Goal: Task Accomplishment & Management: Complete application form

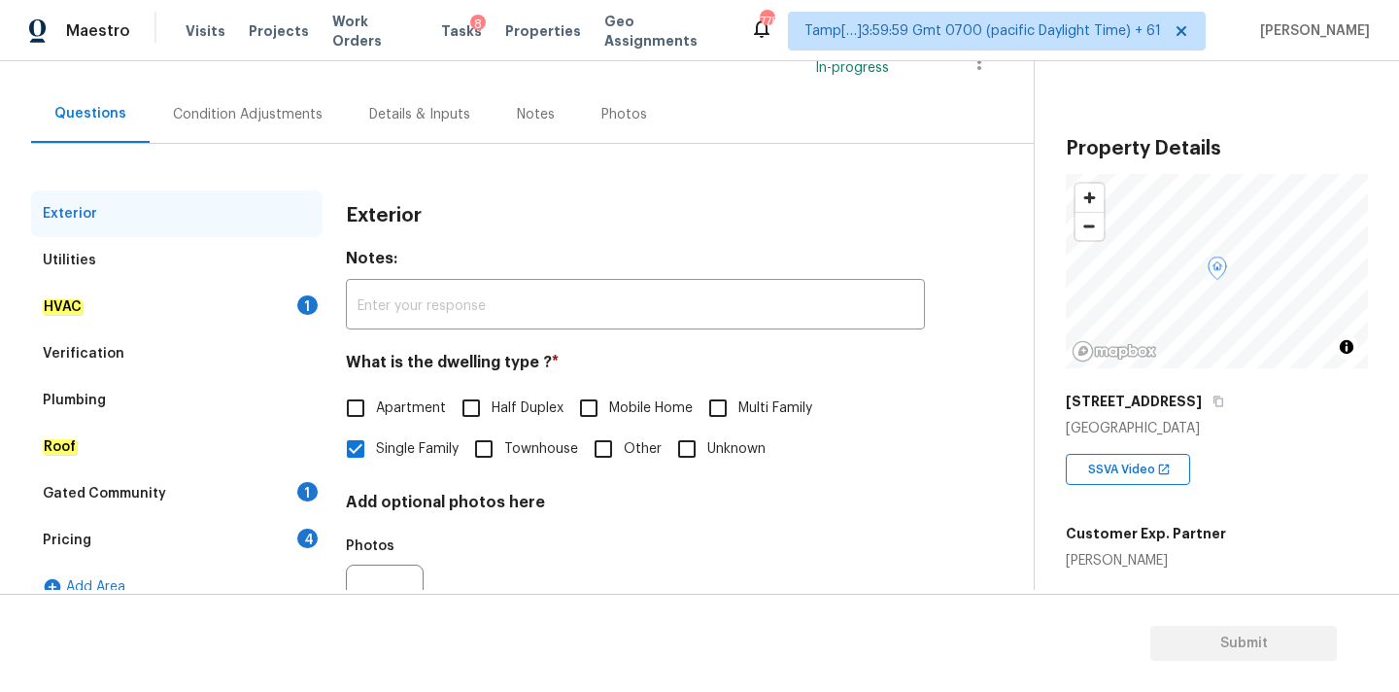
scroll to position [168, 0]
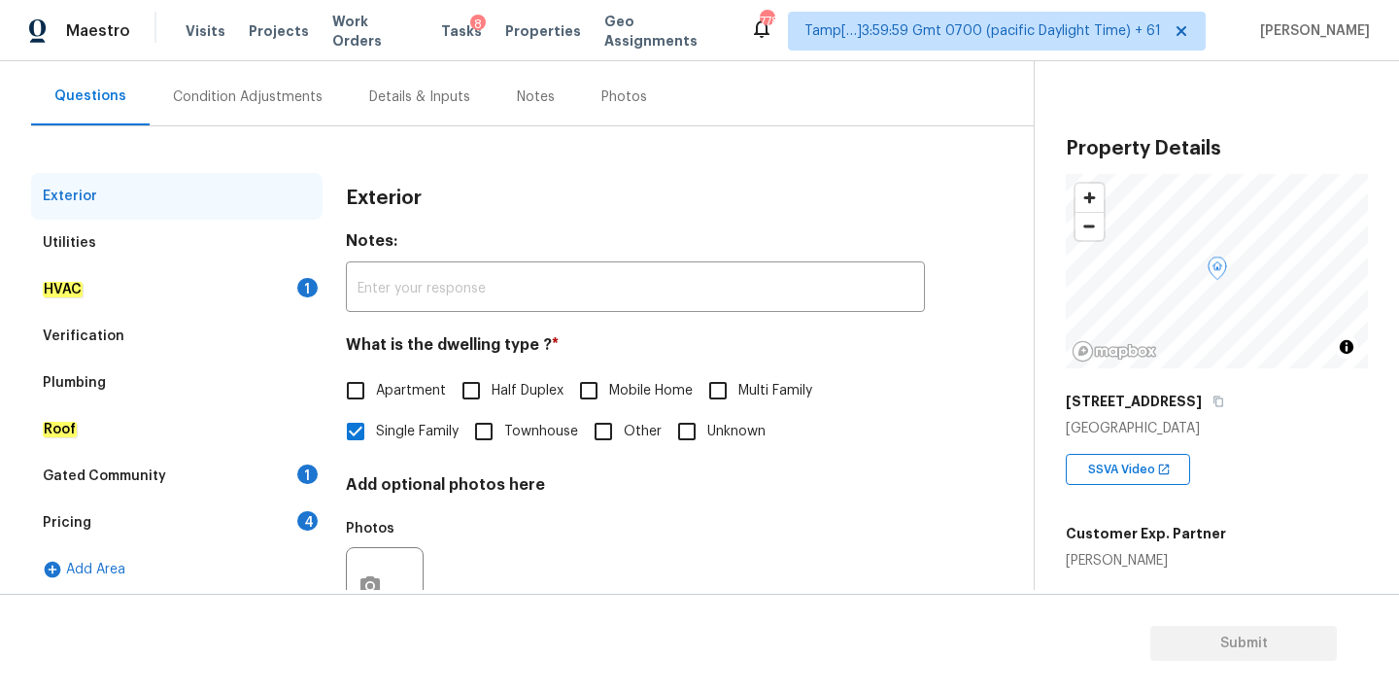
click at [283, 287] on div "HVAC 1" at bounding box center [176, 289] width 291 height 47
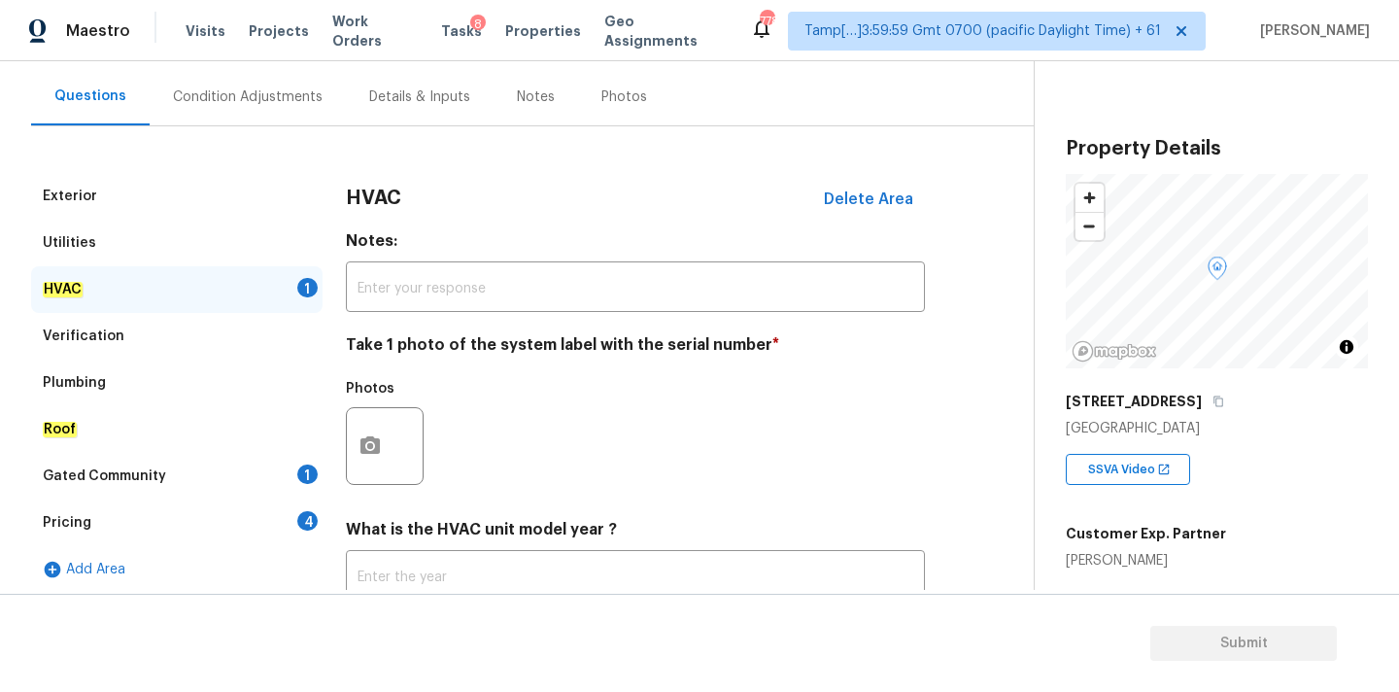
scroll to position [308, 0]
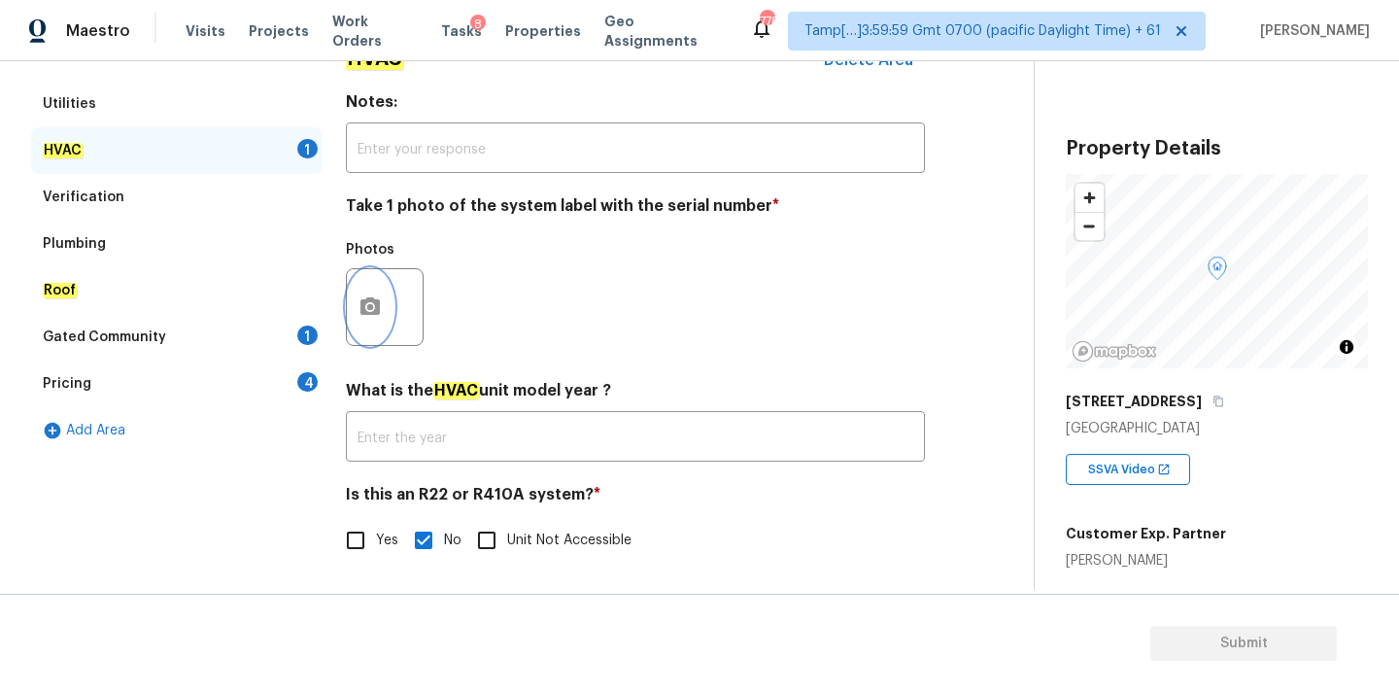
click at [385, 313] on button "button" at bounding box center [370, 307] width 47 height 76
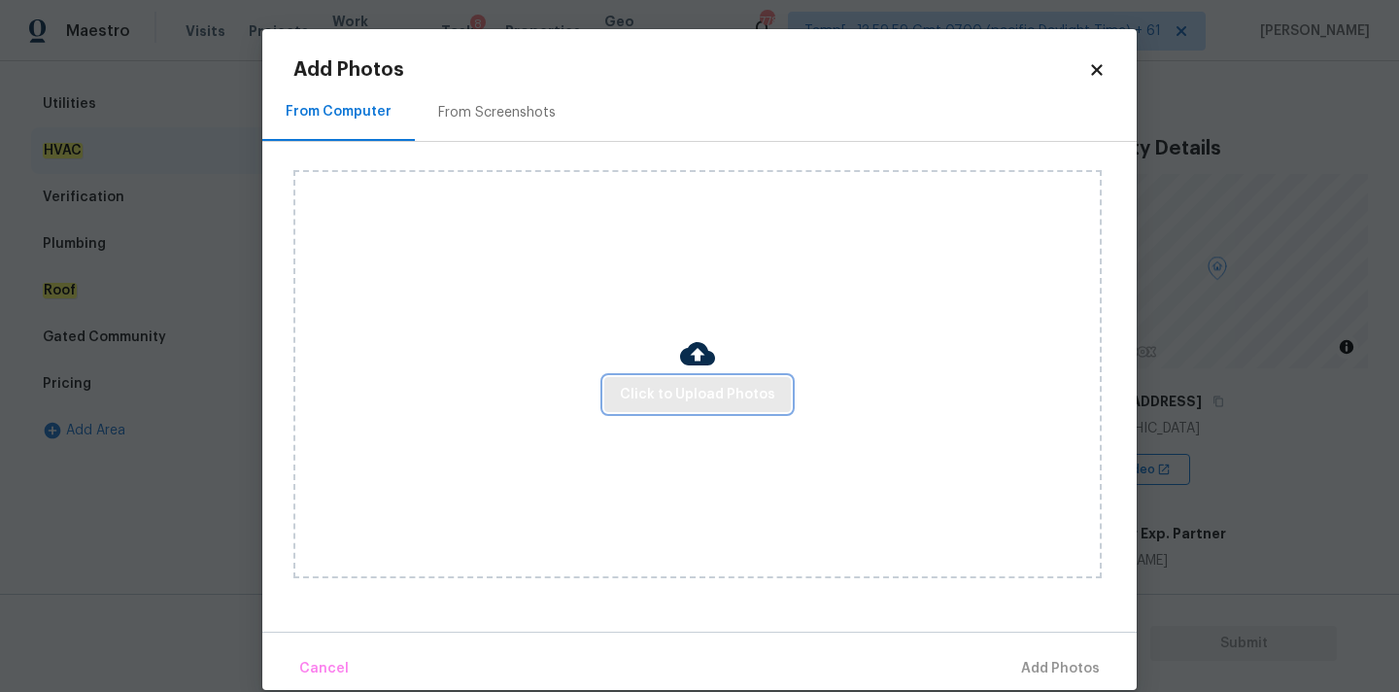
click at [653, 386] on span "Click to Upload Photos" at bounding box center [697, 395] width 155 height 24
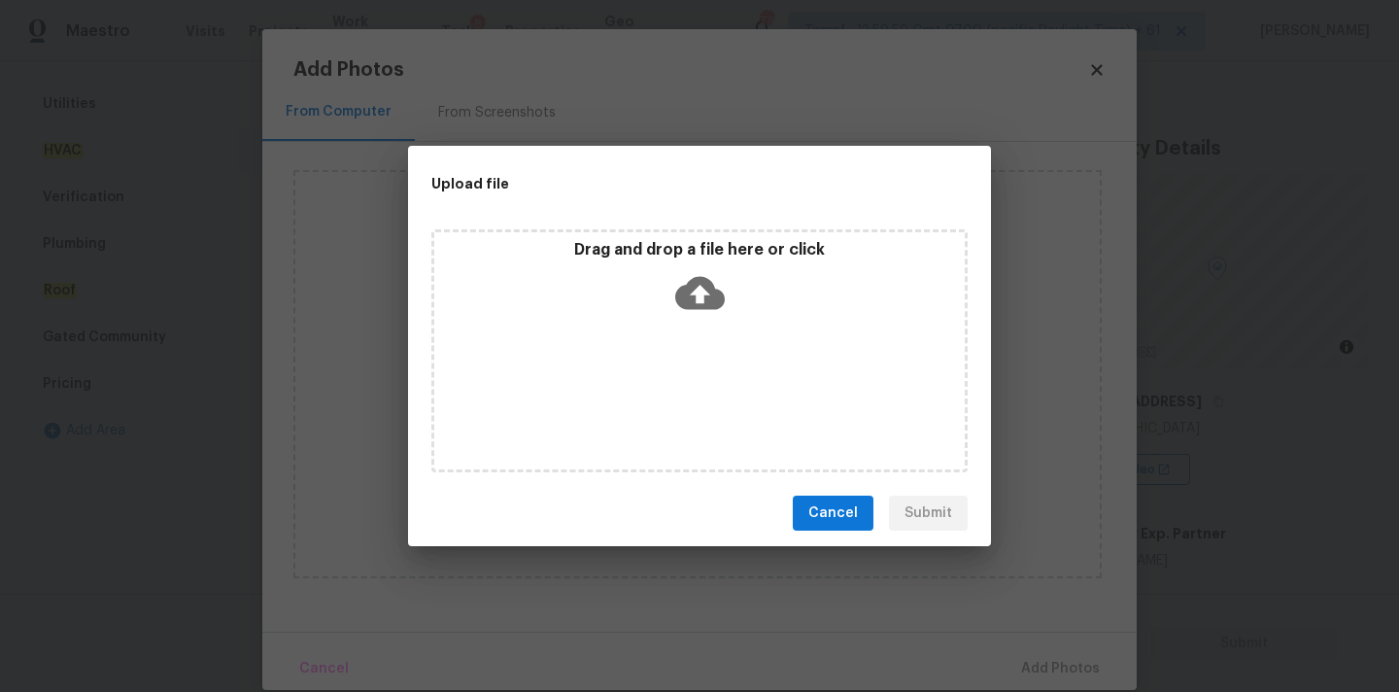
click at [687, 310] on icon at bounding box center [700, 293] width 50 height 50
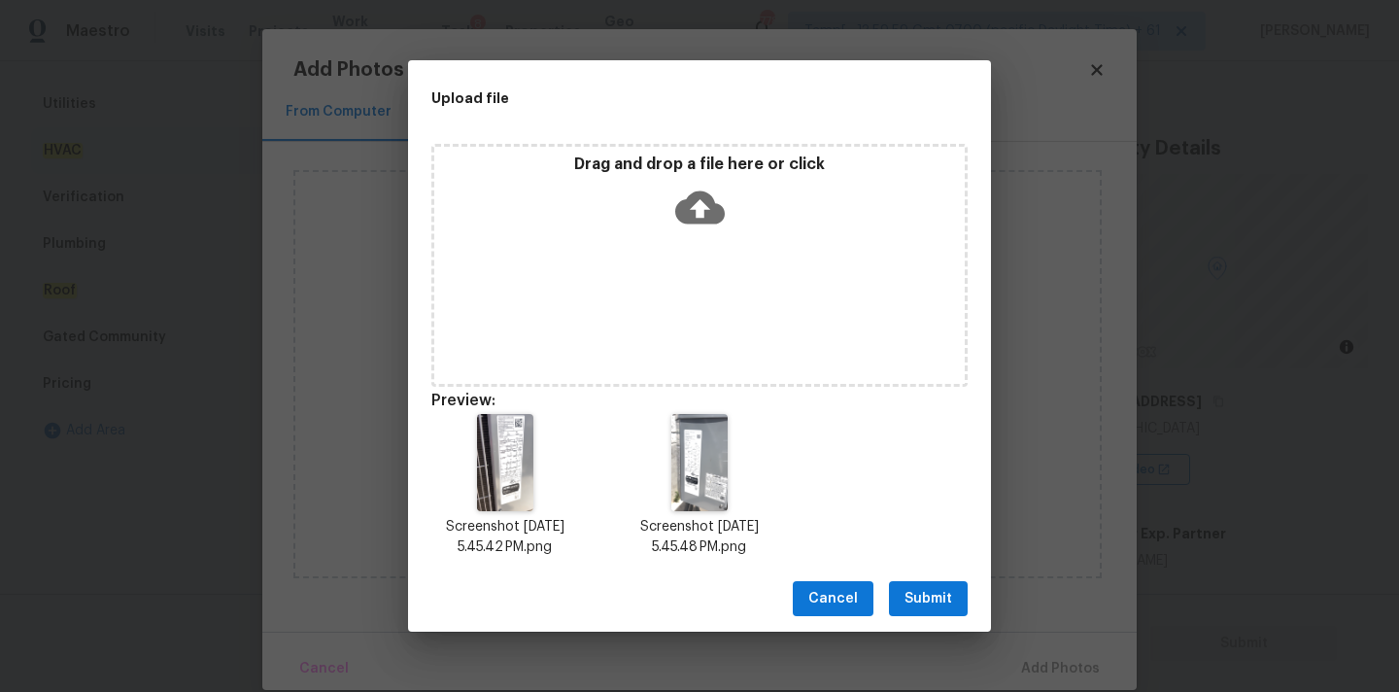
click at [908, 593] on span "Submit" at bounding box center [928, 599] width 48 height 24
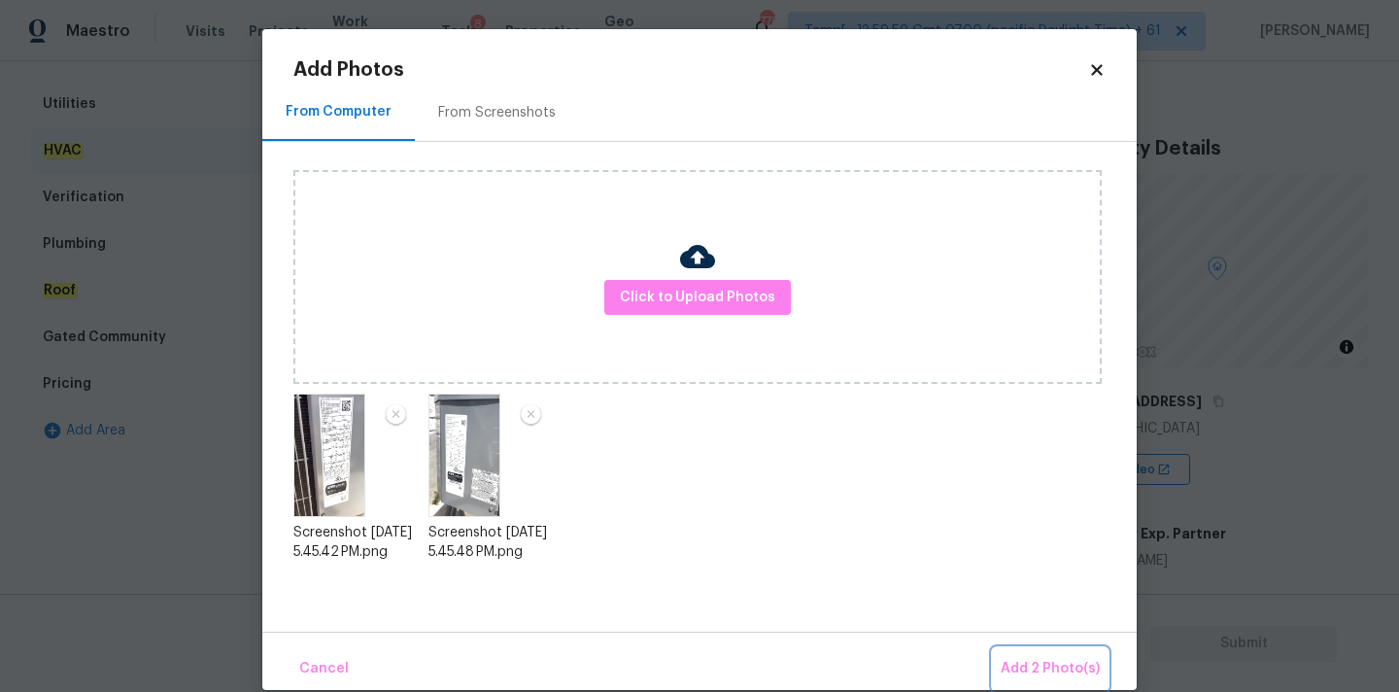
click at [1063, 666] on span "Add 2 Photo(s)" at bounding box center [1049, 669] width 99 height 24
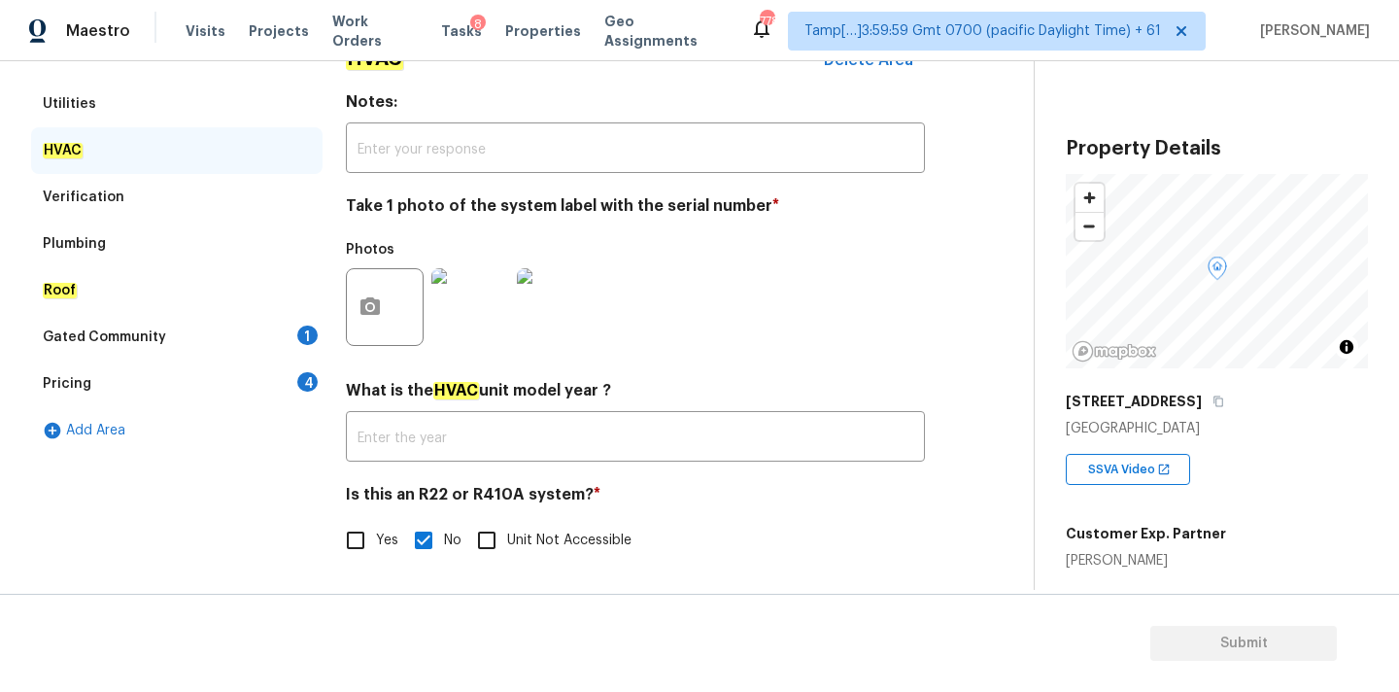
click at [287, 334] on div "Gated Community 1" at bounding box center [176, 337] width 291 height 47
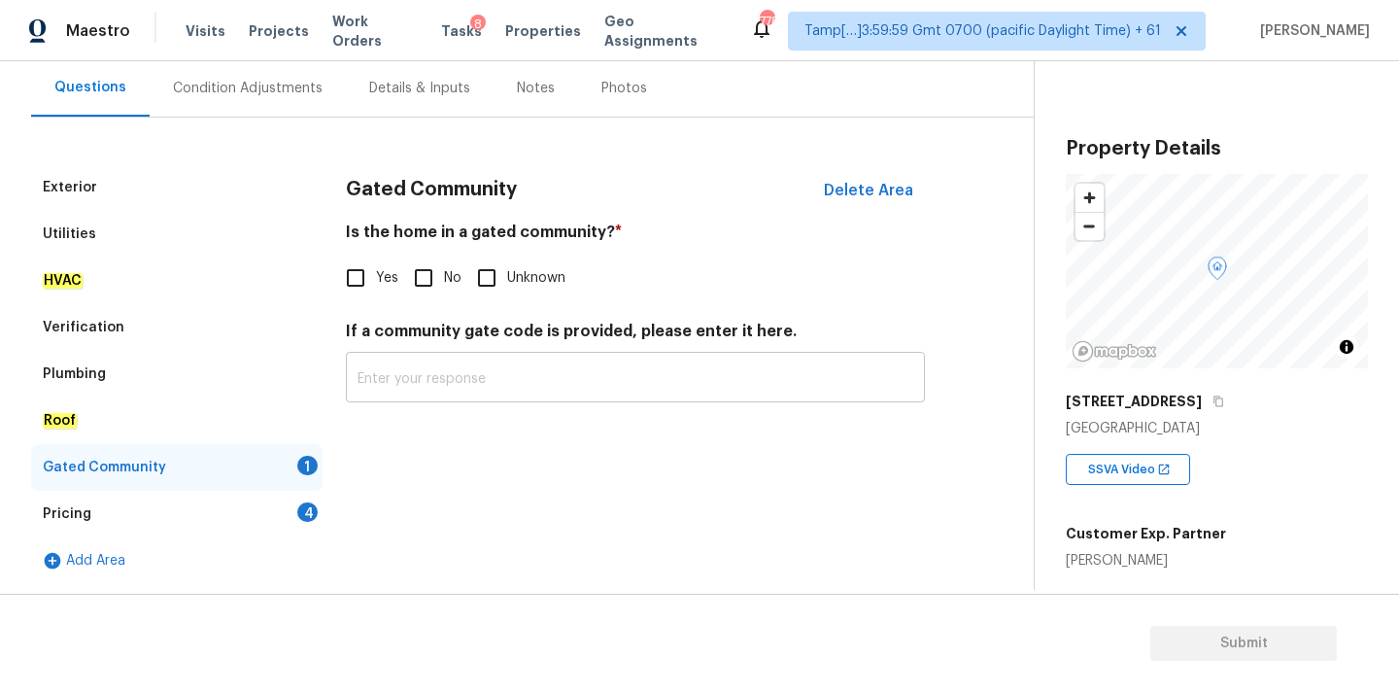
scroll to position [177, 0]
click at [417, 265] on input "No" at bounding box center [423, 277] width 41 height 41
checkbox input "true"
click at [291, 512] on div "Pricing 4" at bounding box center [176, 513] width 291 height 47
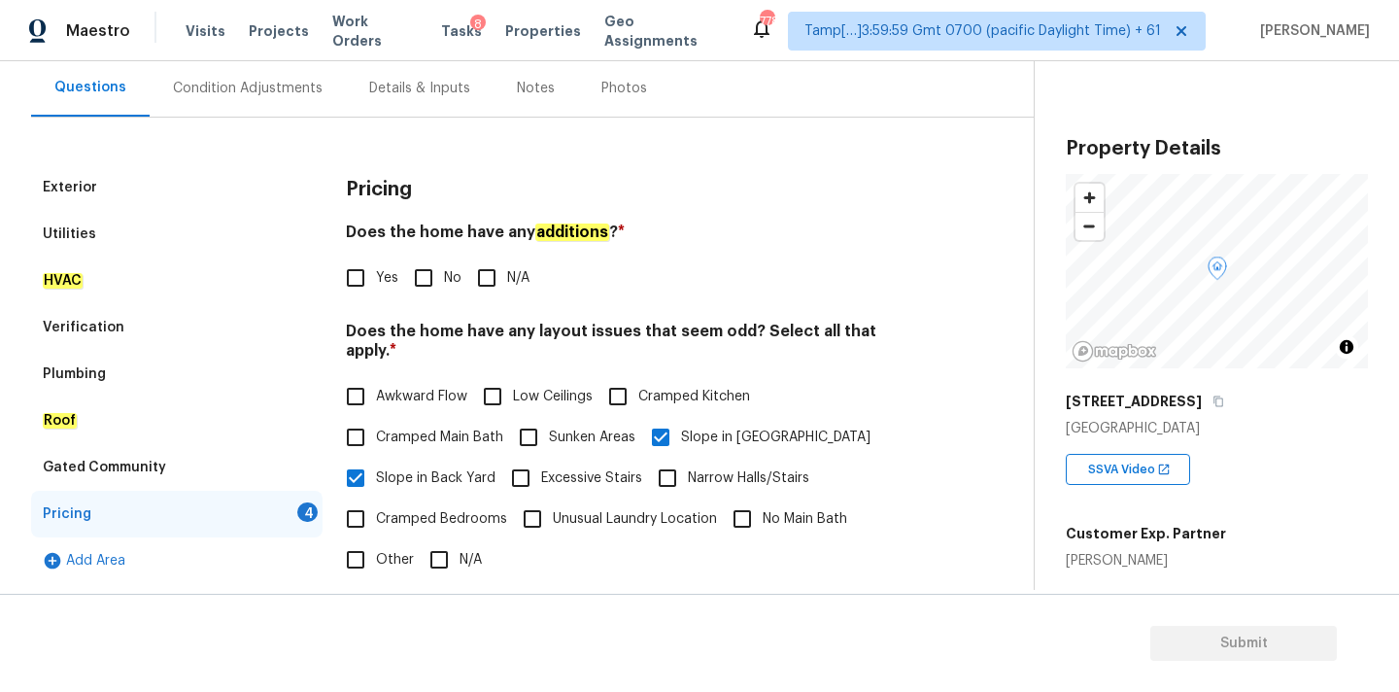
click at [420, 292] on input "No" at bounding box center [423, 277] width 41 height 41
checkbox input "true"
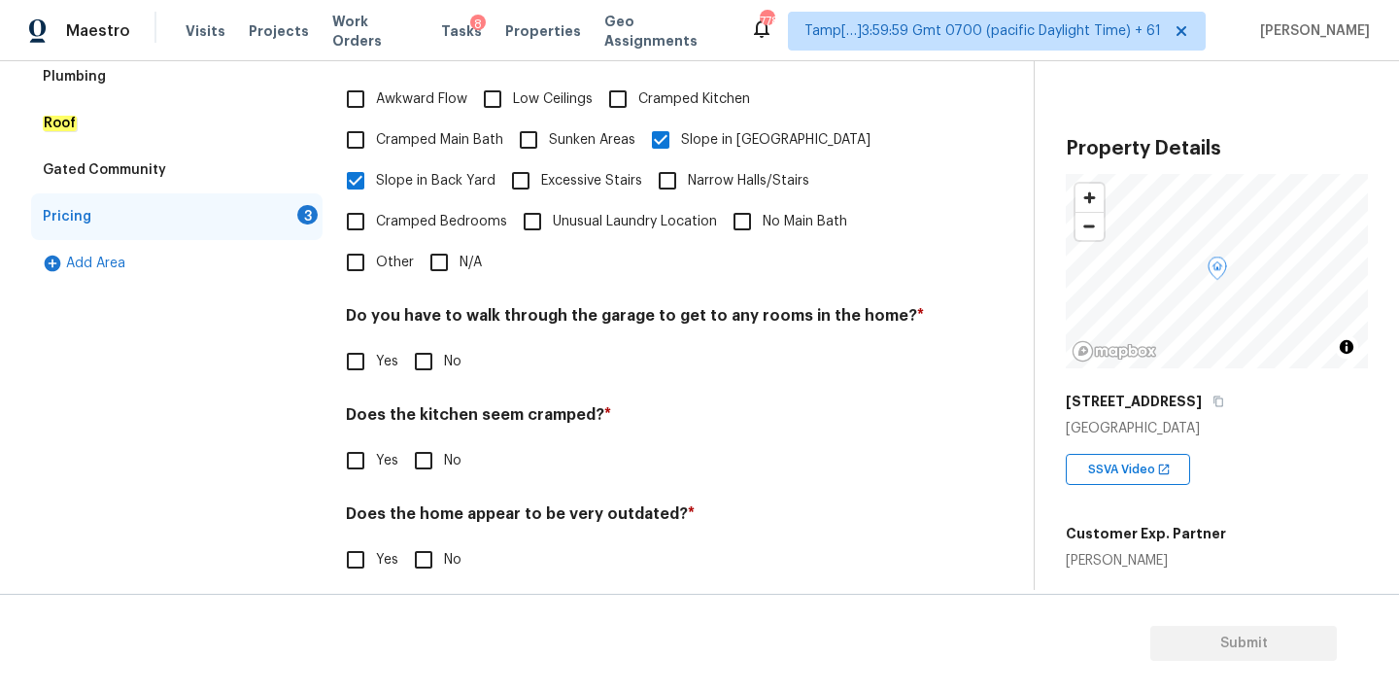
click at [421, 345] on input "No" at bounding box center [423, 361] width 41 height 41
checkbox input "true"
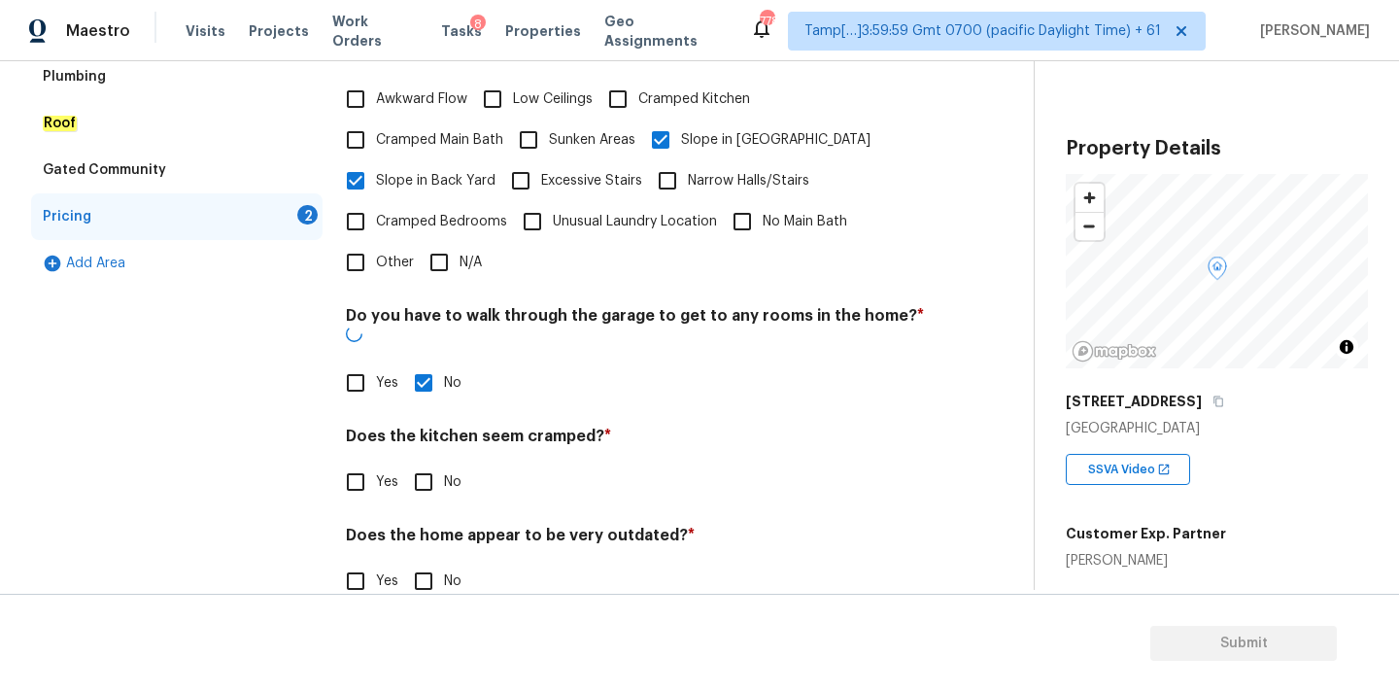
click at [421, 461] on input "No" at bounding box center [423, 481] width 41 height 41
checkbox input "true"
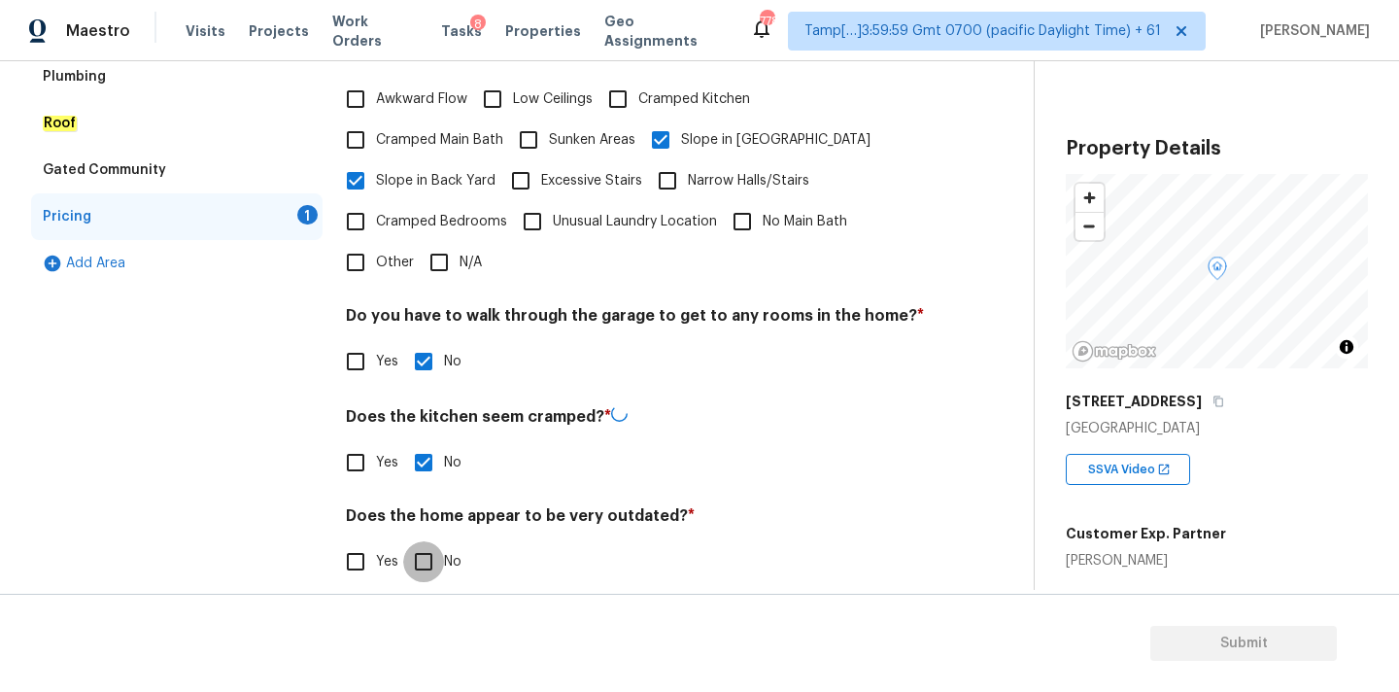
click at [422, 541] on input "No" at bounding box center [423, 561] width 41 height 41
checkbox input "true"
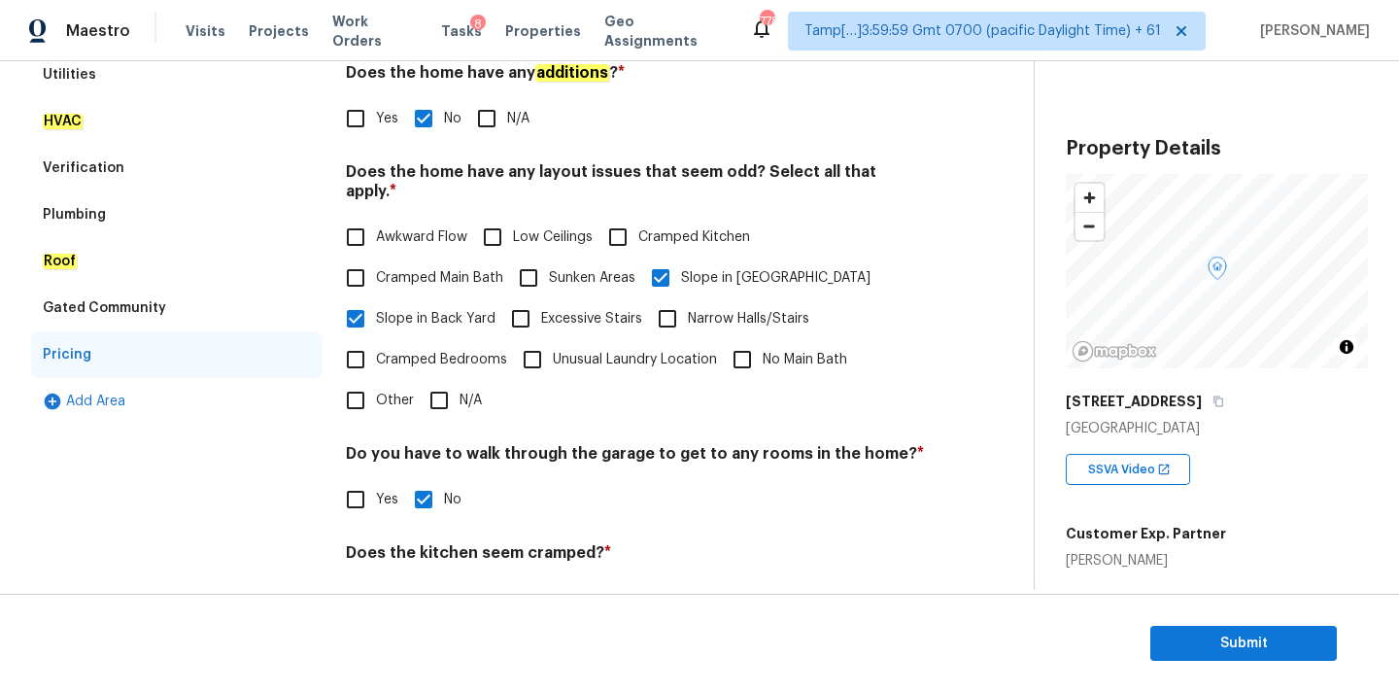
scroll to position [155, 0]
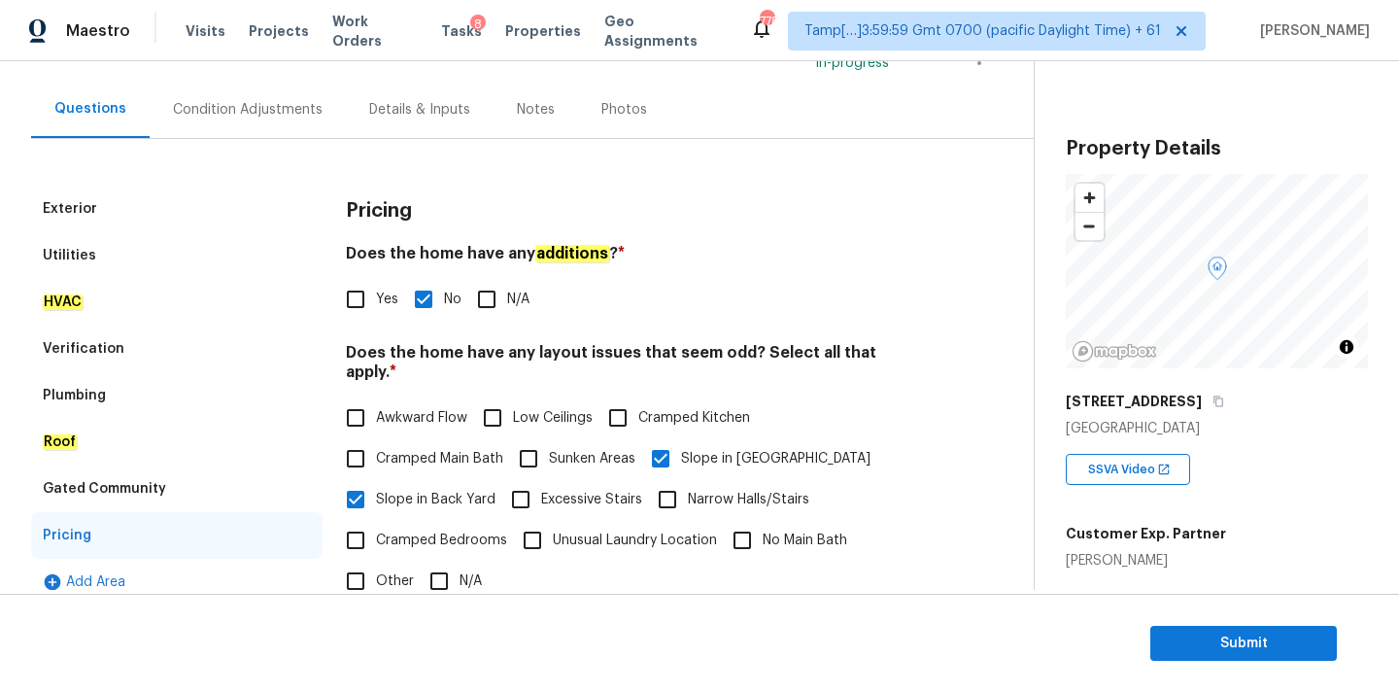
click at [245, 120] on div "Condition Adjustments" at bounding box center [248, 109] width 196 height 57
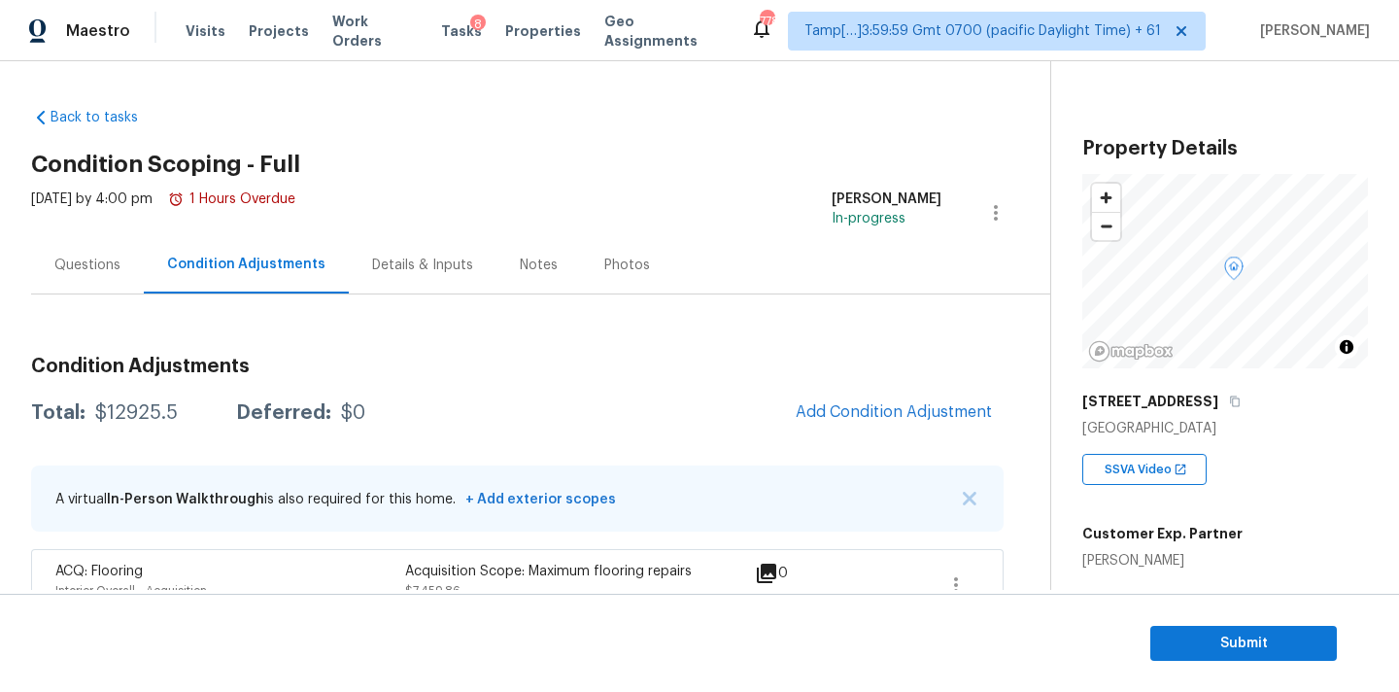
scroll to position [119, 0]
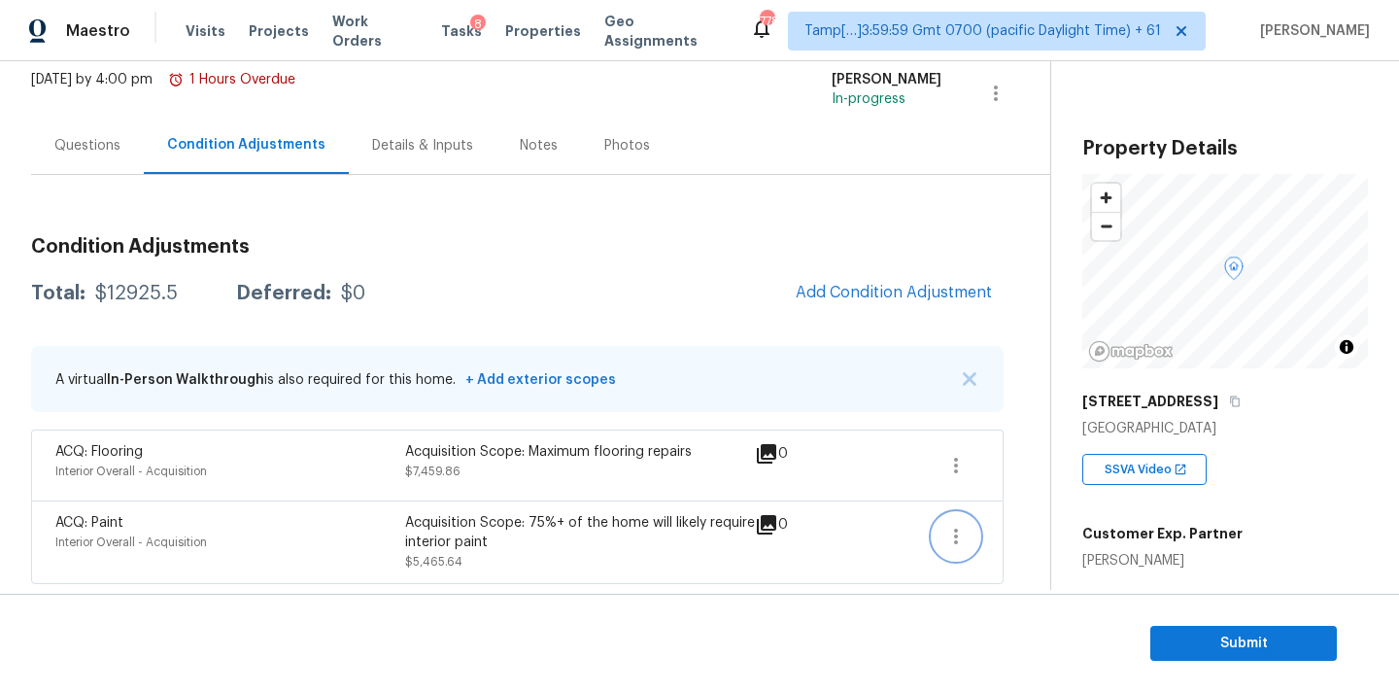
click at [963, 546] on icon "button" at bounding box center [955, 535] width 23 height 23
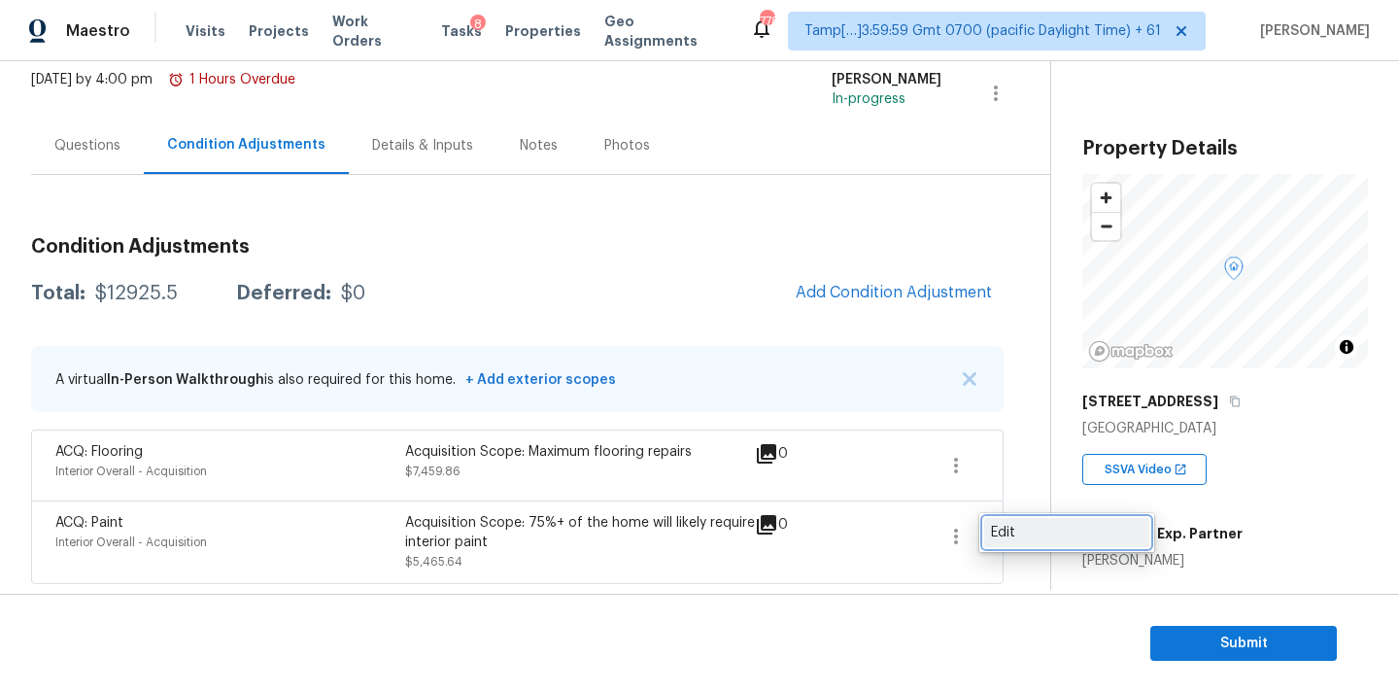
click at [1009, 527] on div "Edit" at bounding box center [1067, 532] width 152 height 19
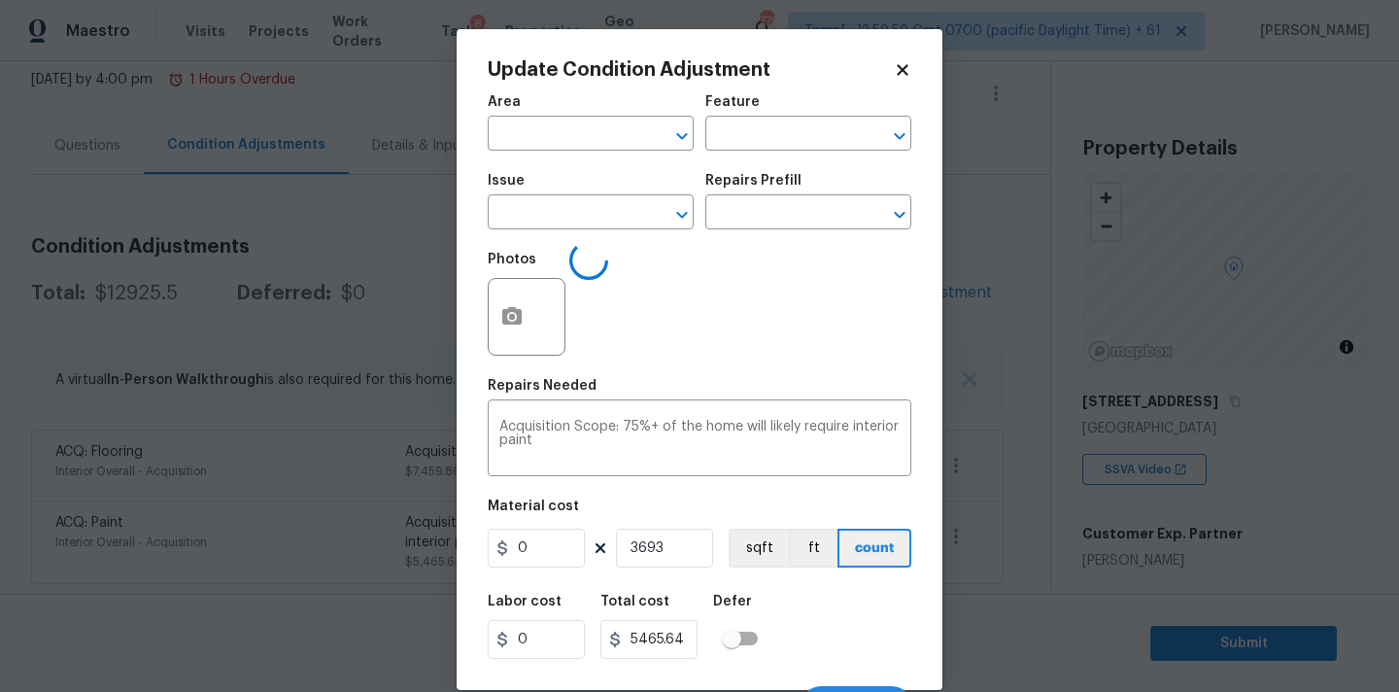
type input "Interior Overall"
type input "Acquisition"
type input "ACQ: Paint"
type input "1.48"
click at [513, 305] on button "button" at bounding box center [512, 317] width 47 height 76
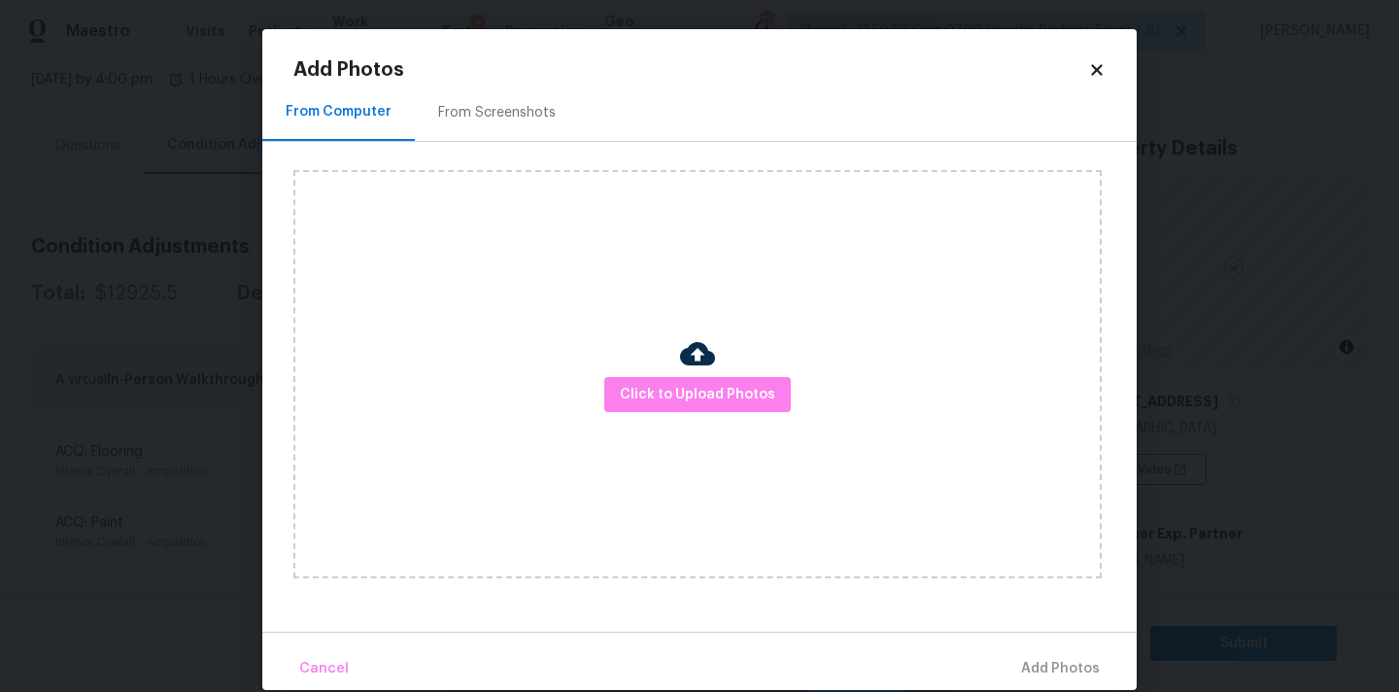
click at [536, 112] on div "From Screenshots" at bounding box center [497, 112] width 118 height 19
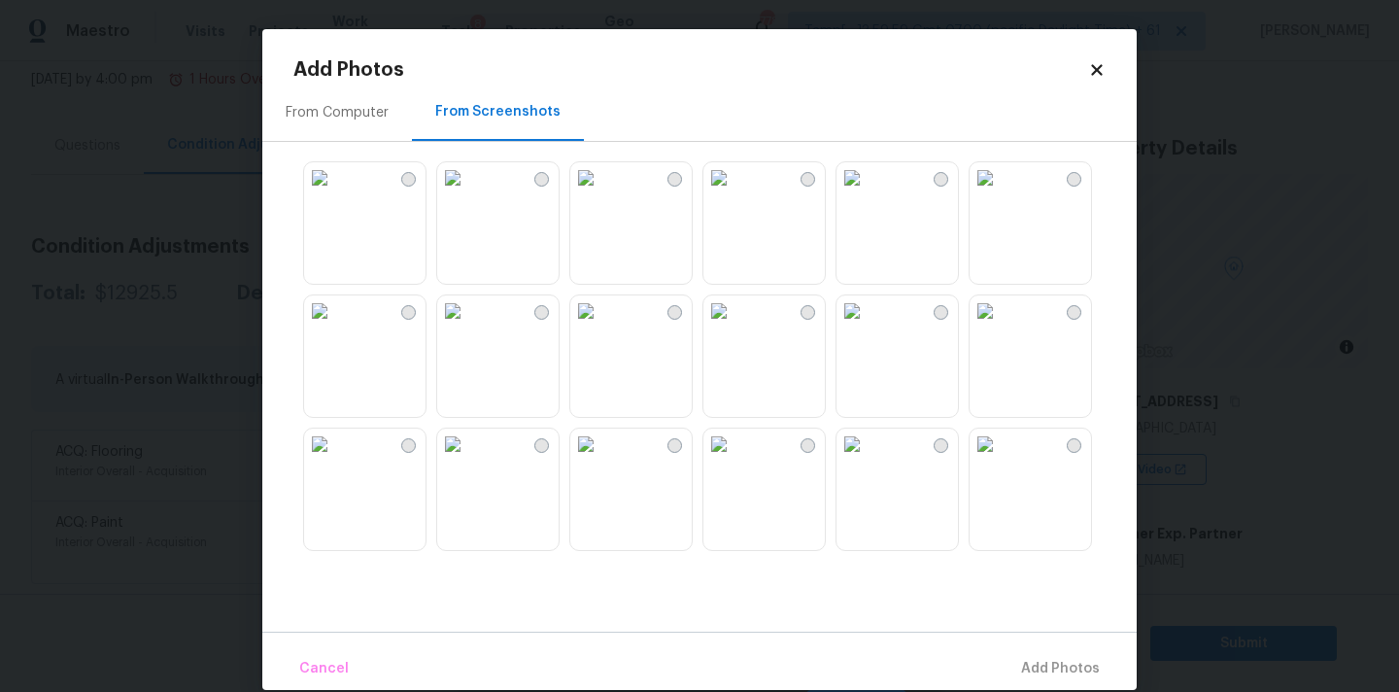
click at [601, 459] on img at bounding box center [585, 443] width 31 height 31
click at [335, 459] on img at bounding box center [319, 443] width 31 height 31
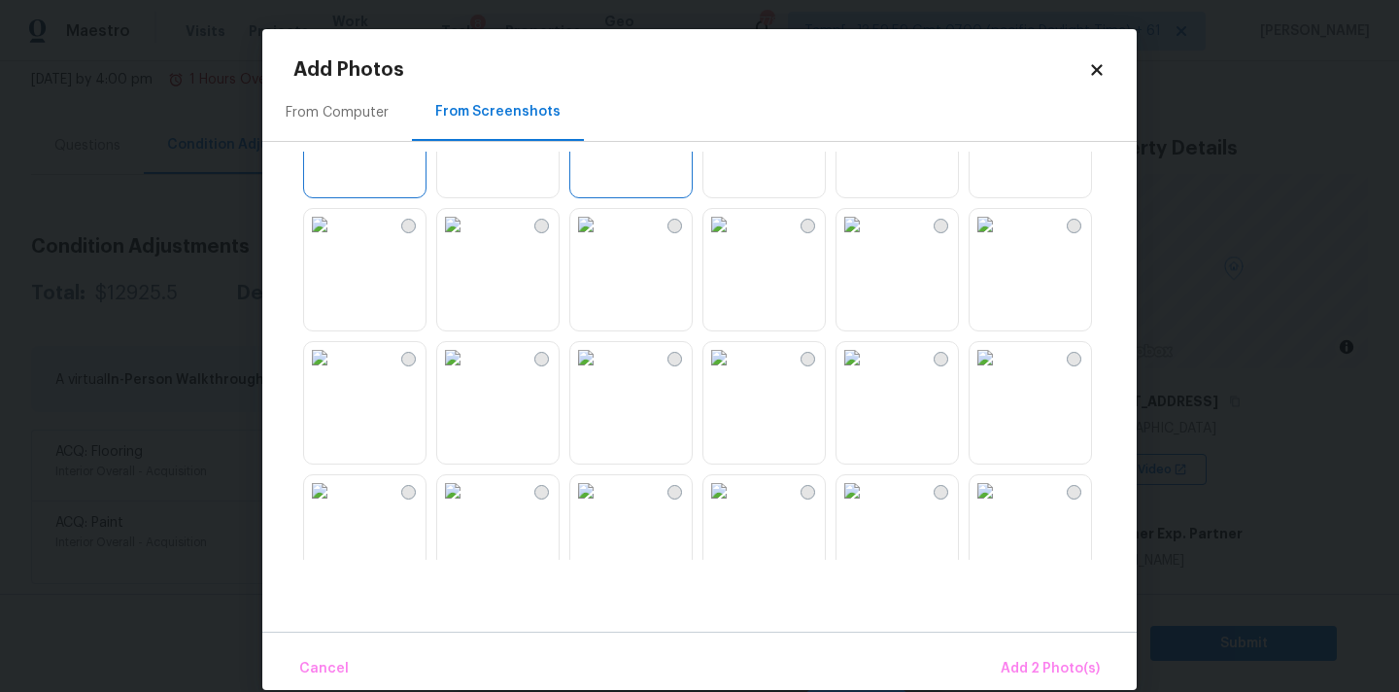
scroll to position [356, 0]
click at [601, 236] on img at bounding box center [585, 220] width 31 height 31
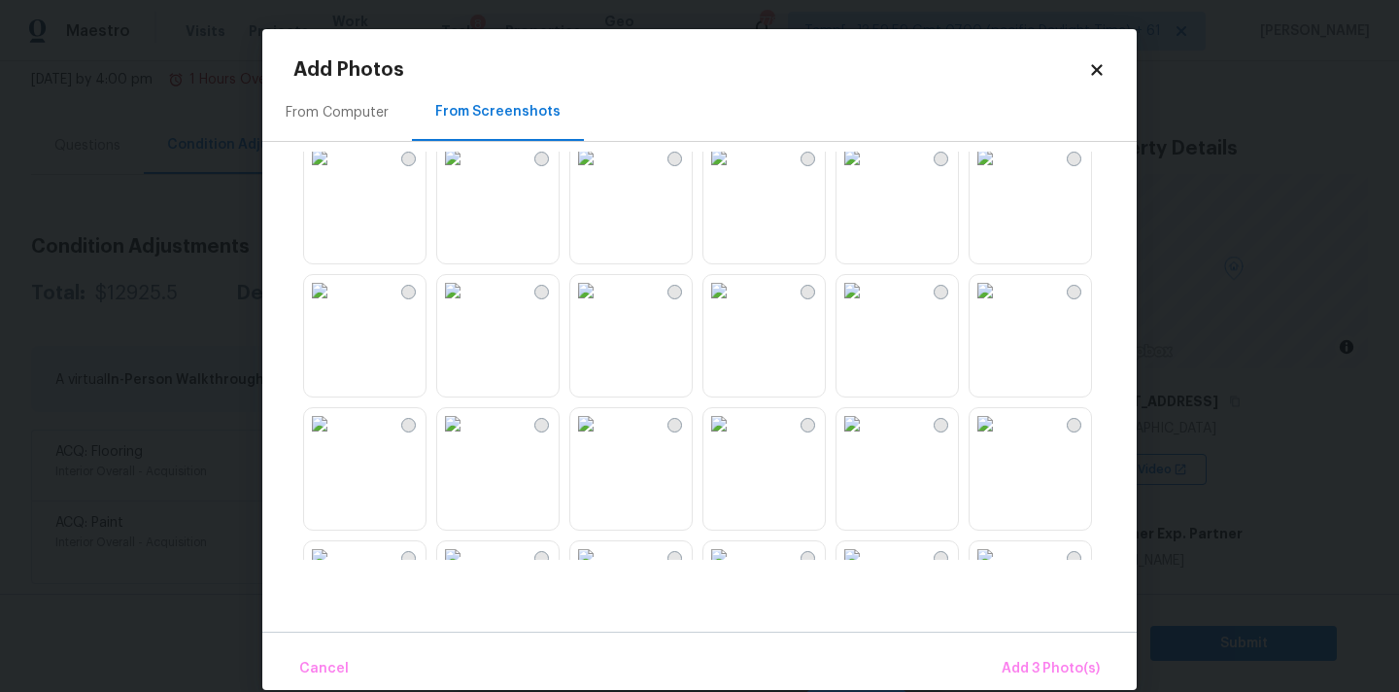
click at [468, 173] on img at bounding box center [452, 157] width 31 height 31
click at [734, 306] on img at bounding box center [718, 290] width 31 height 31
click at [734, 439] on img at bounding box center [718, 423] width 31 height 31
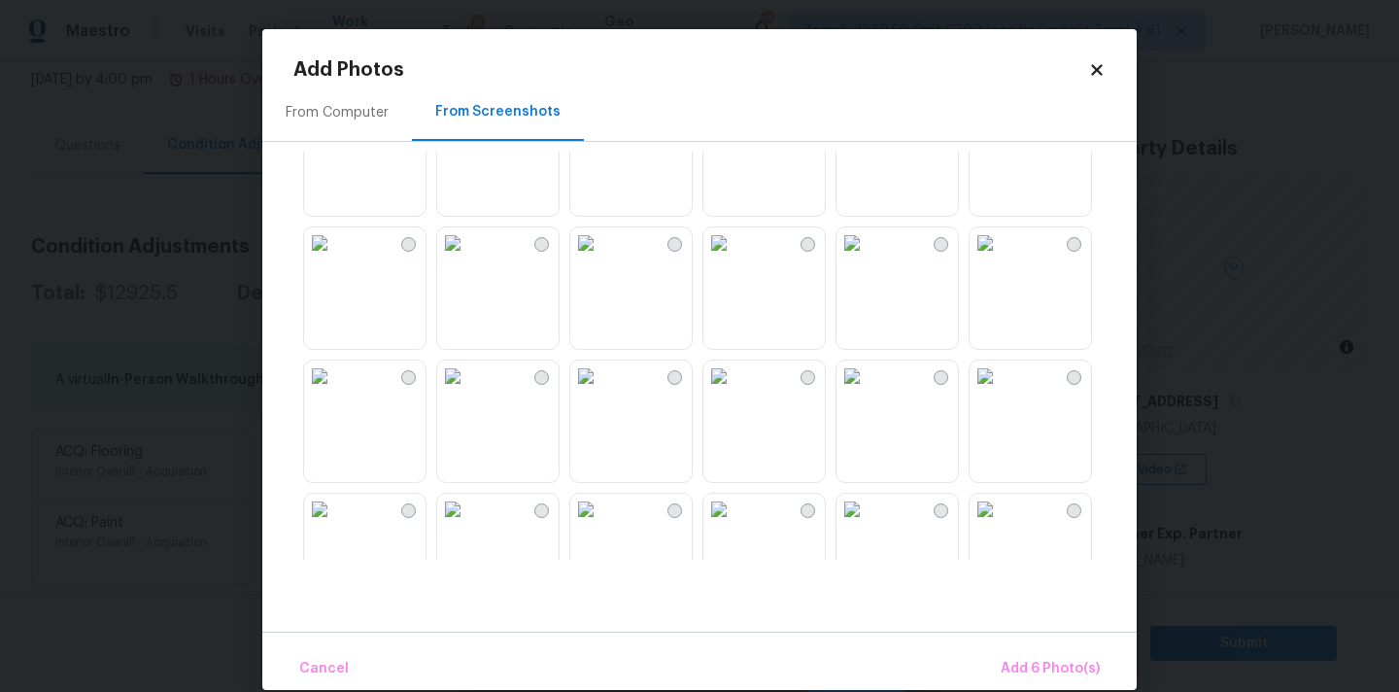
scroll to position [1277, 0]
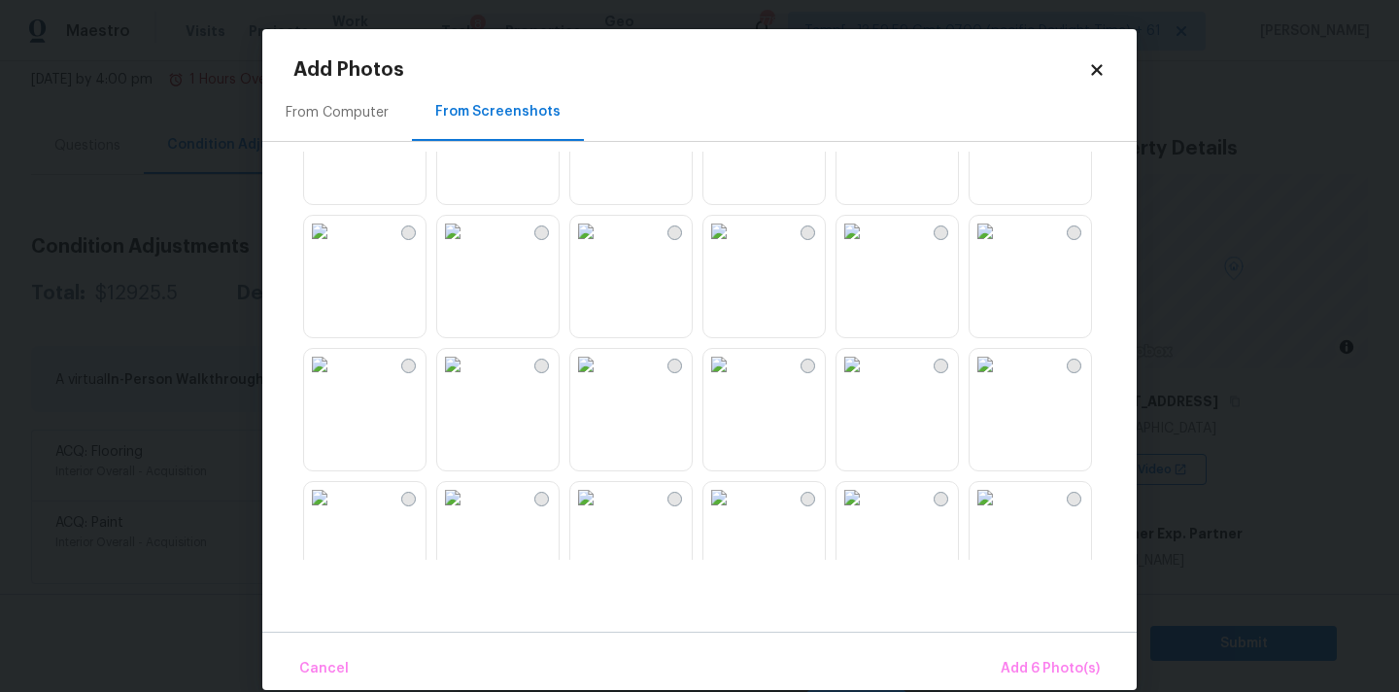
click at [867, 247] on img at bounding box center [851, 231] width 31 height 31
click at [1026, 654] on button "Add 7 Photo(s)" at bounding box center [1050, 669] width 115 height 42
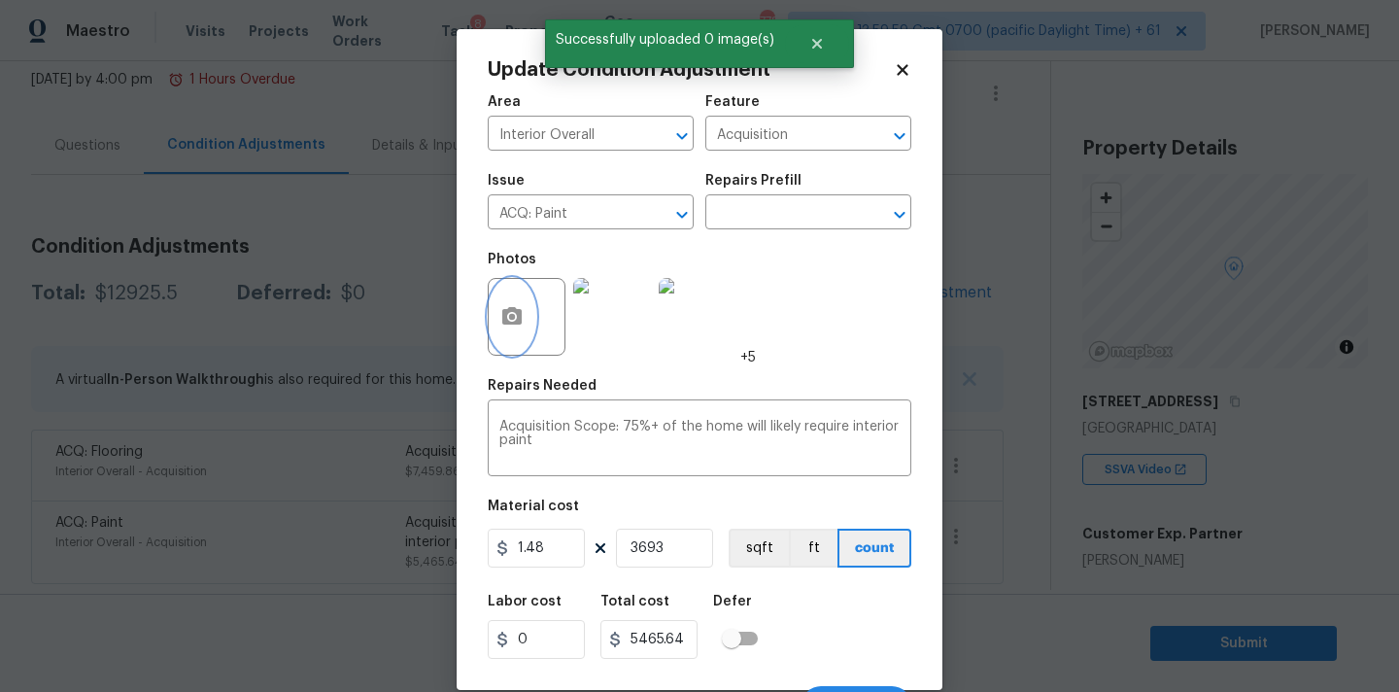
click at [495, 320] on button "button" at bounding box center [512, 317] width 47 height 76
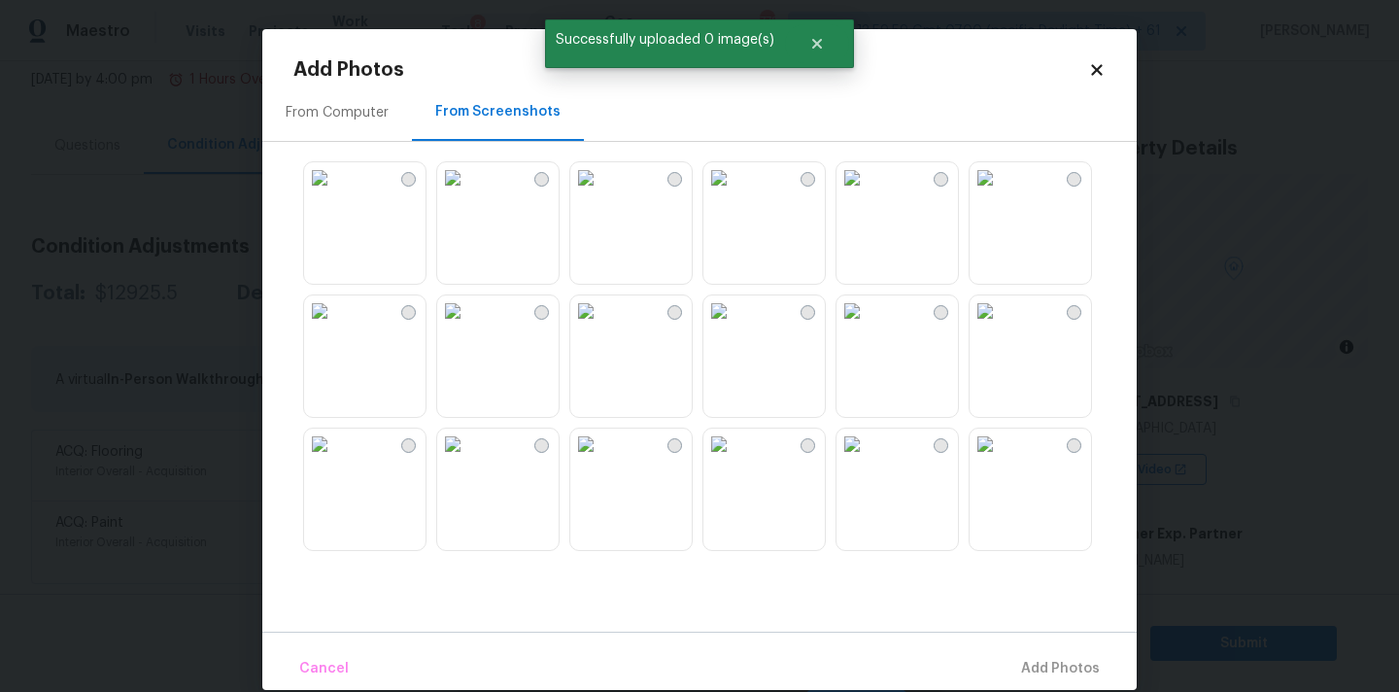
click at [414, 118] on div "From Screenshots" at bounding box center [498, 112] width 172 height 57
click at [382, 118] on div "From Computer" at bounding box center [337, 112] width 103 height 19
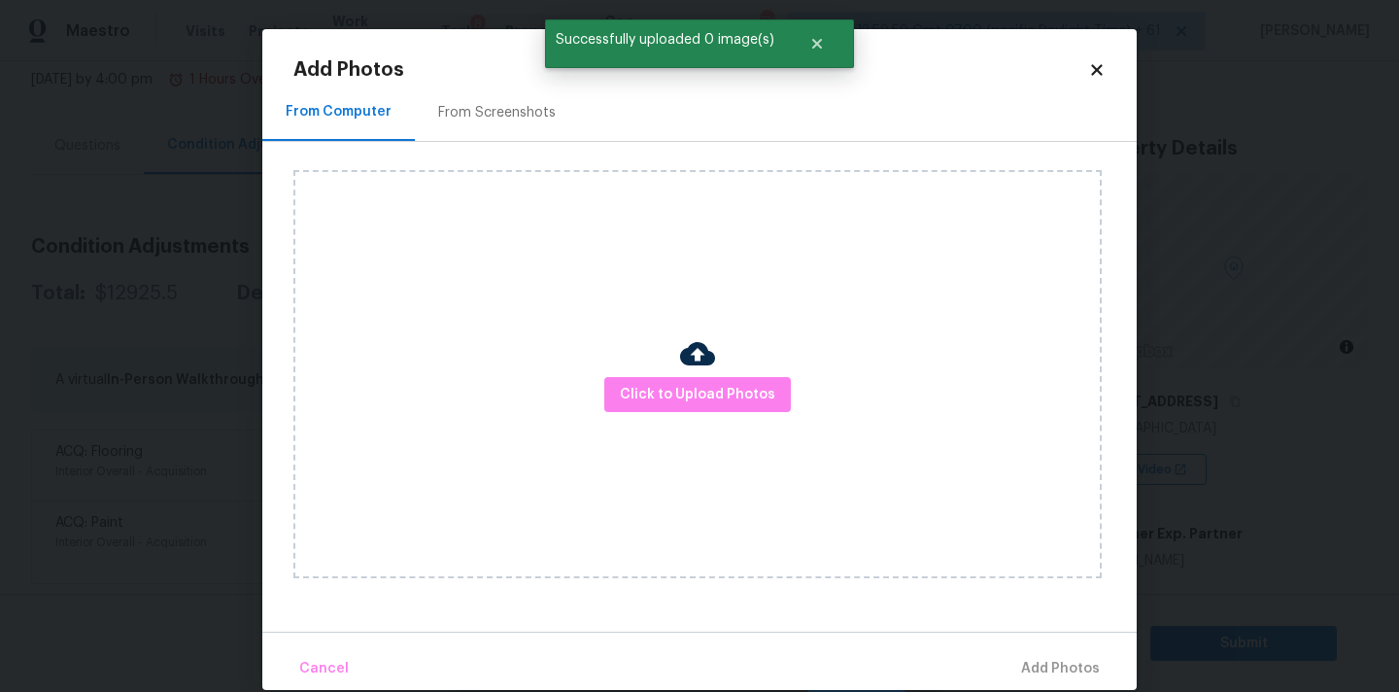
click at [651, 415] on div "Click to Upload Photos" at bounding box center [697, 374] width 808 height 408
click at [651, 399] on span "Click to Upload Photos" at bounding box center [697, 395] width 155 height 24
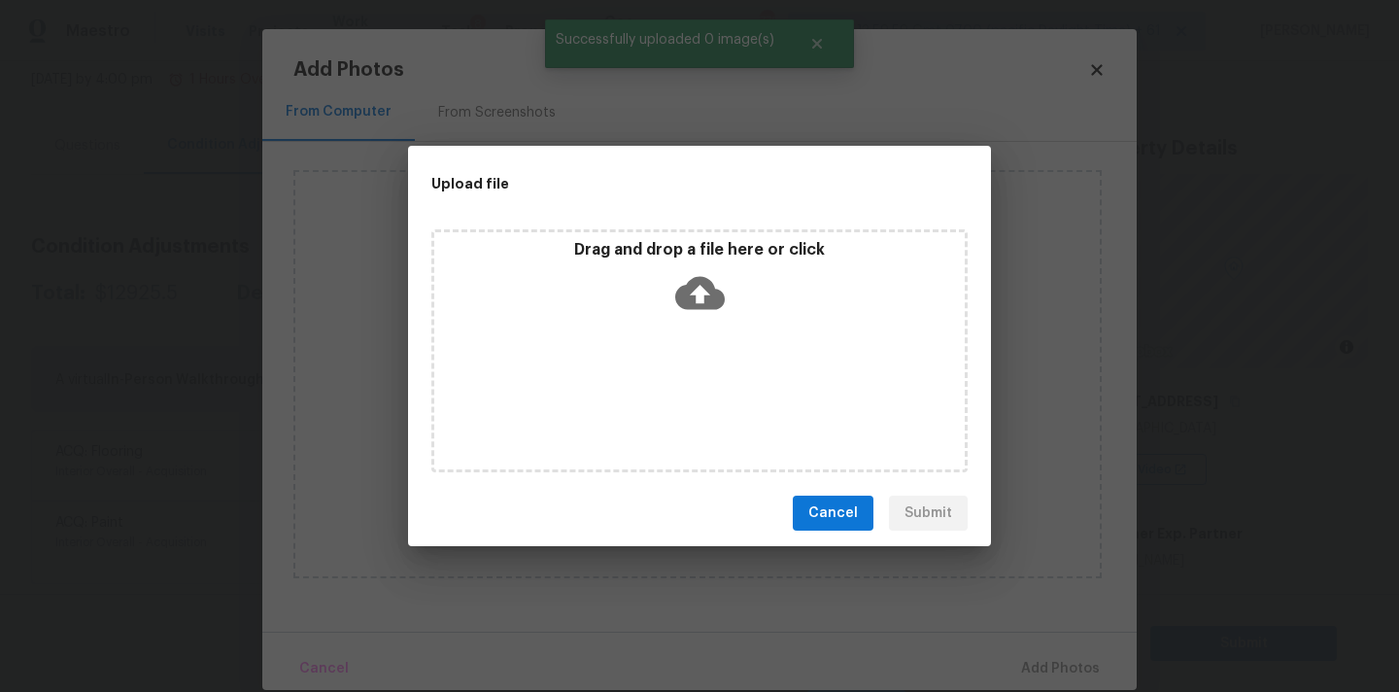
click at [717, 268] on icon at bounding box center [700, 293] width 50 height 50
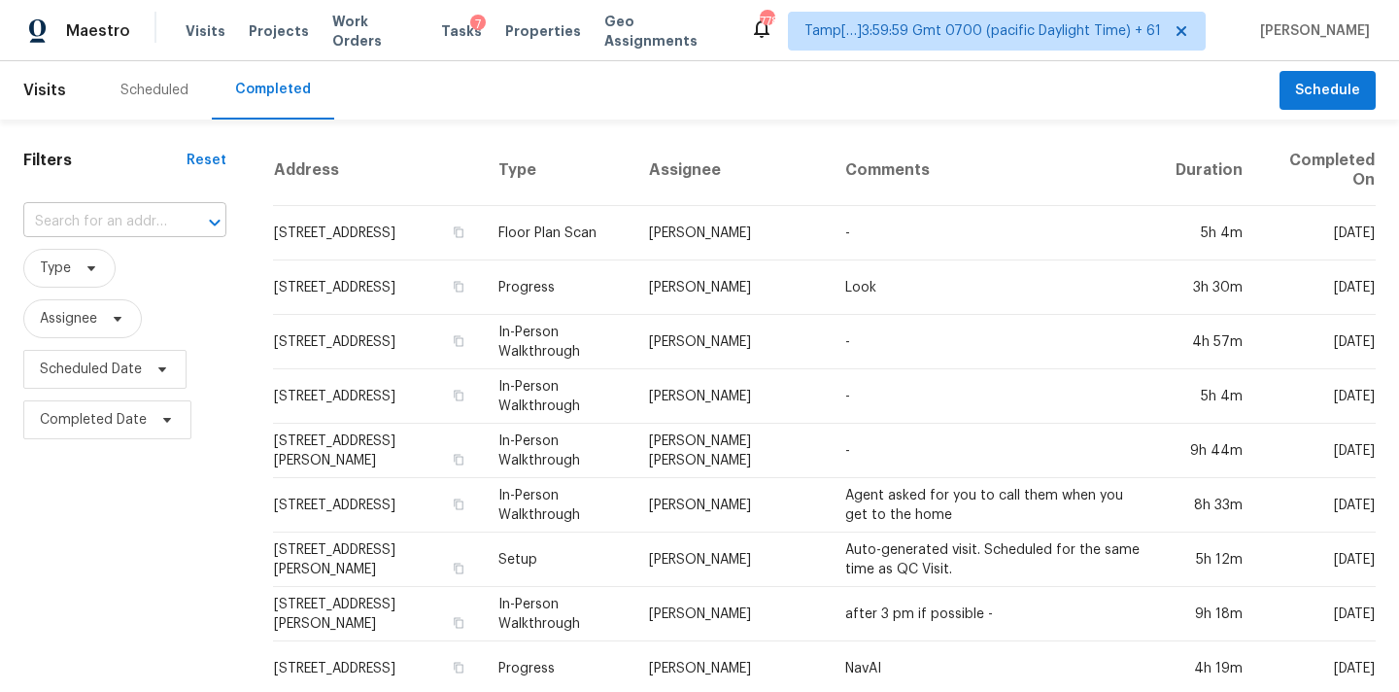
click at [102, 227] on input "text" at bounding box center [97, 222] width 149 height 30
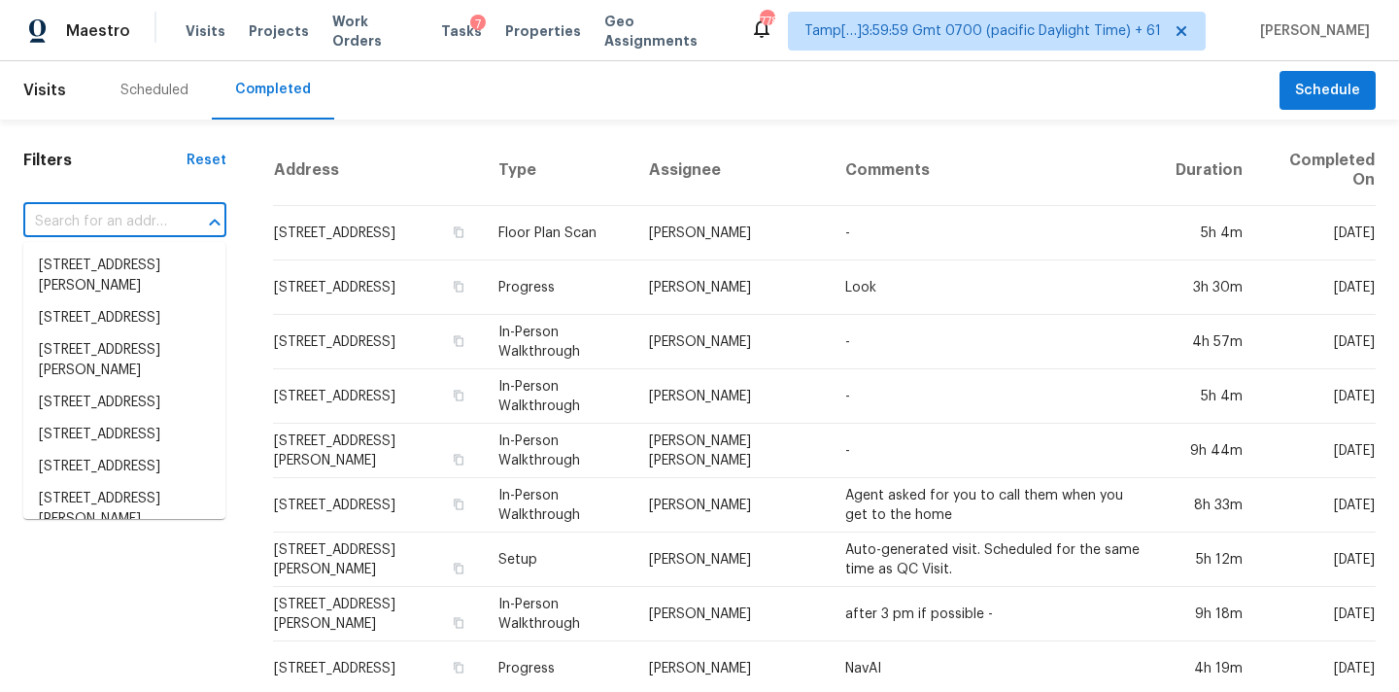
paste input "1632 Scarborough Dr, Brunswick, OH 44212"
type input "1632 Scarborough Dr, Brunswick, OH 44212"
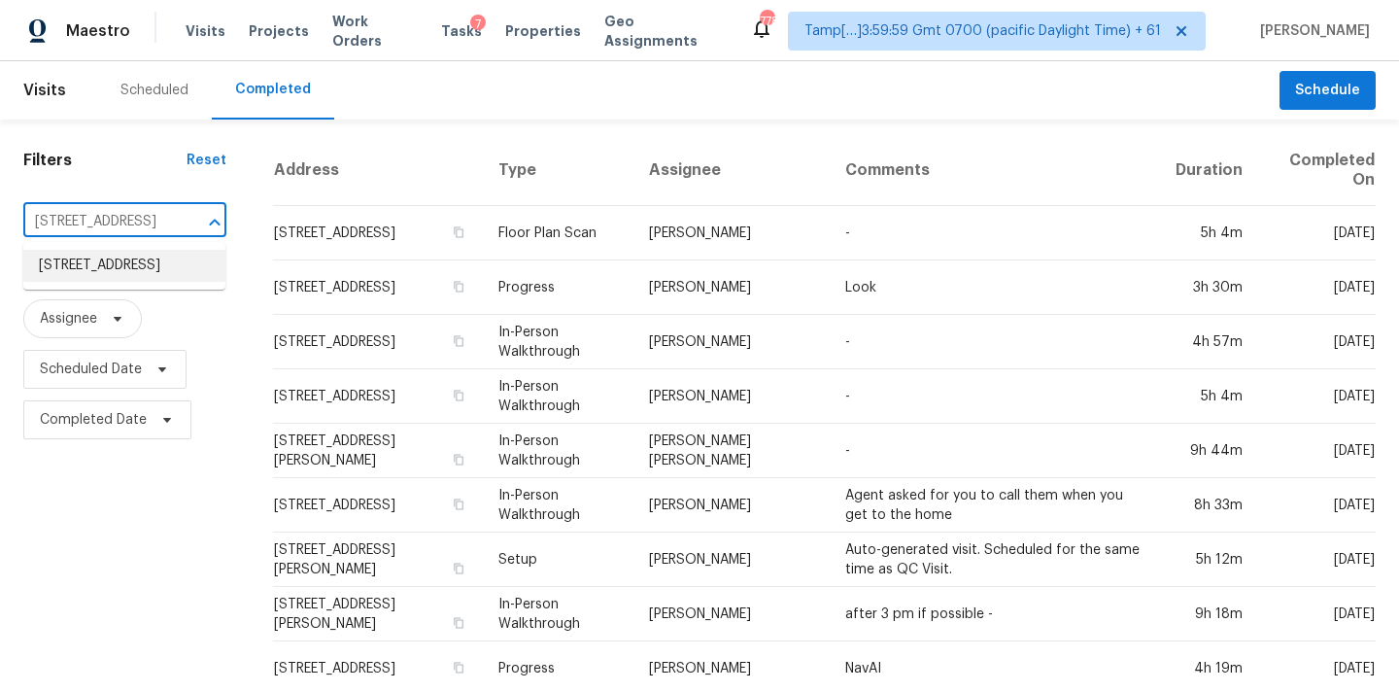
click at [118, 271] on li "1632 Scarborough Dr, Brunswick, OH 44212" at bounding box center [124, 266] width 202 height 32
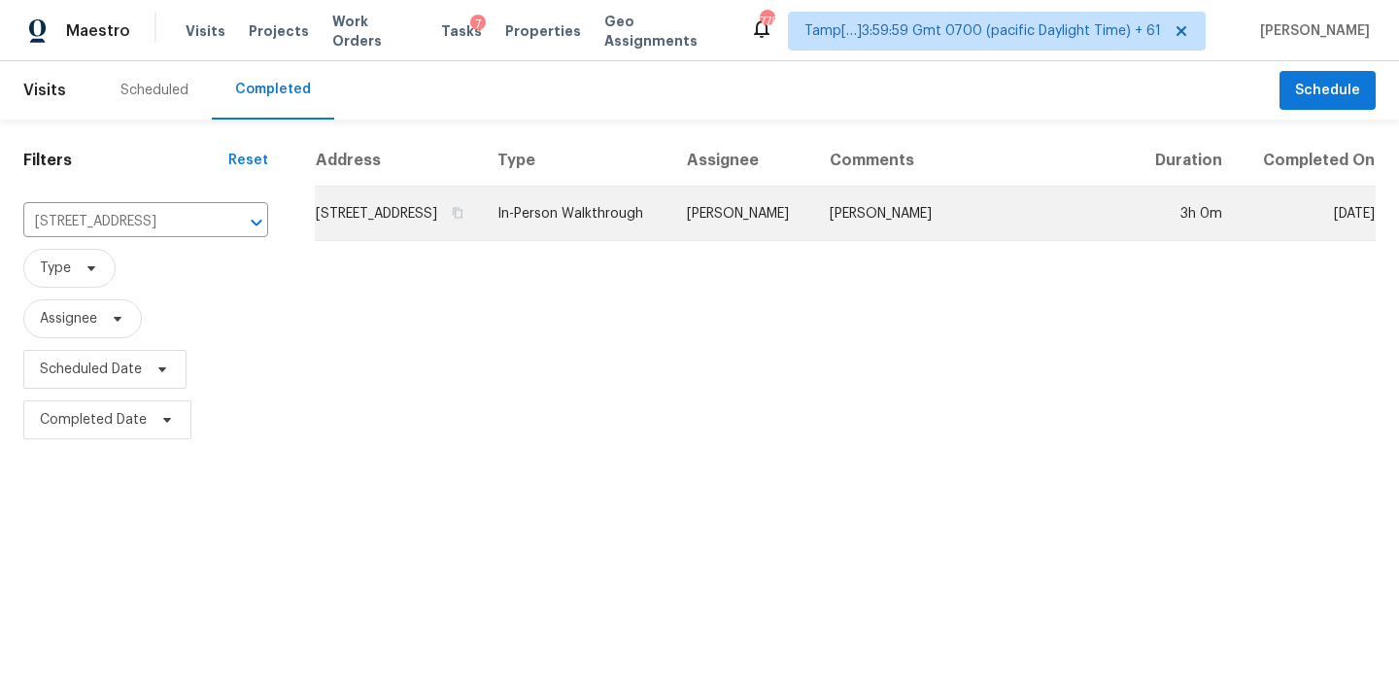
click at [651, 233] on td "In-Person Walkthrough" at bounding box center [576, 213] width 189 height 54
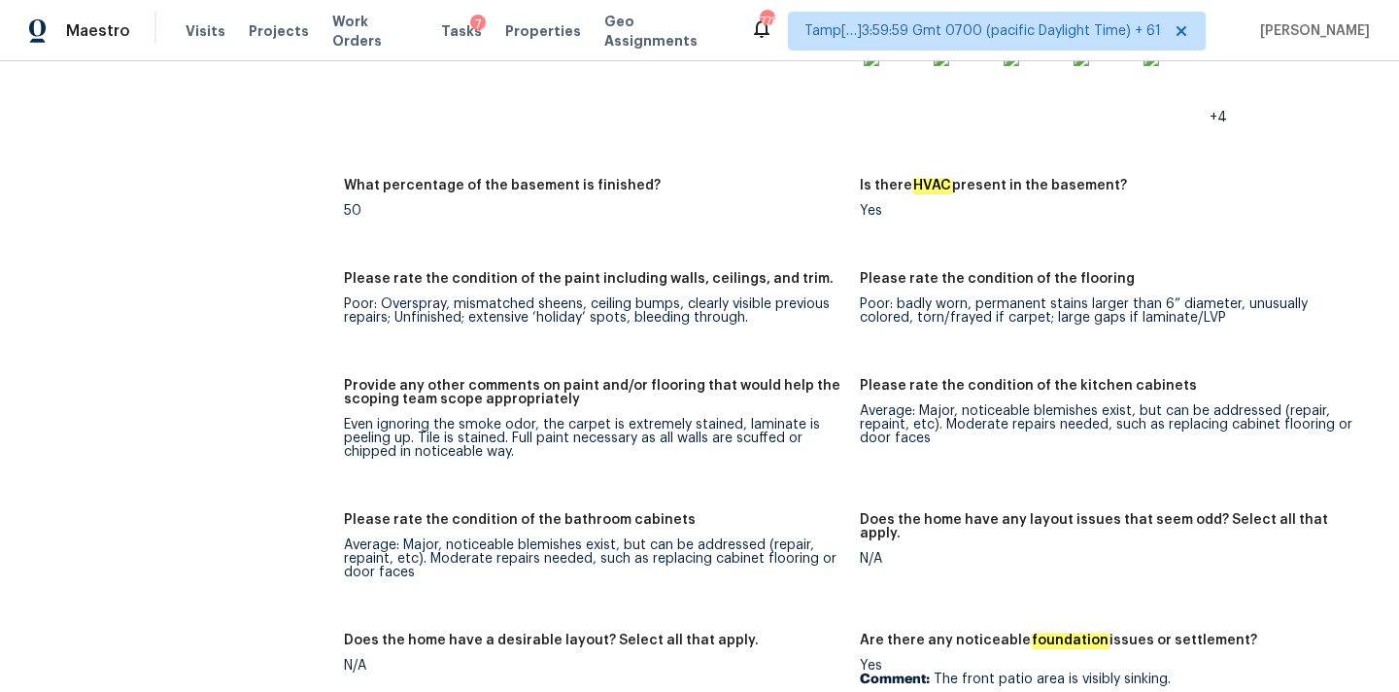
scroll to position [2885, 0]
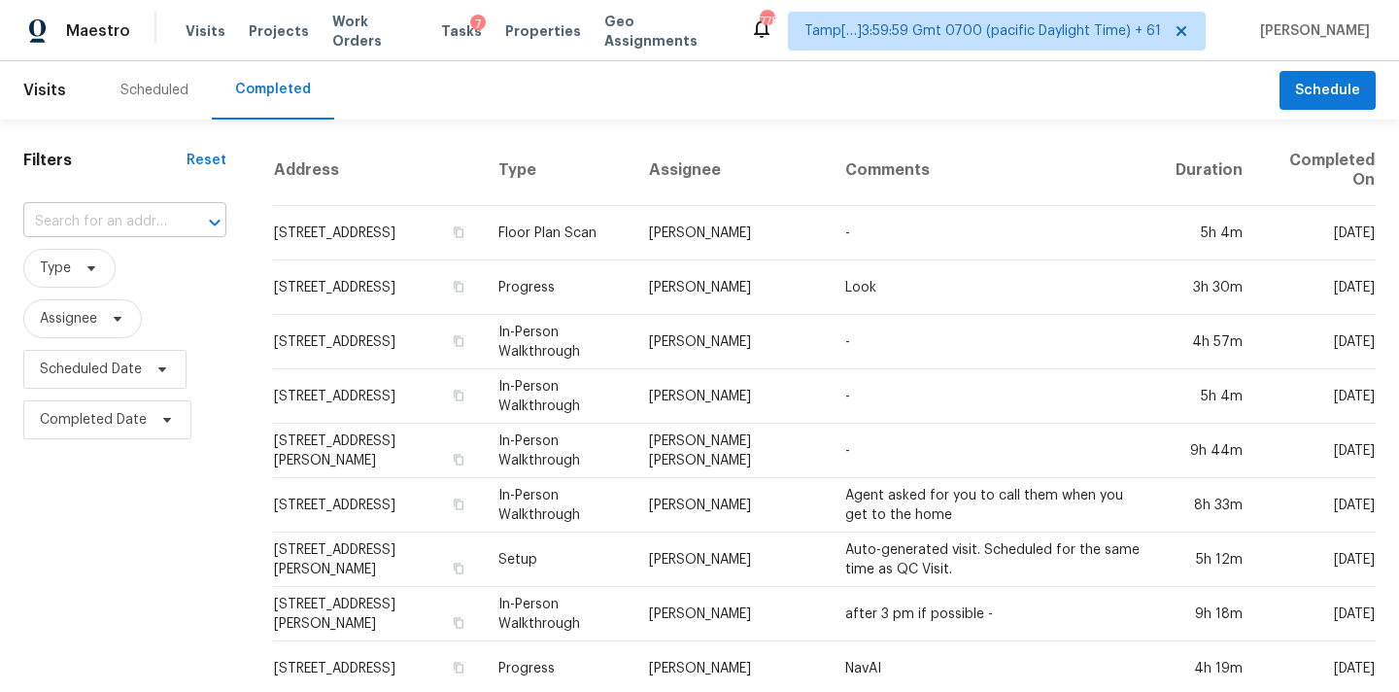
click at [119, 225] on input "text" at bounding box center [97, 222] width 149 height 30
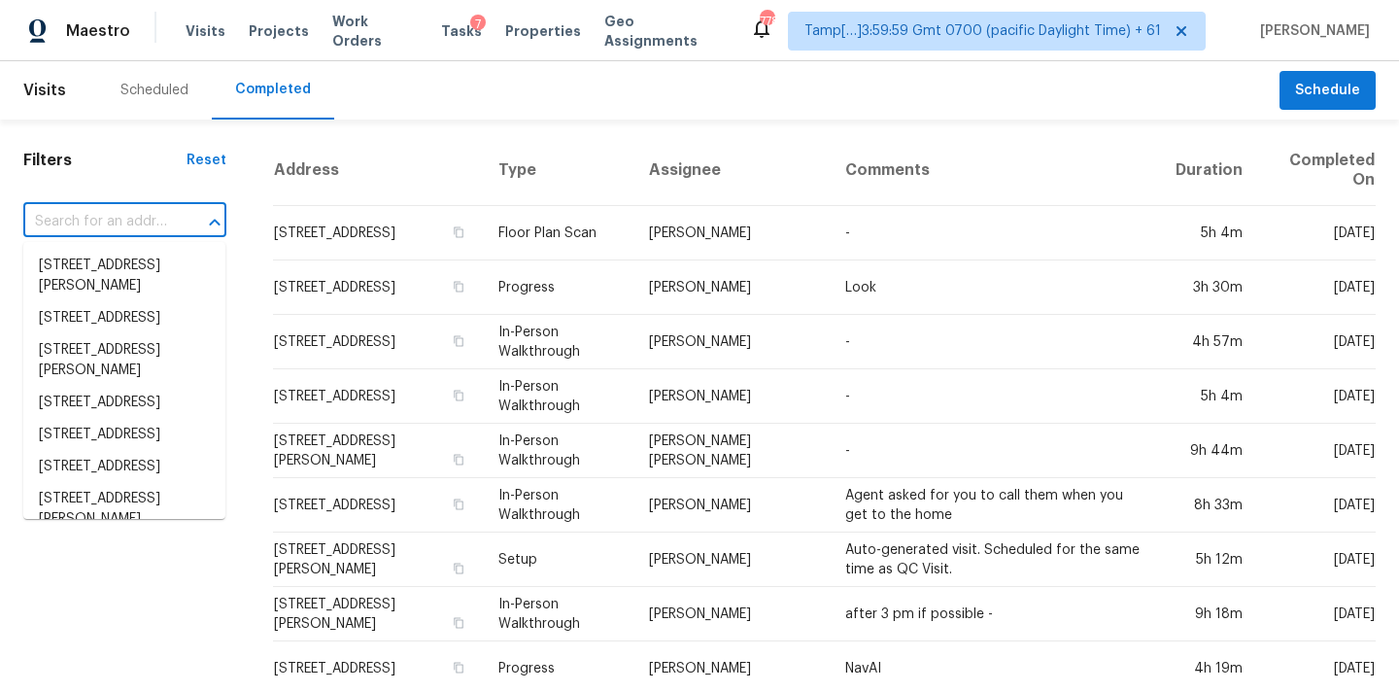
paste input "5286 Lakefront Dr, Cincinnati, OH 45247"
type input "5286 Lakefront Dr, Cincinnati, OH 45247"
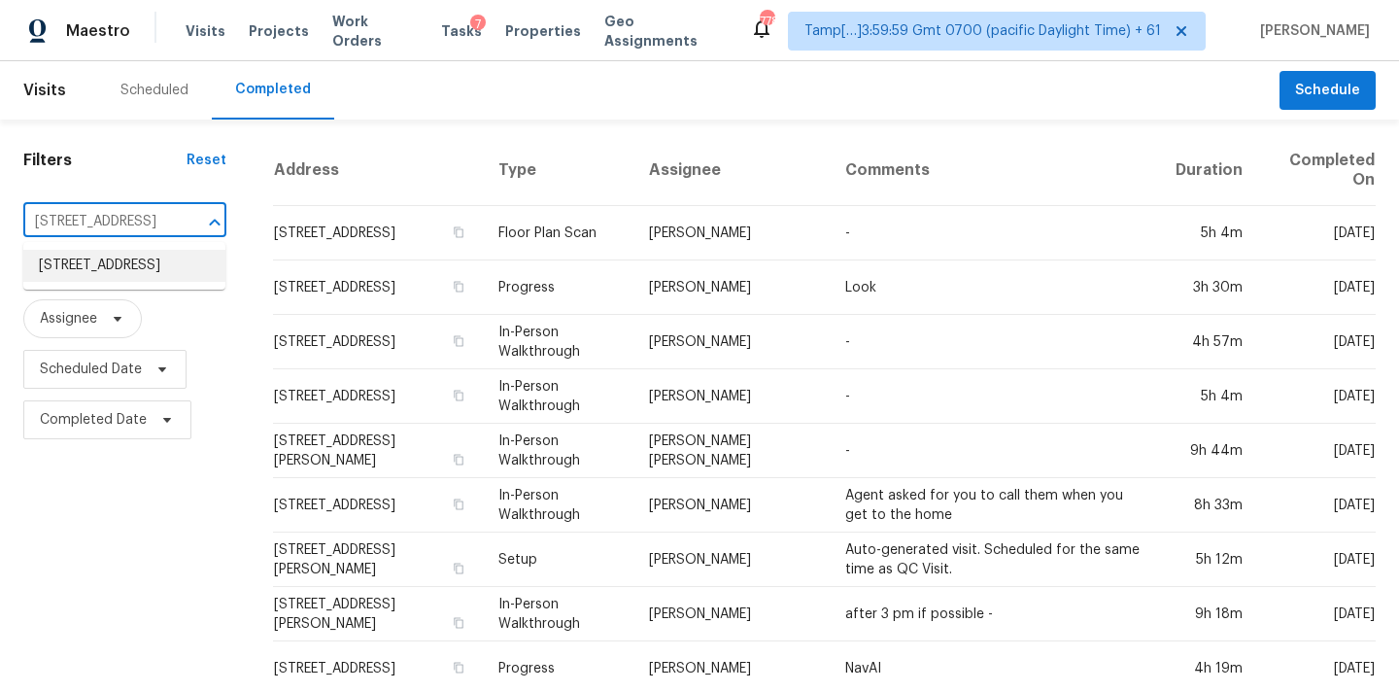
click at [121, 272] on li "5286 Lakefront Dr, Cincinnati, OH 45247" at bounding box center [124, 266] width 202 height 32
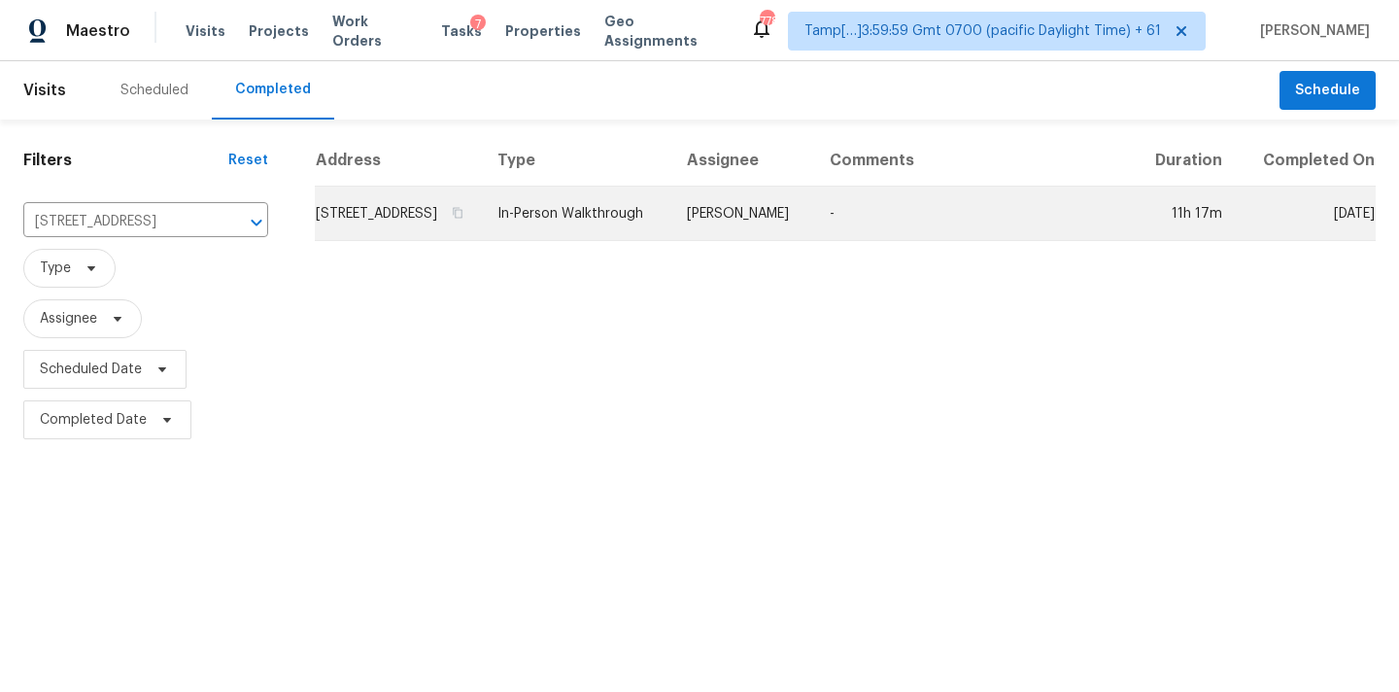
click at [648, 228] on td "In-Person Walkthrough" at bounding box center [576, 213] width 189 height 54
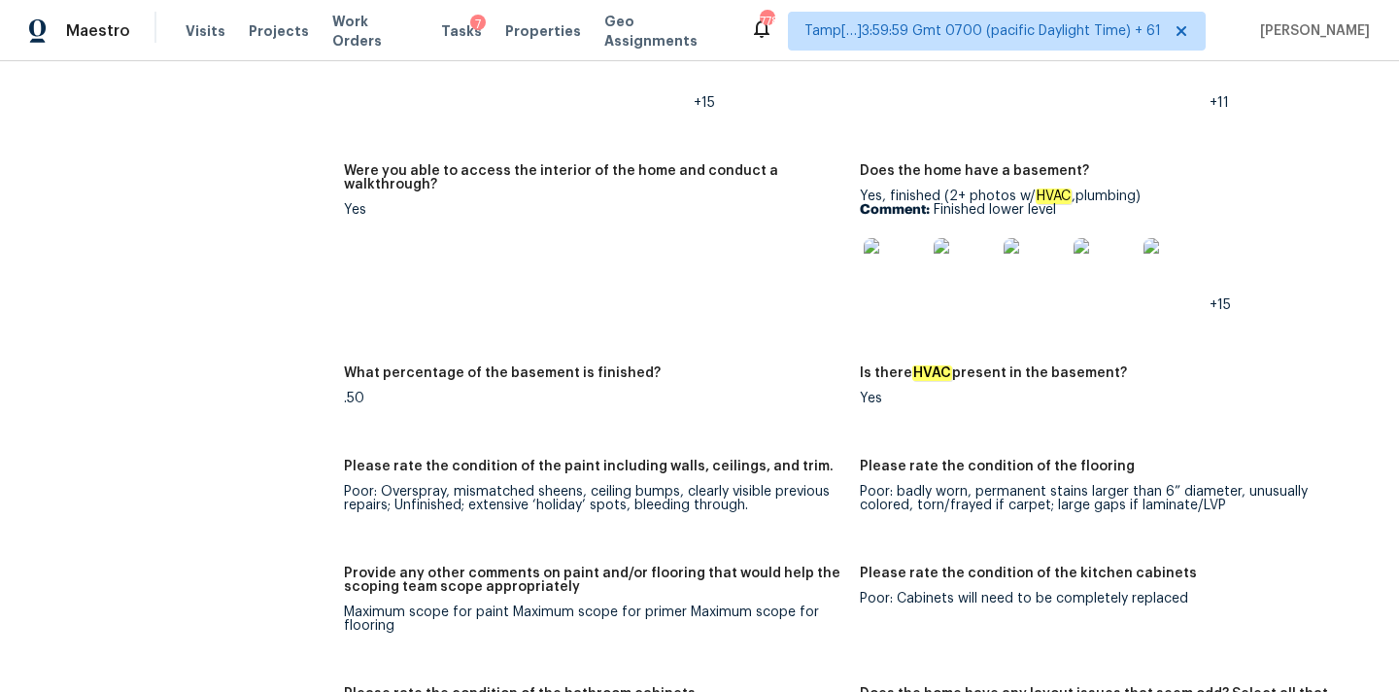
scroll to position [2986, 0]
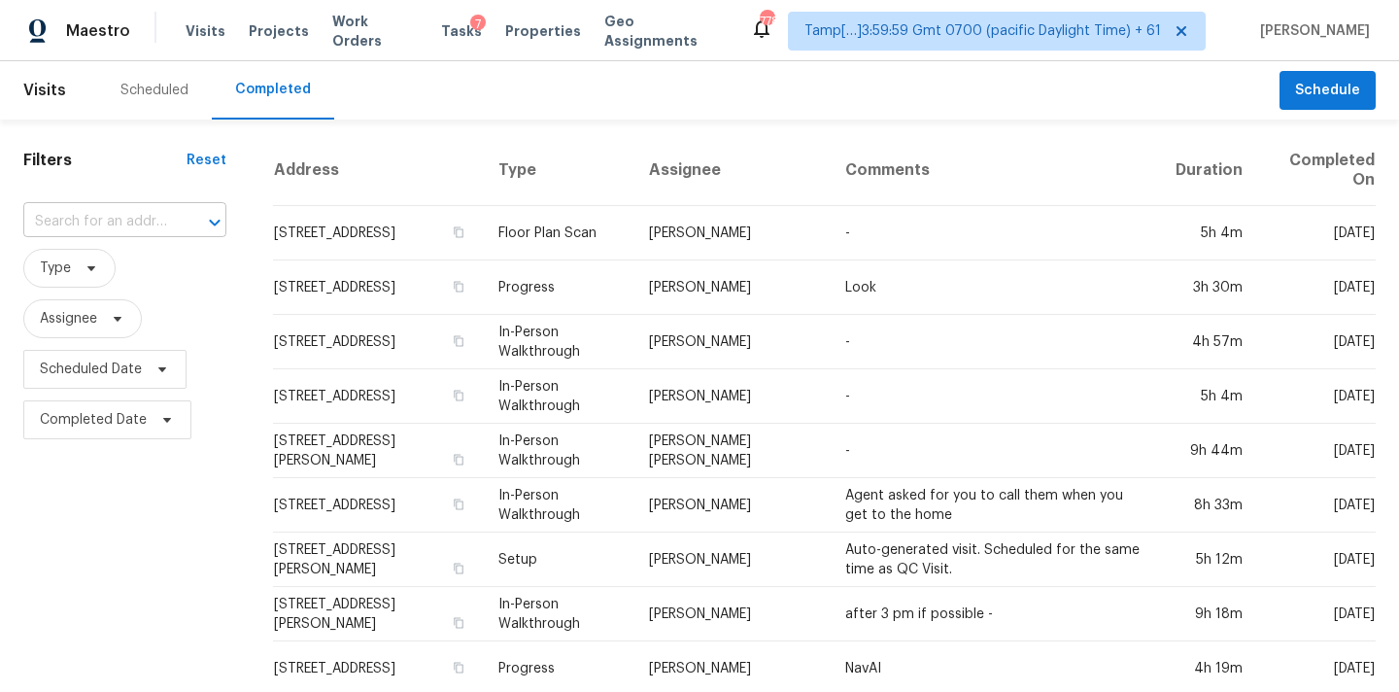
click at [50, 228] on input "text" at bounding box center [97, 222] width 149 height 30
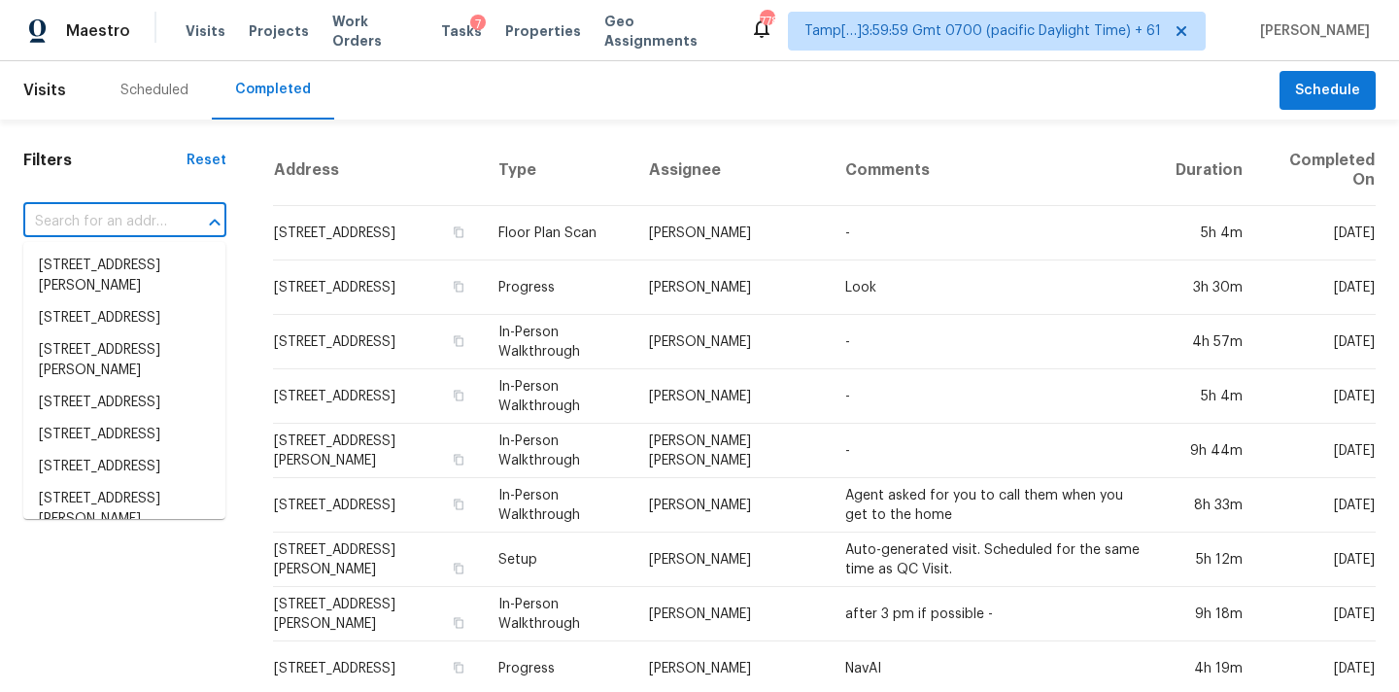
paste input "5703 Grampian Ct, Fayetteville, NC 28304"
type input "5703 Grampian Ct, Fayetteville, NC 28304"
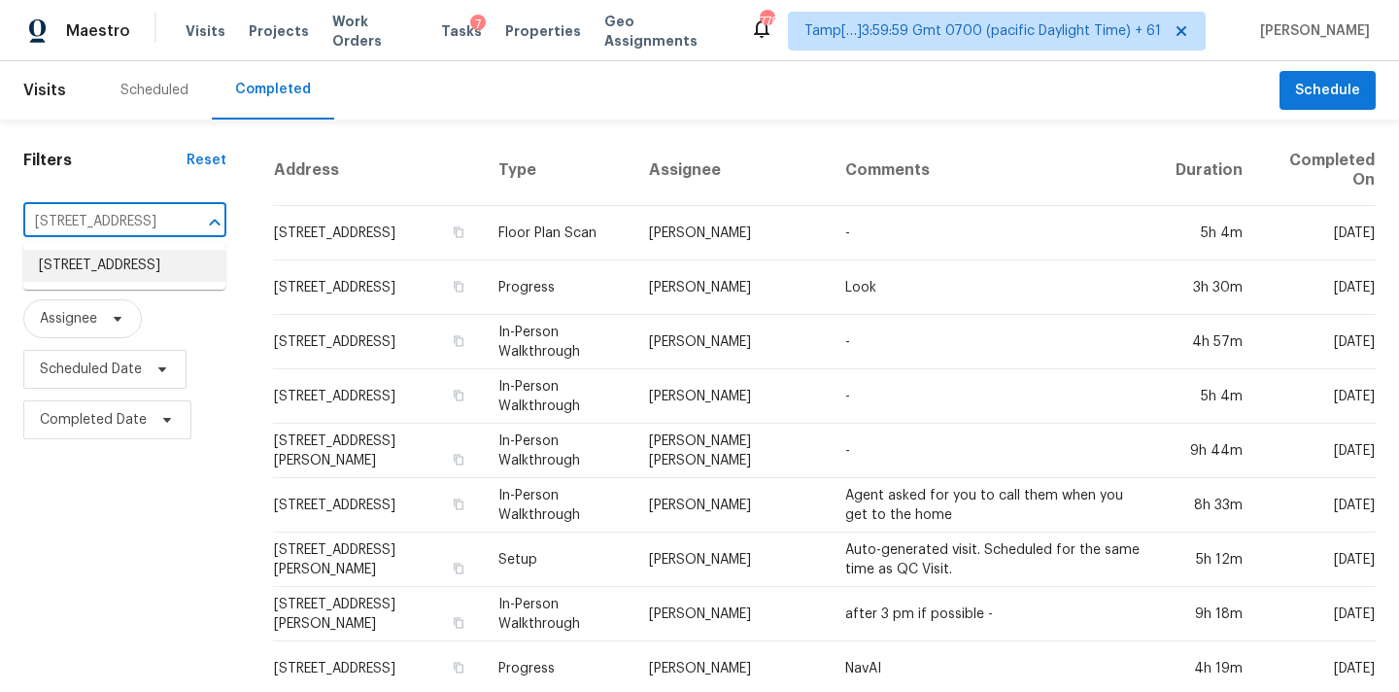
click at [103, 270] on li "5703 Grampian Ct, Fayetteville, NC 28304" at bounding box center [124, 266] width 202 height 32
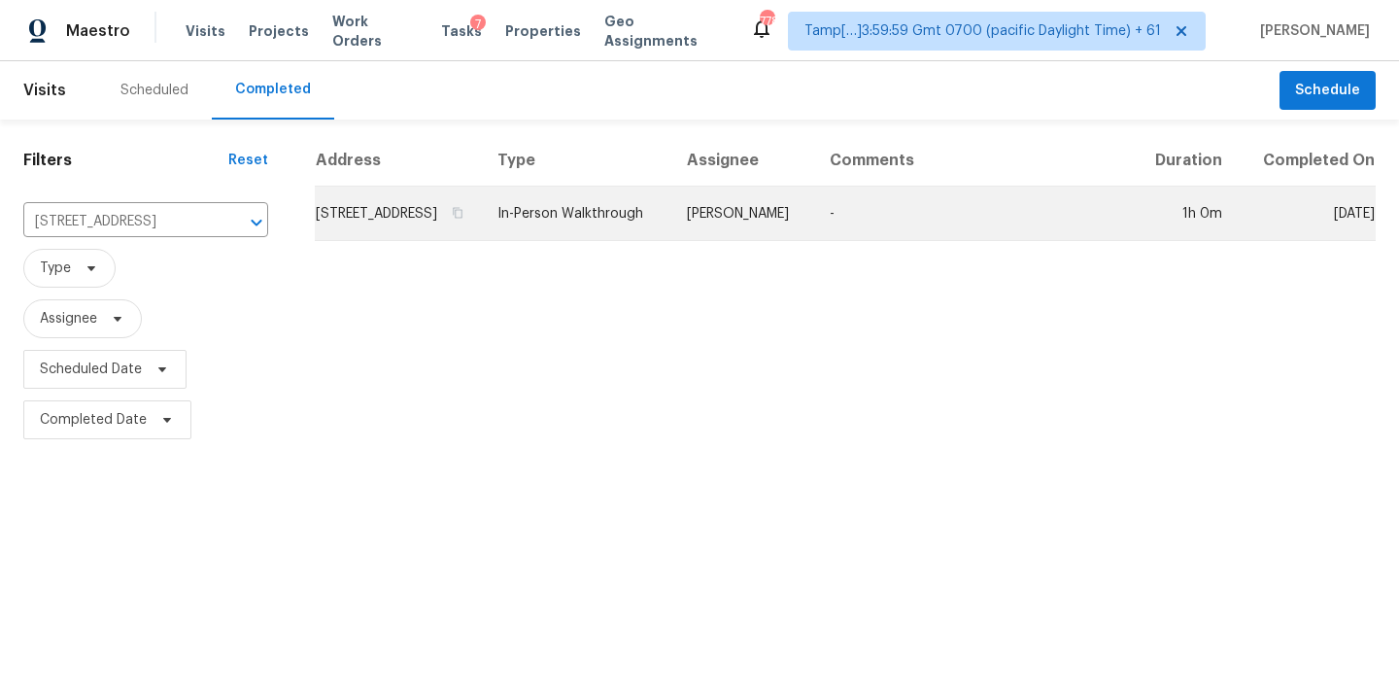
click at [658, 218] on td "In-Person Walkthrough" at bounding box center [576, 213] width 189 height 54
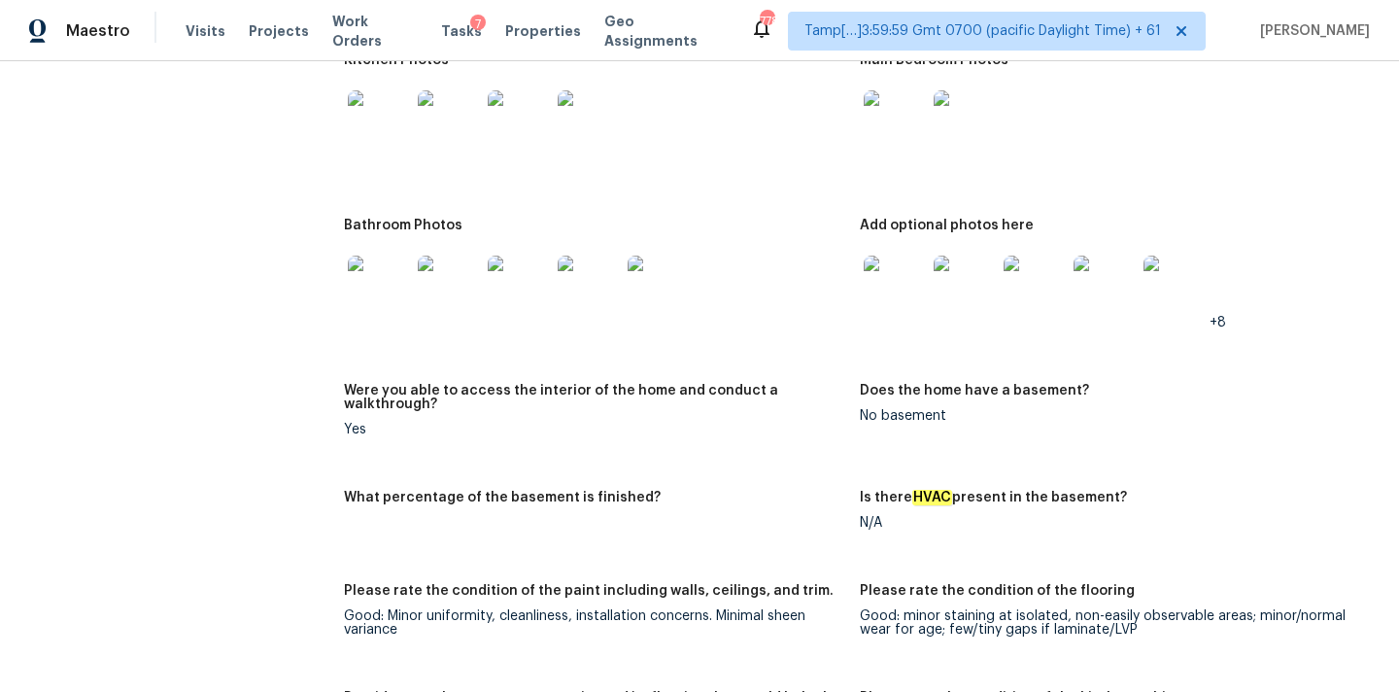
scroll to position [3678, 0]
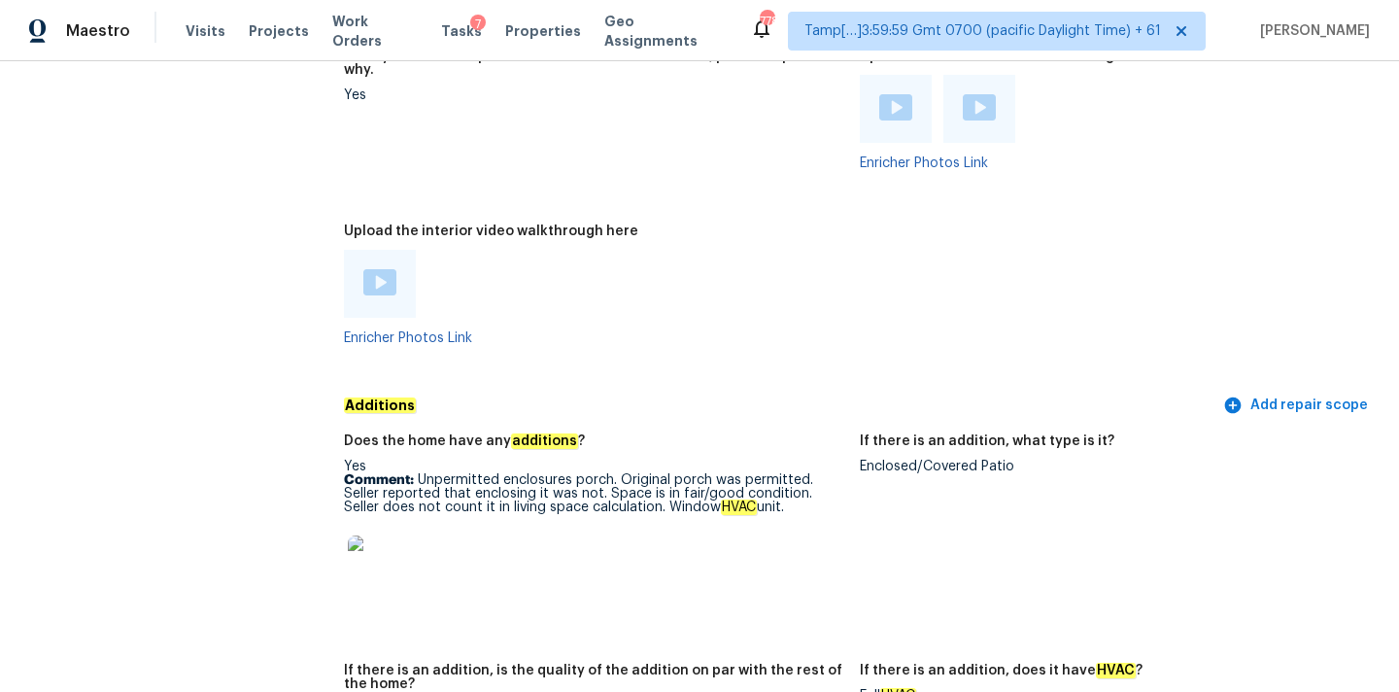
click at [868, 459] on div "Enclosed/Covered Patio" at bounding box center [1110, 466] width 500 height 14
copy p "Unpermitted enclosures porch"
drag, startPoint x: 417, startPoint y: 454, endPoint x: 613, endPoint y: 456, distance: 196.2
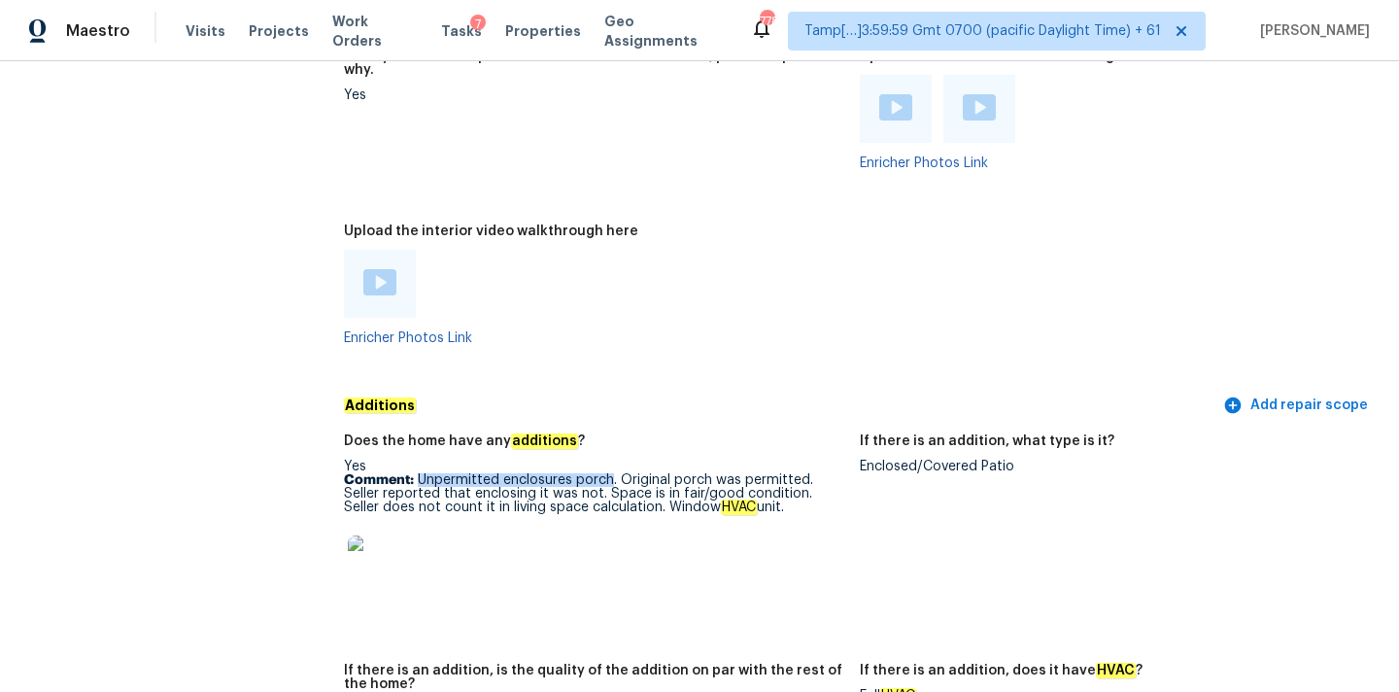
click at [613, 473] on p "Comment: Unpermitted enclosures porch. Original porch was permitted. Seller rep…" at bounding box center [594, 493] width 500 height 41
click at [602, 523] on div at bounding box center [594, 565] width 500 height 85
drag, startPoint x: 421, startPoint y: 447, endPoint x: 820, endPoint y: 446, distance: 399.2
click at [820, 473] on p "Comment: Unpermitted enclosures porch. Original porch was permitted. Seller rep…" at bounding box center [594, 493] width 500 height 41
copy p "Unpermitted enclosures porch. Original porch was permitted."
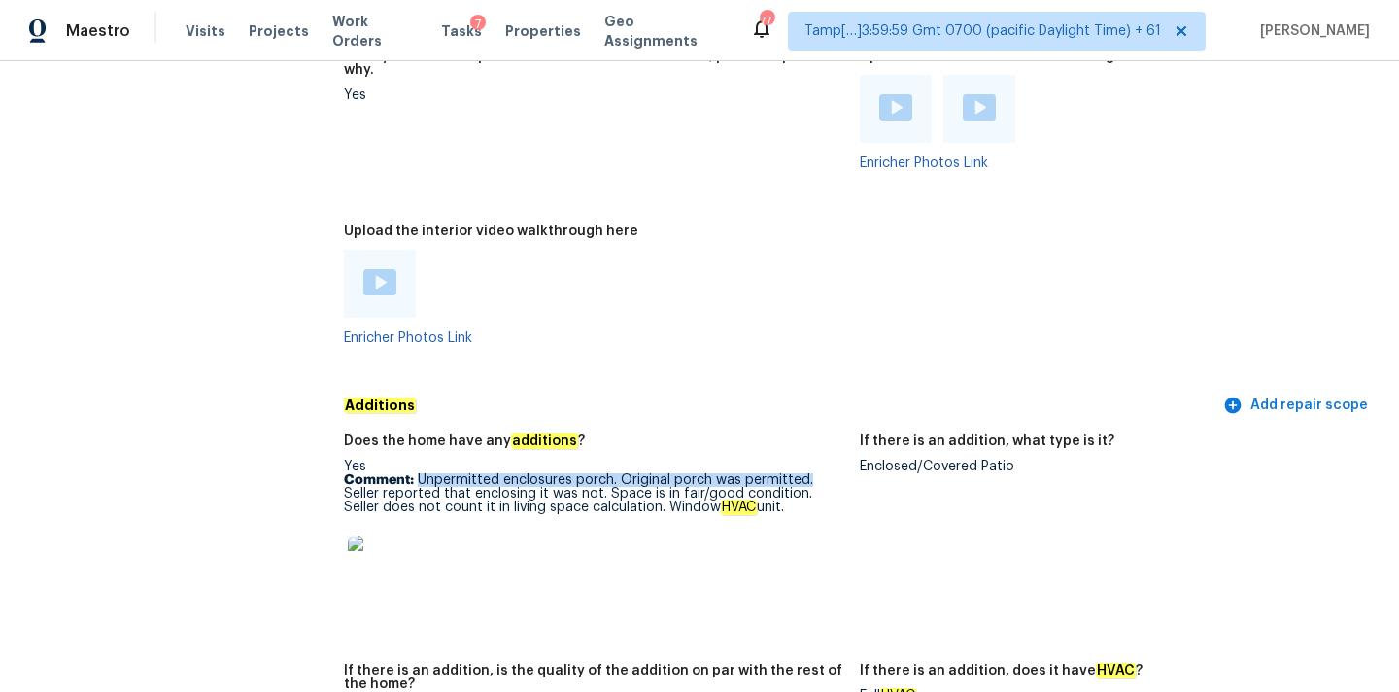
click at [385, 535] on img at bounding box center [379, 566] width 62 height 62
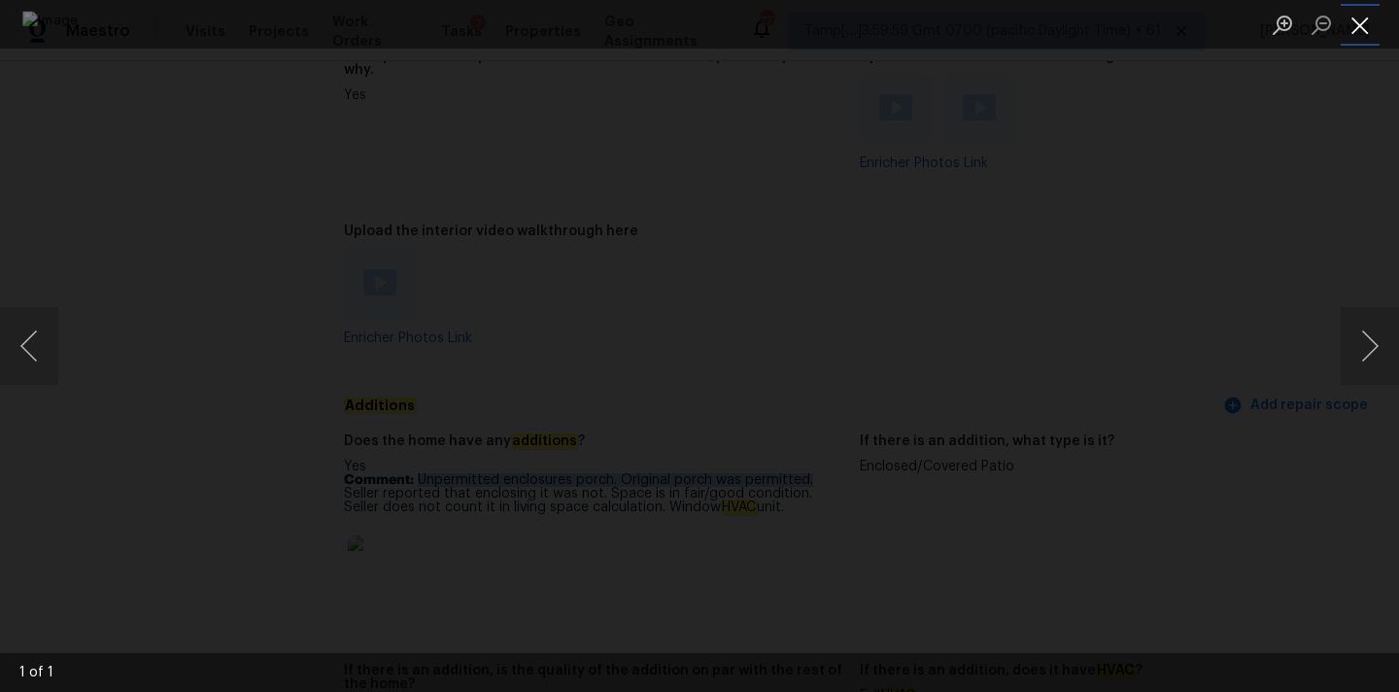
click at [1371, 8] on button "Close lightbox" at bounding box center [1359, 25] width 39 height 34
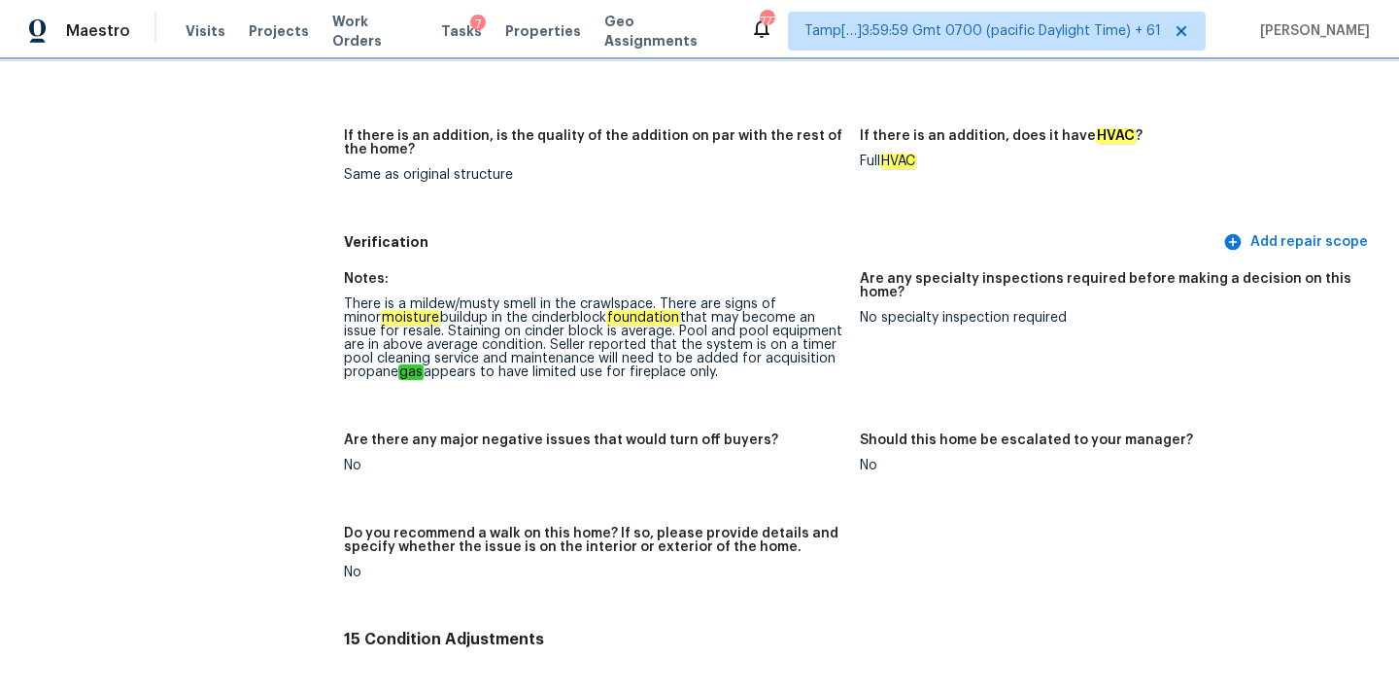
scroll to position [4179, 0]
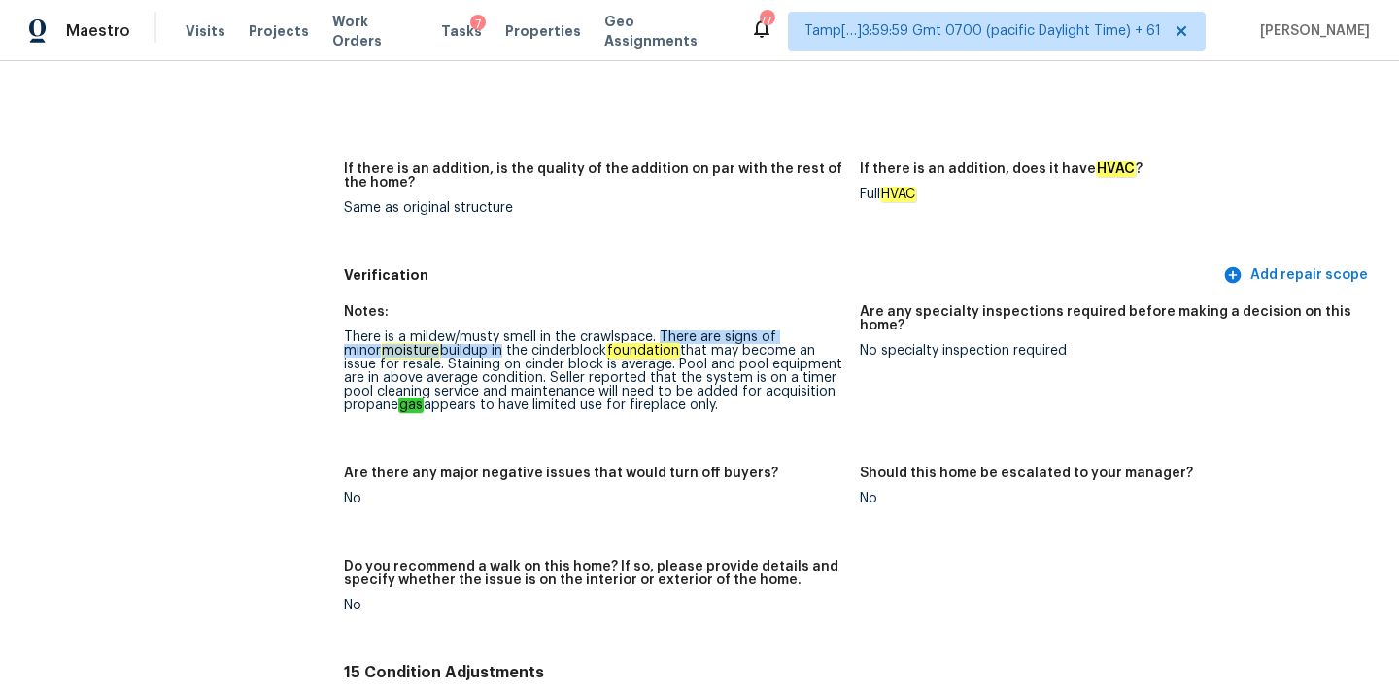
drag, startPoint x: 658, startPoint y: 308, endPoint x: 461, endPoint y: 321, distance: 197.6
click at [461, 330] on div "There is a mildew/musty smell in the crawlspace. There are signs of minor moist…" at bounding box center [594, 371] width 500 height 82
click at [400, 343] on em "moisture" at bounding box center [410, 351] width 59 height 16
drag, startPoint x: 346, startPoint y: 310, endPoint x: 515, endPoint y: 313, distance: 169.0
click at [515, 330] on div "There is a mildew/musty smell in the crawlspace. There are signs of minor moist…" at bounding box center [594, 371] width 500 height 82
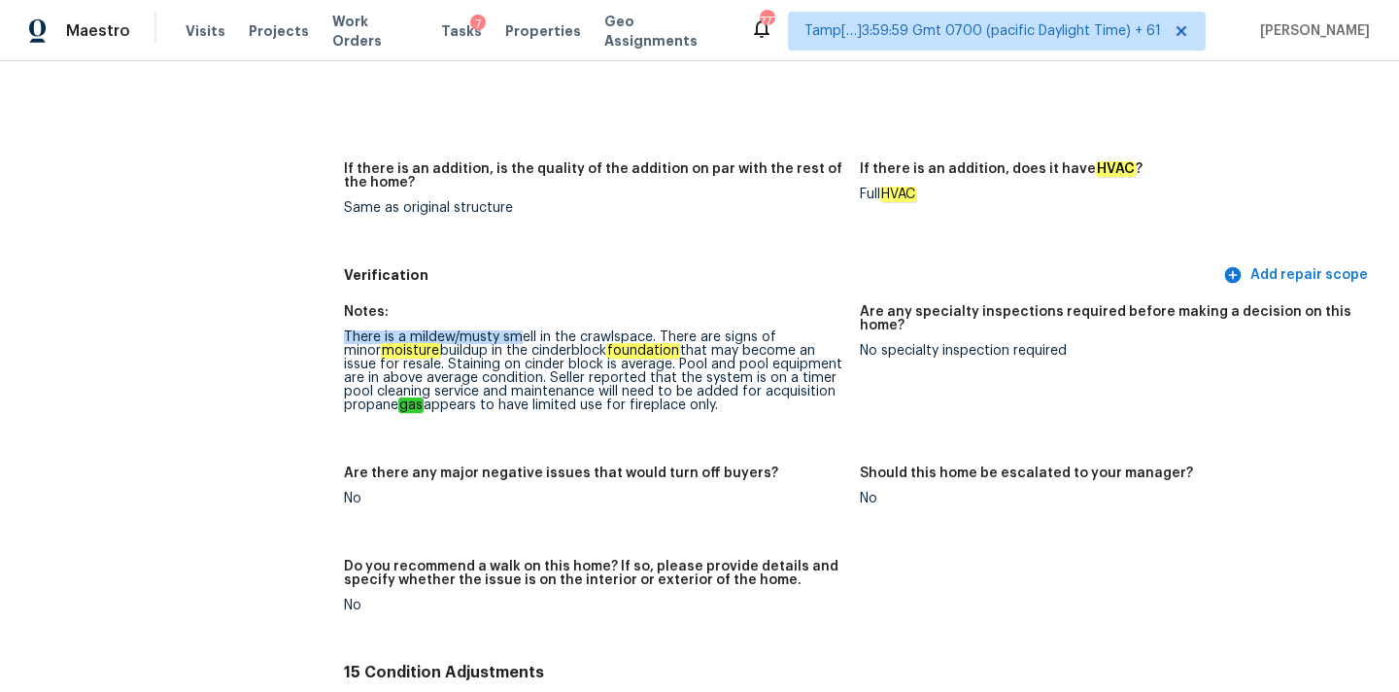
click at [515, 330] on div "There is a mildew/musty smell in the crawlspace. There are signs of minor moist…" at bounding box center [594, 371] width 500 height 82
copy div "mildew/musty smell in the crawlspace"
drag, startPoint x: 410, startPoint y: 311, endPoint x: 649, endPoint y: 314, distance: 238.9
click at [649, 330] on div "There is a mildew/musty smell in the crawlspace. There are signs of minor moist…" at bounding box center [594, 371] width 500 height 82
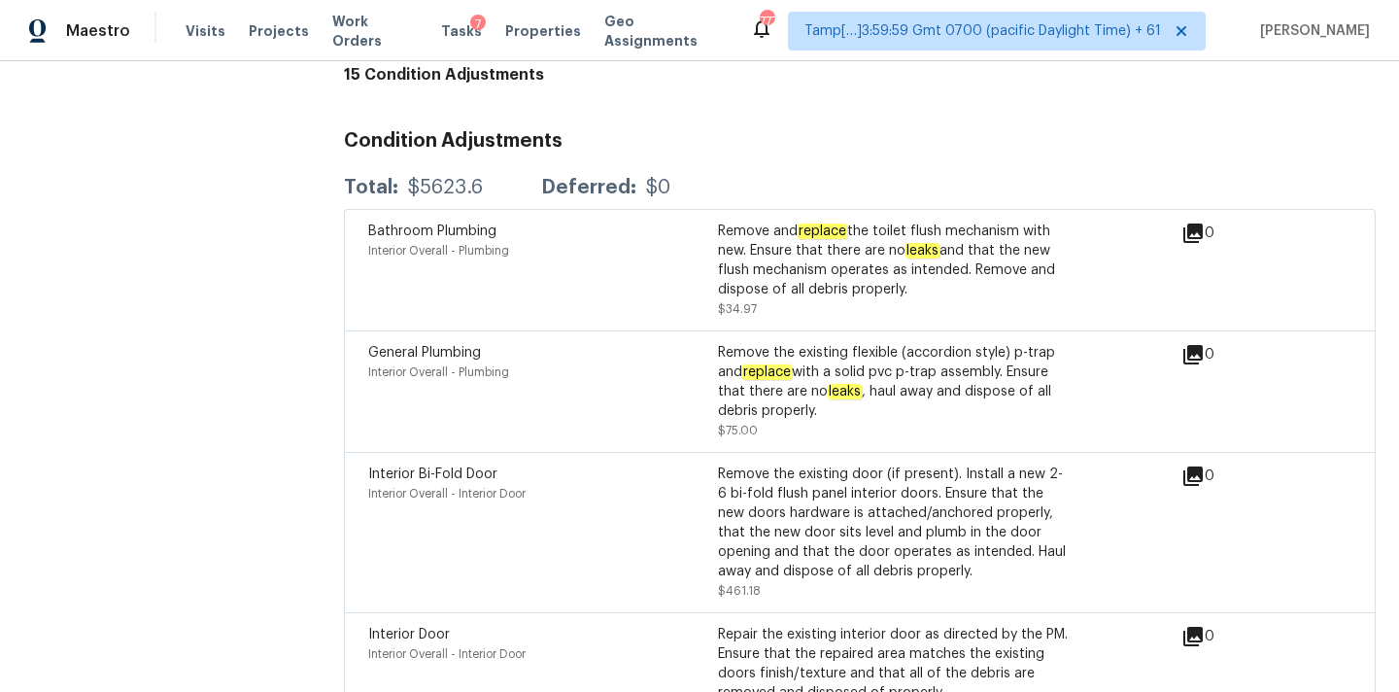
scroll to position [4112, 0]
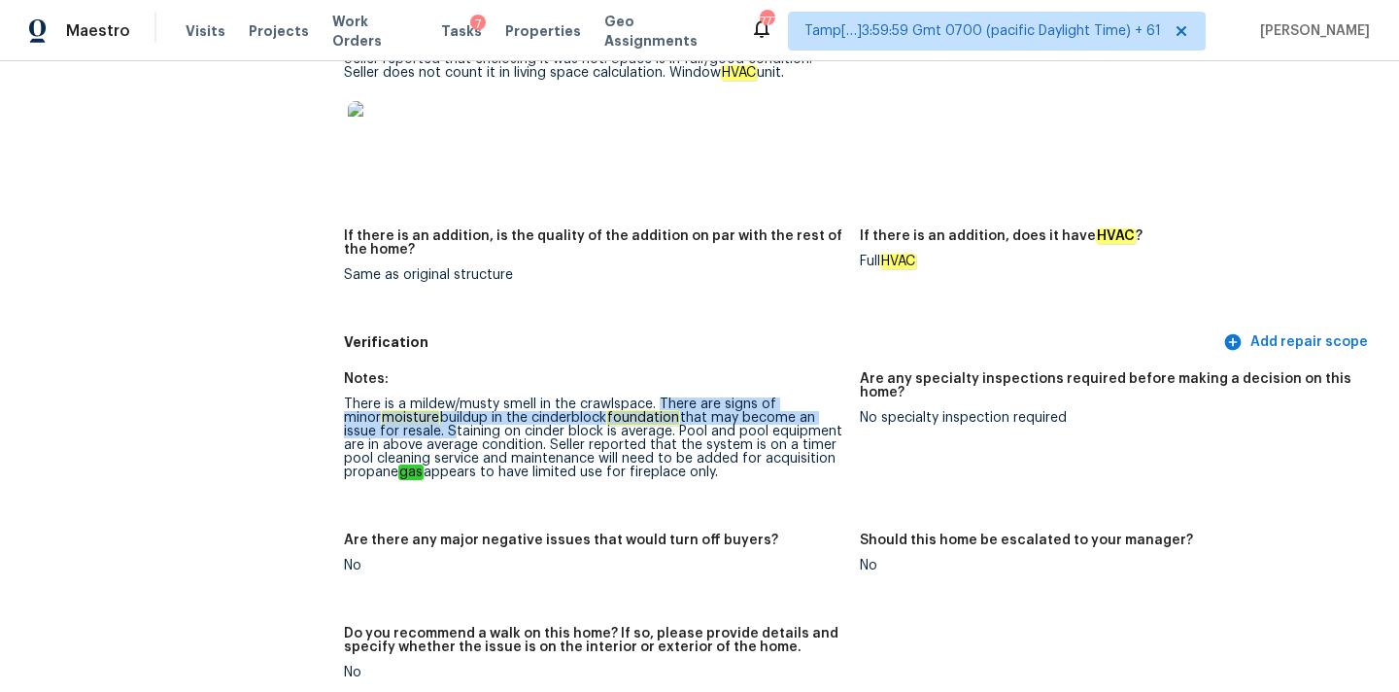
drag, startPoint x: 658, startPoint y: 377, endPoint x: 388, endPoint y: 401, distance: 272.1
click at [388, 401] on div "There is a mildew/musty smell in the crawlspace. There are signs of minor moist…" at bounding box center [594, 438] width 500 height 82
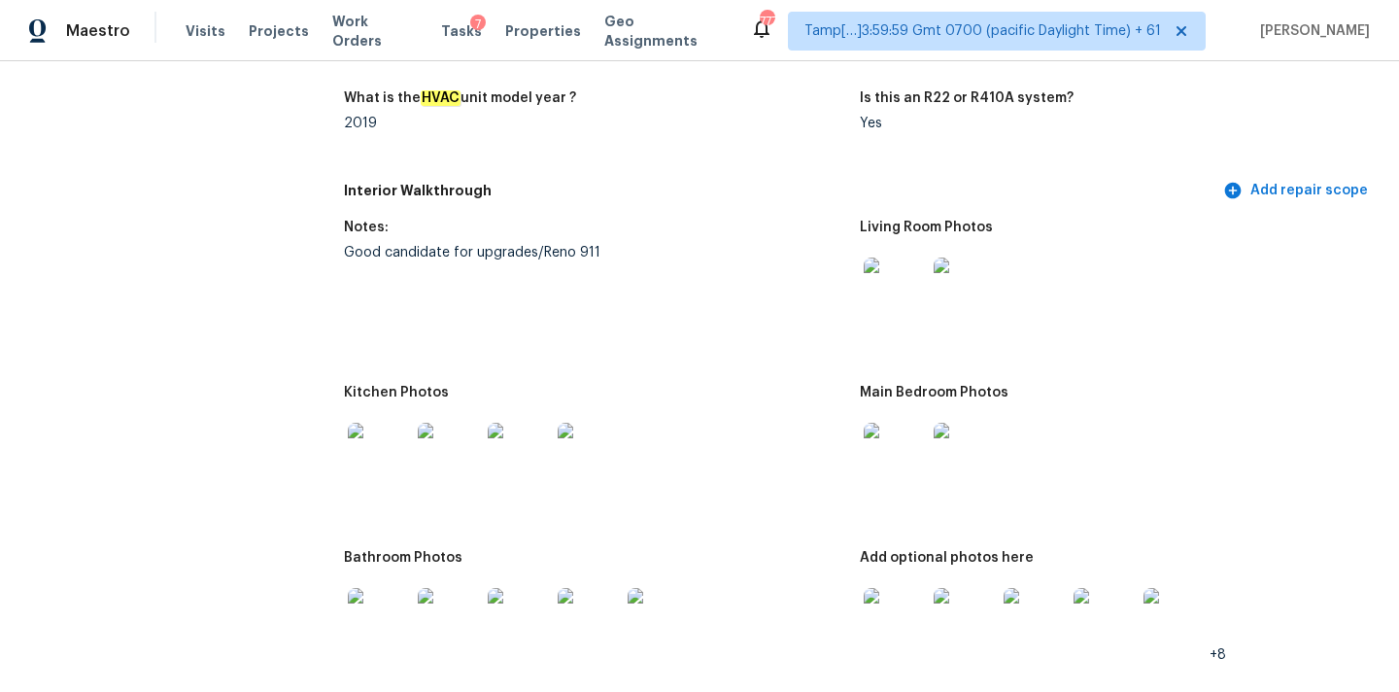
scroll to position [1980, 0]
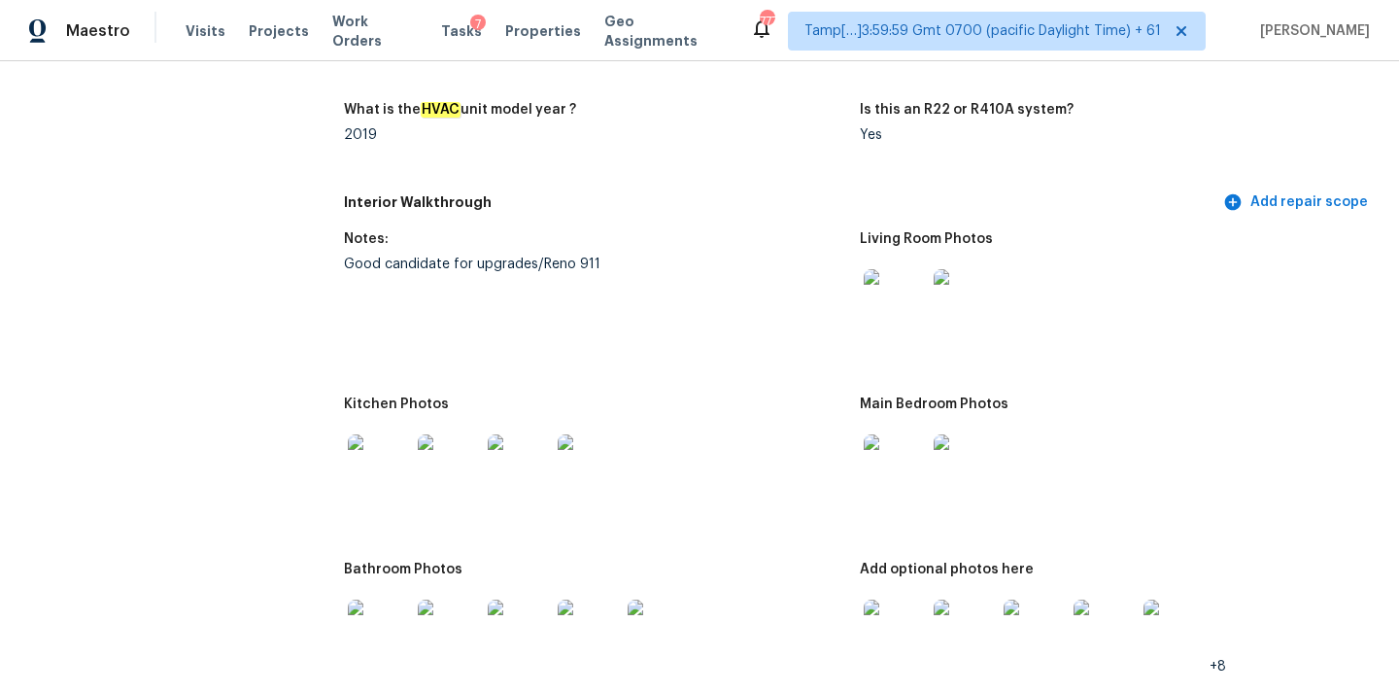
click at [906, 285] on img at bounding box center [894, 300] width 62 height 62
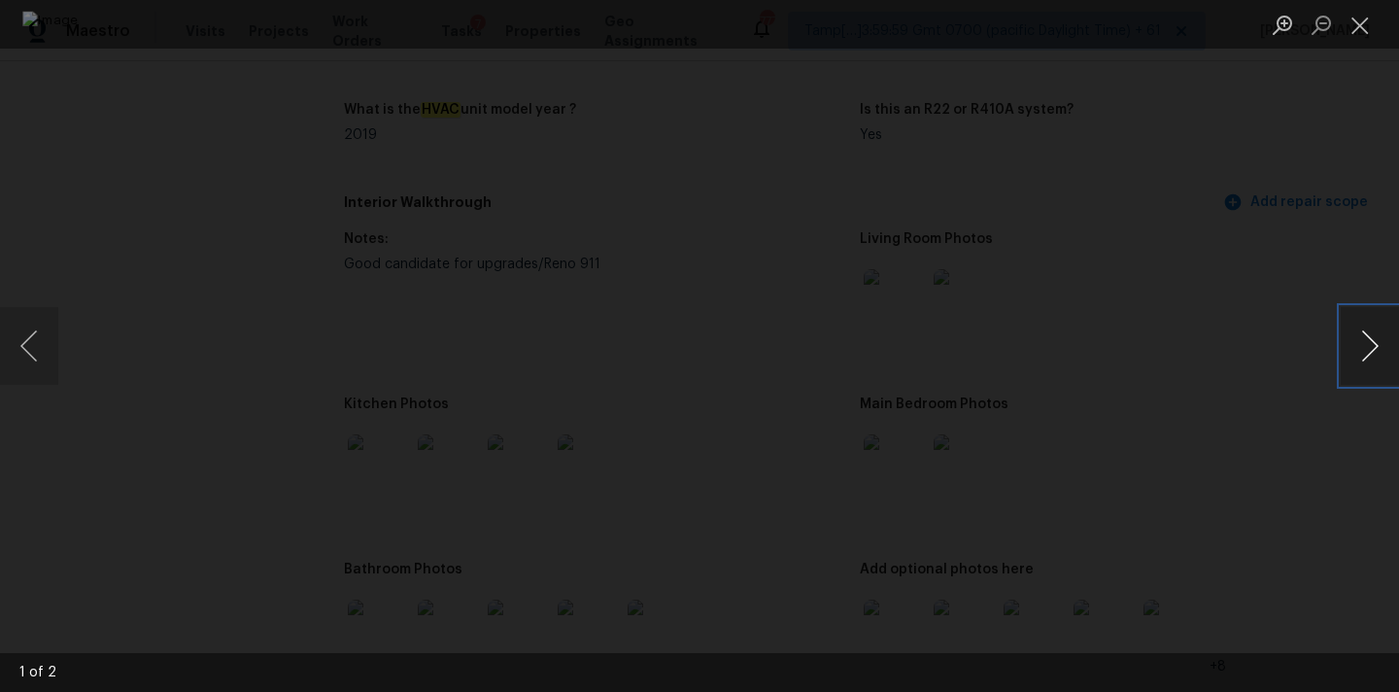
click at [1361, 351] on button "Next image" at bounding box center [1369, 346] width 58 height 78
click at [1352, 24] on button "Close lightbox" at bounding box center [1359, 25] width 39 height 34
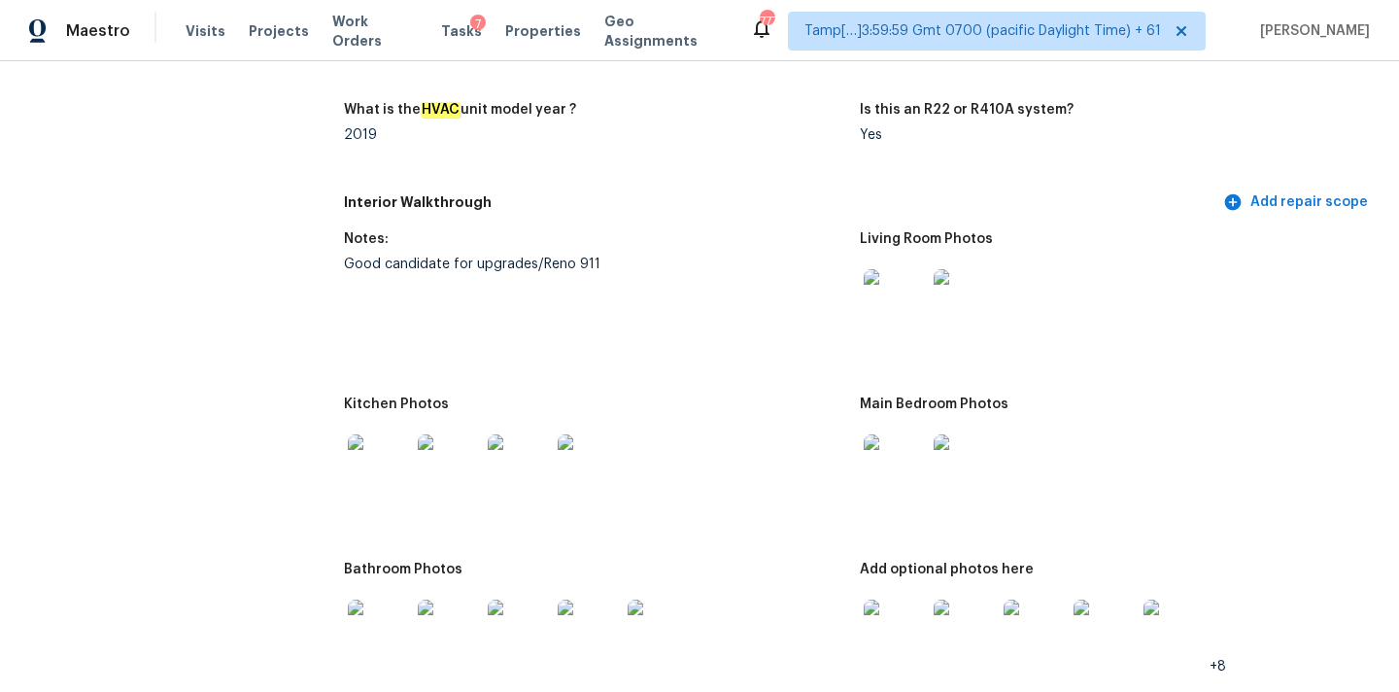
click at [881, 449] on img at bounding box center [894, 465] width 62 height 62
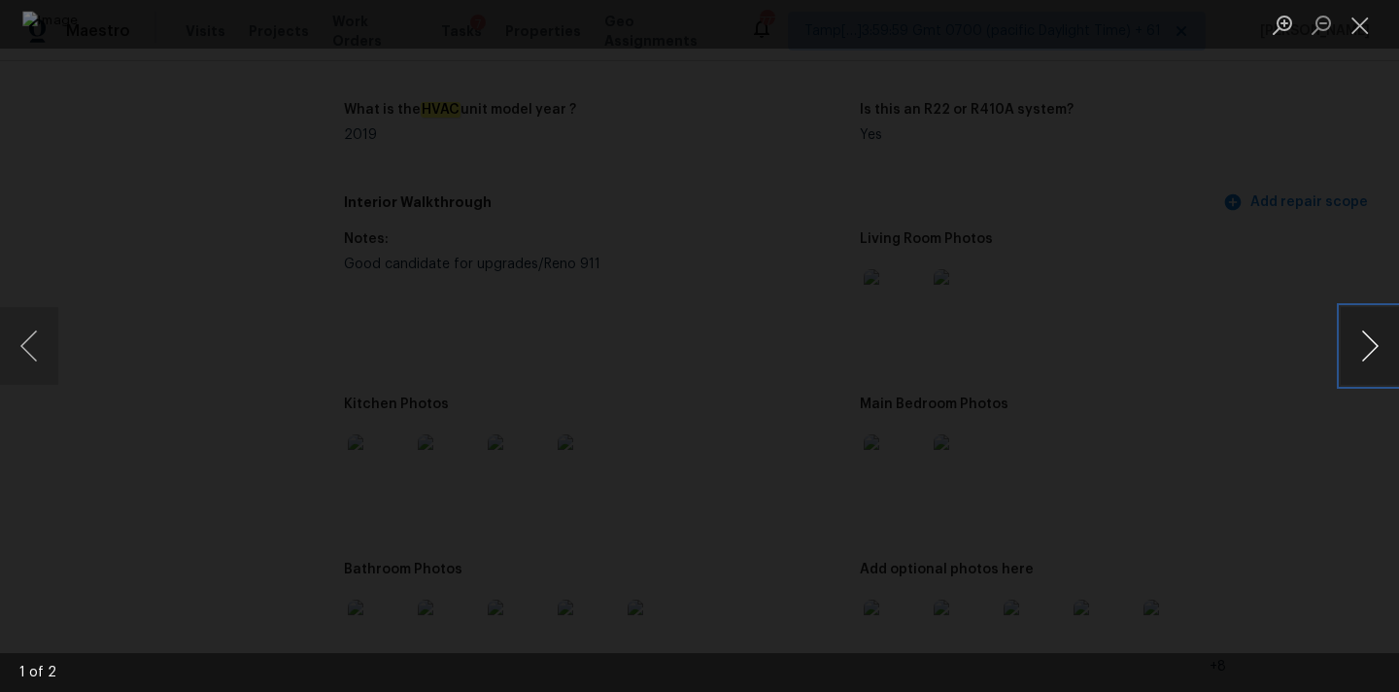
click at [1366, 342] on button "Next image" at bounding box center [1369, 346] width 58 height 78
click at [1348, 32] on button "Close lightbox" at bounding box center [1359, 25] width 39 height 34
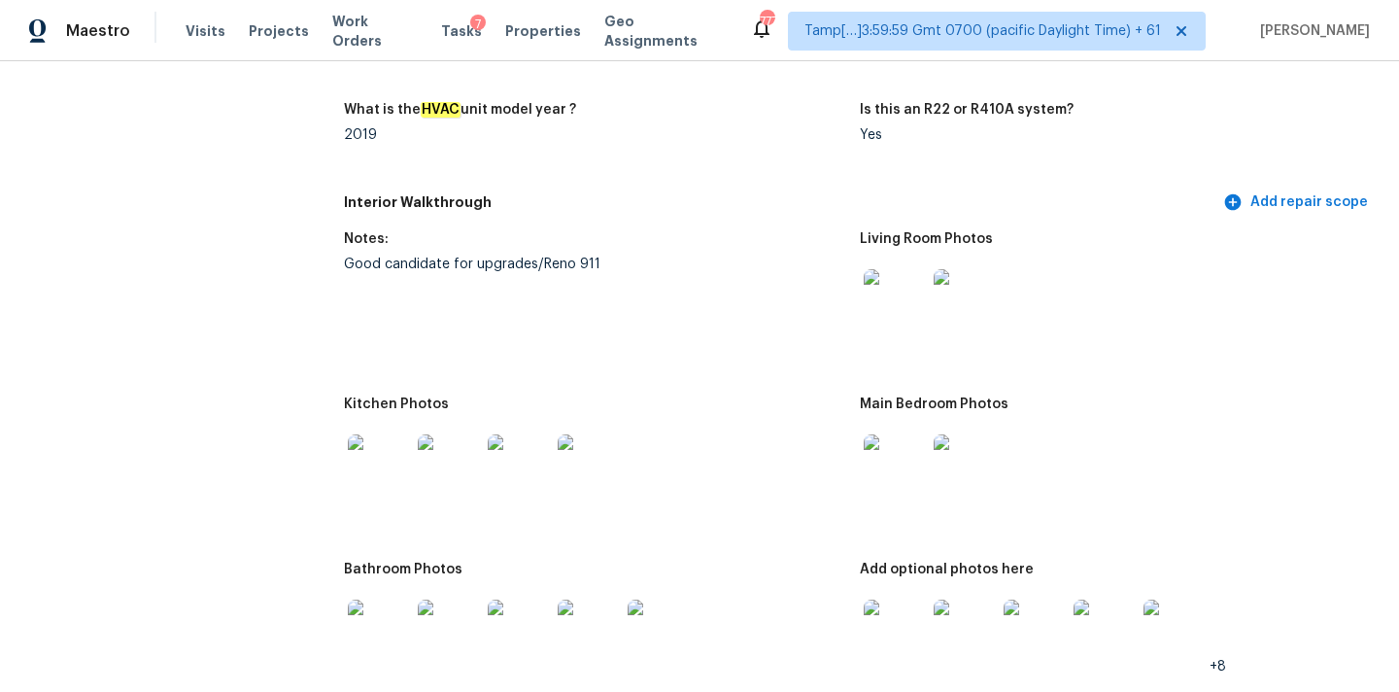
click at [869, 643] on img at bounding box center [894, 630] width 62 height 62
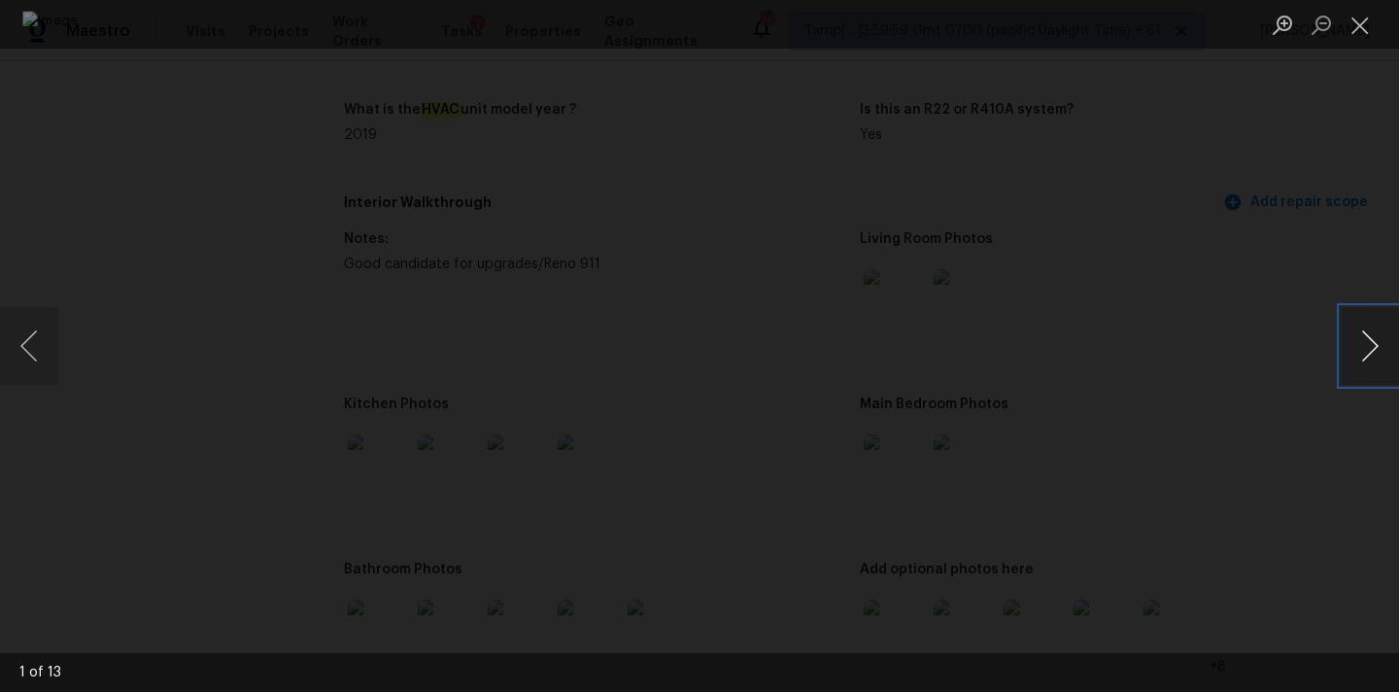
click at [1356, 354] on button "Next image" at bounding box center [1369, 346] width 58 height 78
click at [1355, 12] on button "Close lightbox" at bounding box center [1359, 25] width 39 height 34
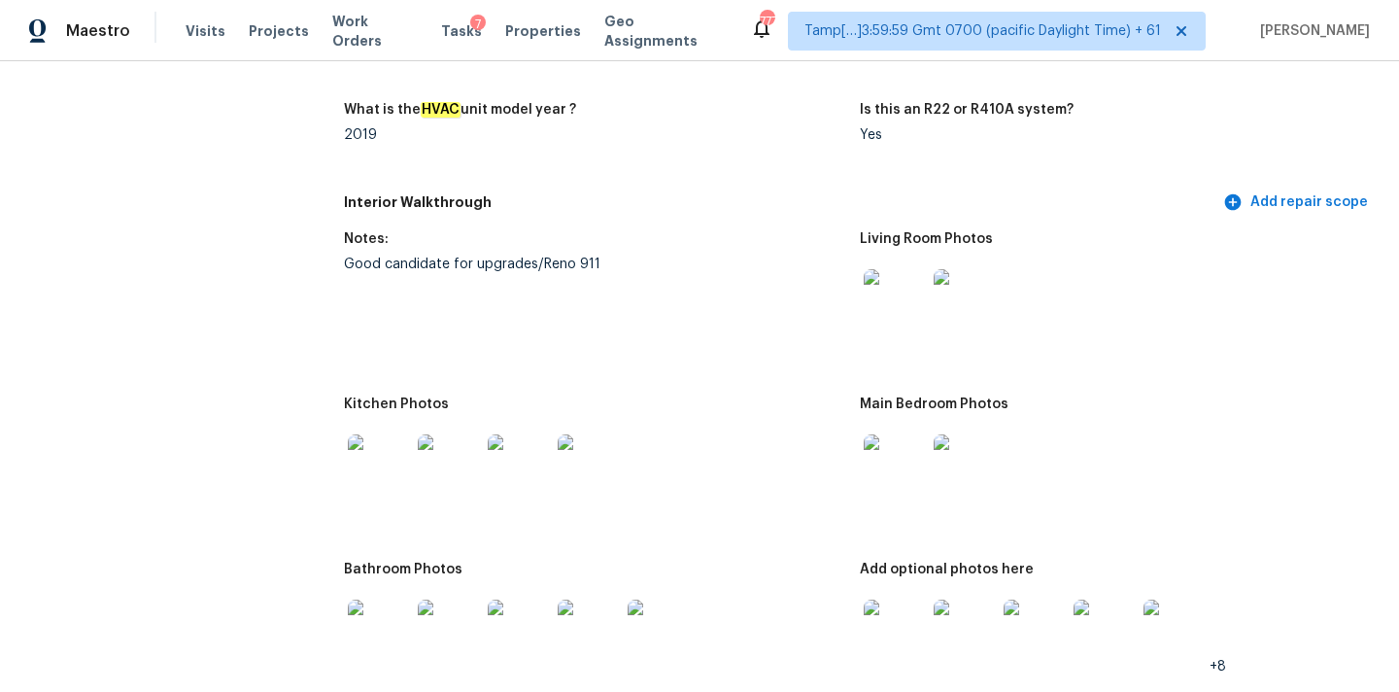
click at [382, 466] on img at bounding box center [379, 465] width 62 height 62
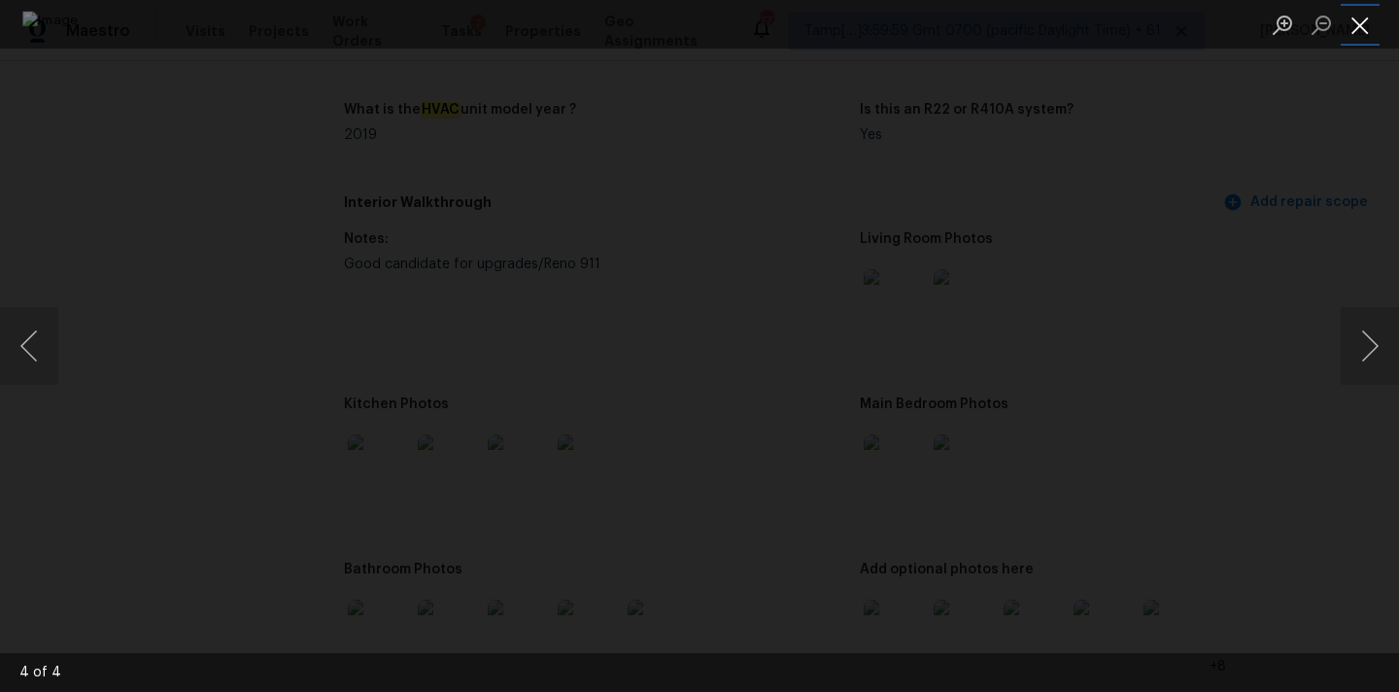
click at [1362, 17] on button "Close lightbox" at bounding box center [1359, 25] width 39 height 34
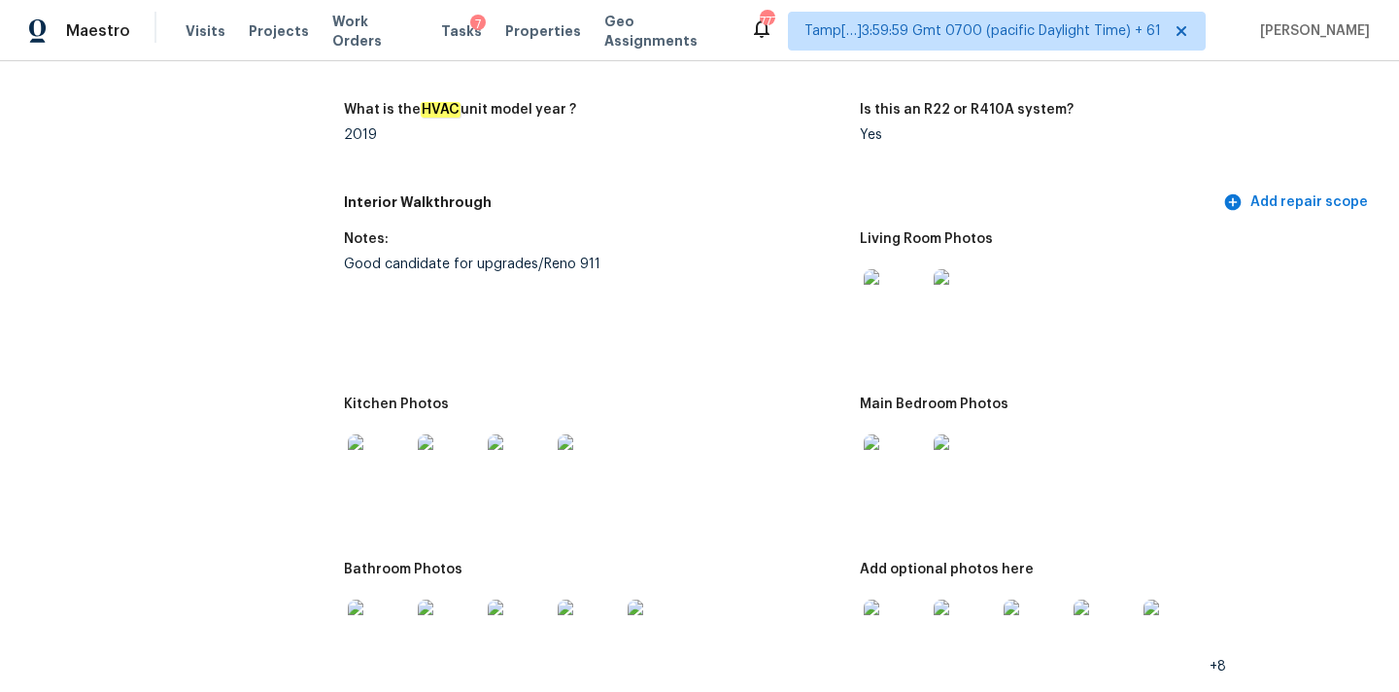
click at [381, 639] on img at bounding box center [379, 630] width 62 height 62
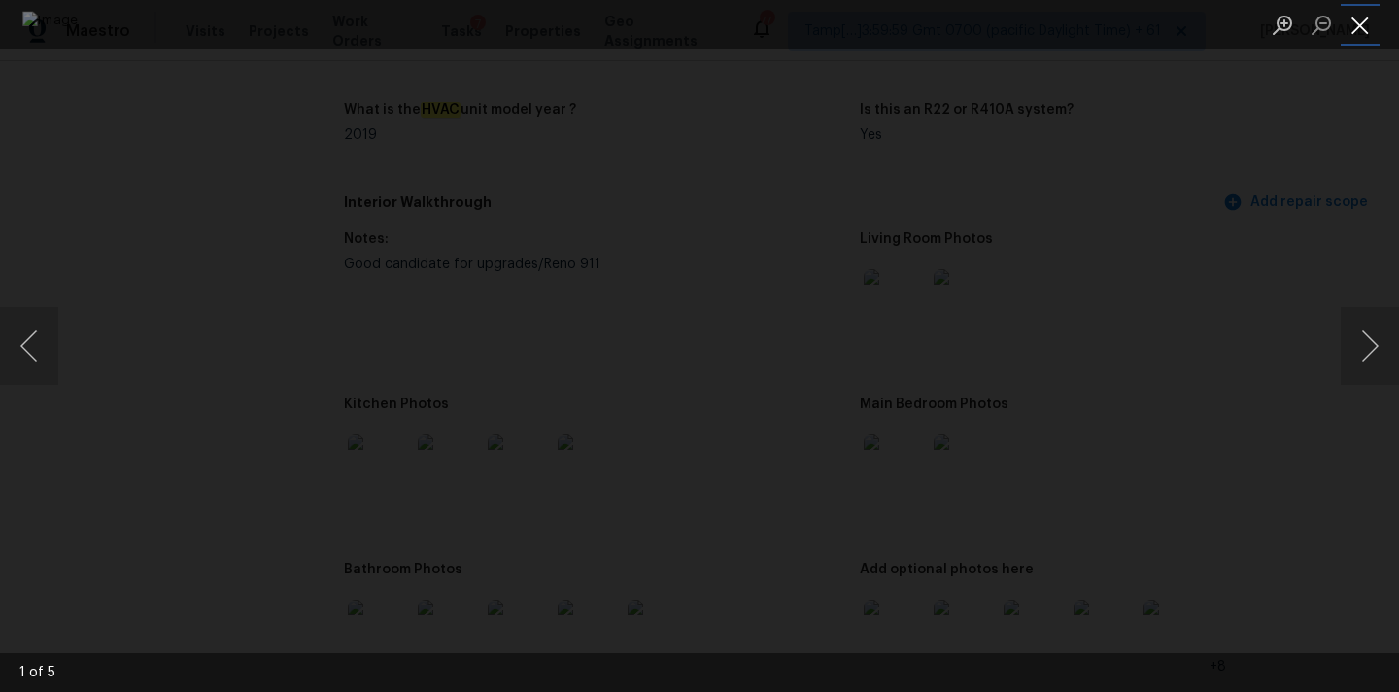
click at [1364, 13] on button "Close lightbox" at bounding box center [1359, 25] width 39 height 34
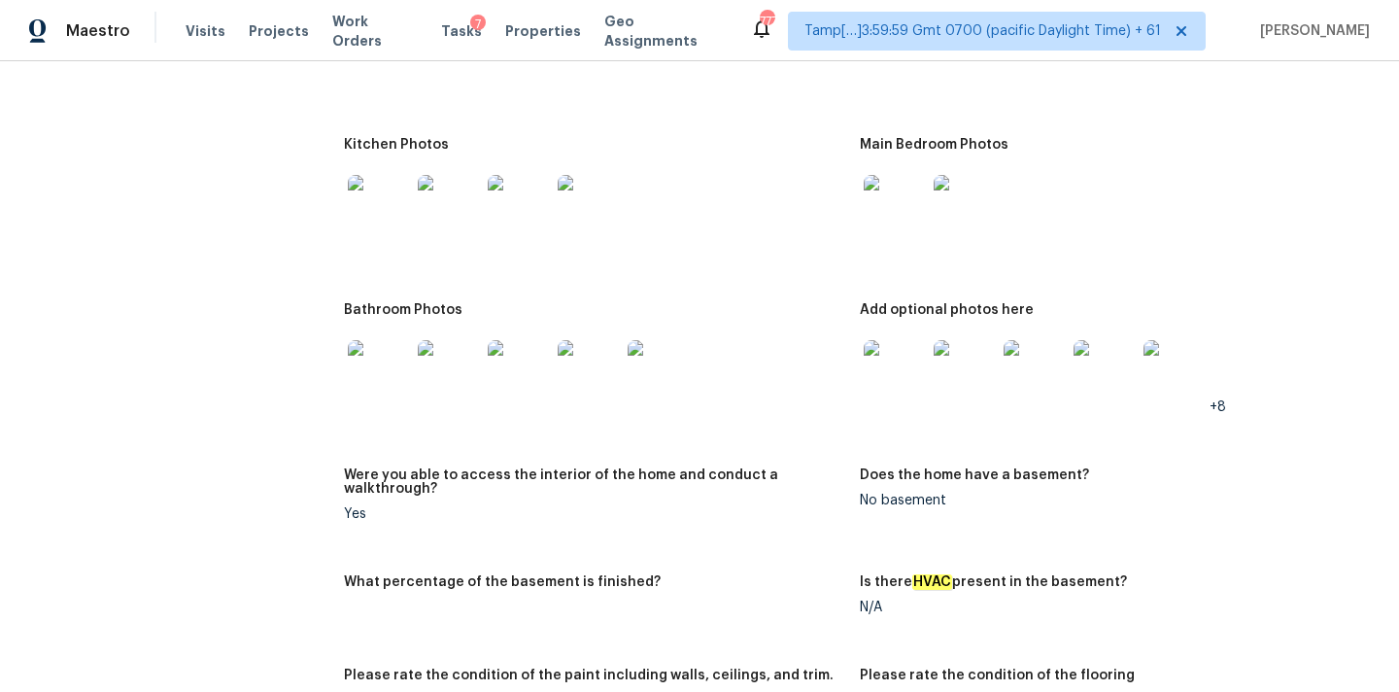
scroll to position [2121, 0]
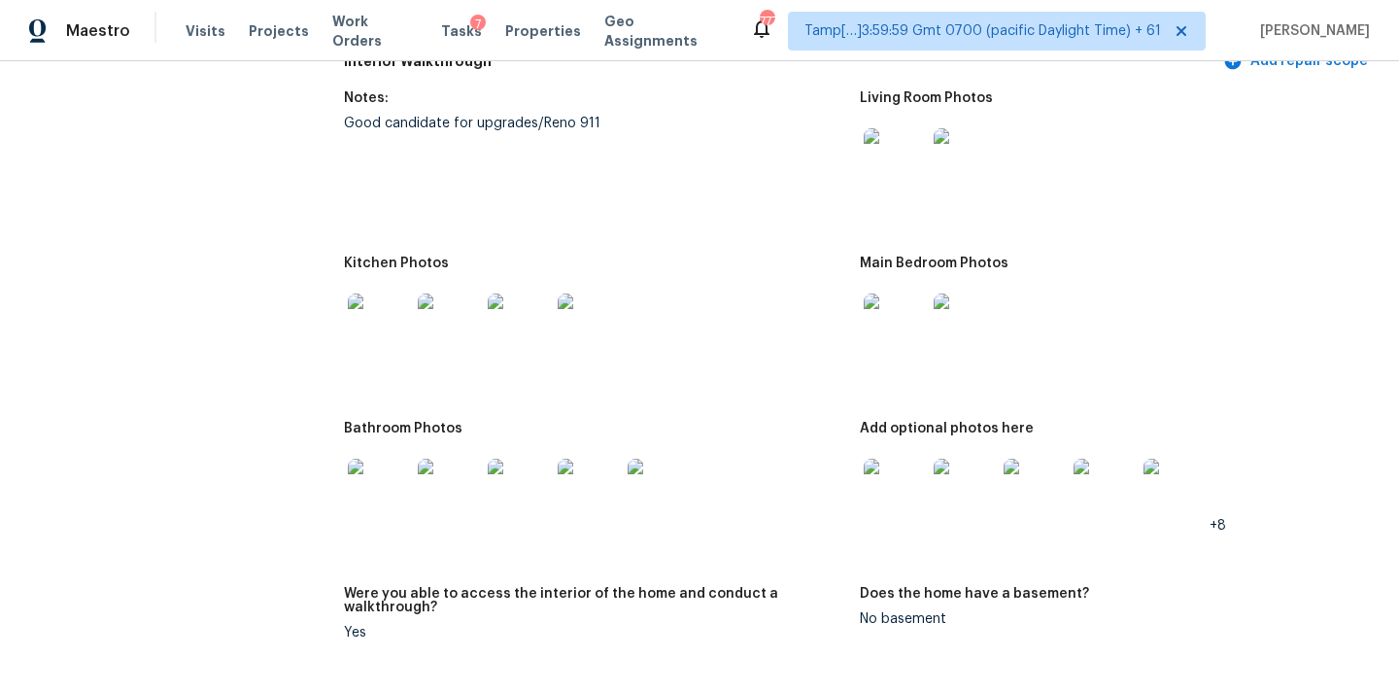
click at [525, 313] on img at bounding box center [519, 324] width 62 height 62
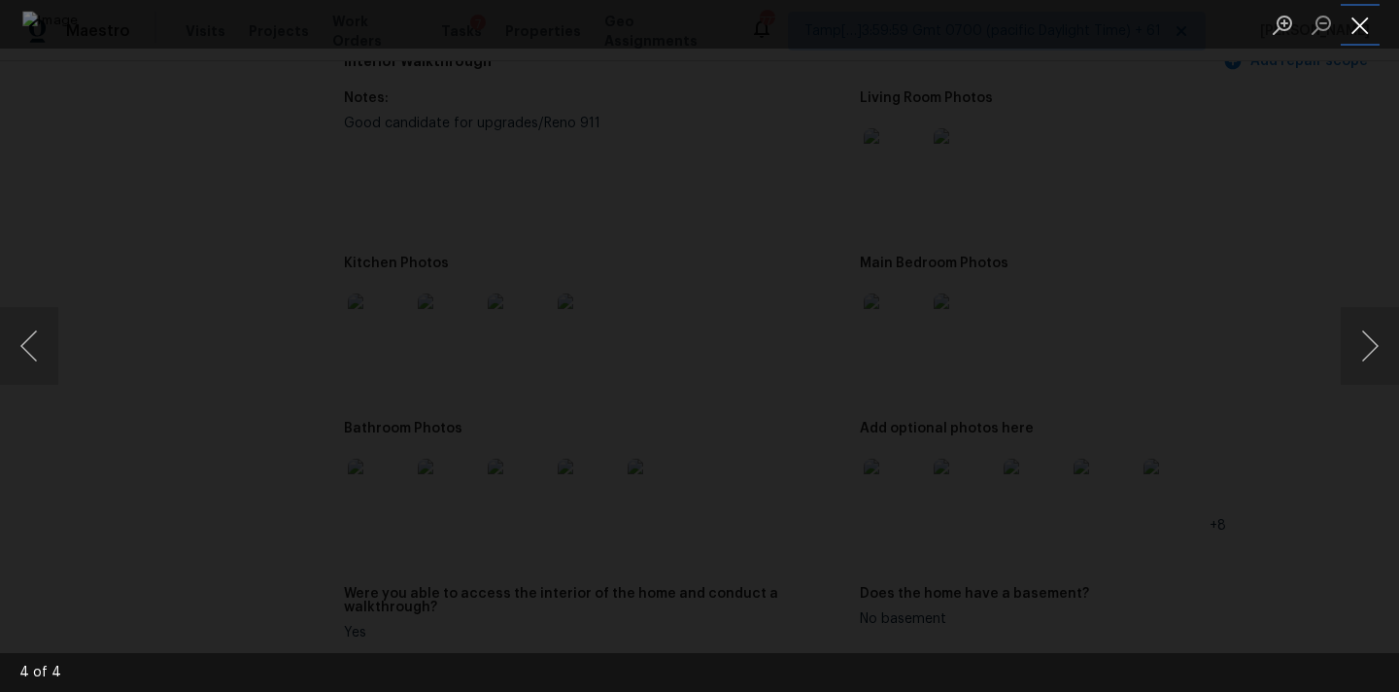
click at [1365, 33] on button "Close lightbox" at bounding box center [1359, 25] width 39 height 34
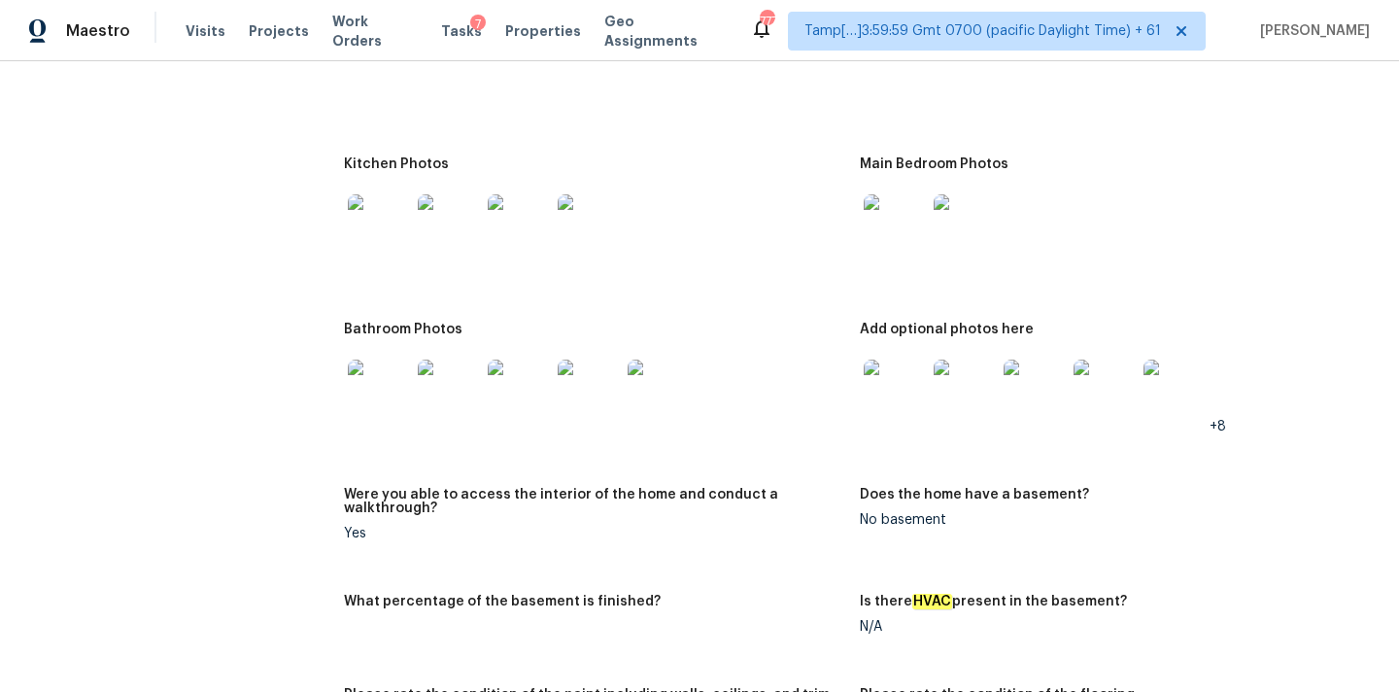
scroll to position [2088, 0]
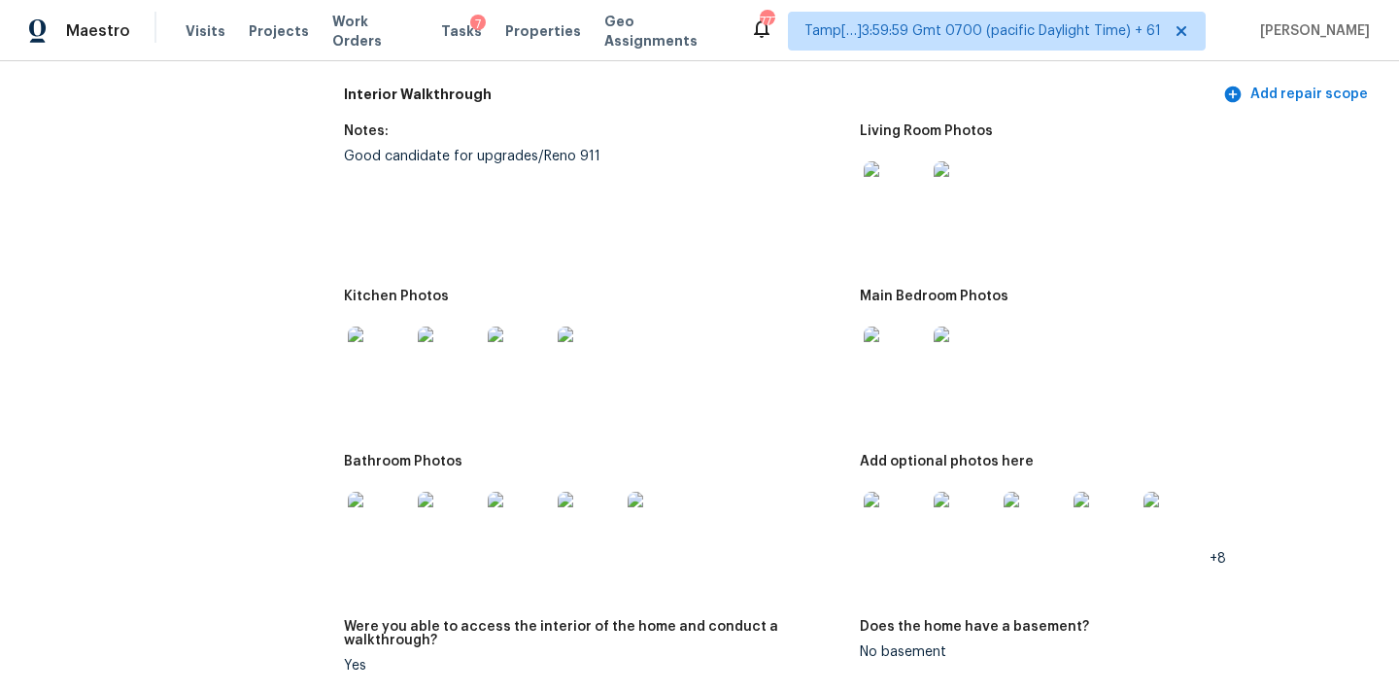
click at [884, 355] on img at bounding box center [894, 357] width 62 height 62
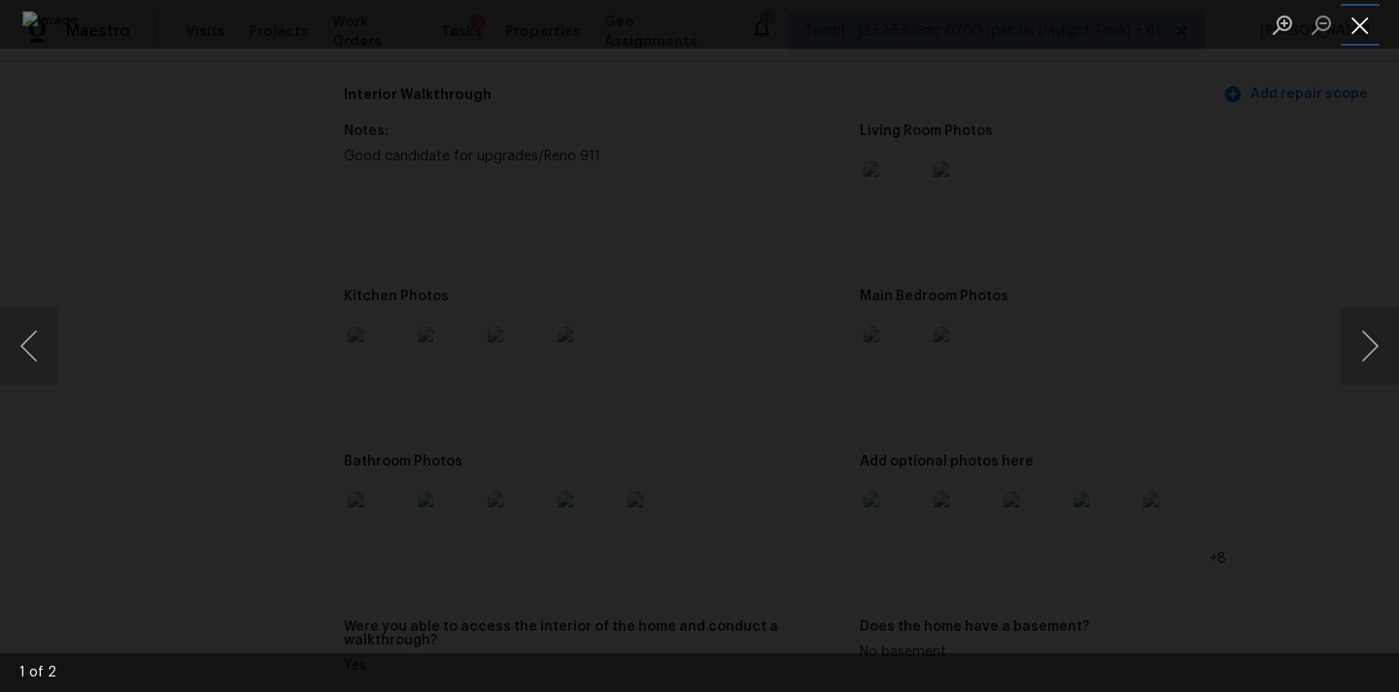
click at [1366, 20] on button "Close lightbox" at bounding box center [1359, 25] width 39 height 34
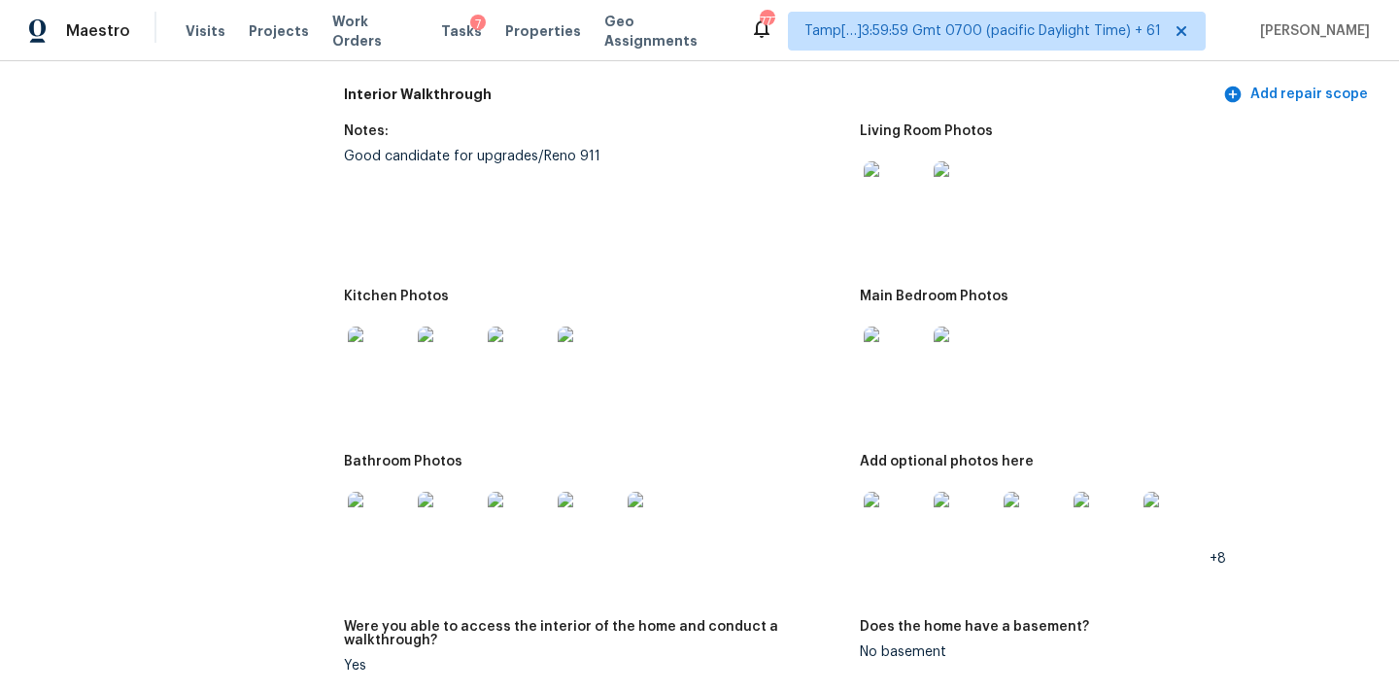
click at [904, 186] on img at bounding box center [894, 192] width 62 height 62
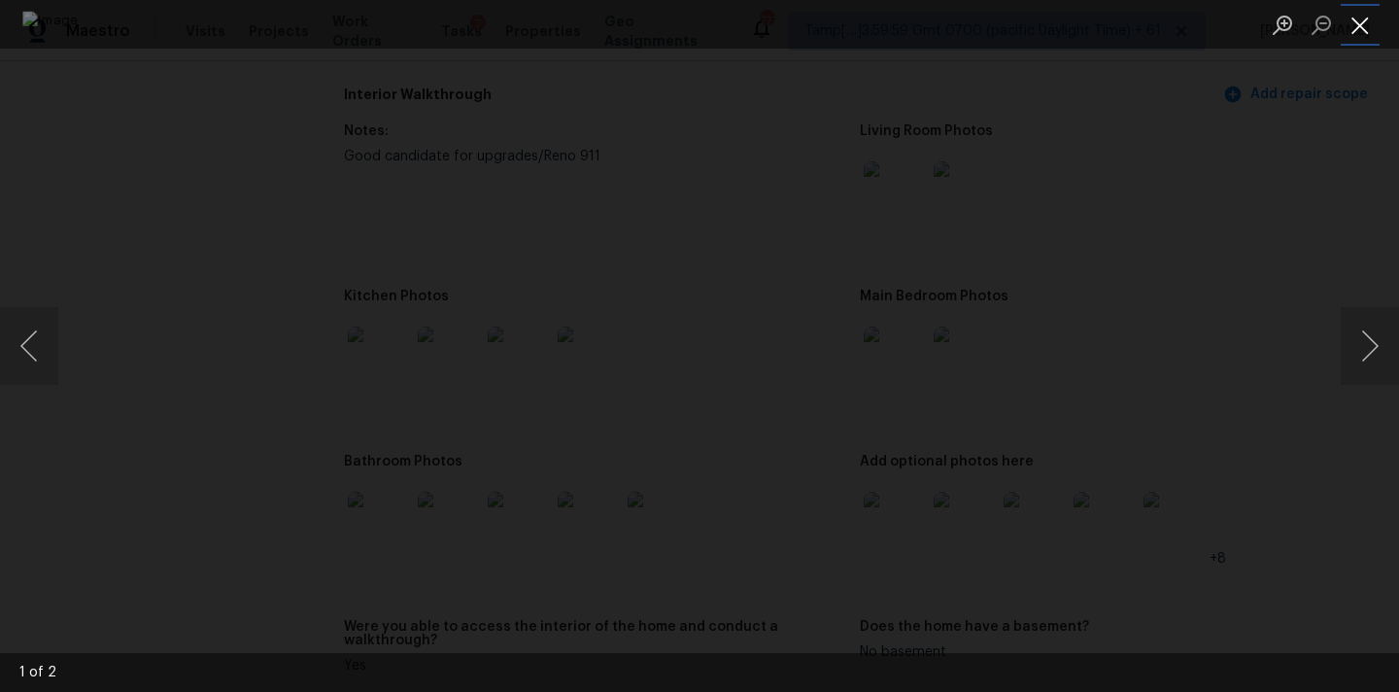
click at [1353, 26] on button "Close lightbox" at bounding box center [1359, 25] width 39 height 34
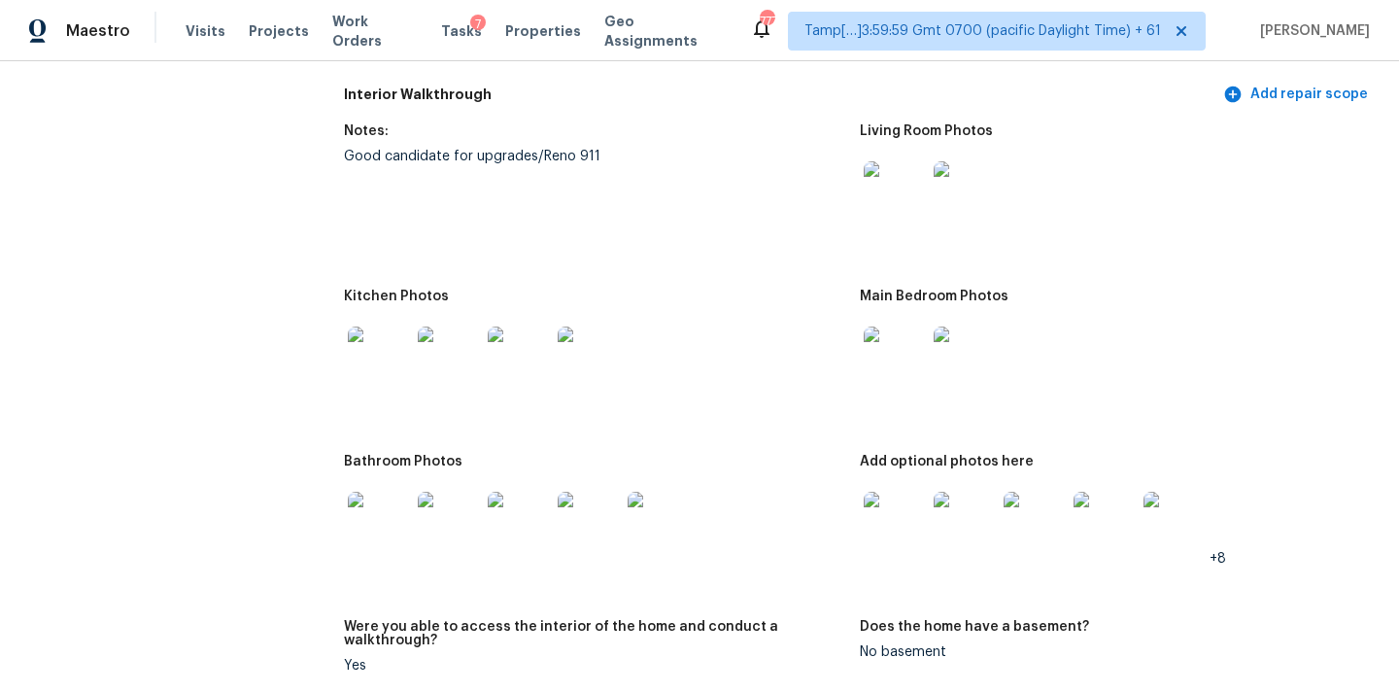
click at [904, 527] on img at bounding box center [894, 522] width 62 height 62
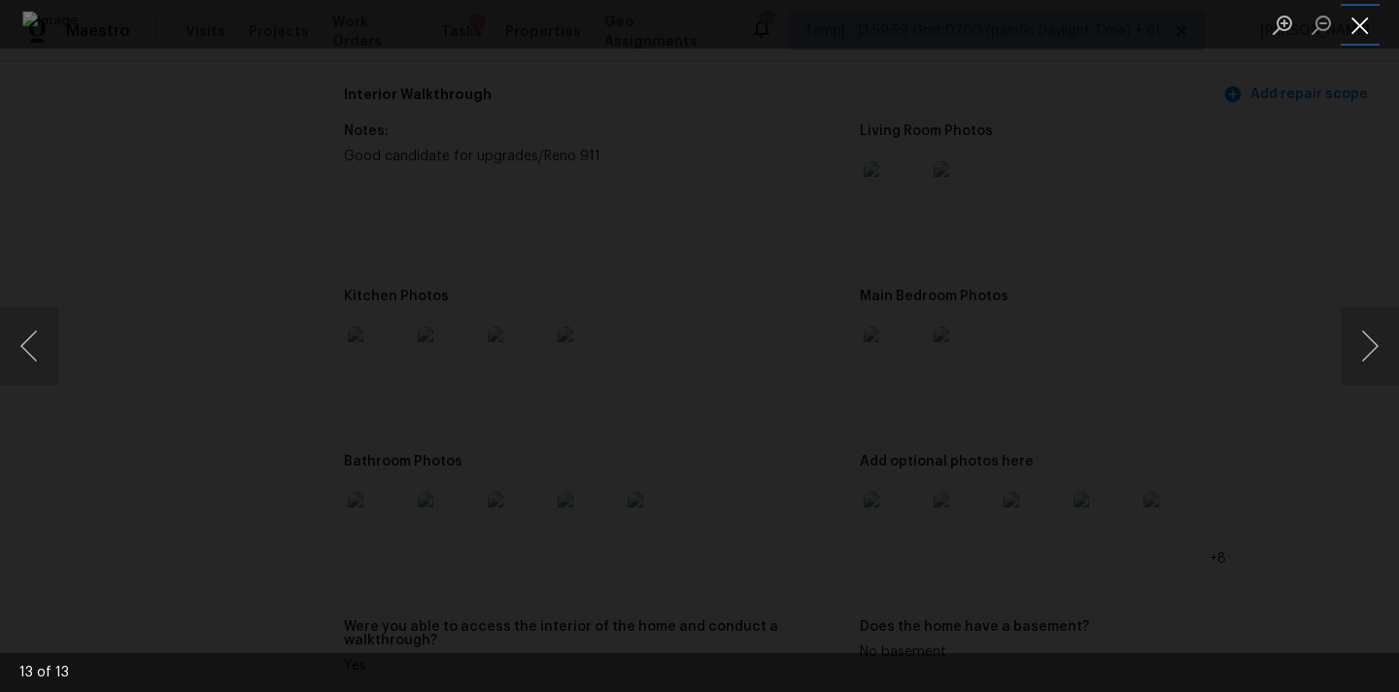
click at [1356, 13] on button "Close lightbox" at bounding box center [1359, 25] width 39 height 34
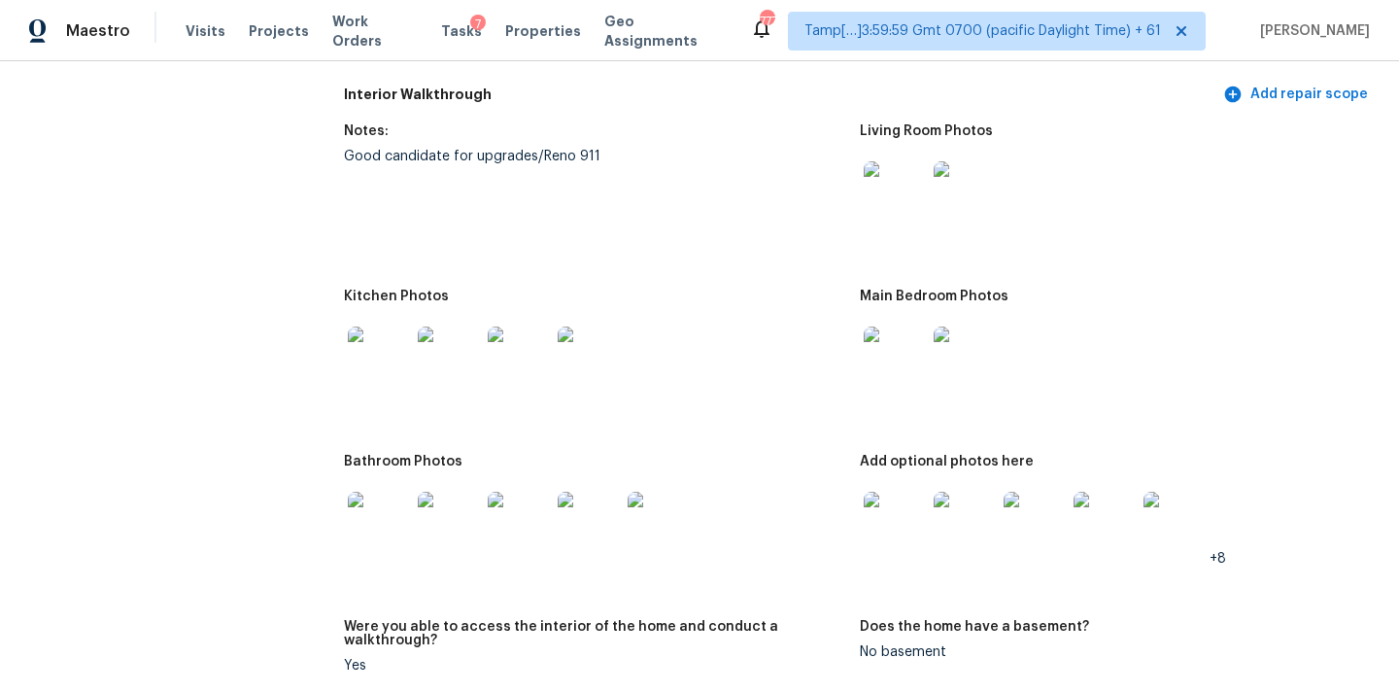
click at [452, 516] on img at bounding box center [449, 522] width 62 height 62
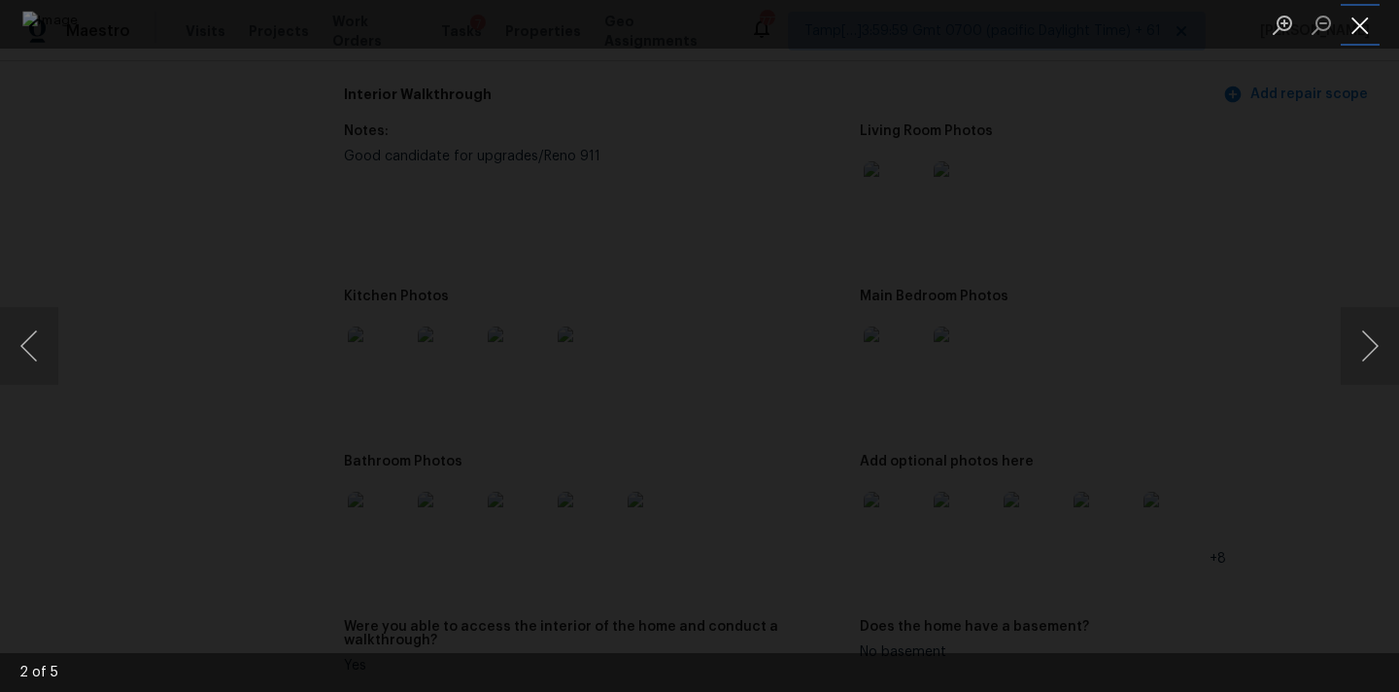
click at [1360, 35] on button "Close lightbox" at bounding box center [1359, 25] width 39 height 34
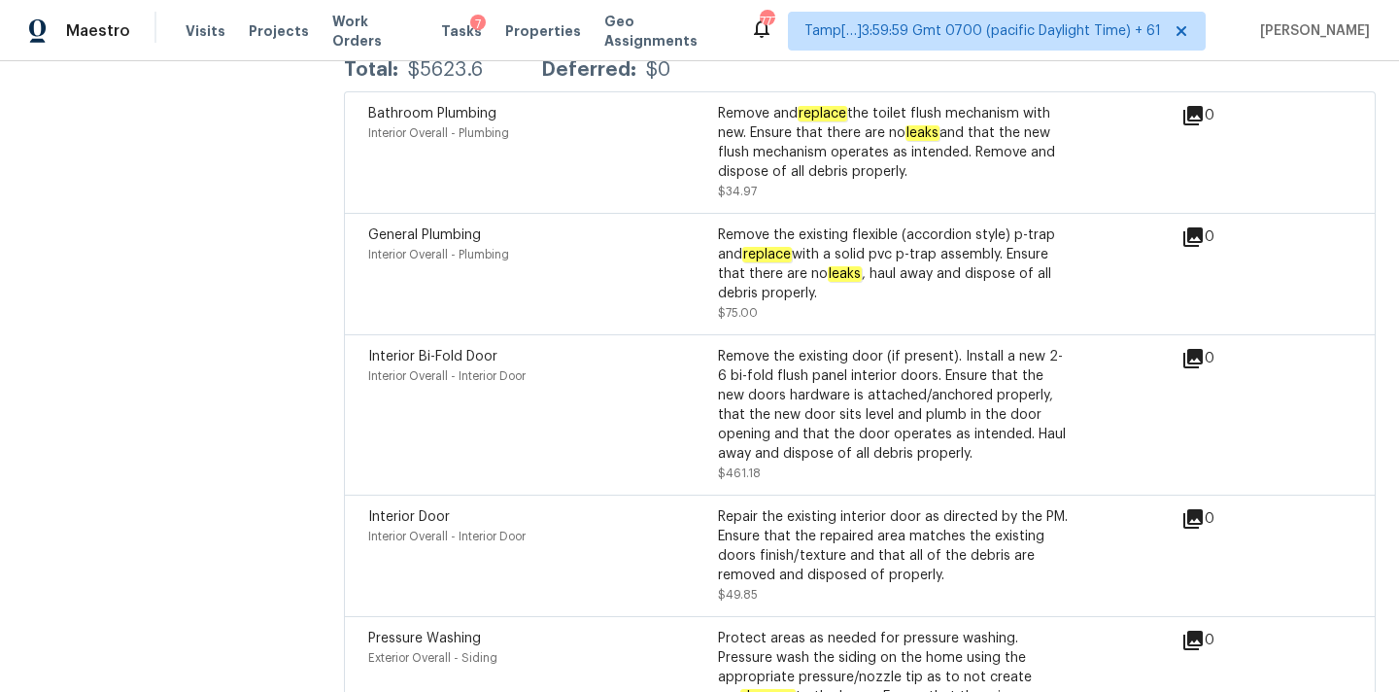
scroll to position [4852, 0]
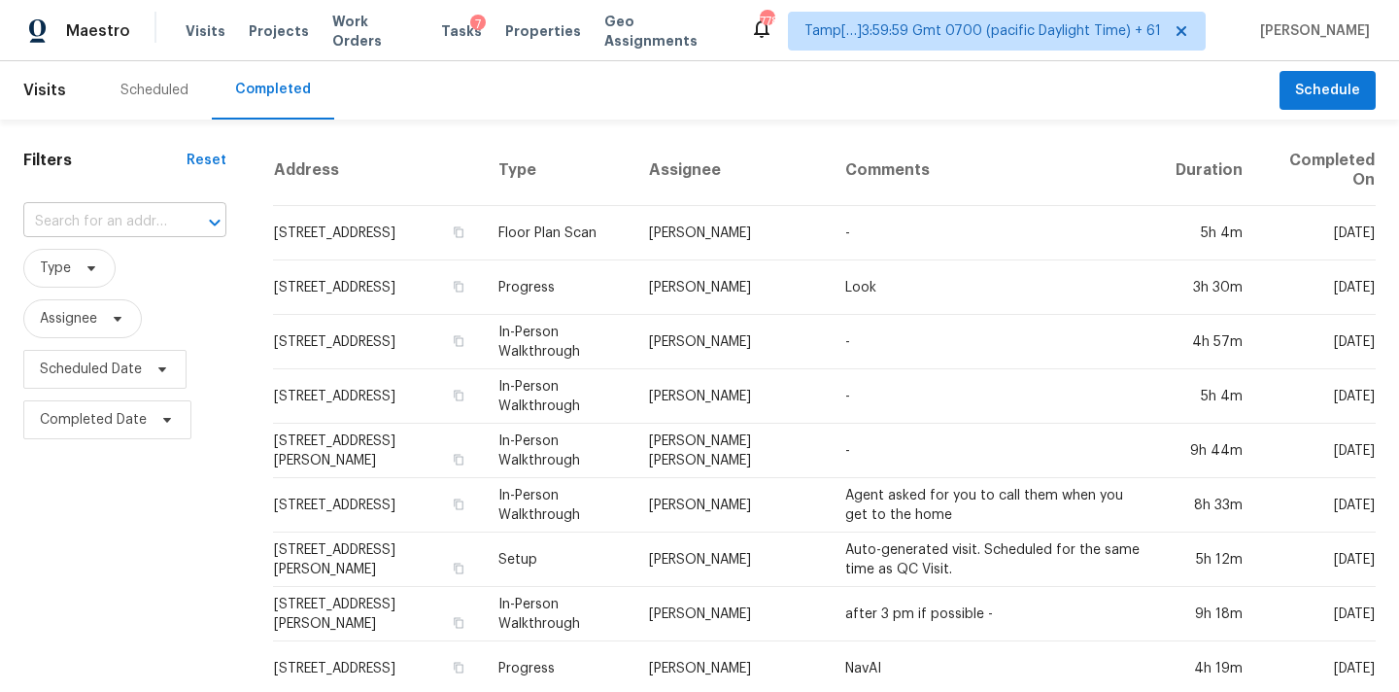
click at [75, 229] on input "text" at bounding box center [97, 222] width 149 height 30
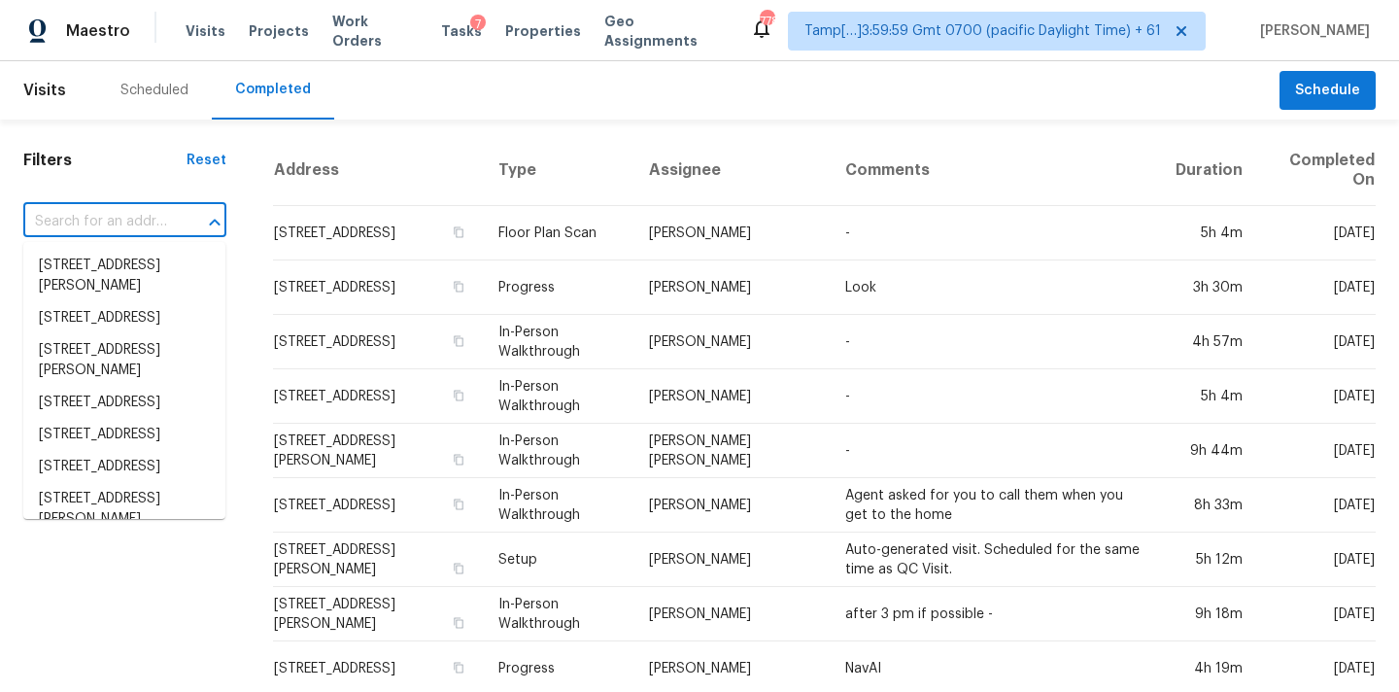
paste input "4104 Nia Dr, Irving, TX 75038"
type input "4104 Nia Dr, Irving, TX 75038"
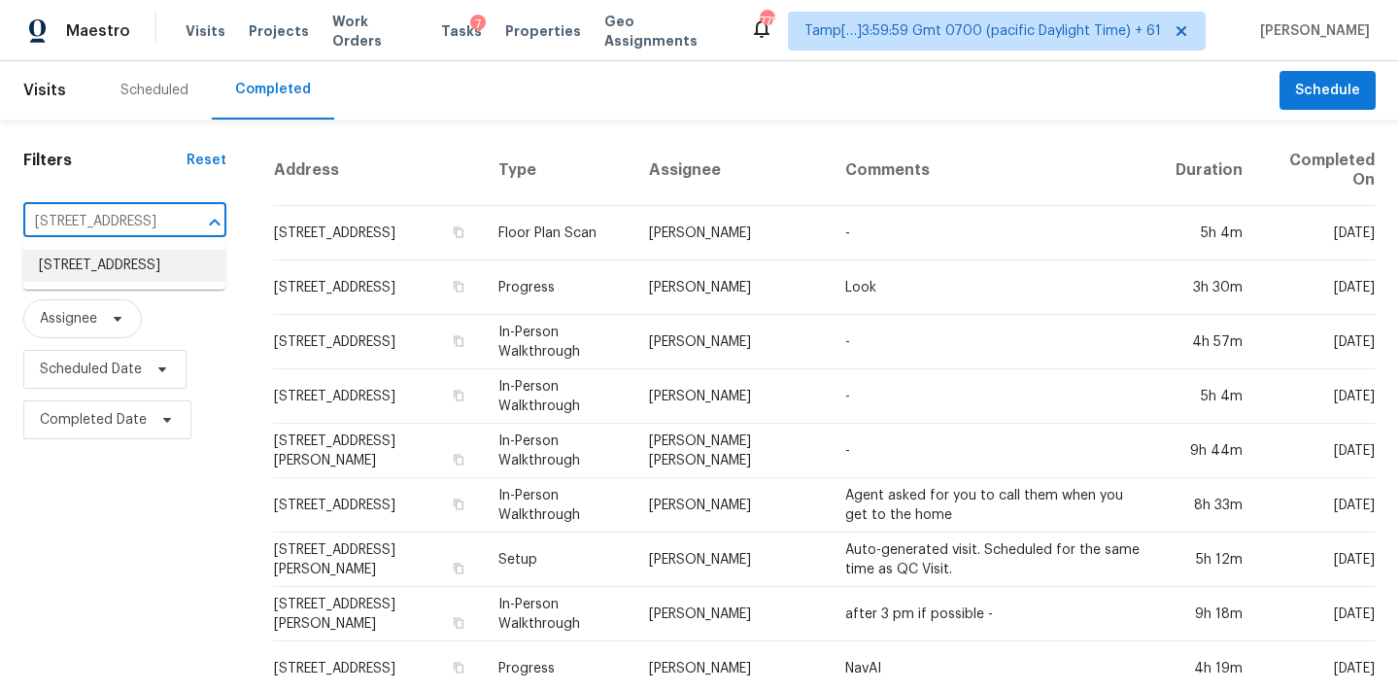
click at [103, 270] on li "4104 Nia Dr, Irving, TX 75038" at bounding box center [124, 266] width 202 height 32
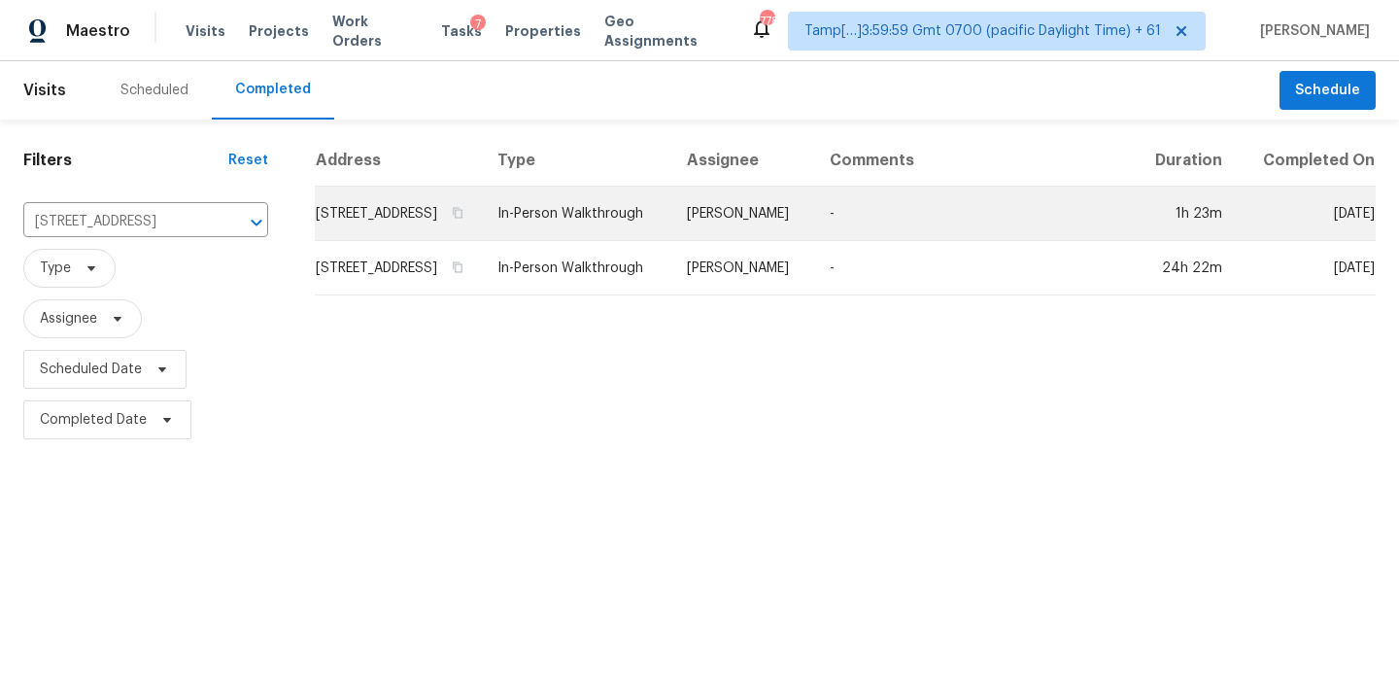
click at [634, 215] on td "In-Person Walkthrough" at bounding box center [576, 213] width 189 height 54
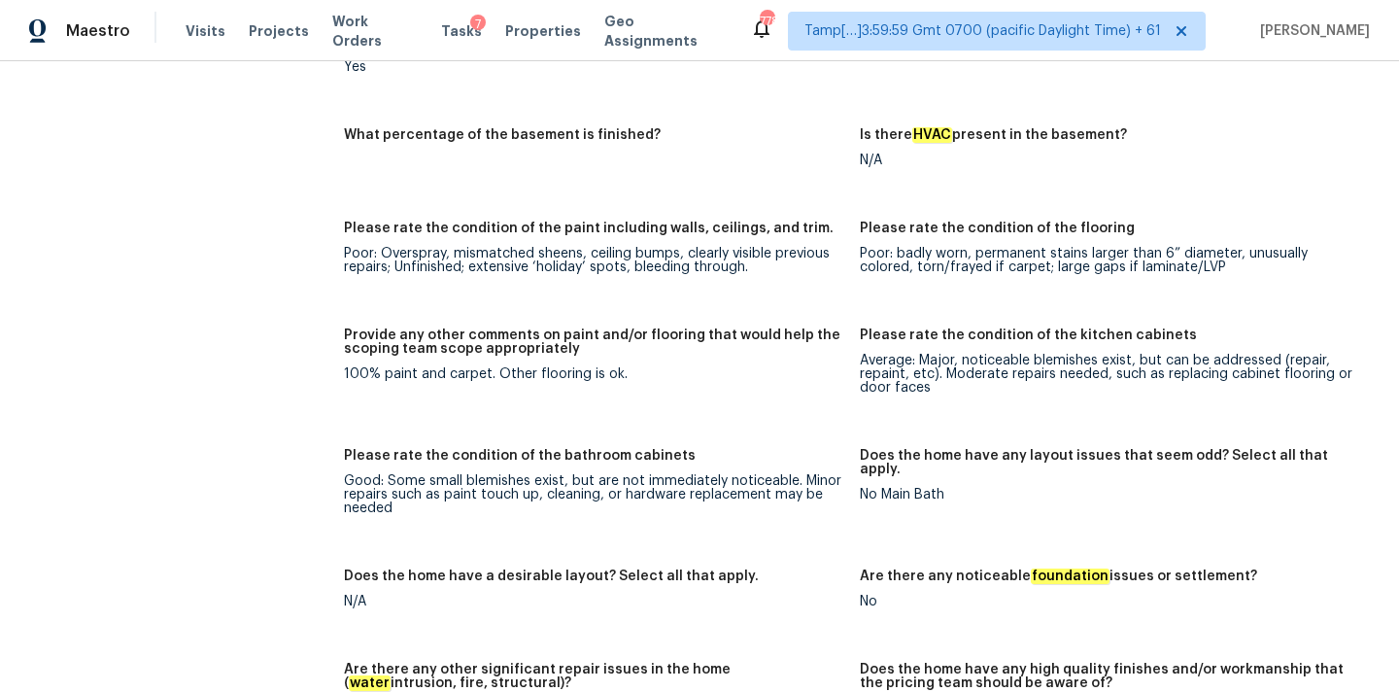
scroll to position [2383, 0]
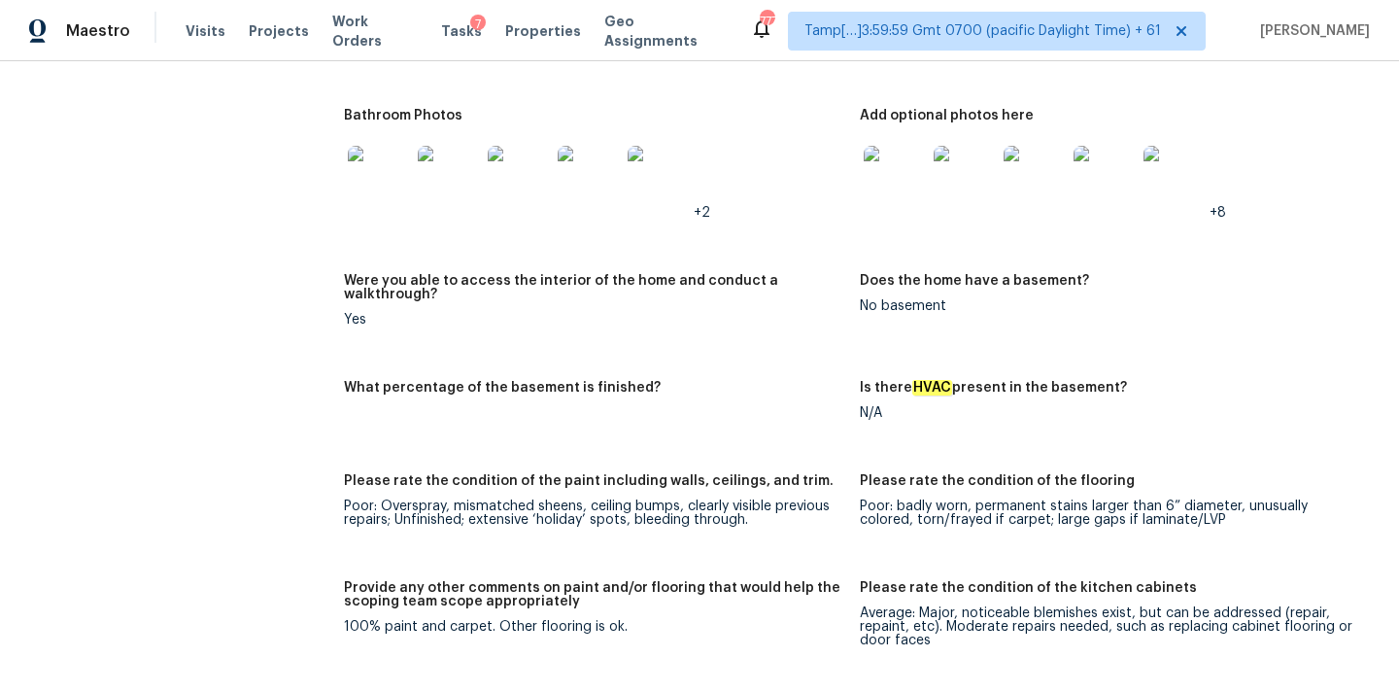
click at [708, 59] on div "Maestro Visits Projects Work Orders Tasks 7 Properties Geo Assignments 777 Tamp…" at bounding box center [699, 30] width 1399 height 61
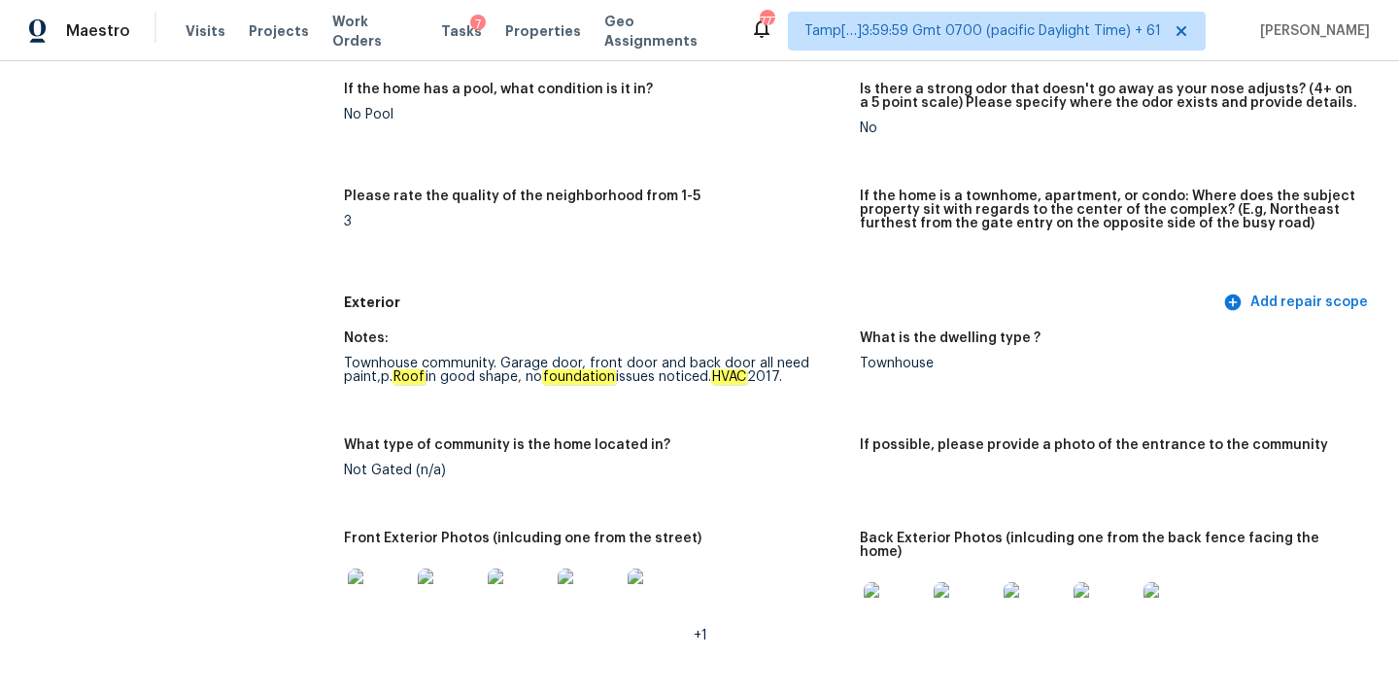
scroll to position [1448, 0]
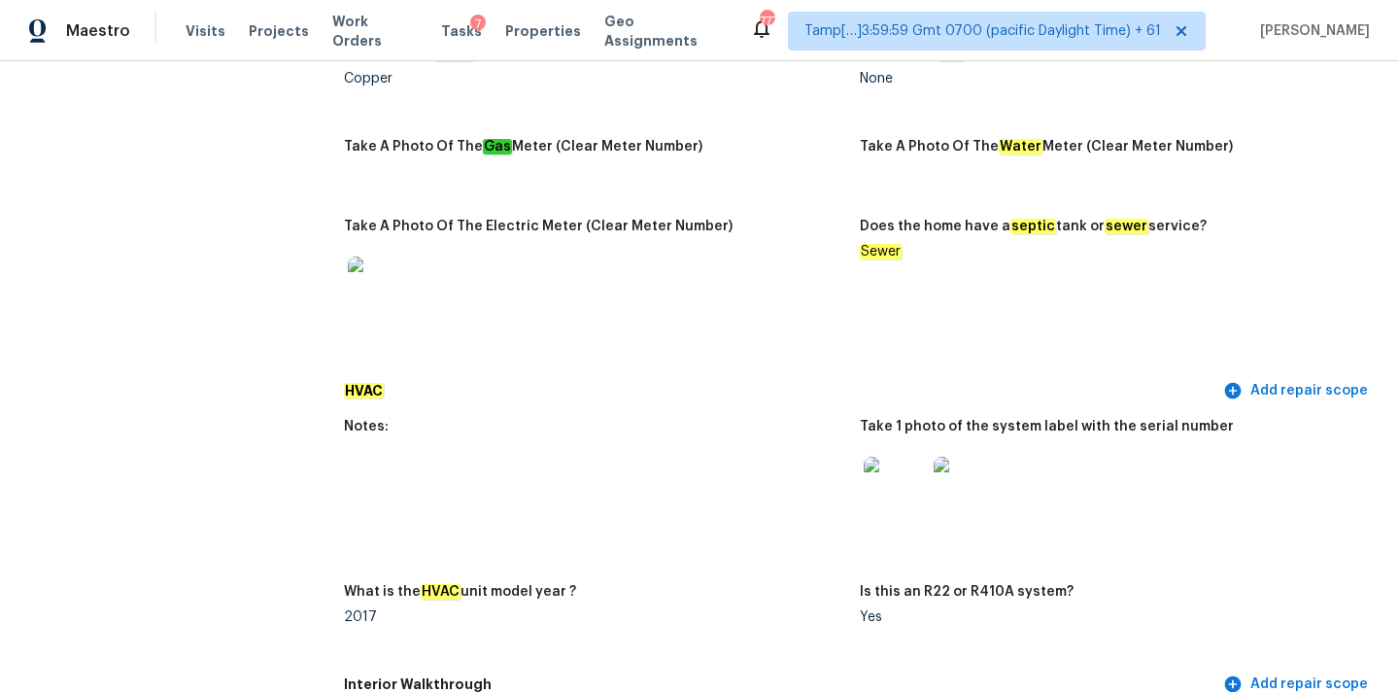
click at [895, 479] on img at bounding box center [894, 487] width 62 height 62
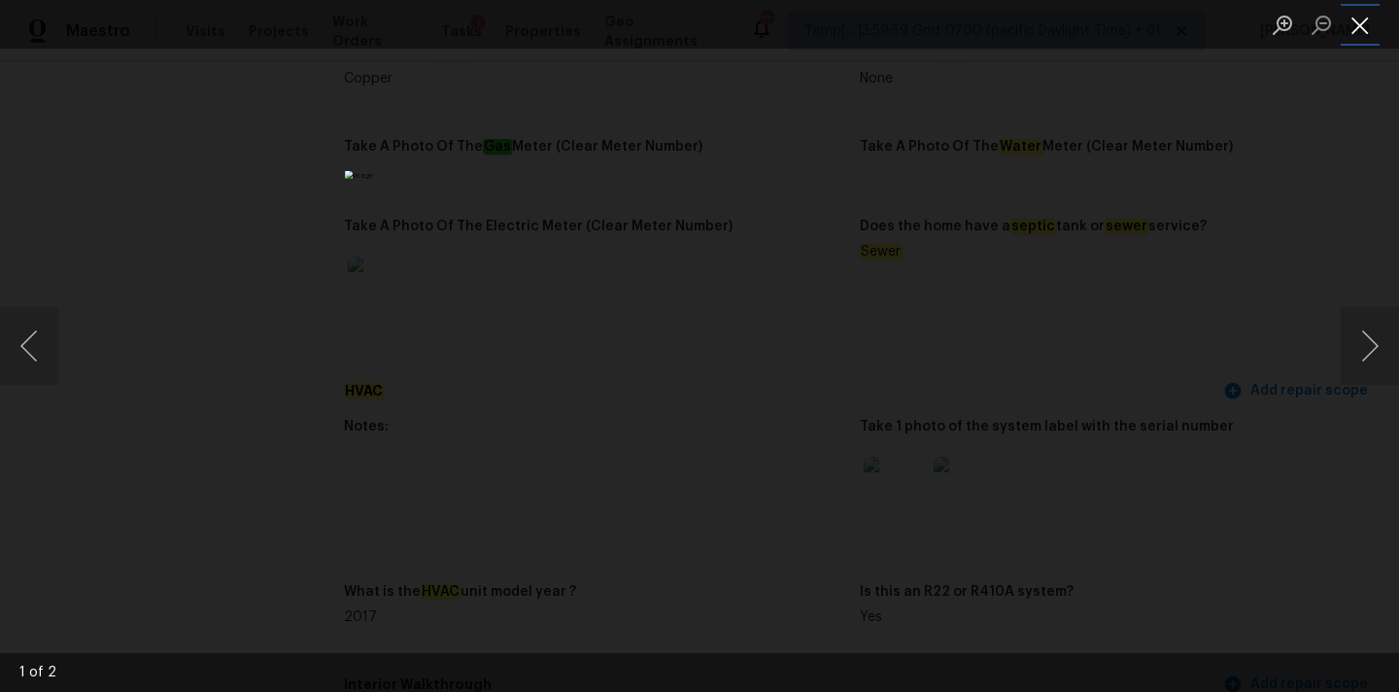
click at [1357, 23] on button "Close lightbox" at bounding box center [1359, 25] width 39 height 34
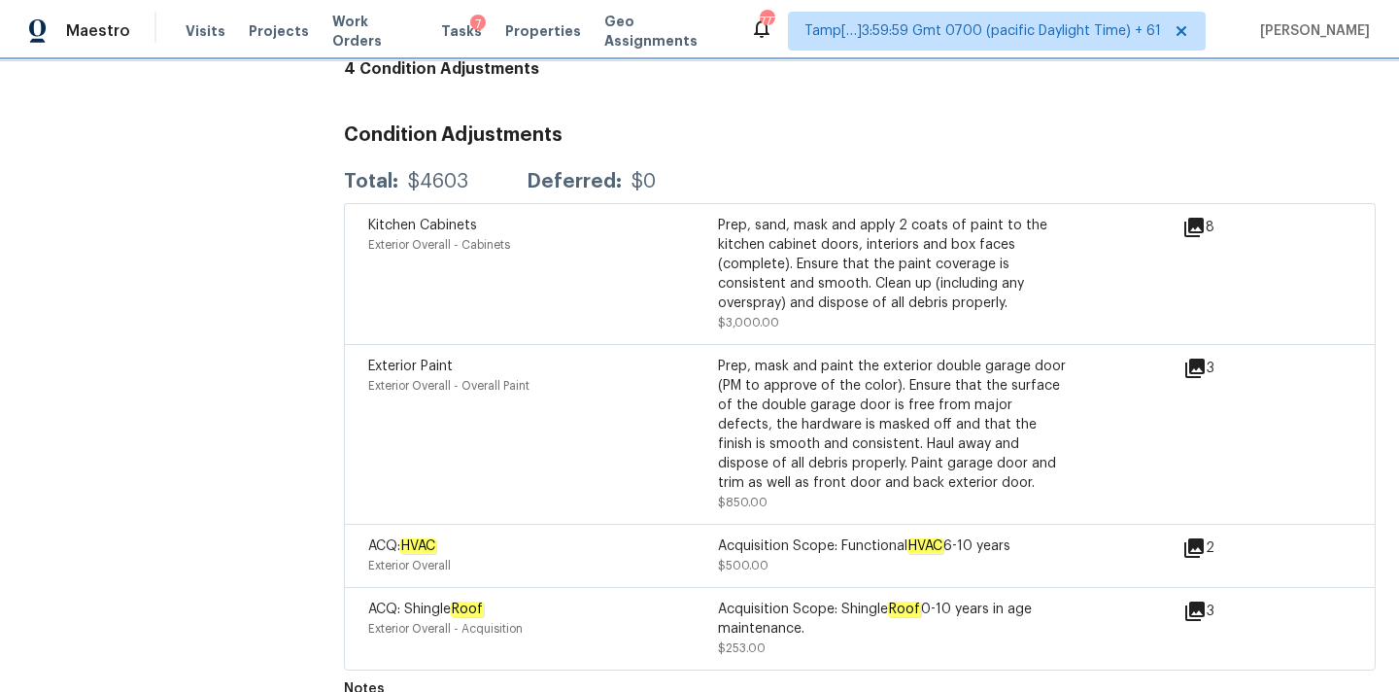
scroll to position [4541, 0]
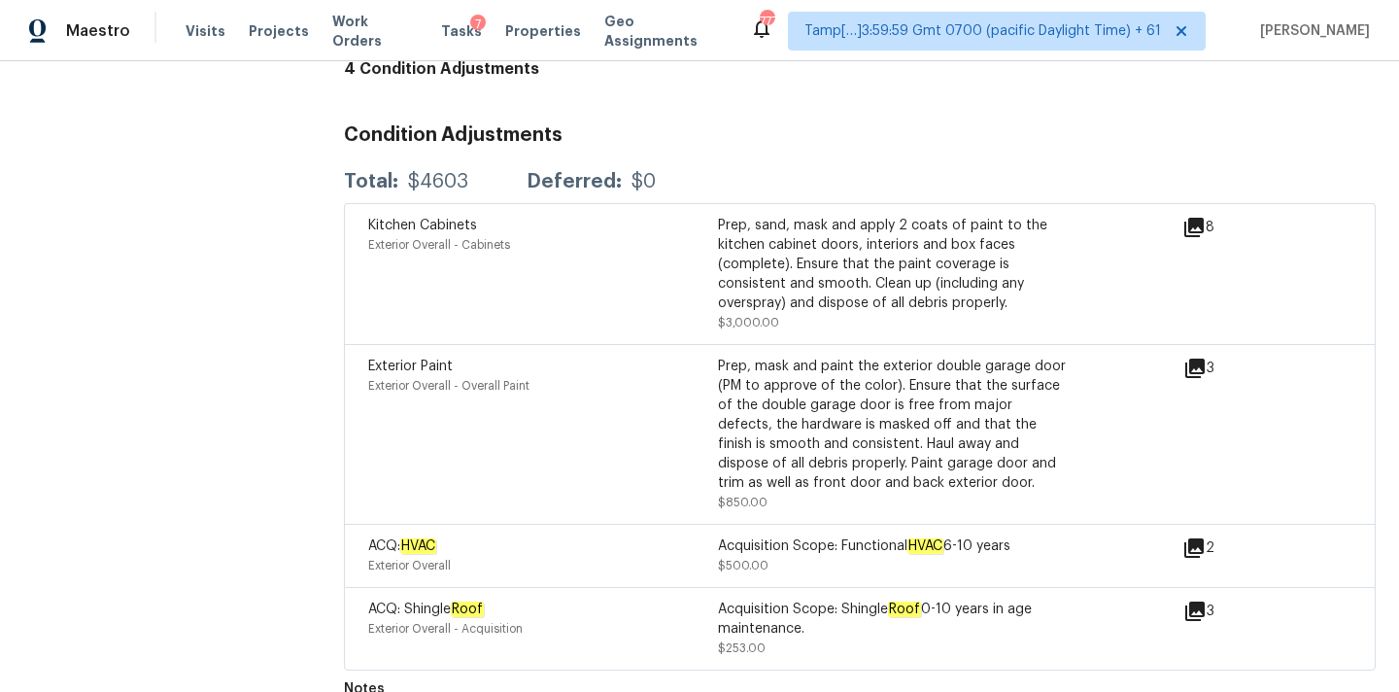
click at [1194, 358] on icon at bounding box center [1194, 367] width 19 height 19
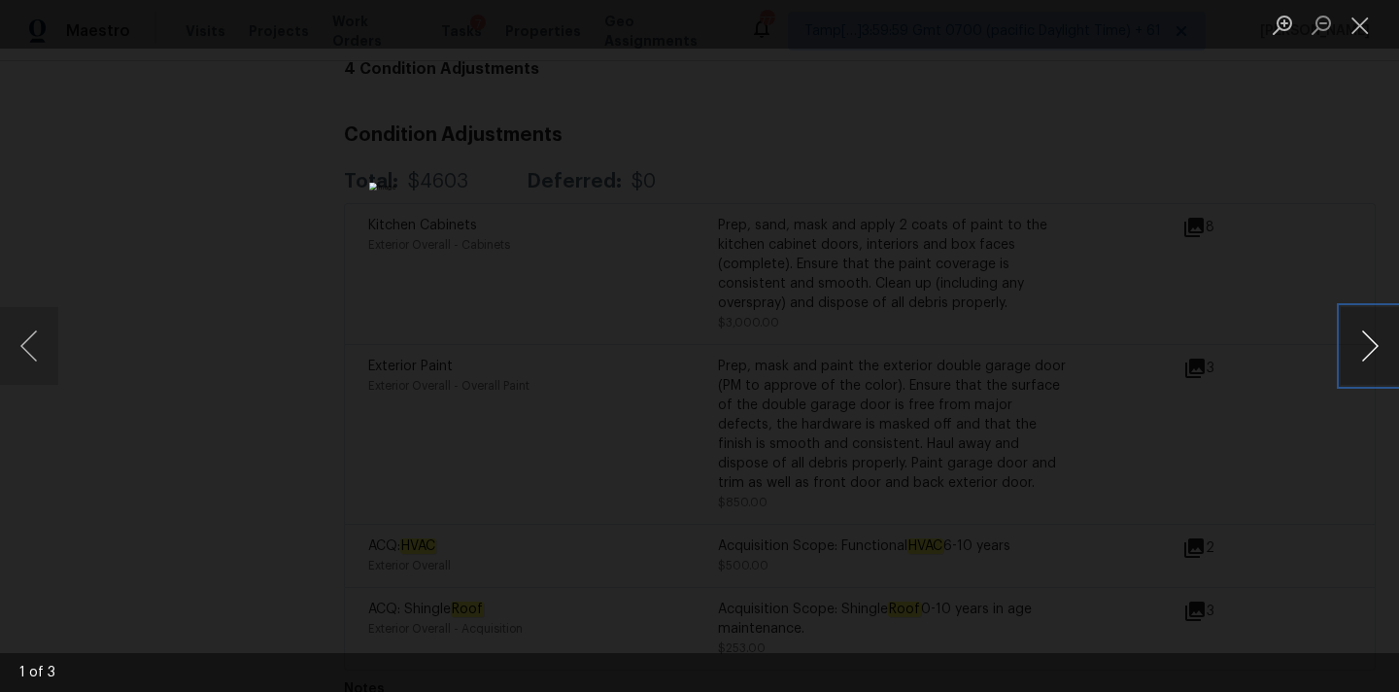
click at [1376, 340] on button "Next image" at bounding box center [1369, 346] width 58 height 78
click at [1359, 14] on button "Close lightbox" at bounding box center [1359, 25] width 39 height 34
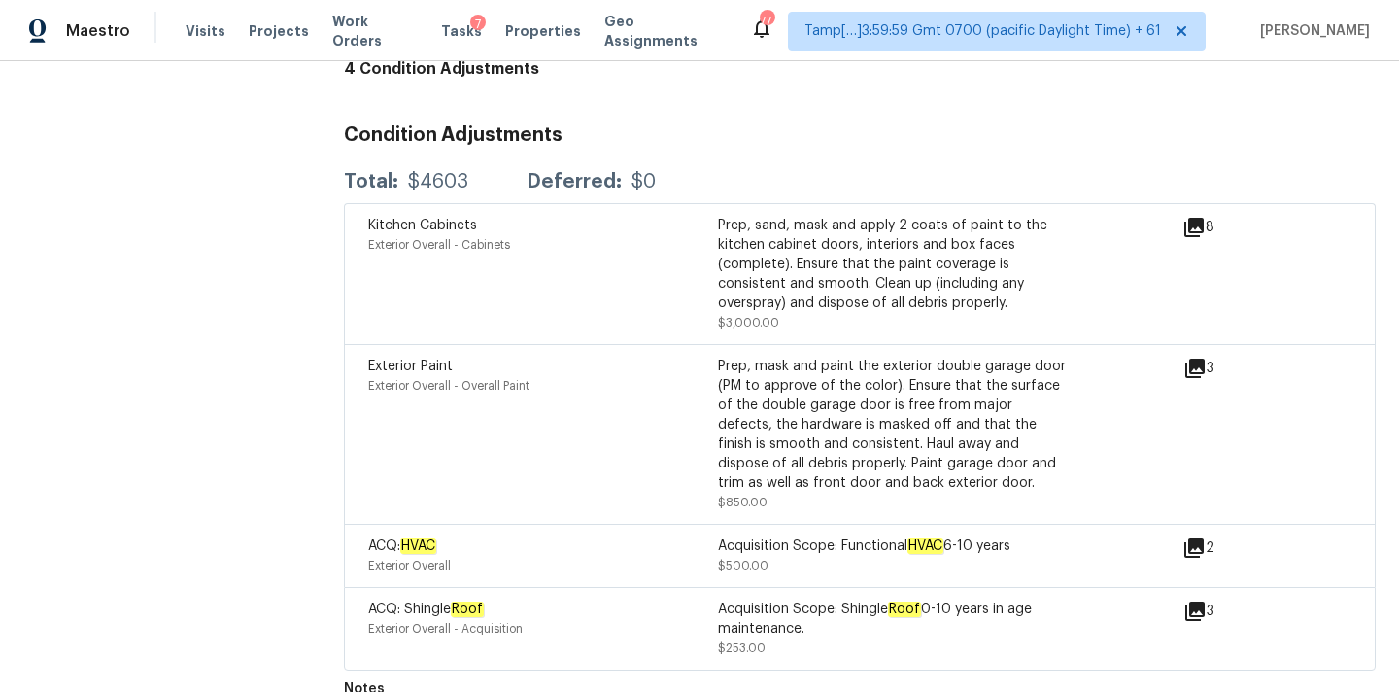
click at [1198, 218] on icon at bounding box center [1193, 227] width 19 height 19
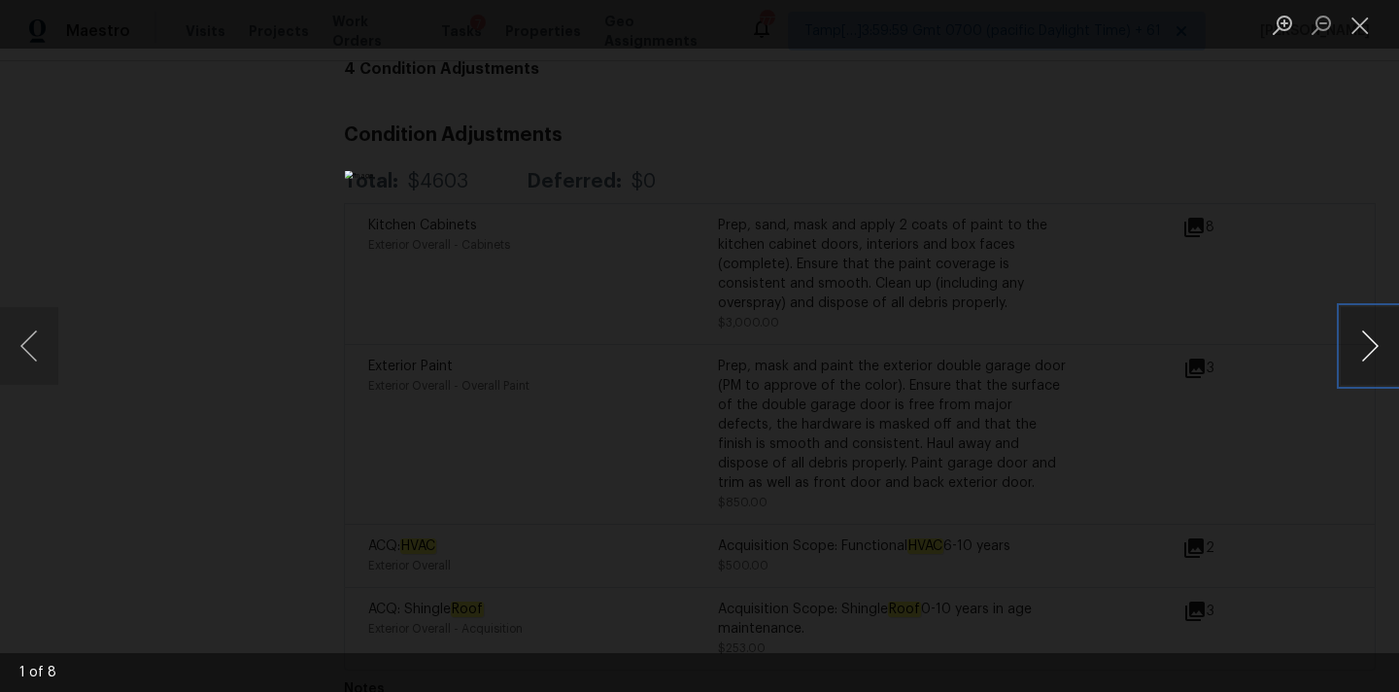
click at [1363, 340] on button "Next image" at bounding box center [1369, 346] width 58 height 78
click at [1364, 24] on button "Close lightbox" at bounding box center [1359, 25] width 39 height 34
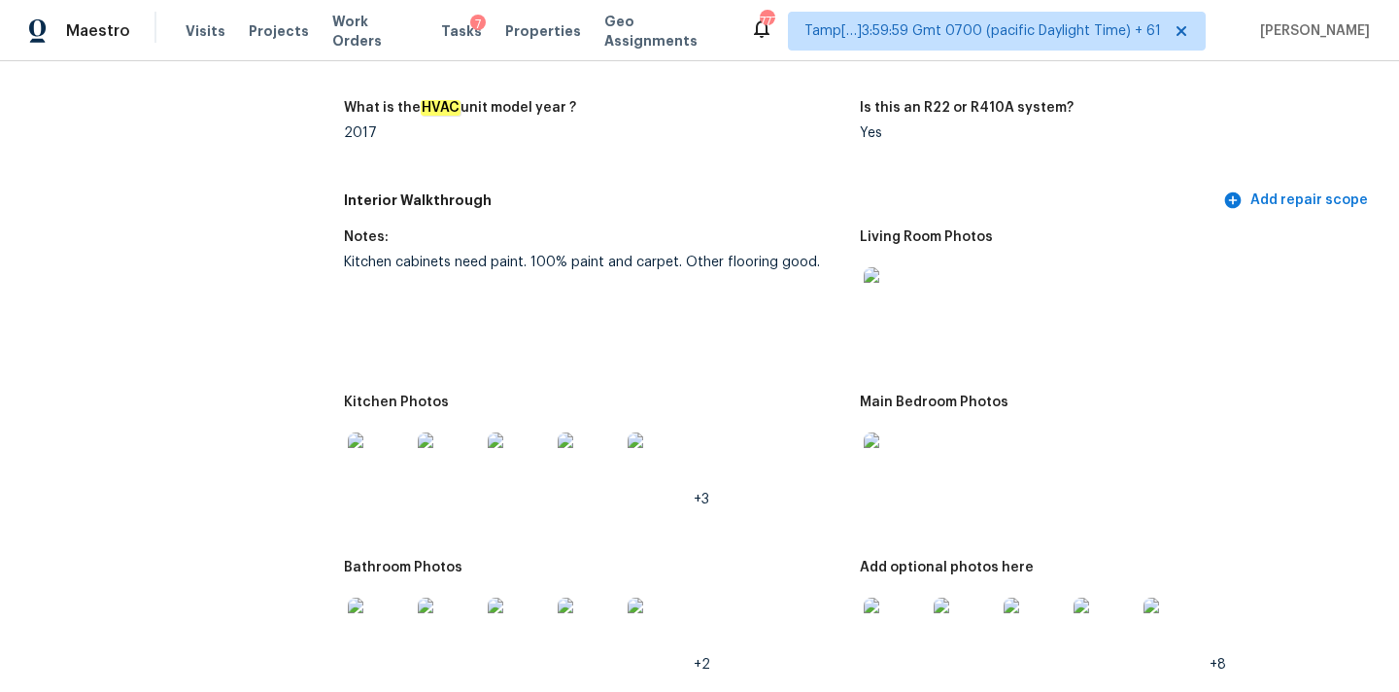
scroll to position [1894, 0]
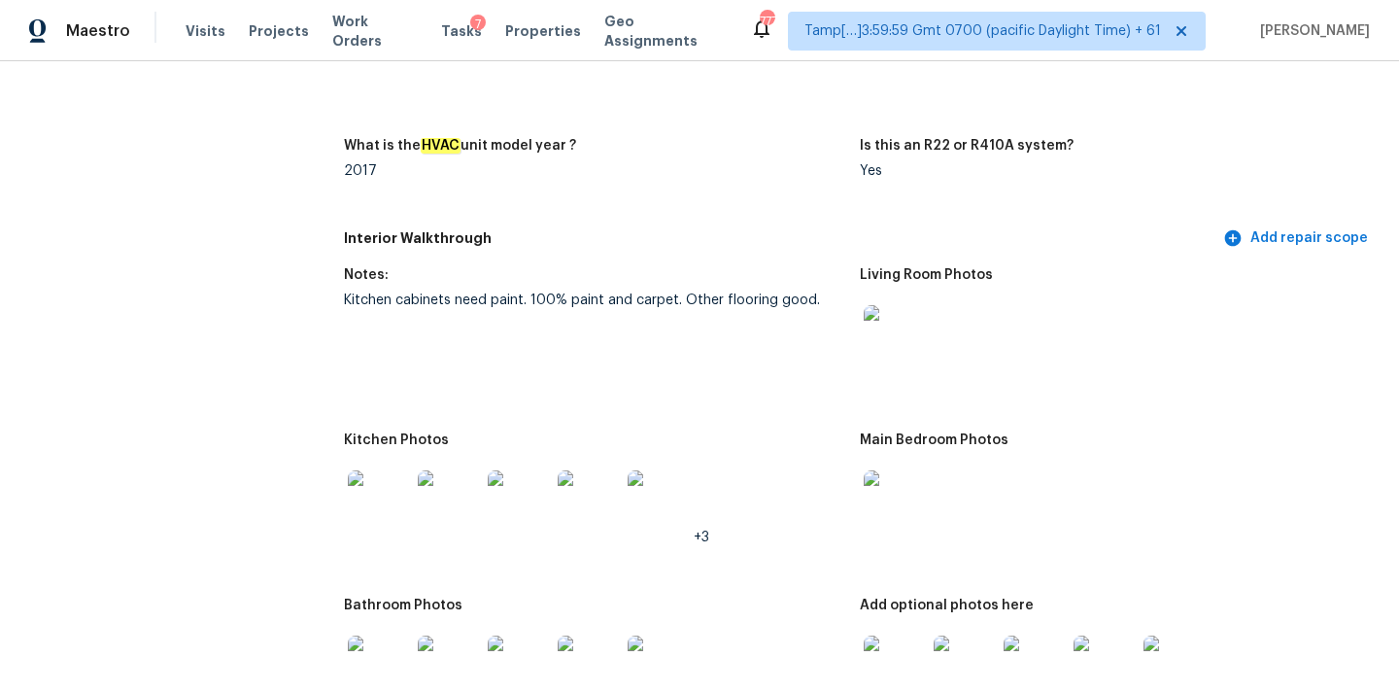
click at [893, 305] on img at bounding box center [894, 336] width 62 height 62
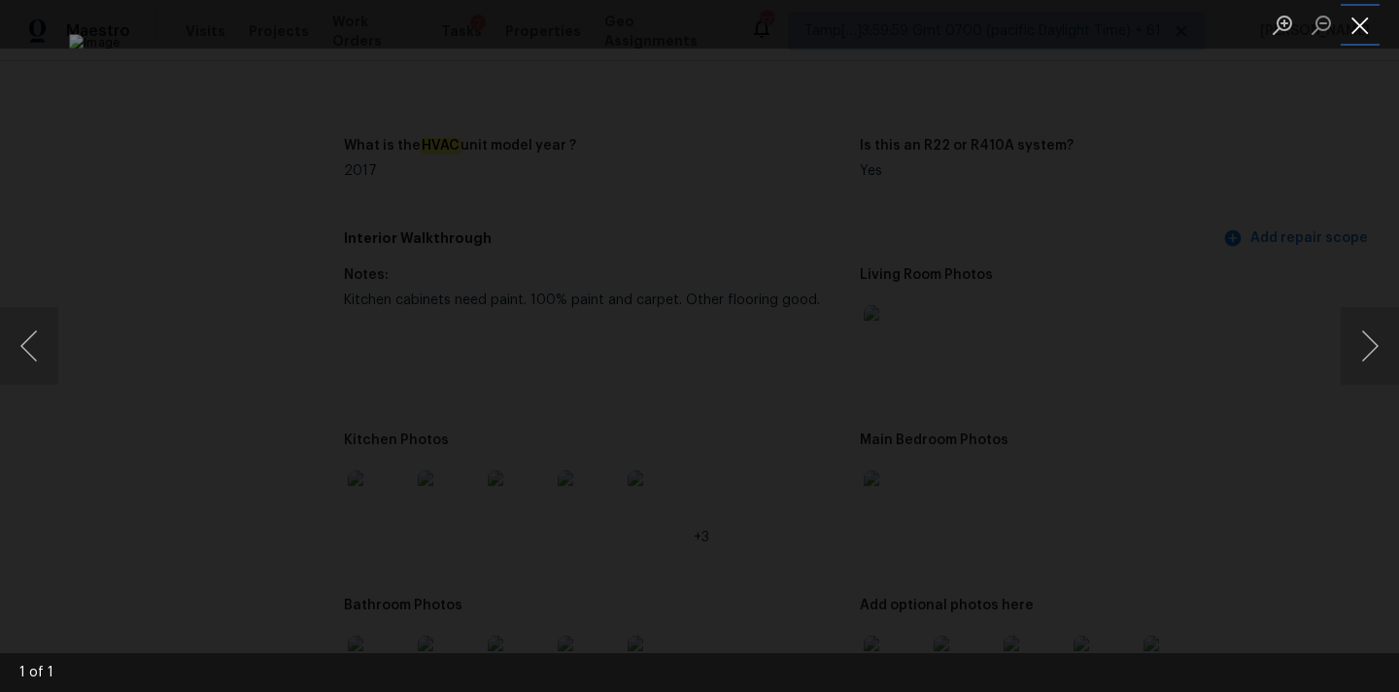
click at [1358, 11] on button "Close lightbox" at bounding box center [1359, 25] width 39 height 34
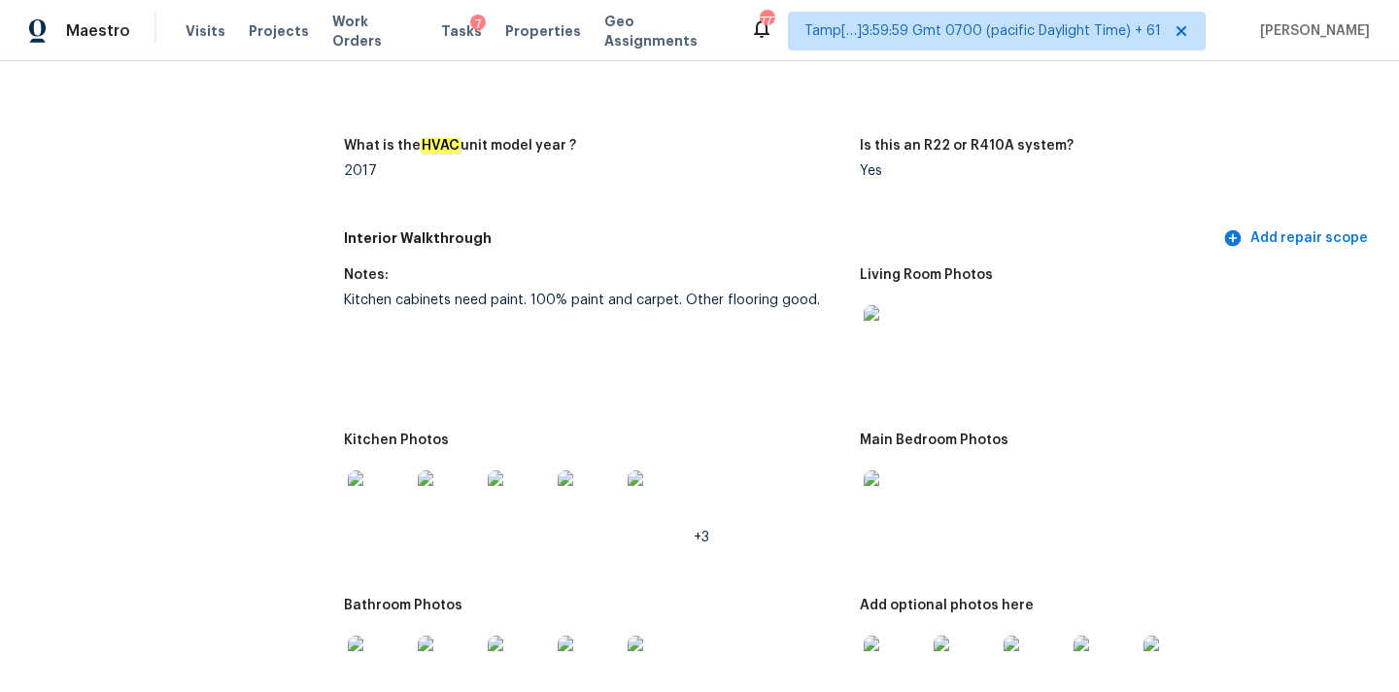
click at [884, 489] on img at bounding box center [894, 501] width 62 height 62
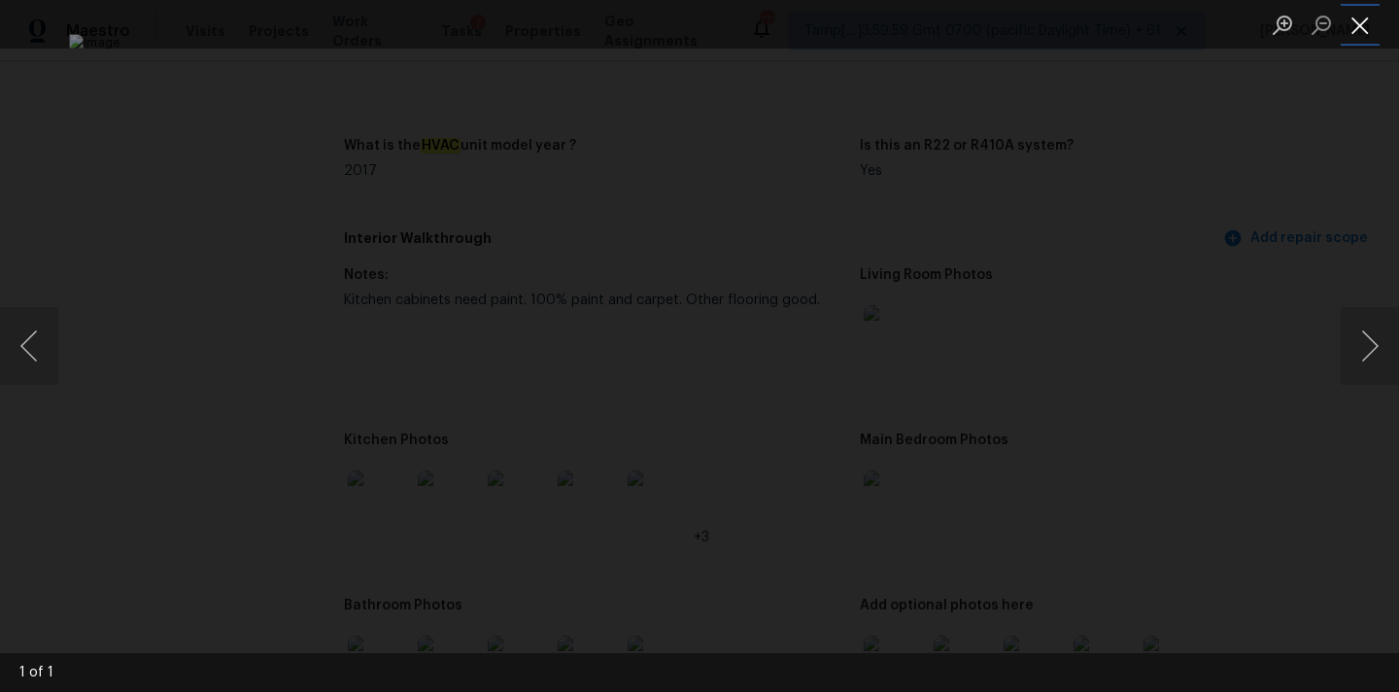
click at [1365, 19] on button "Close lightbox" at bounding box center [1359, 25] width 39 height 34
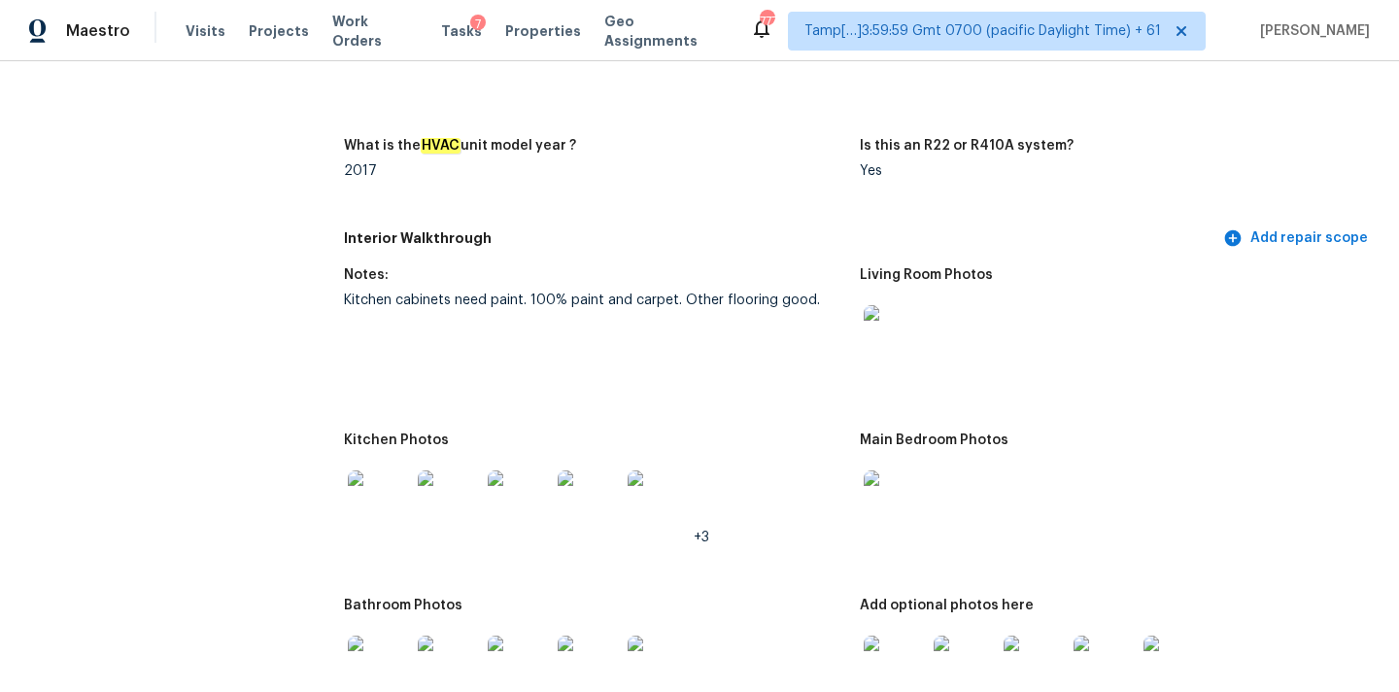
scroll to position [2187, 0]
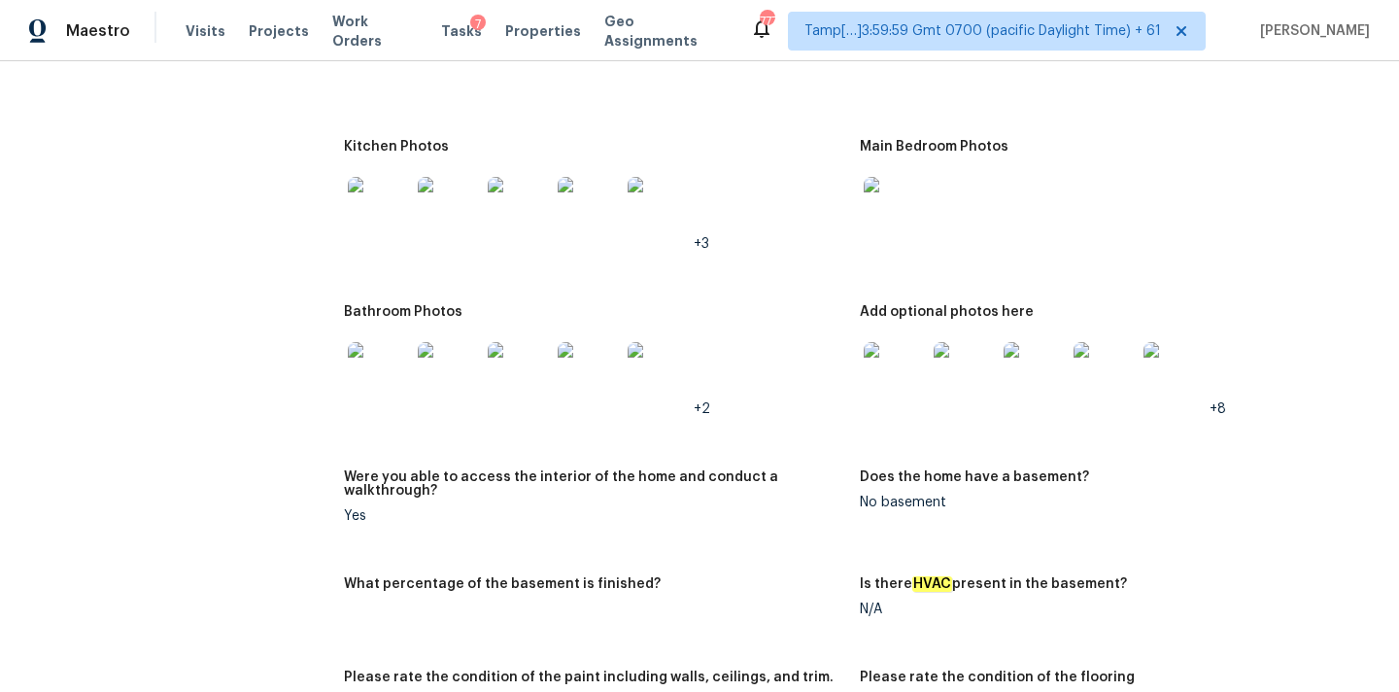
click at [901, 363] on img at bounding box center [894, 373] width 62 height 62
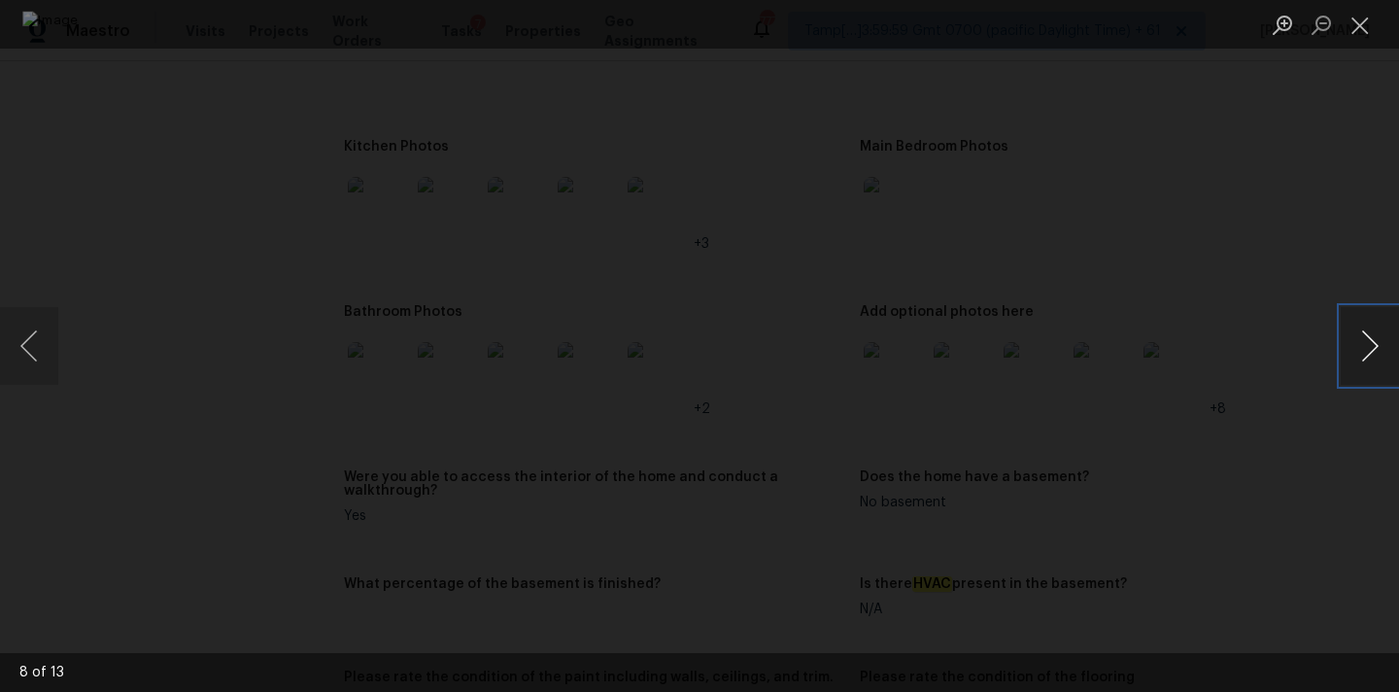
click at [1351, 344] on button "Next image" at bounding box center [1369, 346] width 58 height 78
click at [1366, 21] on button "Close lightbox" at bounding box center [1359, 25] width 39 height 34
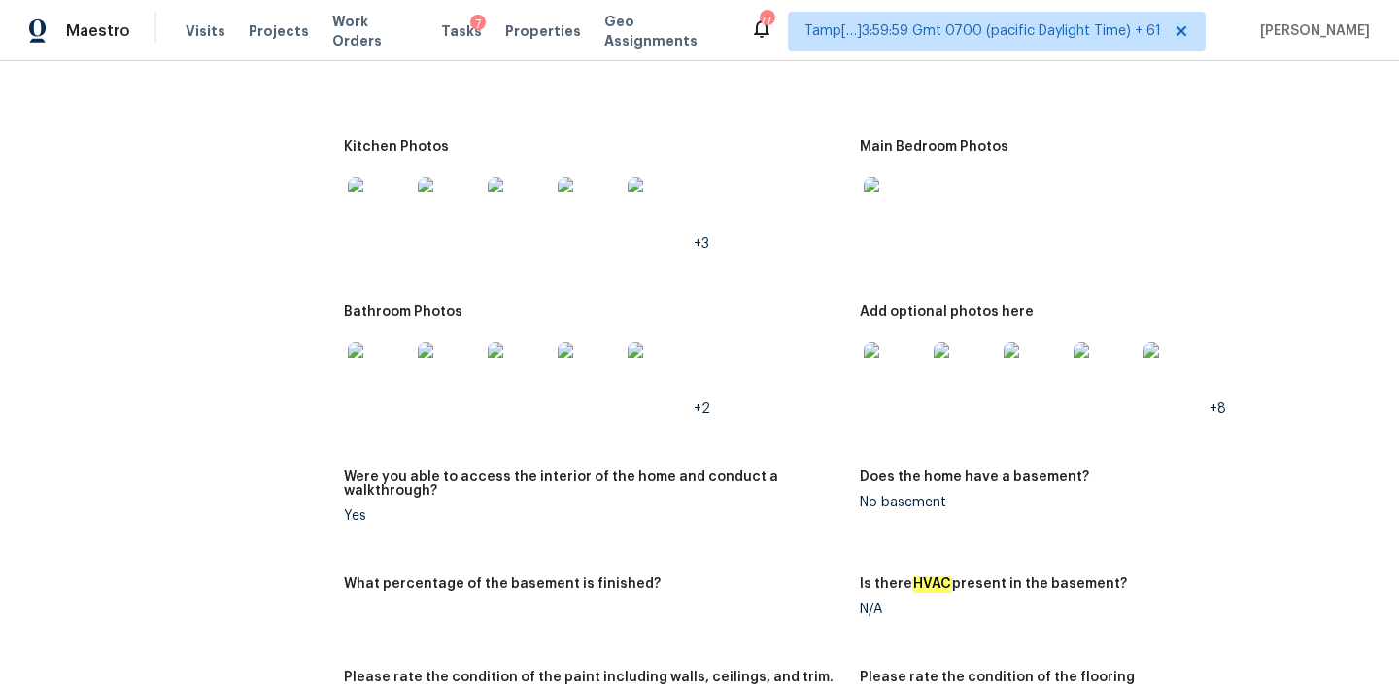
click at [380, 342] on img at bounding box center [379, 373] width 62 height 62
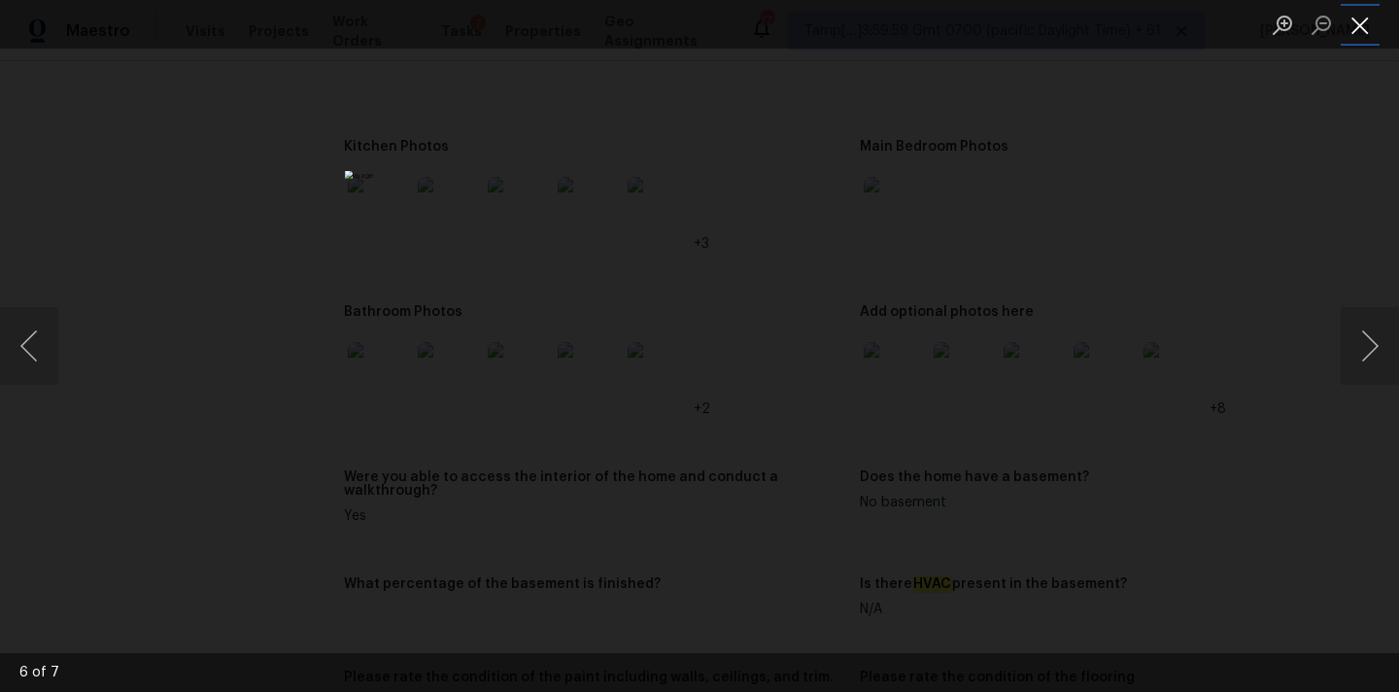
click at [1366, 22] on button "Close lightbox" at bounding box center [1359, 25] width 39 height 34
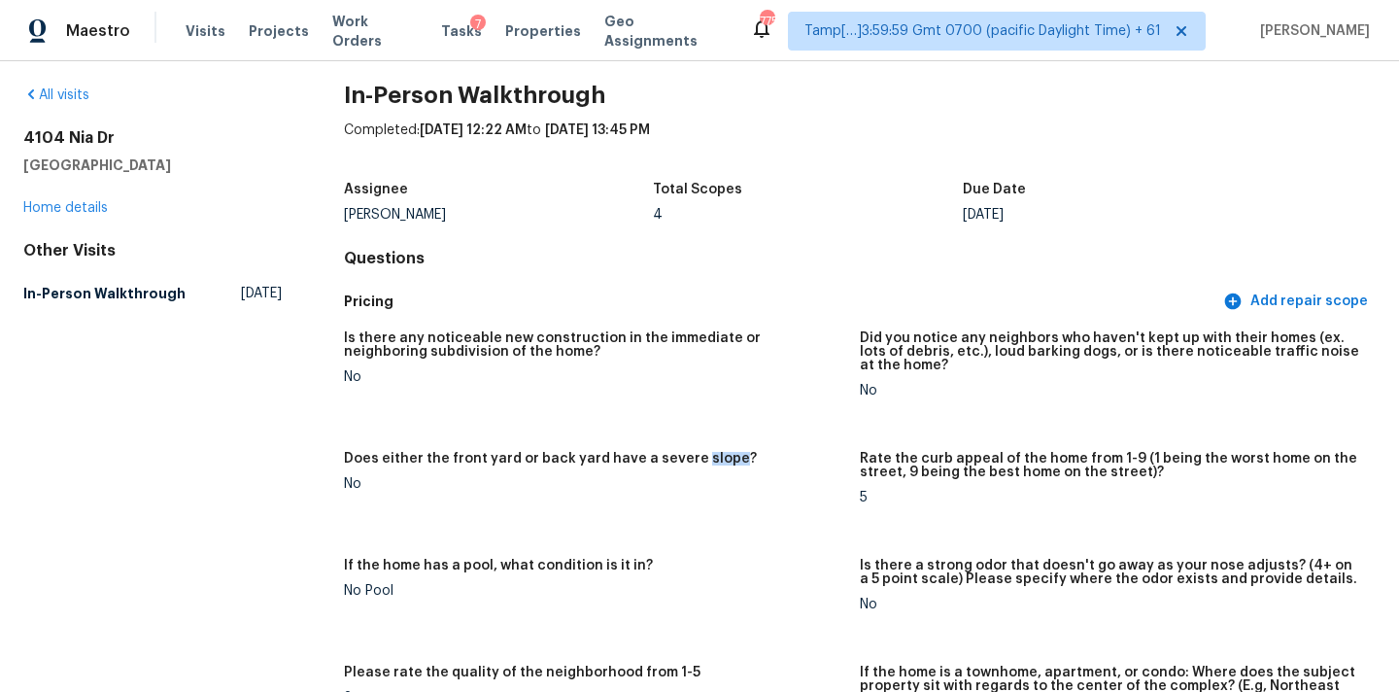
scroll to position [0, 0]
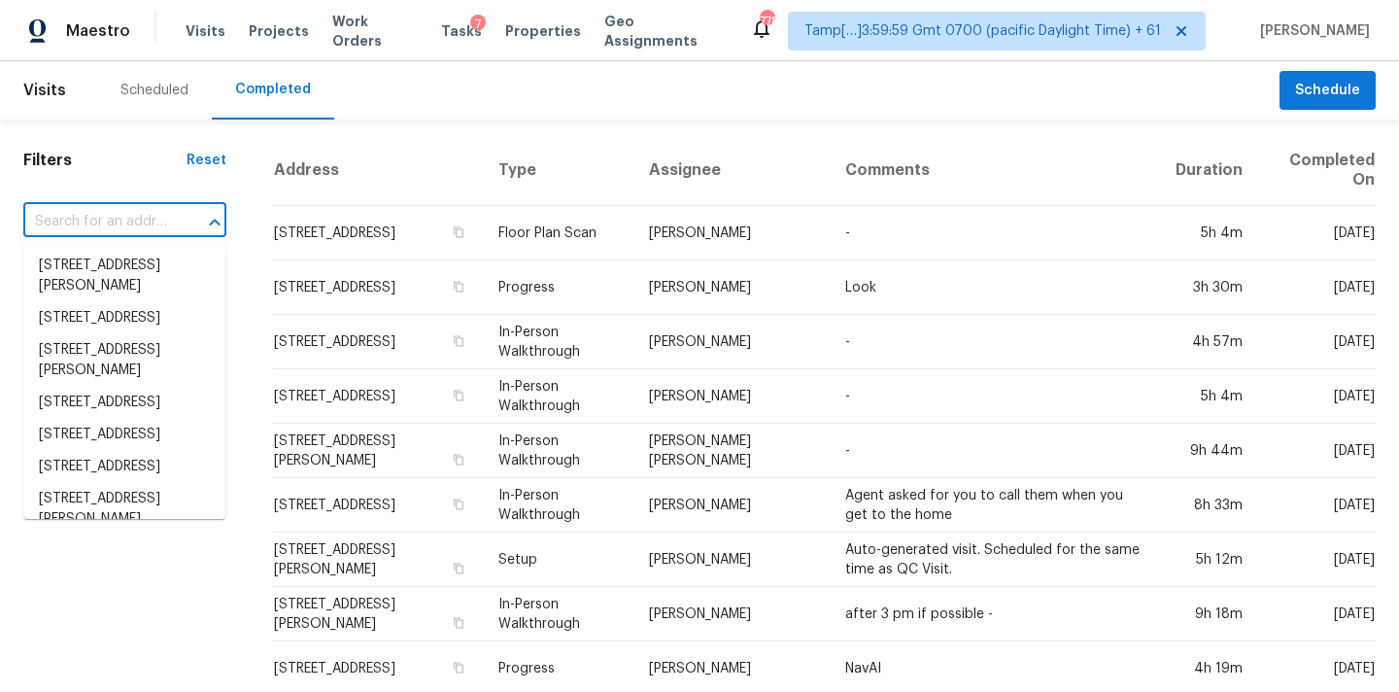
click at [107, 223] on input "text" at bounding box center [97, 222] width 149 height 30
paste input "[STREET_ADDRESS]"
type input "[STREET_ADDRESS]"
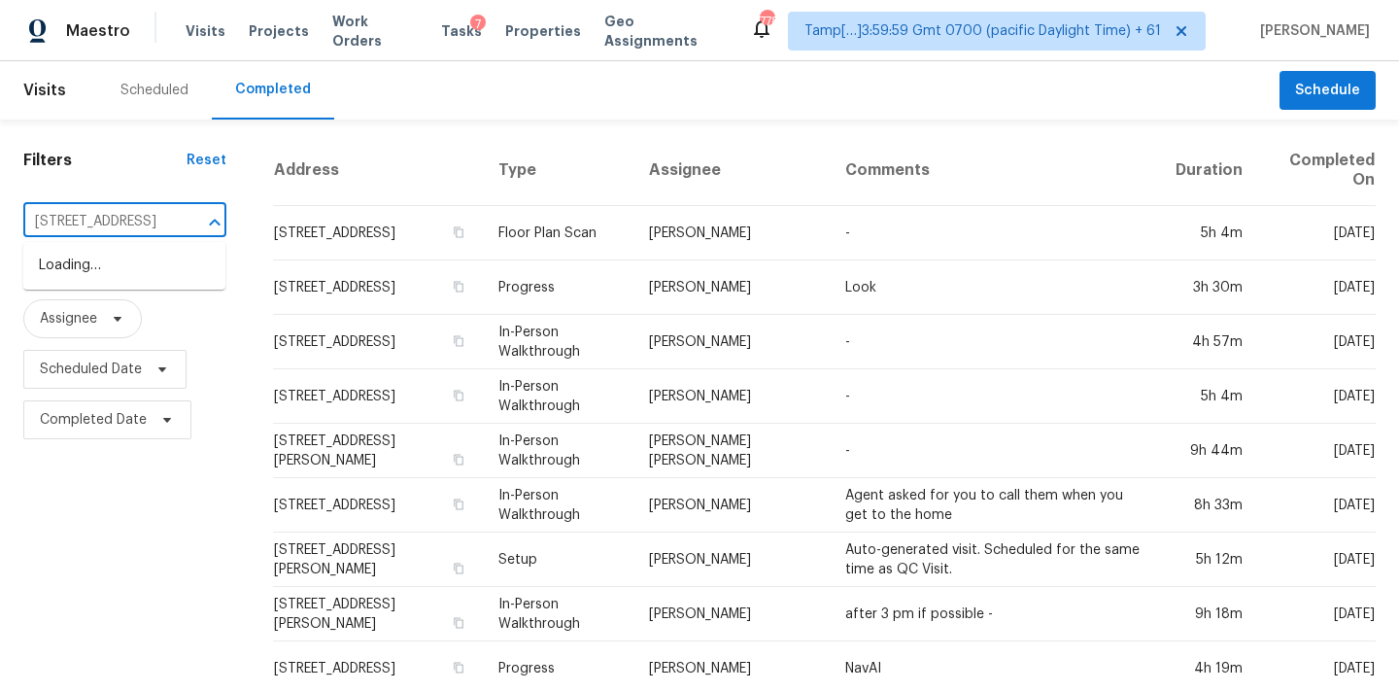
scroll to position [0, 219]
click at [118, 264] on li "[STREET_ADDRESS]" at bounding box center [124, 266] width 202 height 32
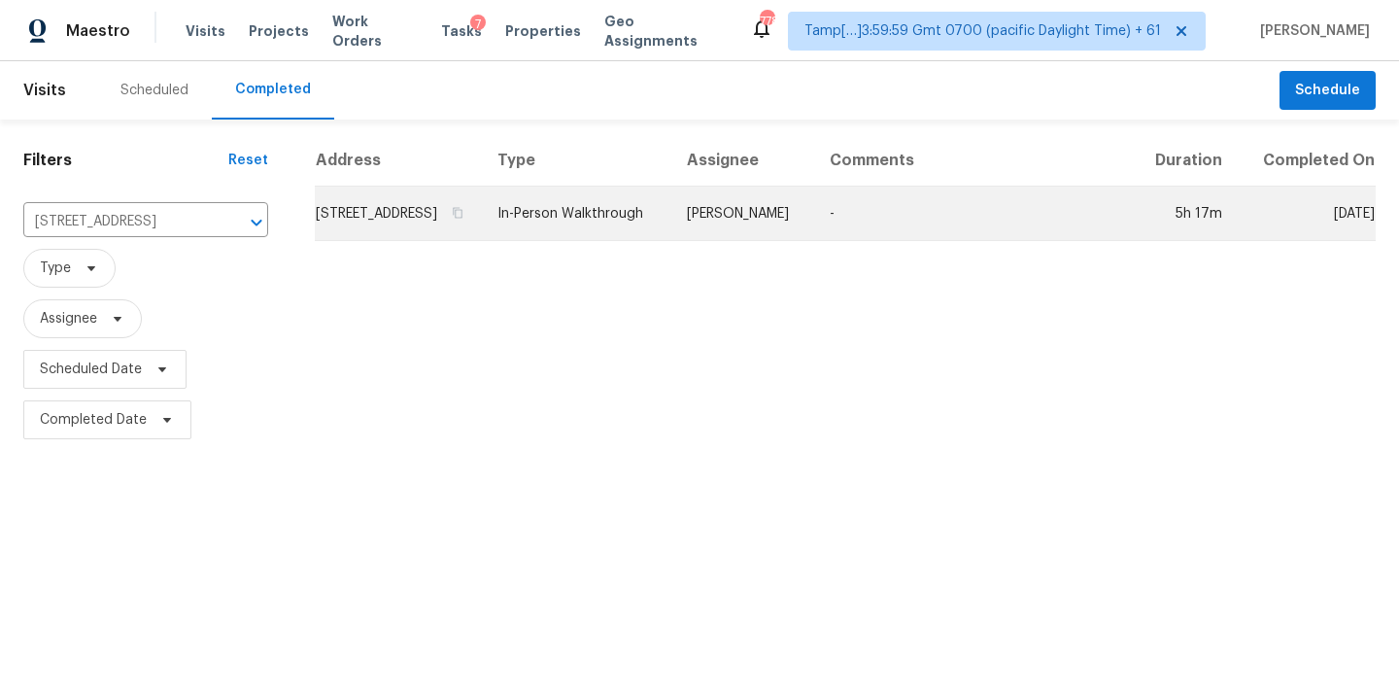
click at [671, 227] on td "In-Person Walkthrough" at bounding box center [576, 213] width 189 height 54
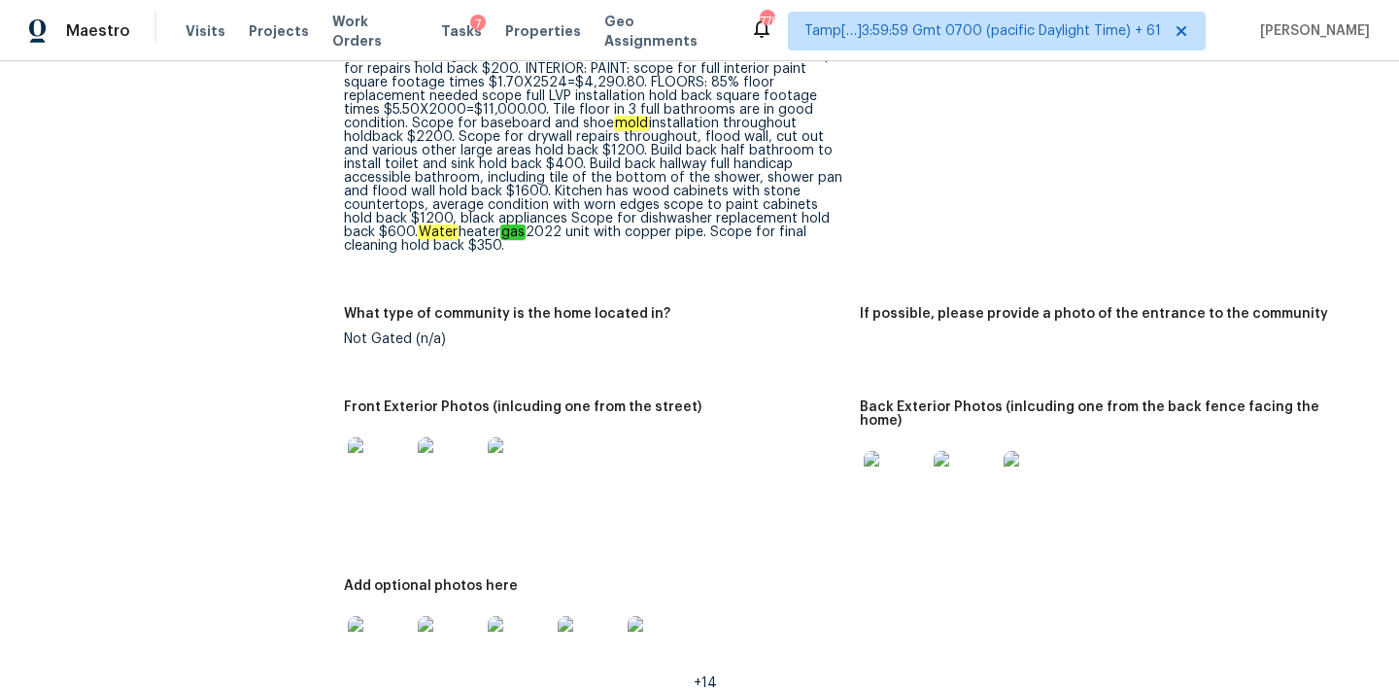
scroll to position [526, 0]
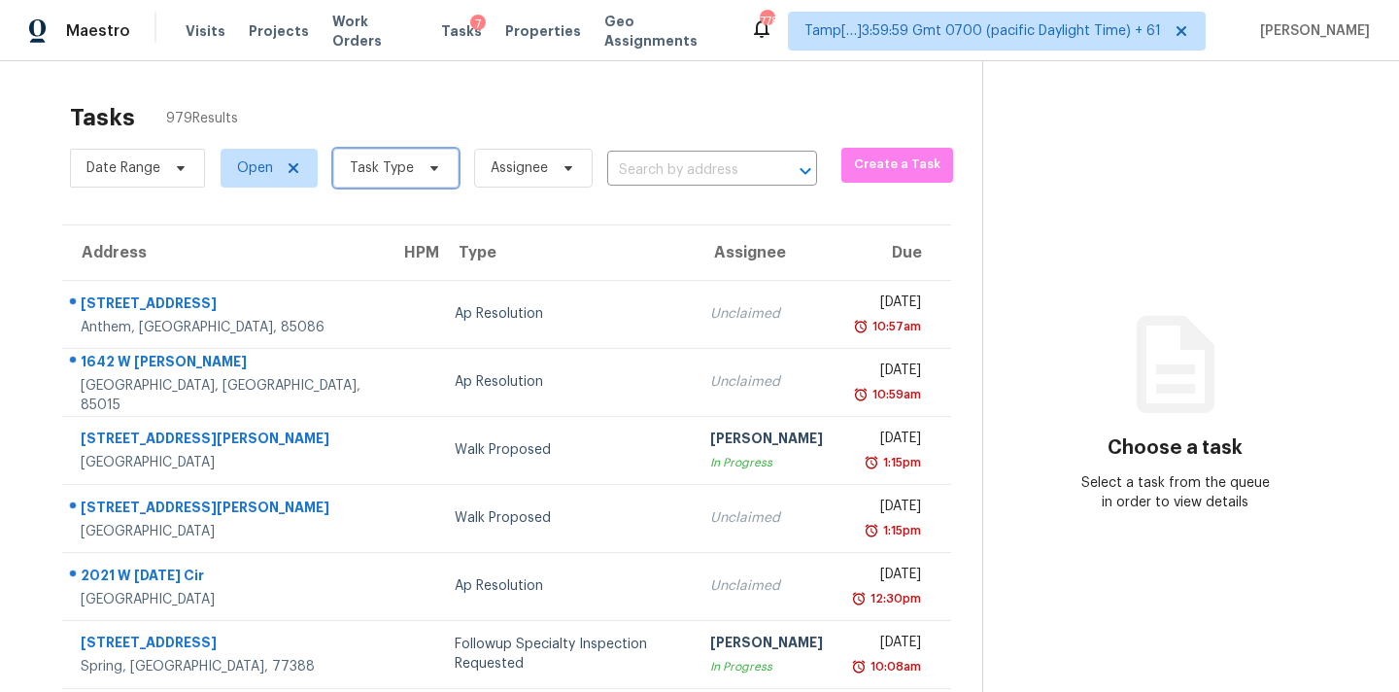
click at [369, 179] on span "Task Type" at bounding box center [395, 168] width 125 height 39
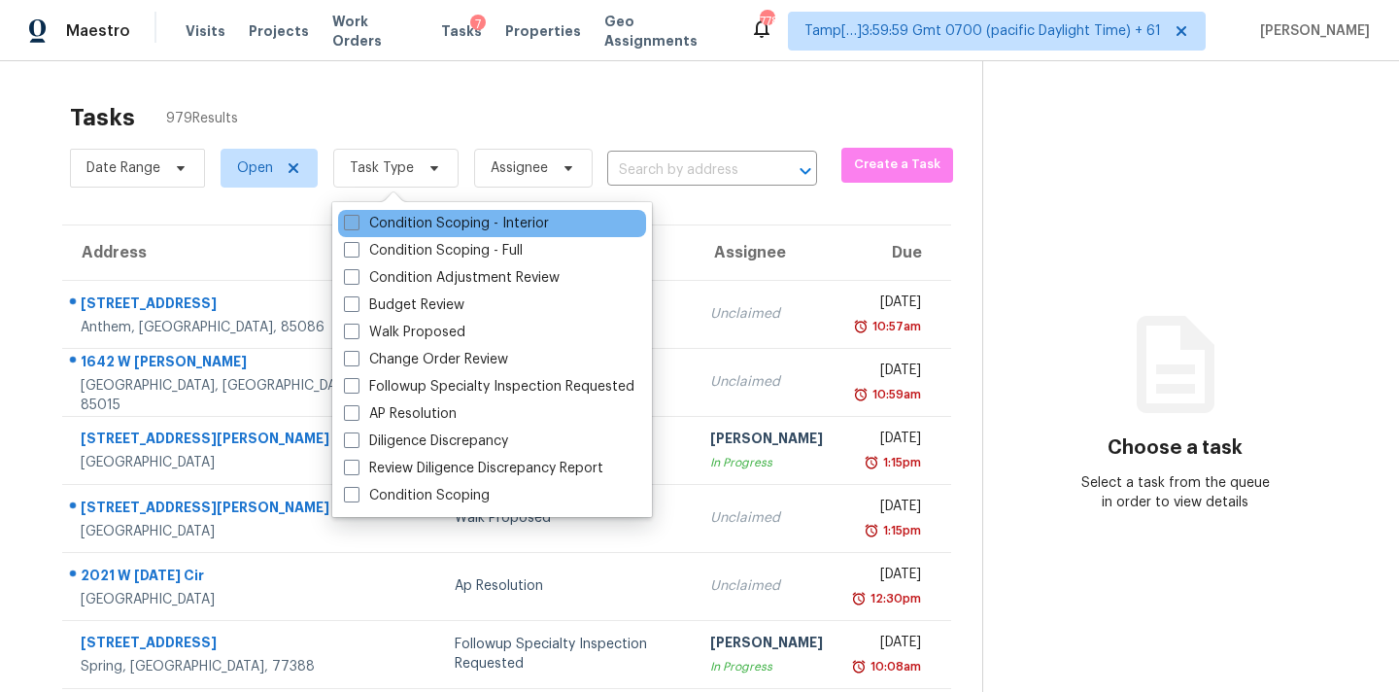
click at [428, 219] on label "Condition Scoping - Interior" at bounding box center [446, 223] width 205 height 19
click at [356, 219] on input "Condition Scoping - Interior" at bounding box center [350, 220] width 13 height 13
checkbox input "true"
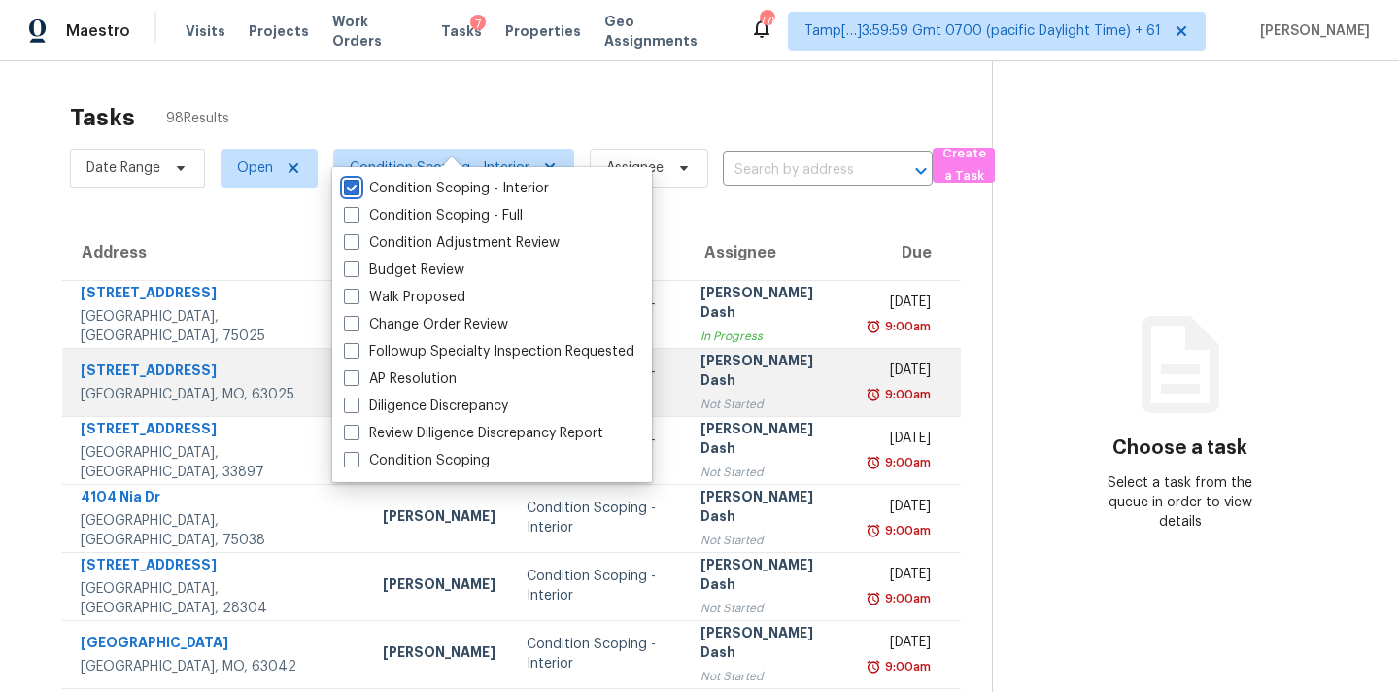
scroll to position [320, 0]
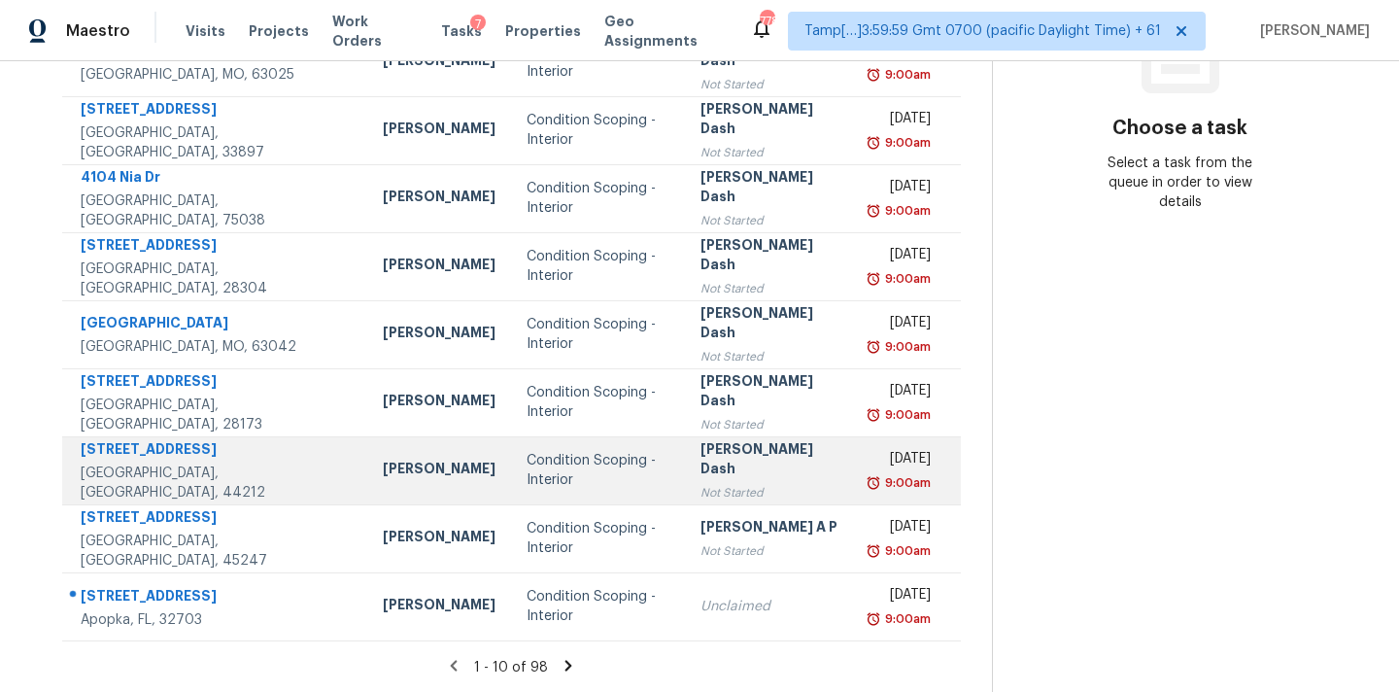
click at [728, 473] on div "[PERSON_NAME] Dash" at bounding box center [769, 461] width 139 height 44
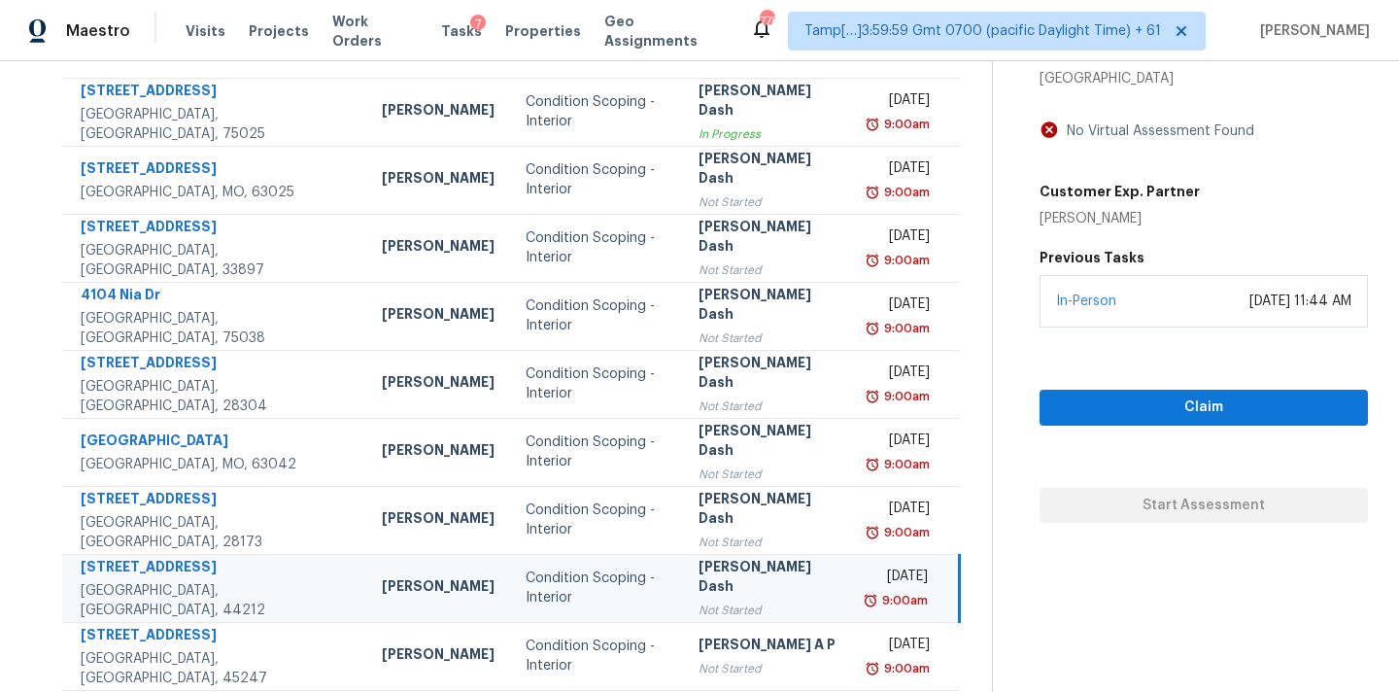
scroll to position [190, 0]
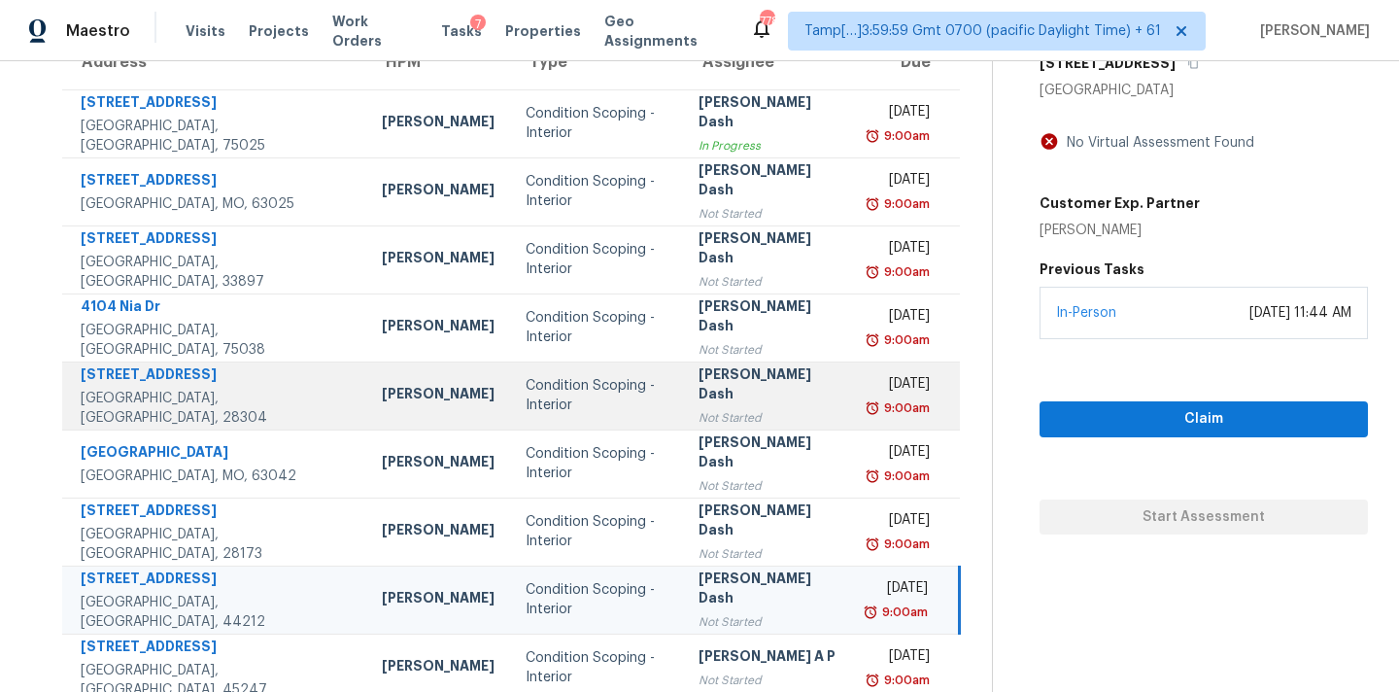
click at [782, 410] on td "[PERSON_NAME] Dash Not Started" at bounding box center [767, 395] width 169 height 68
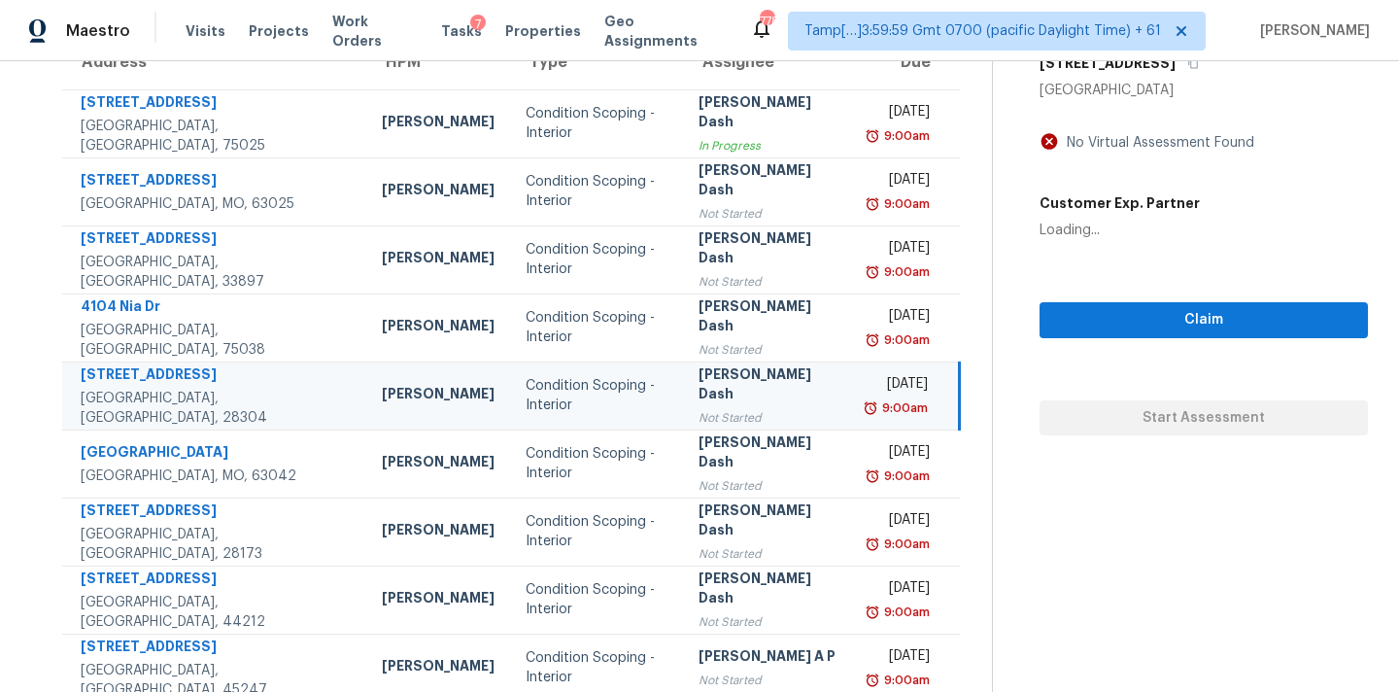
scroll to position [69, 0]
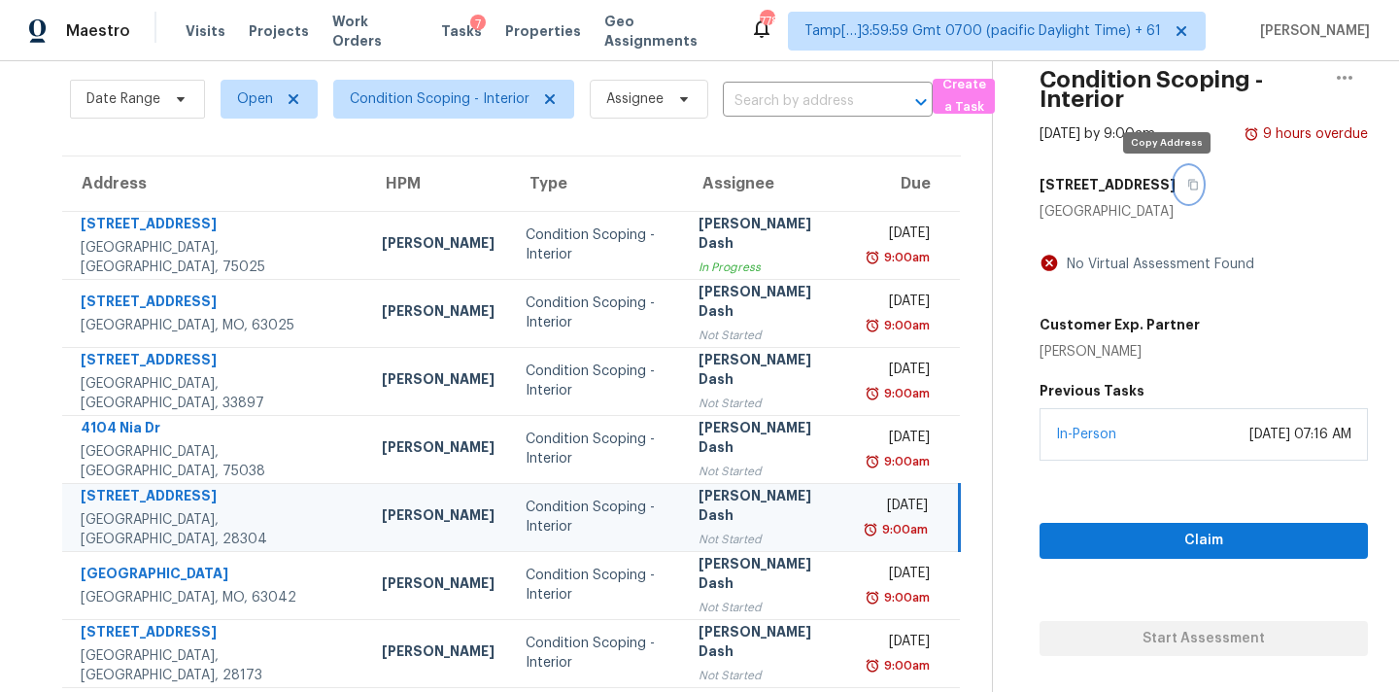
click at [1187, 186] on icon "button" at bounding box center [1193, 185] width 12 height 12
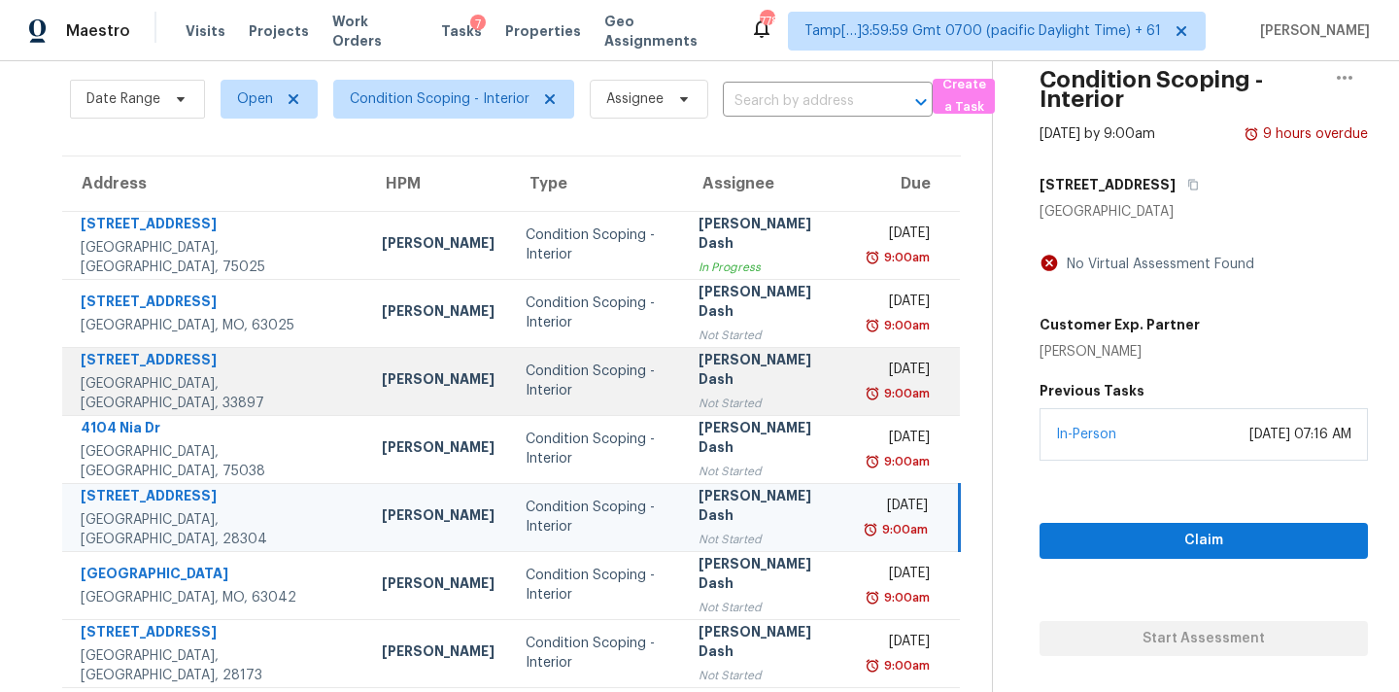
click at [723, 374] on div "[PERSON_NAME] Dash" at bounding box center [767, 372] width 138 height 44
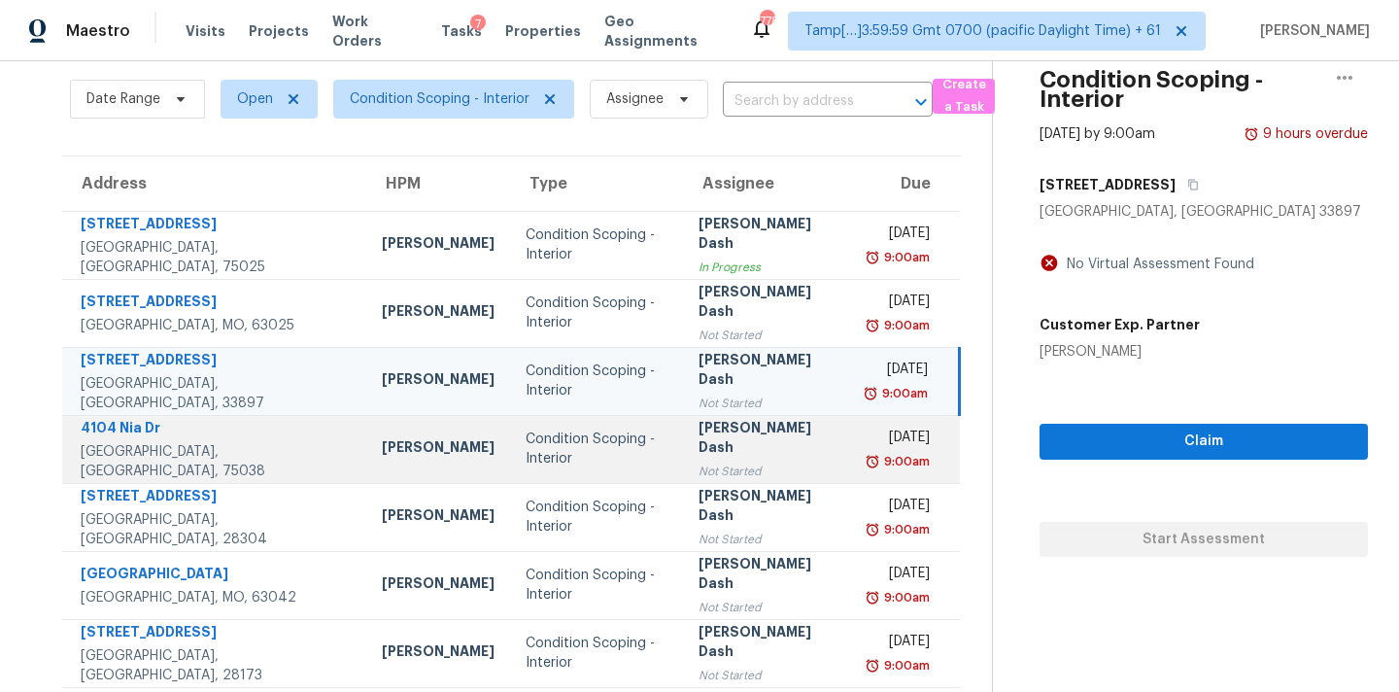
click at [721, 438] on div "[PERSON_NAME] Dash" at bounding box center [767, 440] width 138 height 44
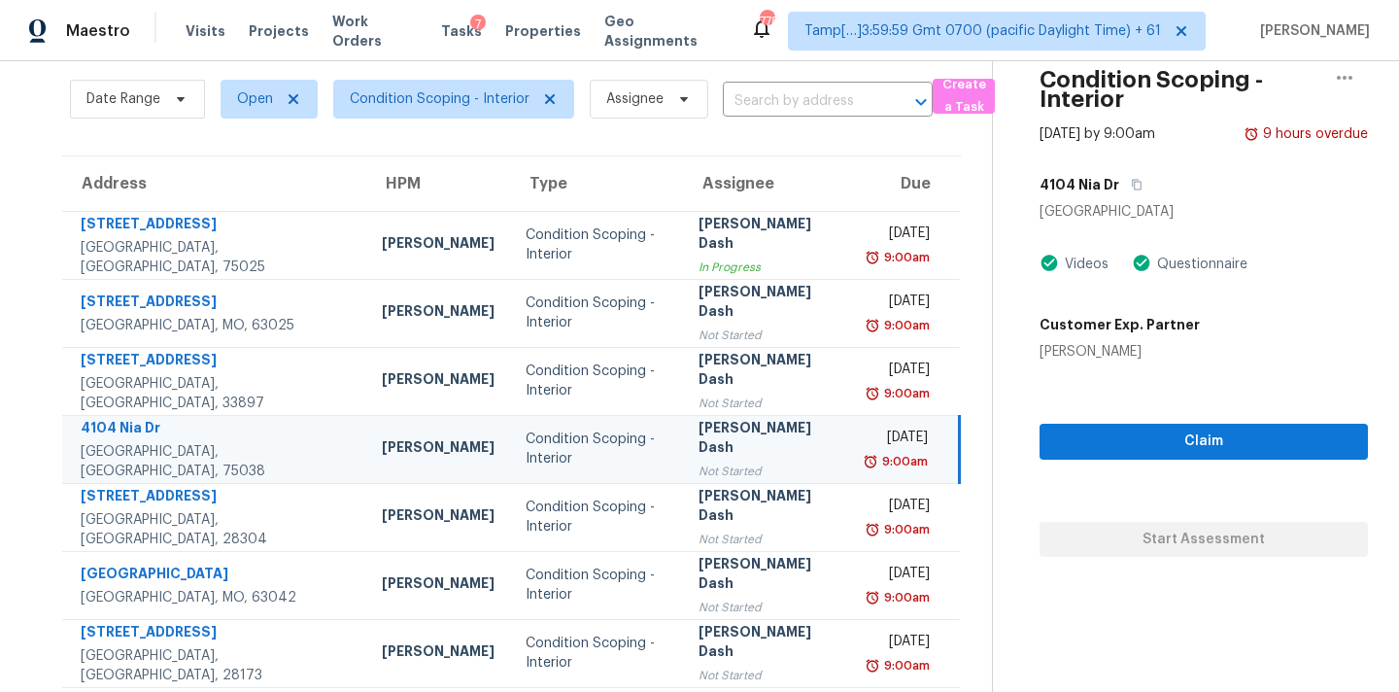
scroll to position [0, 0]
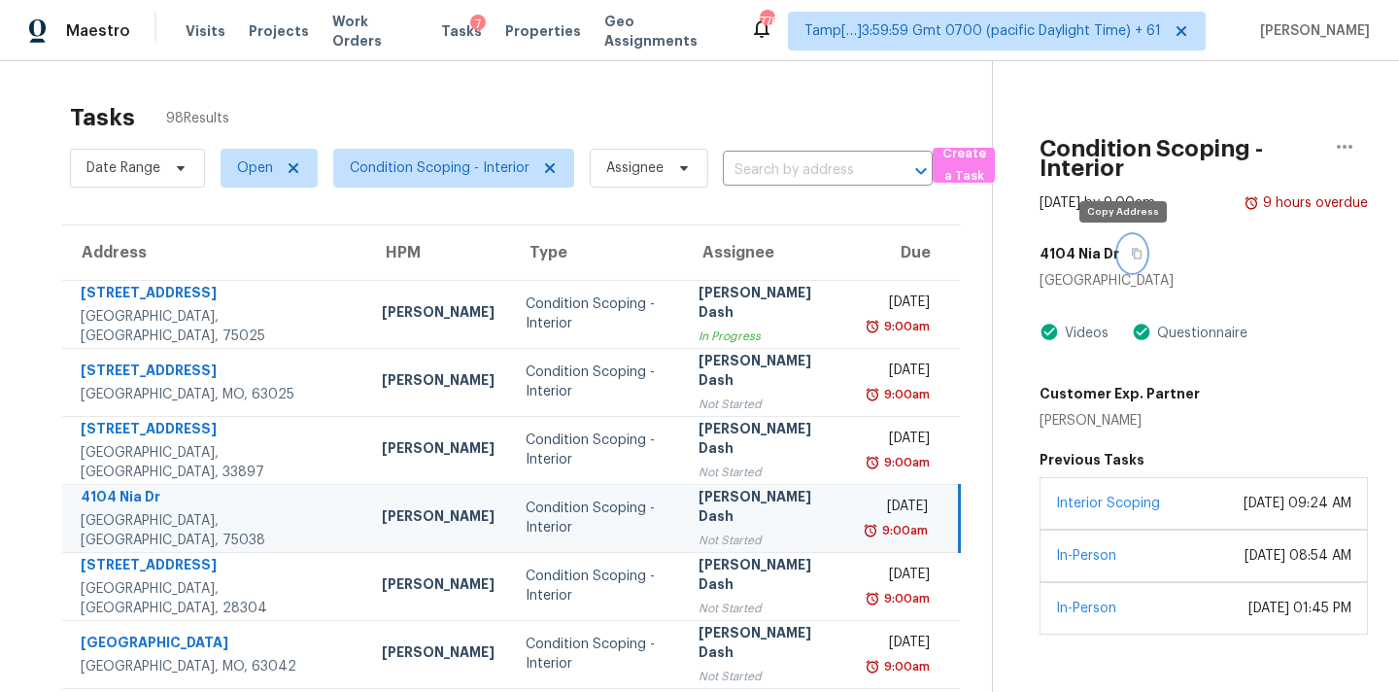
click at [1132, 257] on icon "button" at bounding box center [1137, 254] width 10 height 11
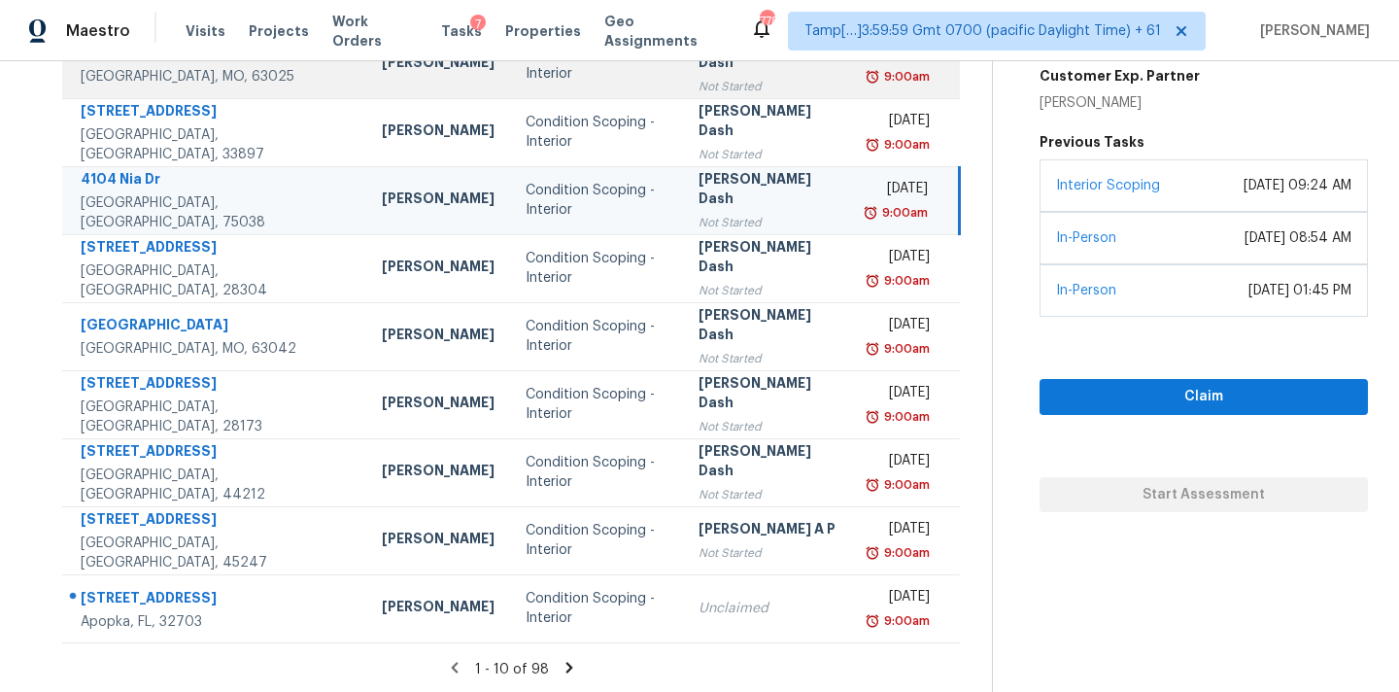
scroll to position [320, 0]
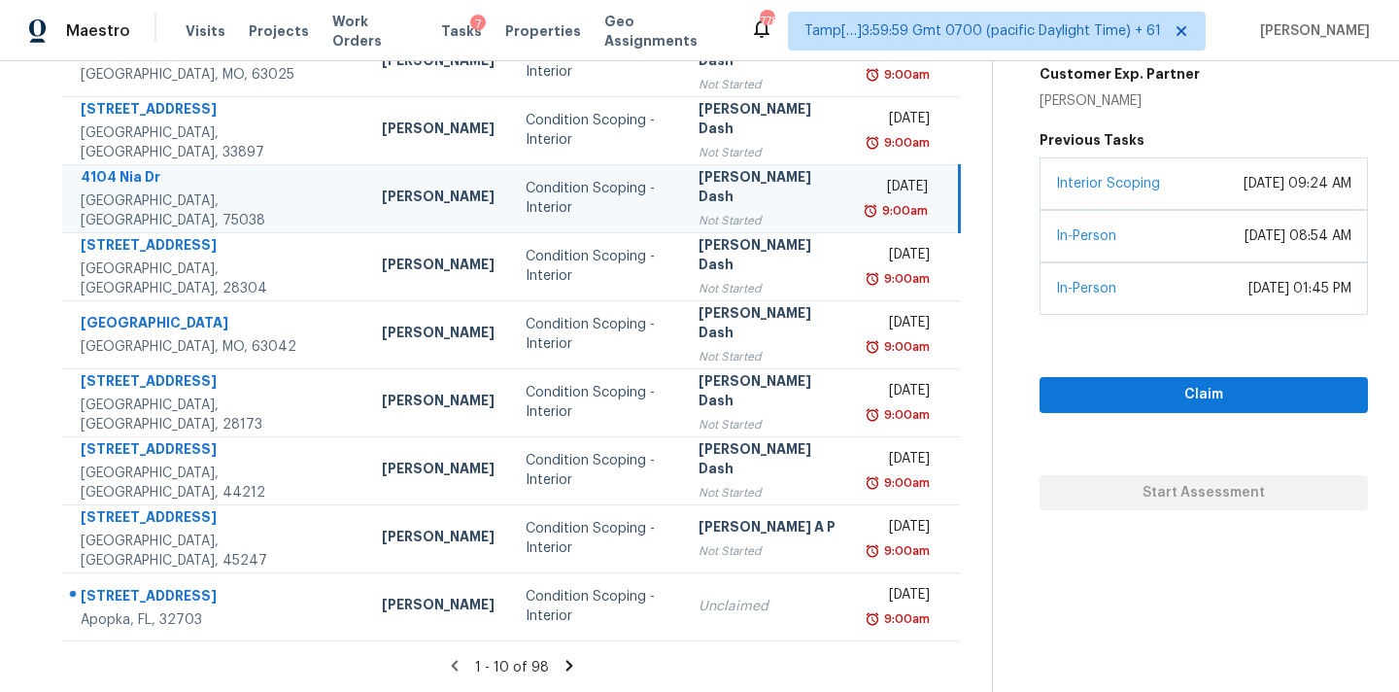
click at [565, 658] on icon at bounding box center [568, 665] width 17 height 17
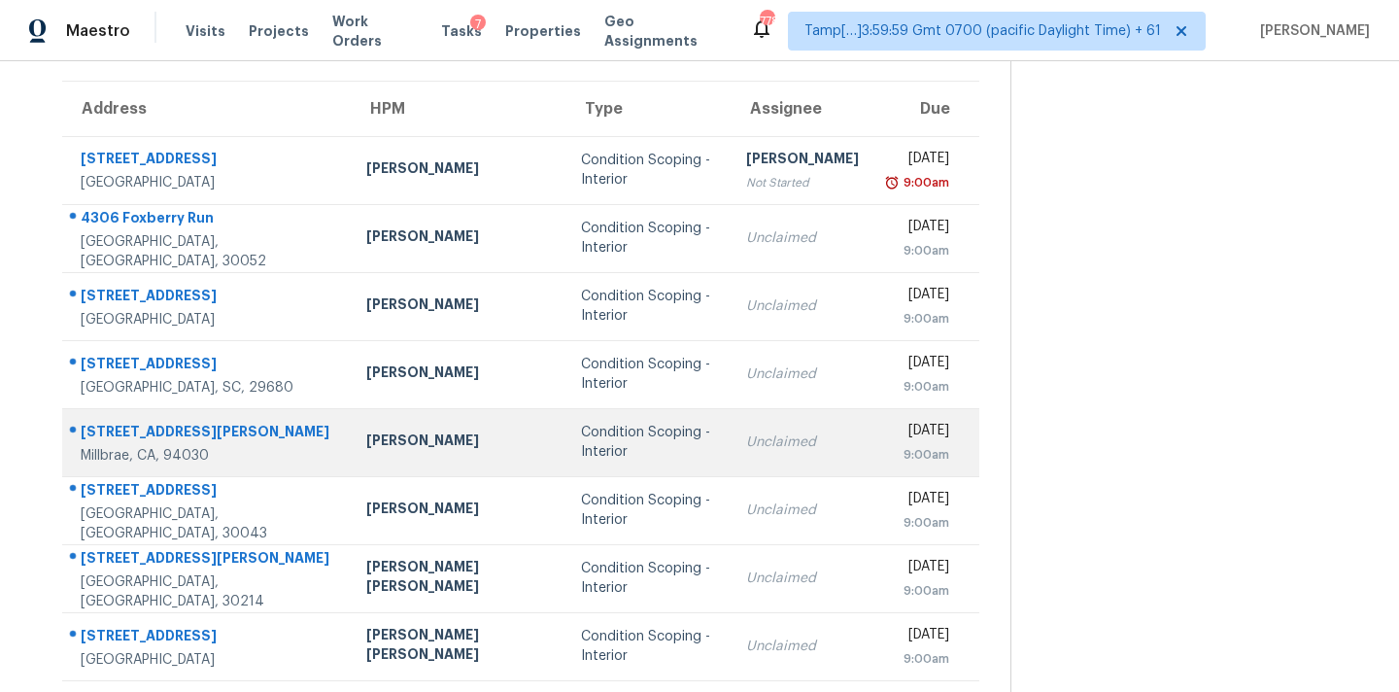
scroll to position [98, 0]
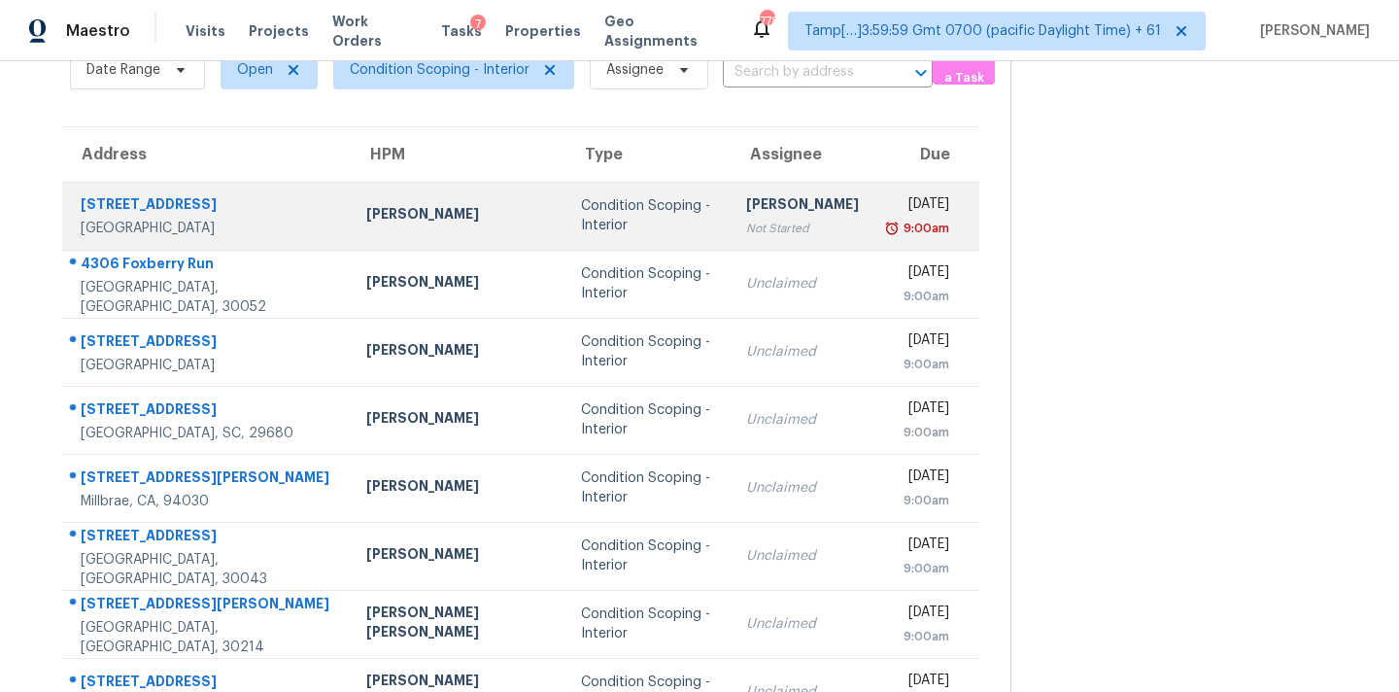
click at [890, 232] on div "9:00am" at bounding box center [919, 228] width 59 height 19
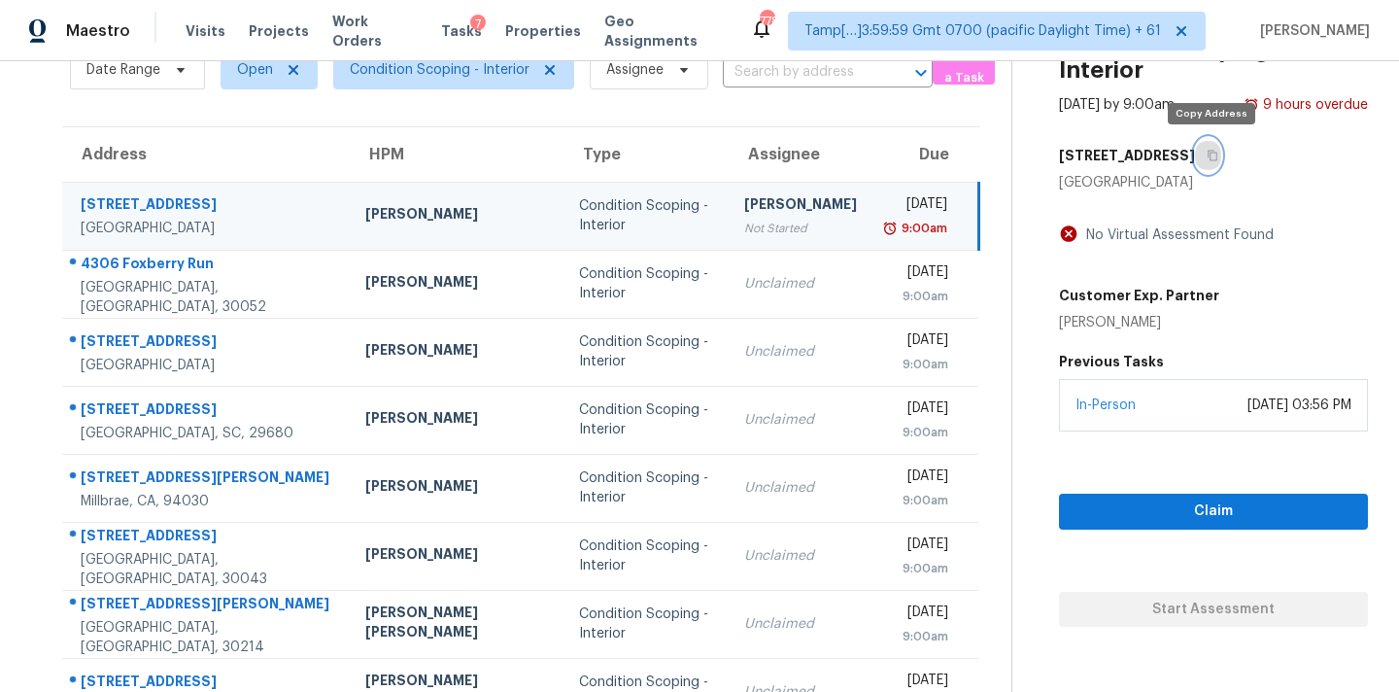
click at [1215, 159] on icon "button" at bounding box center [1212, 156] width 10 height 11
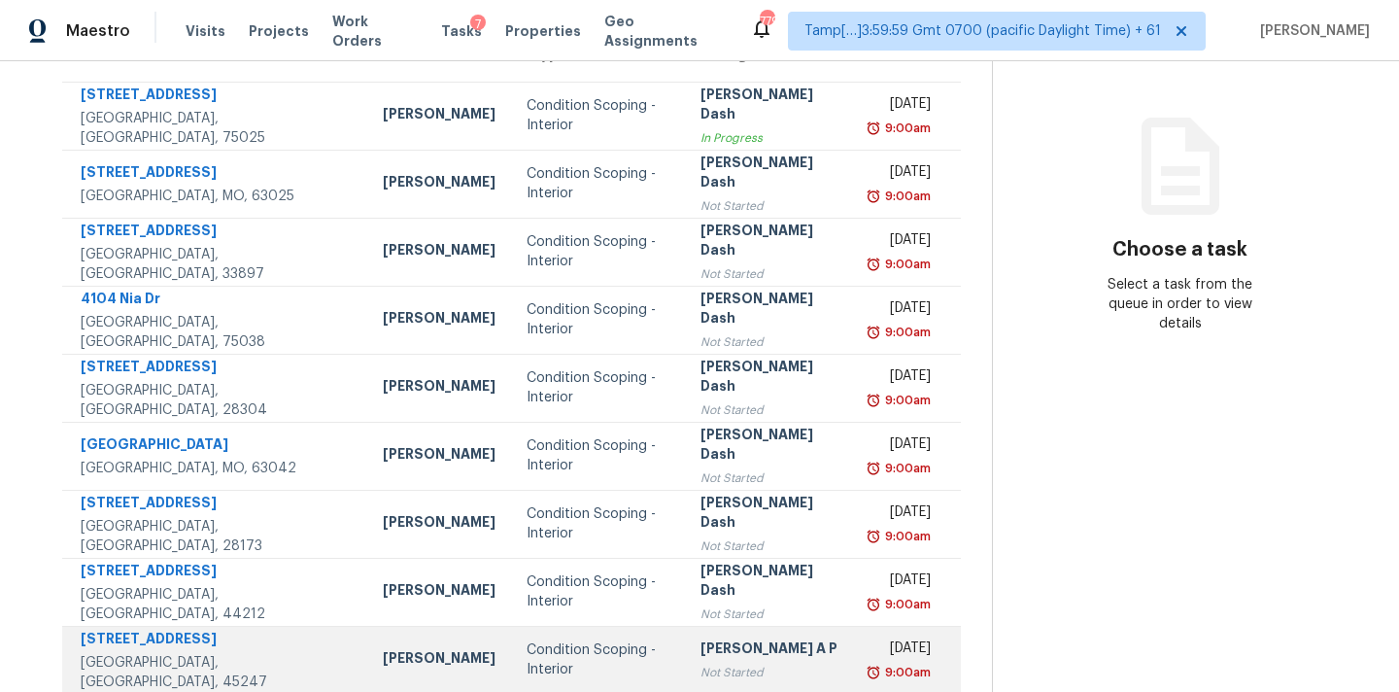
scroll to position [195, 0]
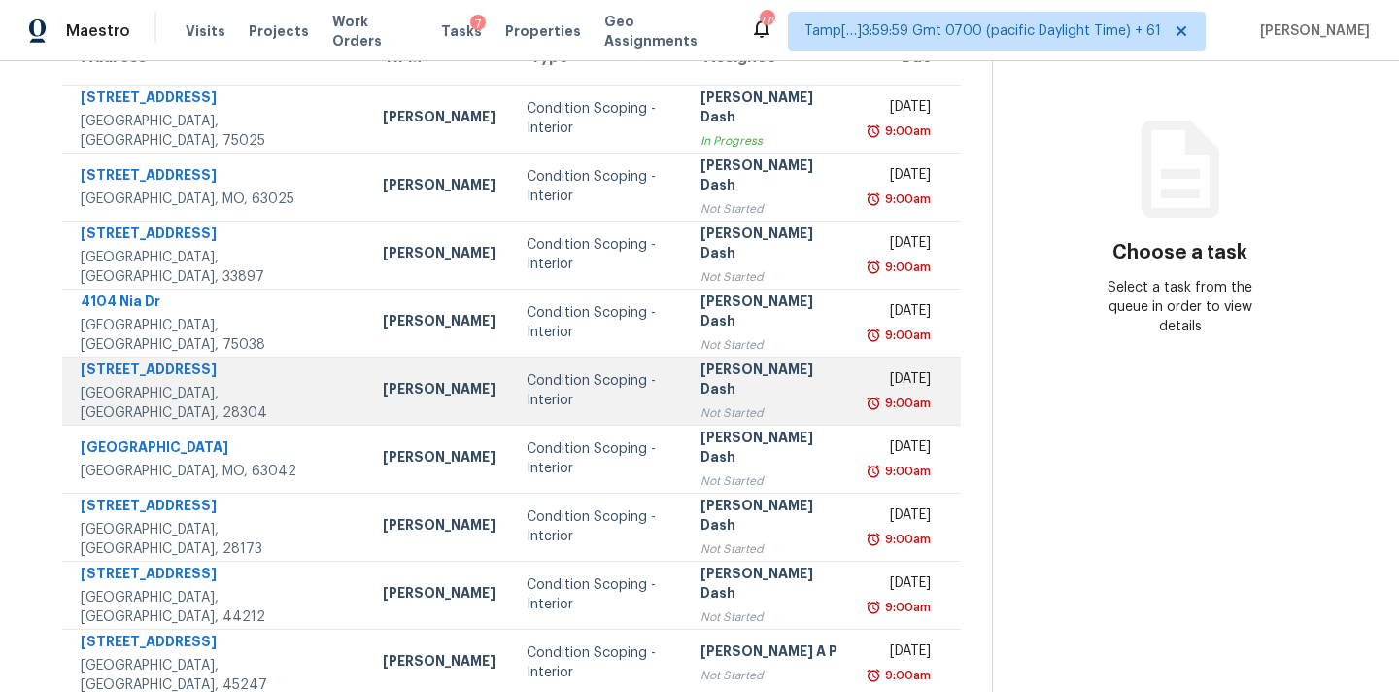
click at [746, 380] on div "[PERSON_NAME] Dash" at bounding box center [769, 381] width 139 height 44
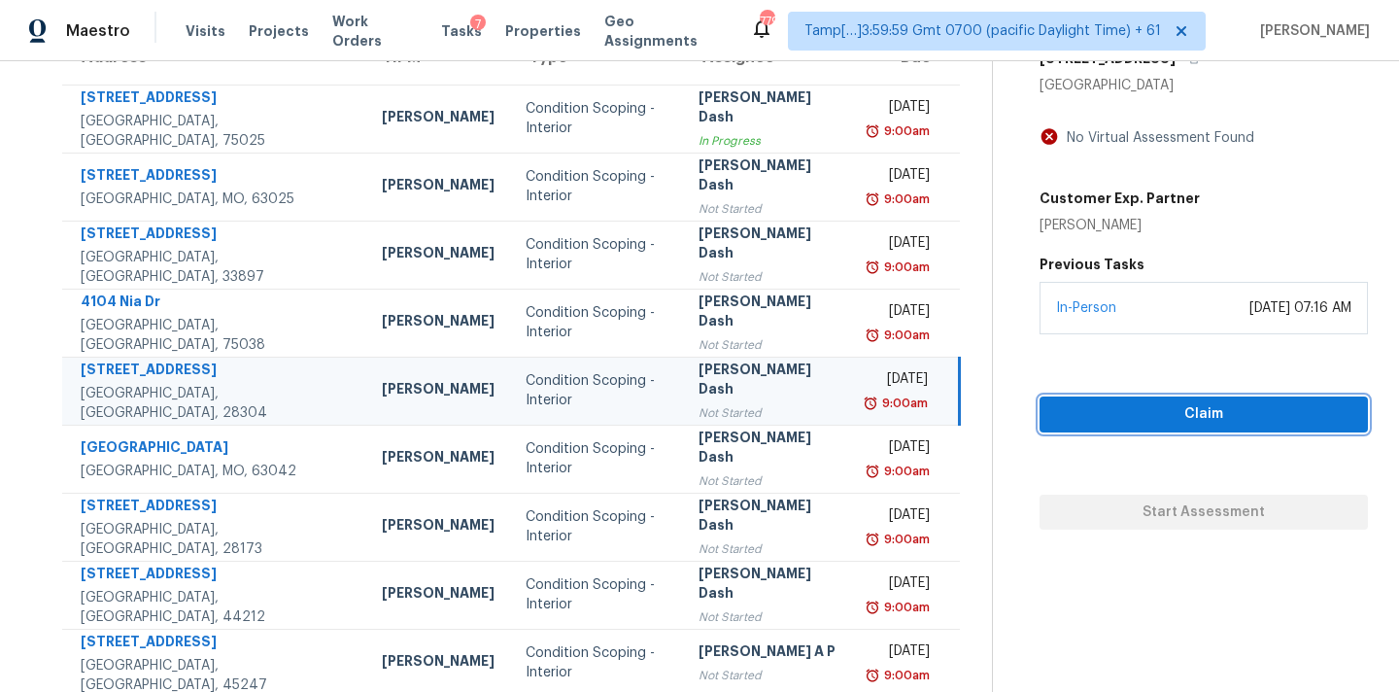
click at [1167, 400] on button "Claim" at bounding box center [1203, 414] width 328 height 36
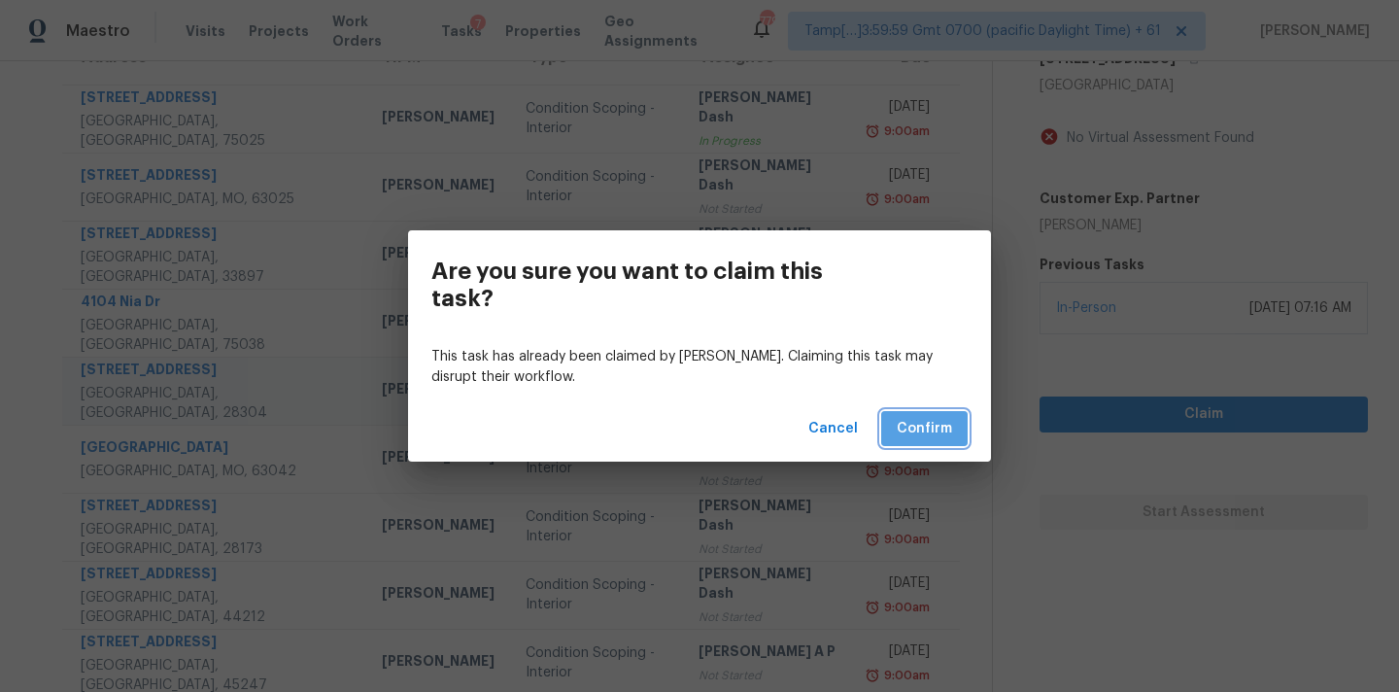
click at [931, 420] on span "Confirm" at bounding box center [923, 429] width 55 height 24
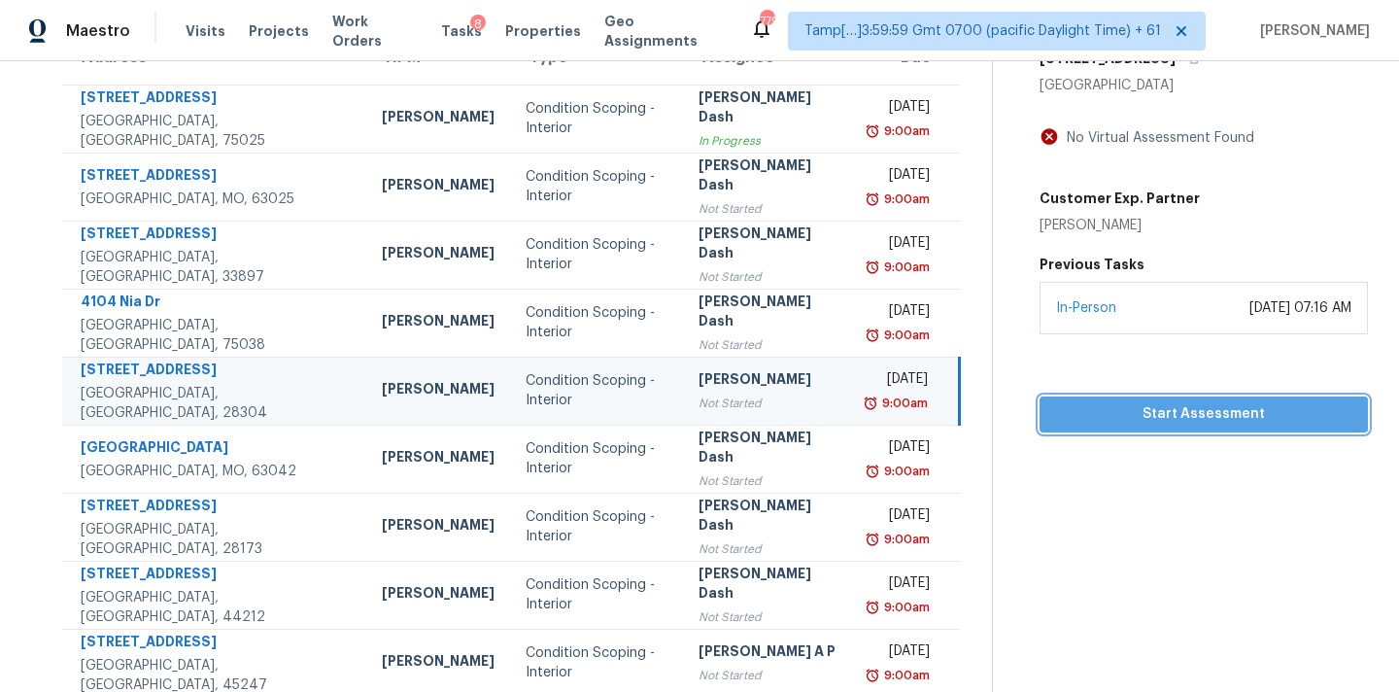
click at [1113, 415] on span "Start Assessment" at bounding box center [1203, 414] width 297 height 24
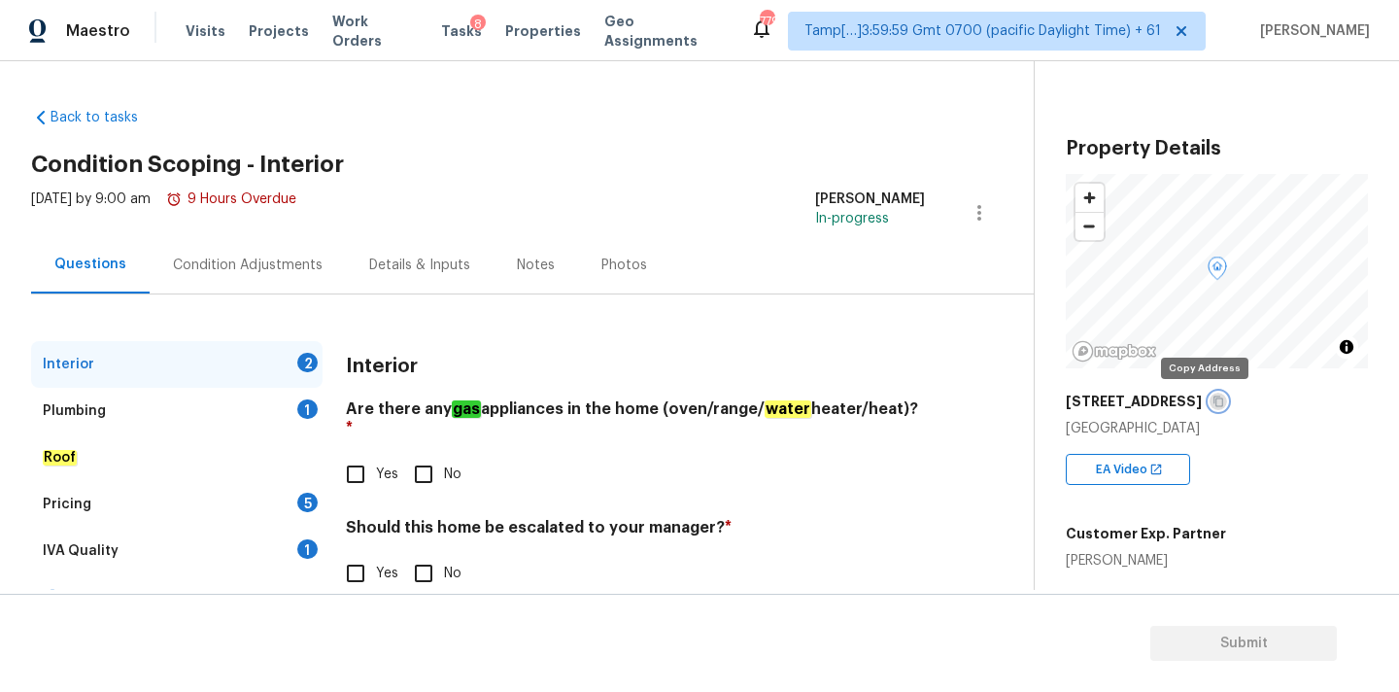
click at [1213, 406] on icon "button" at bounding box center [1218, 401] width 10 height 11
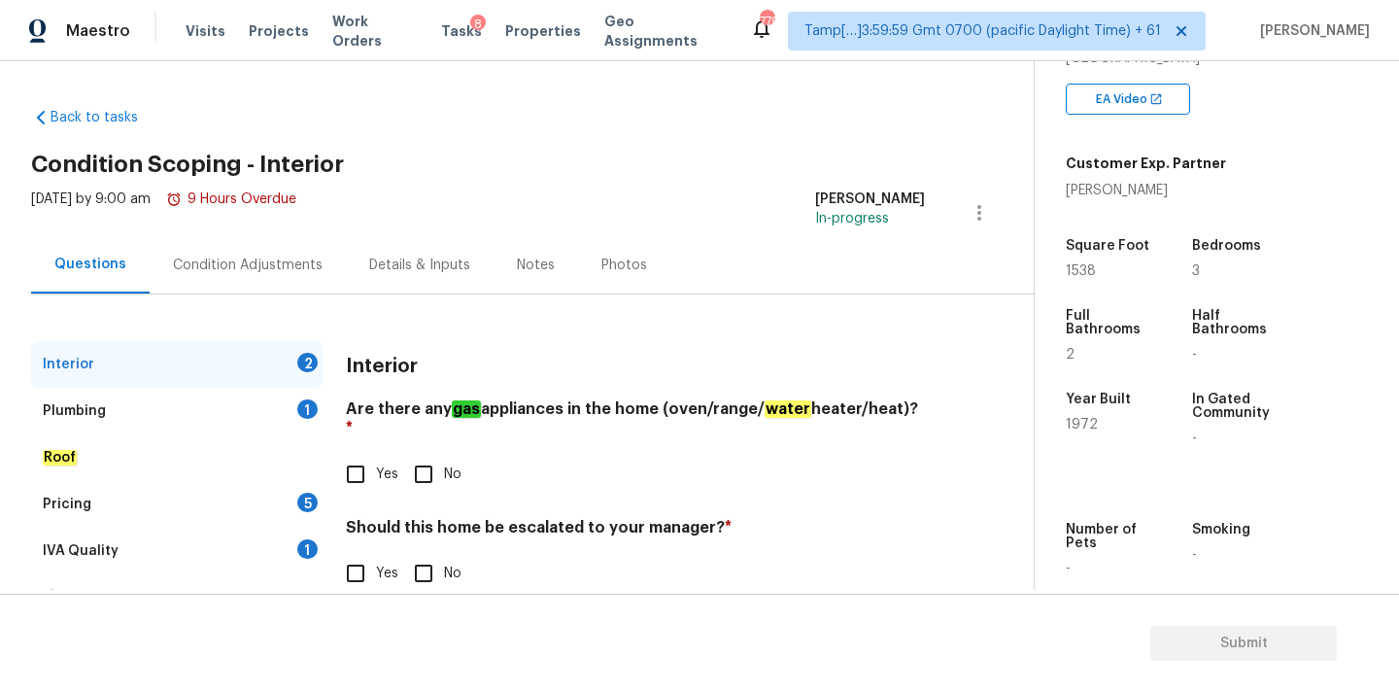
scroll to position [478, 0]
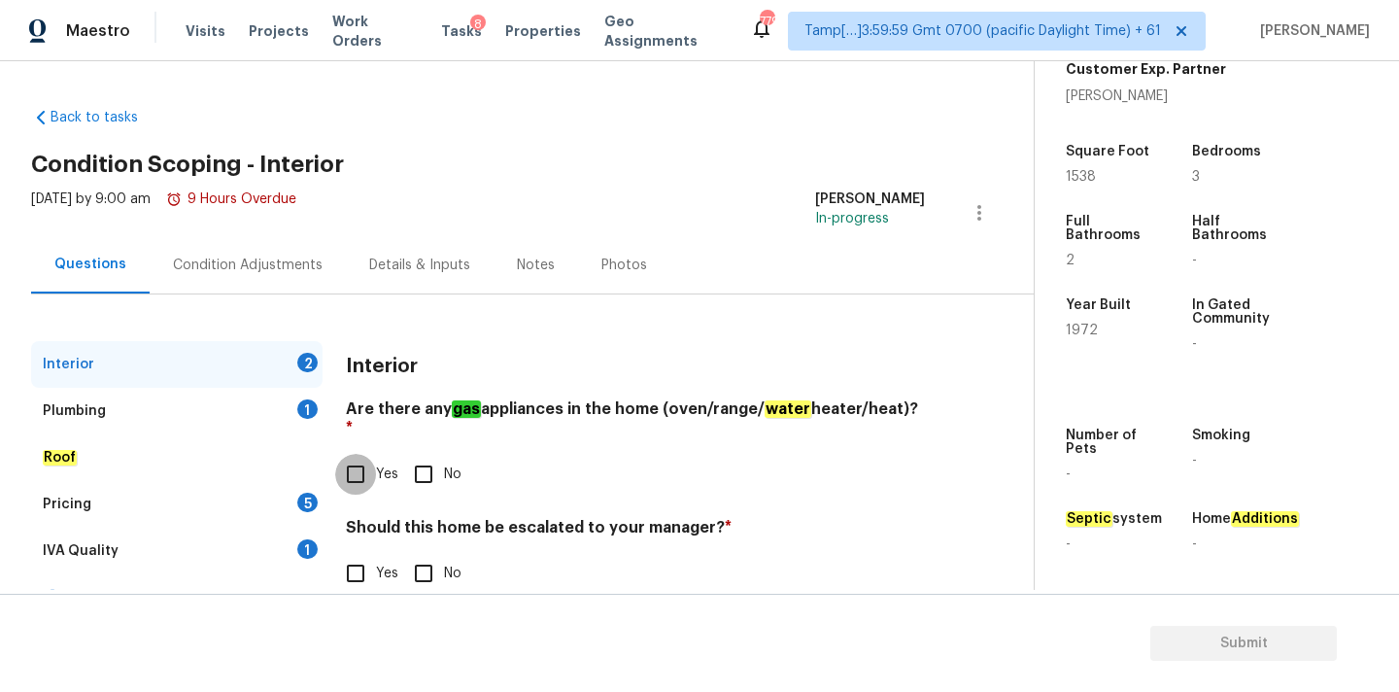
click at [345, 459] on input "Yes" at bounding box center [355, 474] width 41 height 41
checkbox input "true"
click at [447, 563] on span "No" at bounding box center [452, 573] width 17 height 20
click at [444, 553] on input "No" at bounding box center [423, 573] width 41 height 41
checkbox input "true"
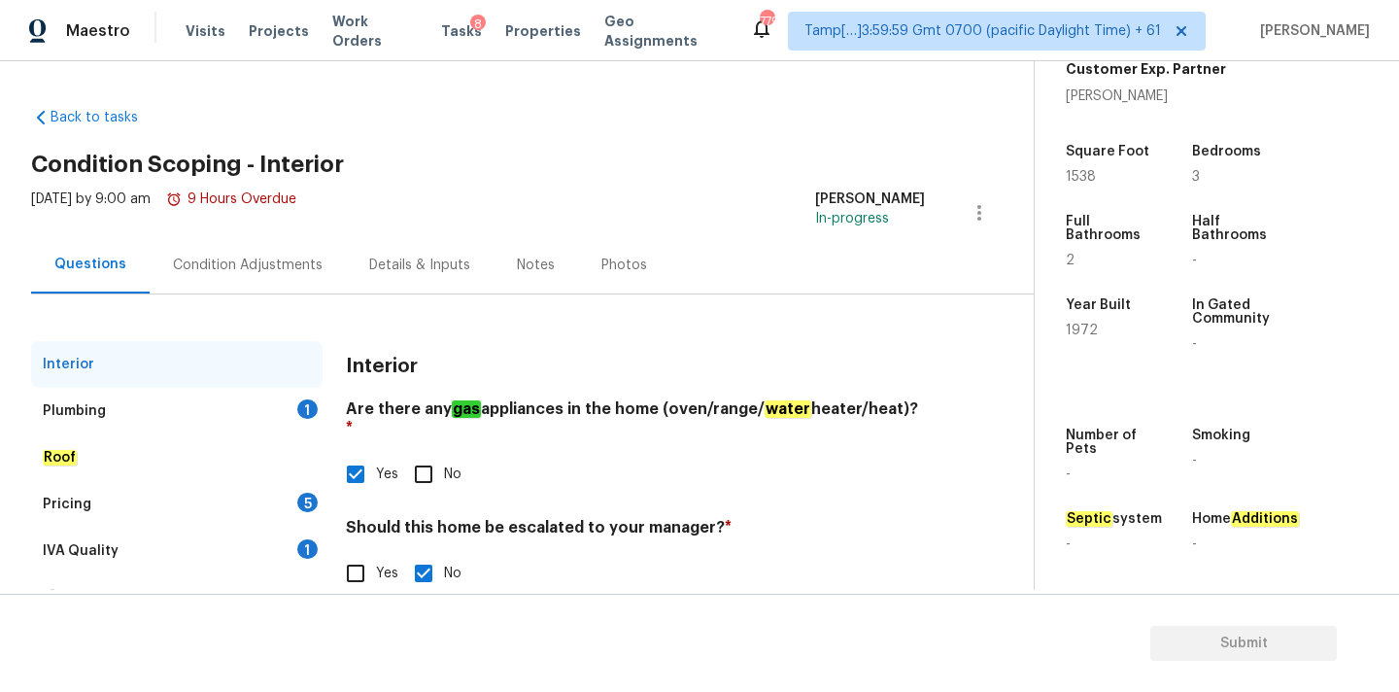
click at [268, 417] on div "Plumbing 1" at bounding box center [176, 411] width 291 height 47
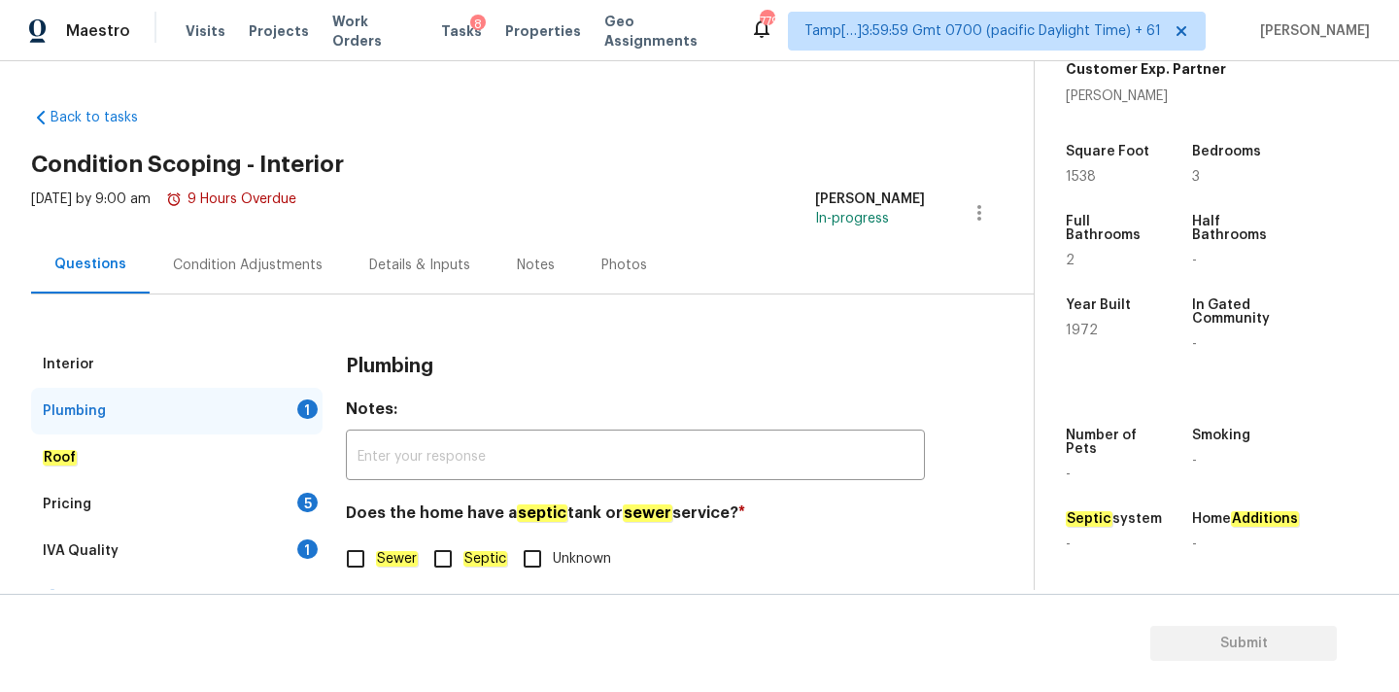
click at [352, 546] on input "Sewer" at bounding box center [355, 558] width 41 height 41
checkbox input "true"
click at [279, 540] on div "IVA Quality 1" at bounding box center [176, 550] width 291 height 47
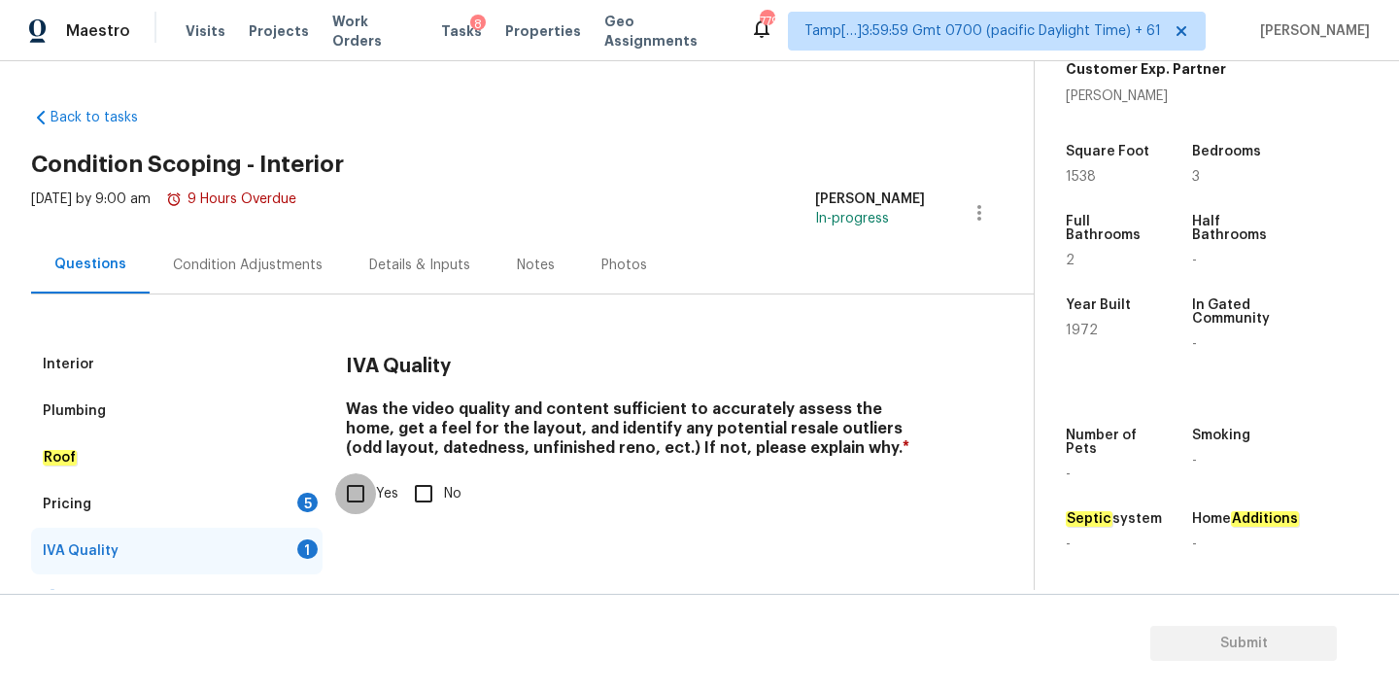
click at [353, 489] on input "Yes" at bounding box center [355, 493] width 41 height 41
checkbox input "true"
click at [293, 494] on div "Pricing 5" at bounding box center [176, 504] width 291 height 47
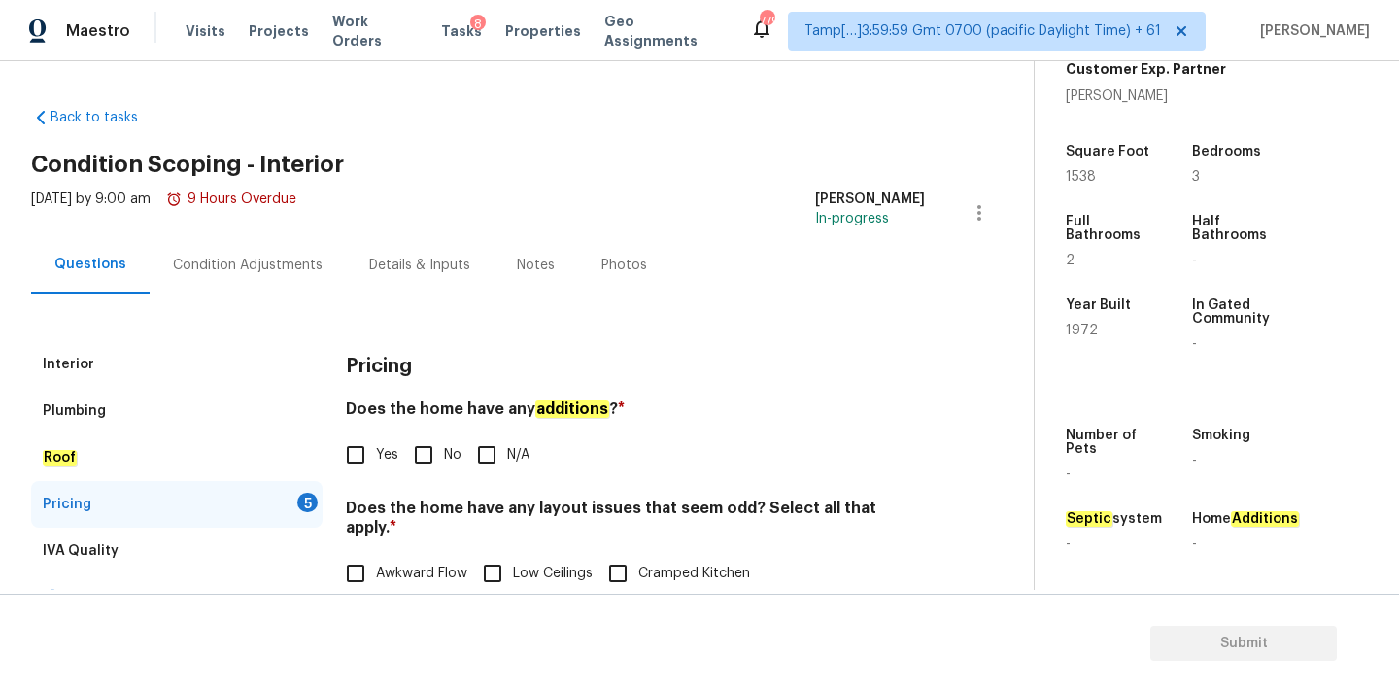
click at [422, 439] on input "No" at bounding box center [423, 454] width 41 height 41
checkbox input "true"
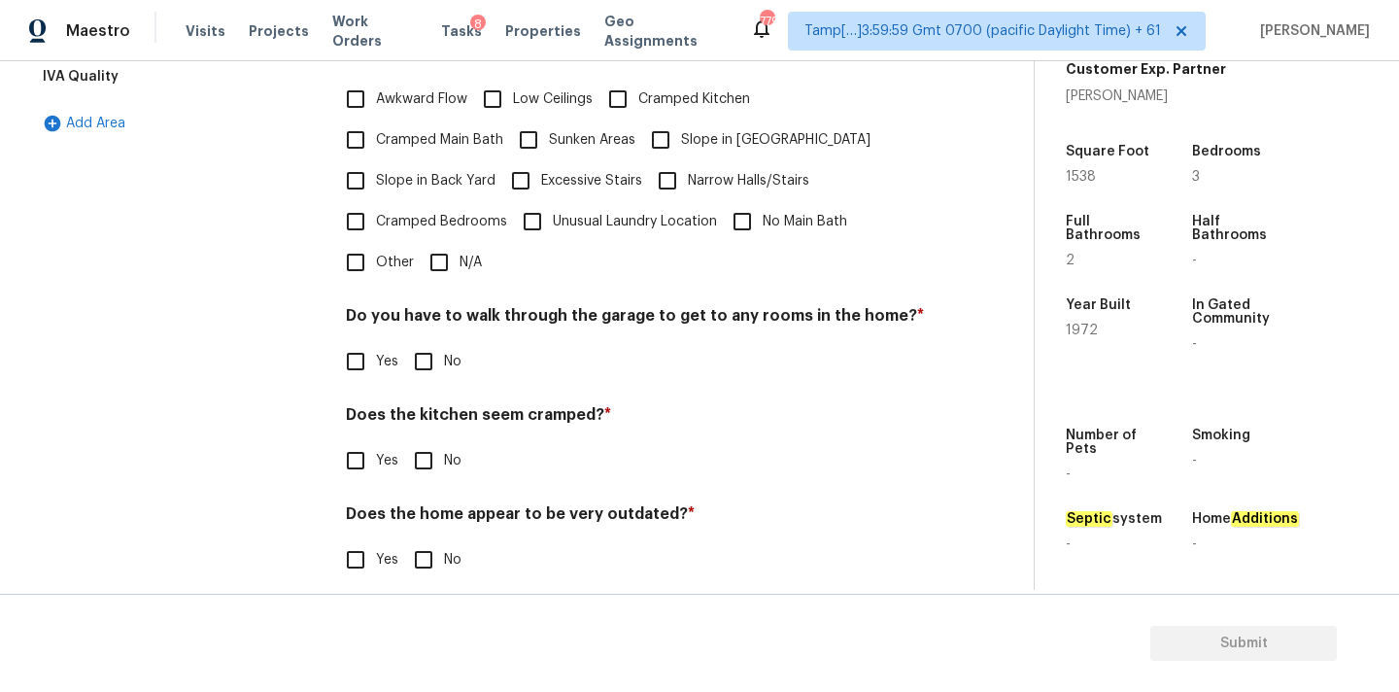
click at [440, 265] on div "Pricing Does the home have any additions ? * Yes No N/A Does the home have any …" at bounding box center [635, 235] width 579 height 736
drag, startPoint x: 440, startPoint y: 243, endPoint x: 440, endPoint y: 294, distance: 51.5
click at [440, 243] on input "N/A" at bounding box center [439, 262] width 41 height 41
checkbox input "true"
click at [435, 344] on input "No" at bounding box center [423, 363] width 41 height 41
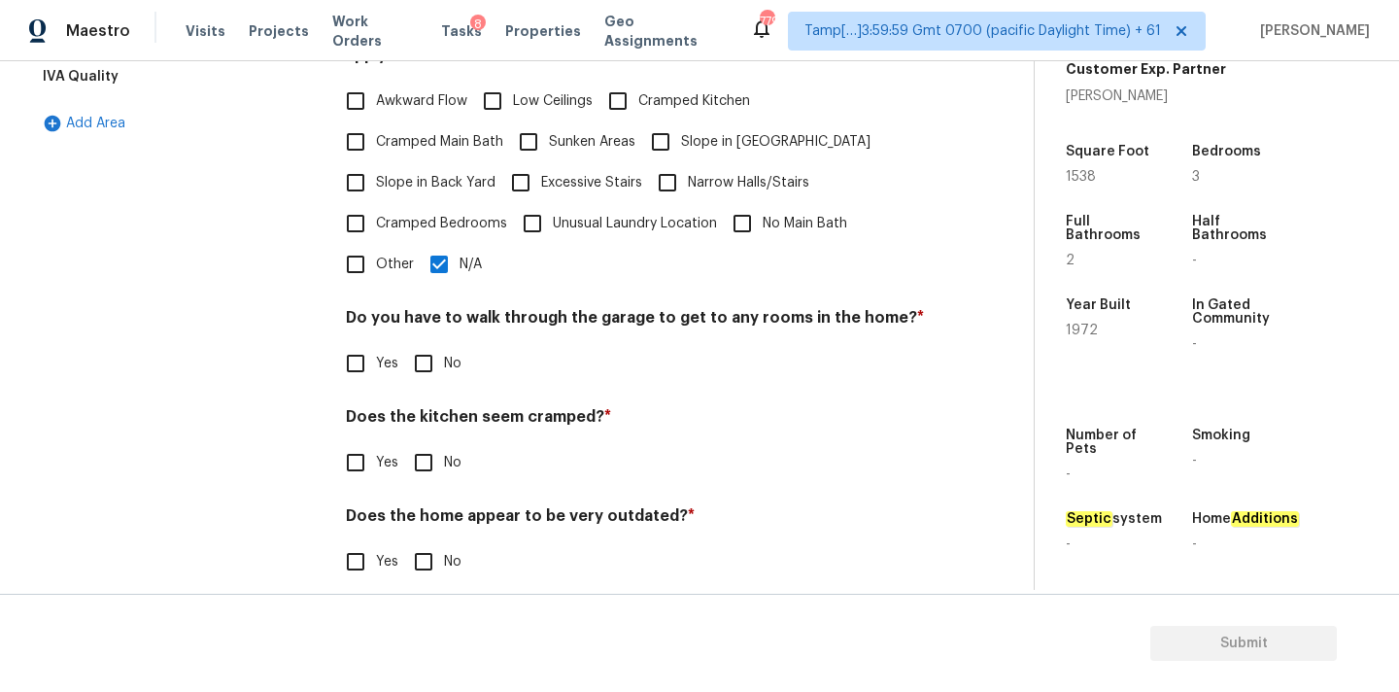
checkbox input "true"
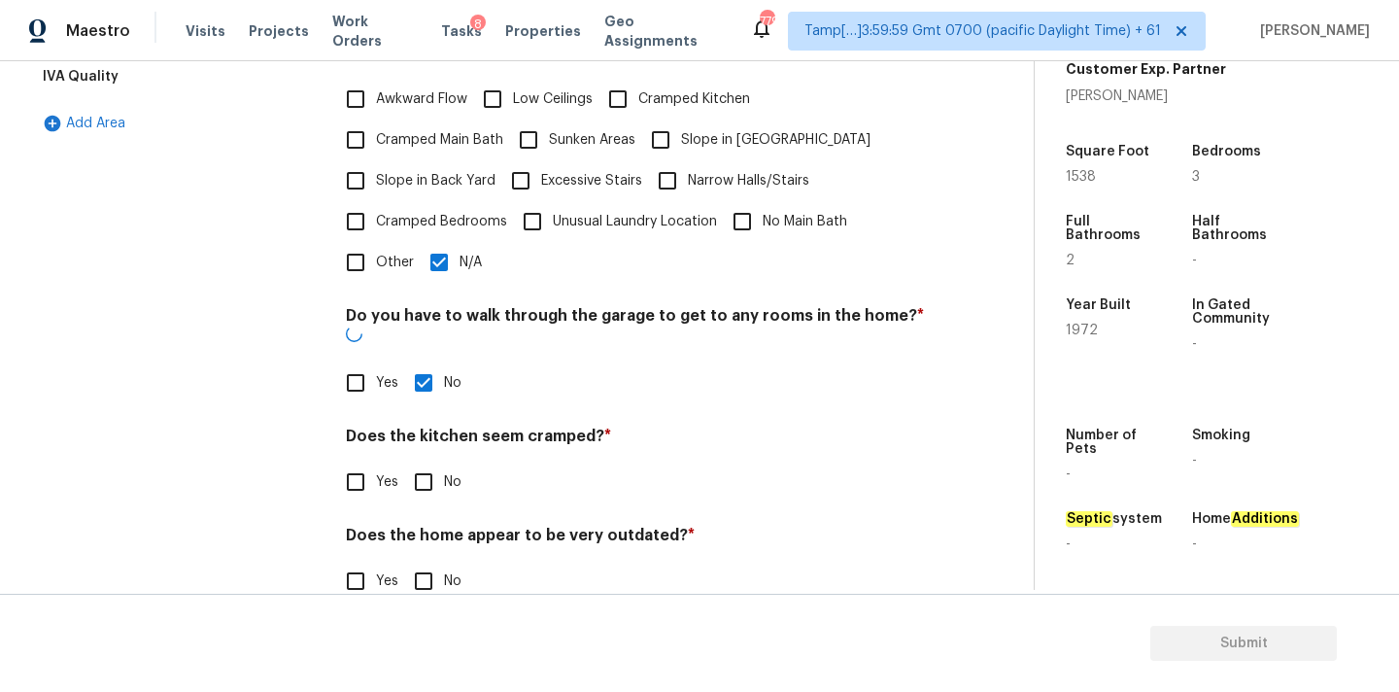
click at [426, 461] on input "No" at bounding box center [423, 481] width 41 height 41
checkbox input "true"
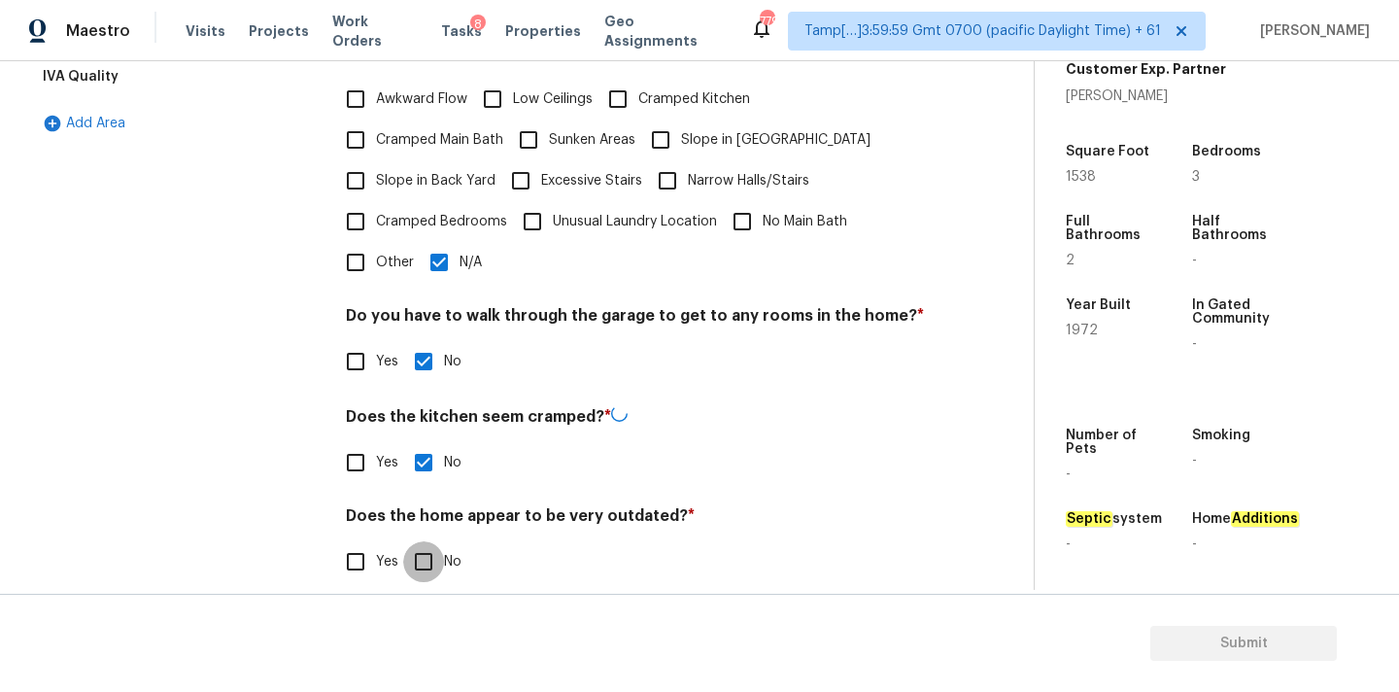
click at [426, 541] on input "No" at bounding box center [423, 561] width 41 height 41
checkbox input "true"
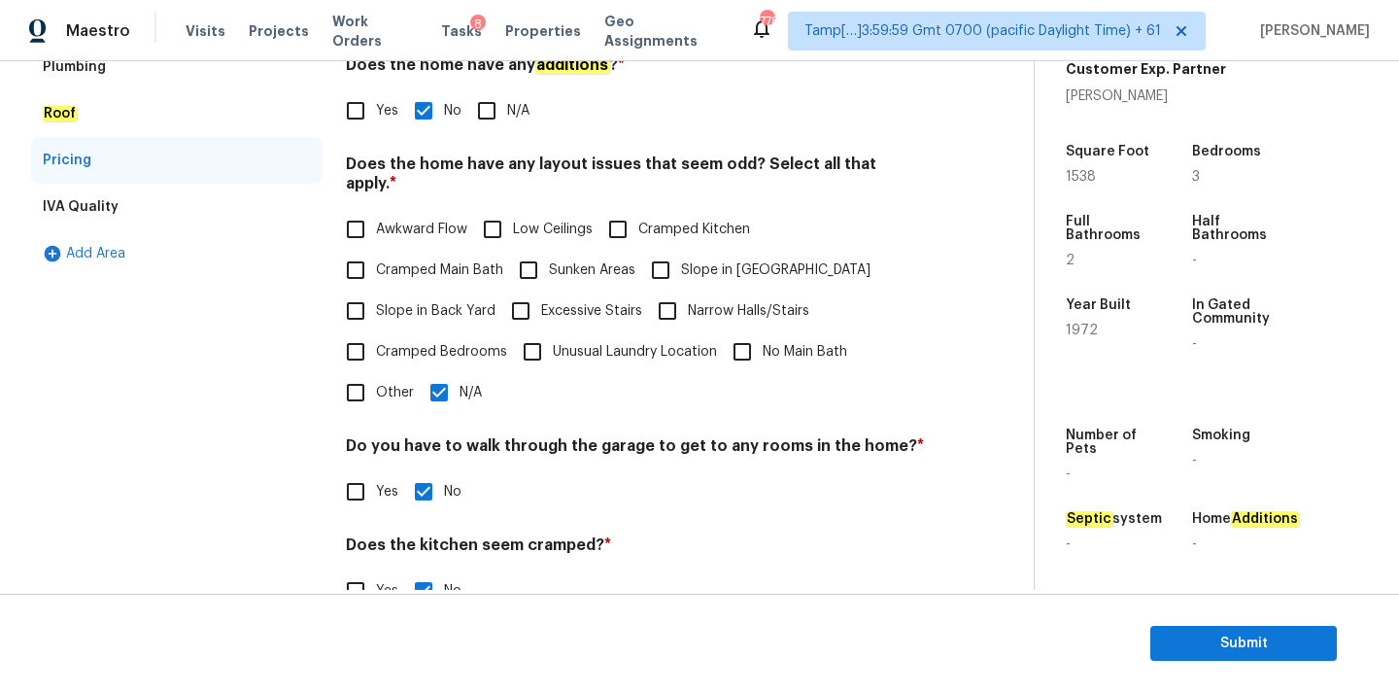
scroll to position [108, 0]
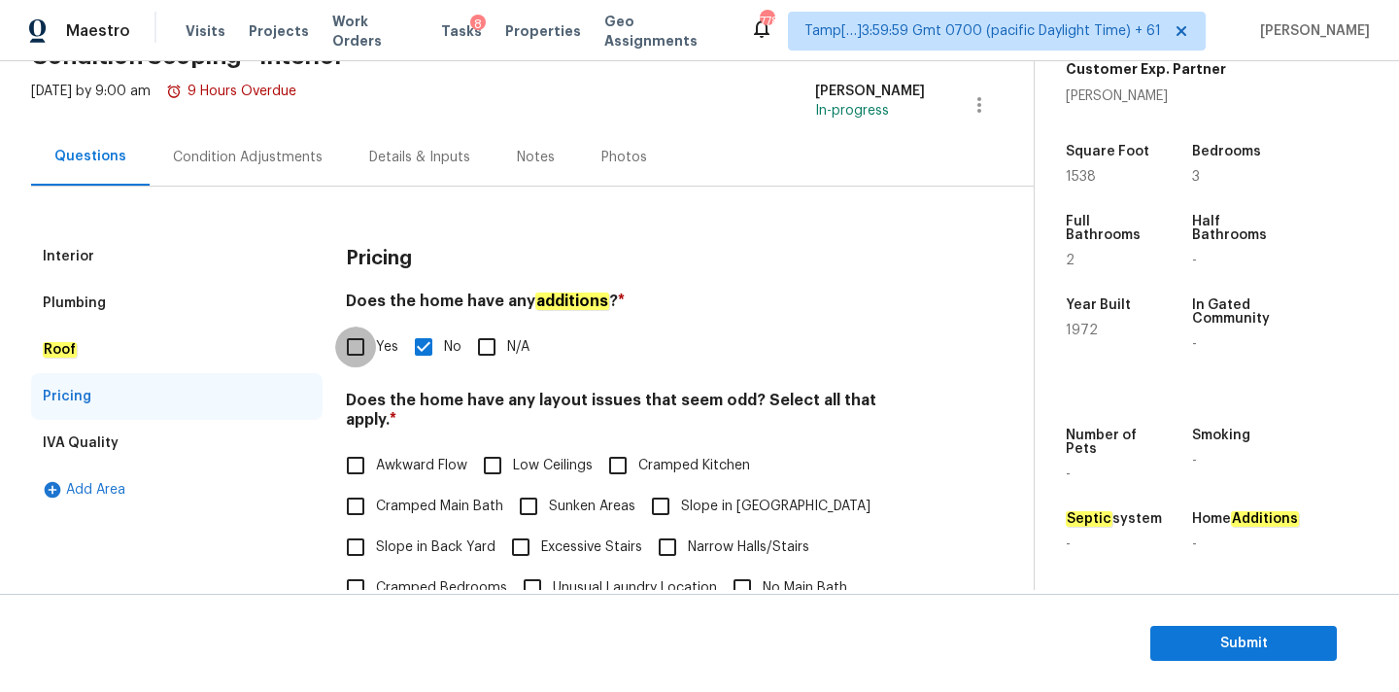
click at [353, 344] on input "Yes" at bounding box center [355, 346] width 41 height 41
checkbox input "true"
checkbox input "false"
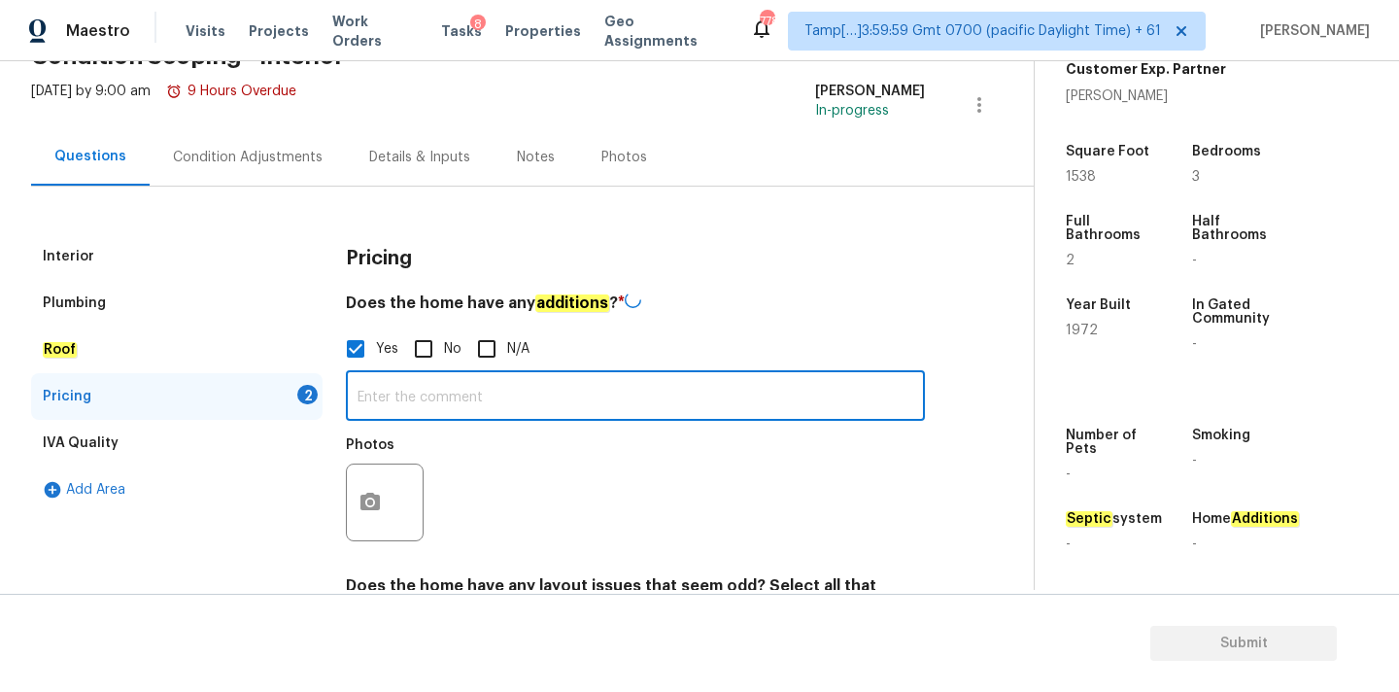
click at [409, 399] on input "text" at bounding box center [635, 398] width 579 height 46
paste input "Unpermitted enclosures porch. Original porch was permitted."
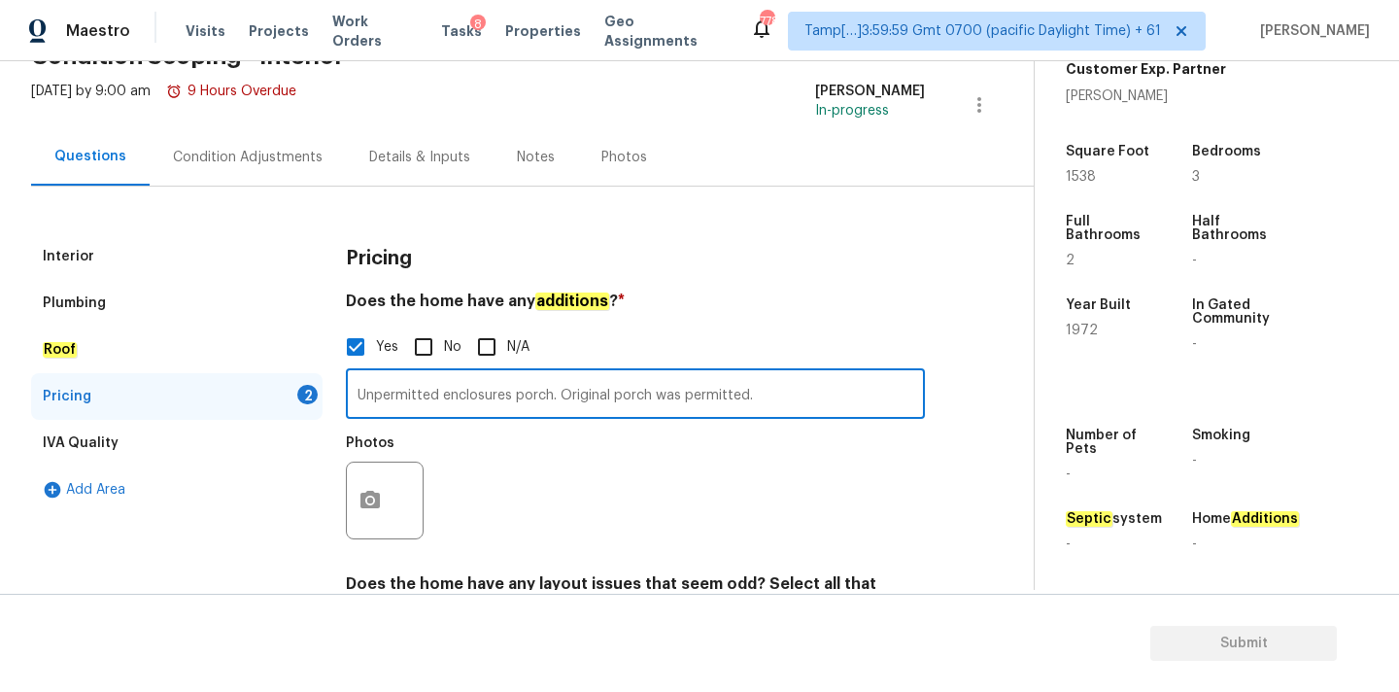
type input "Unpermitted enclosures porch. Original porch was permitted."
click at [383, 489] on button "button" at bounding box center [370, 500] width 47 height 76
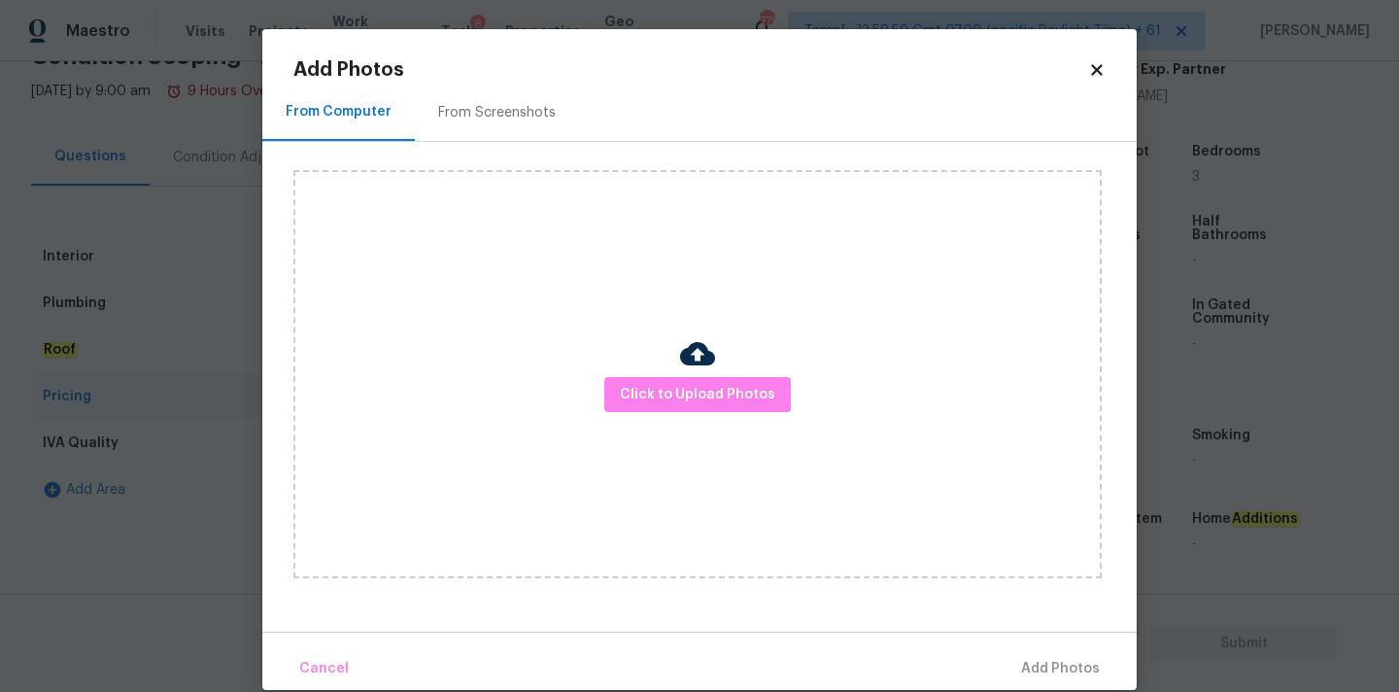
click at [667, 373] on div "Click to Upload Photos" at bounding box center [697, 374] width 808 height 408
click at [672, 400] on span "Click to Upload Photos" at bounding box center [697, 395] width 155 height 24
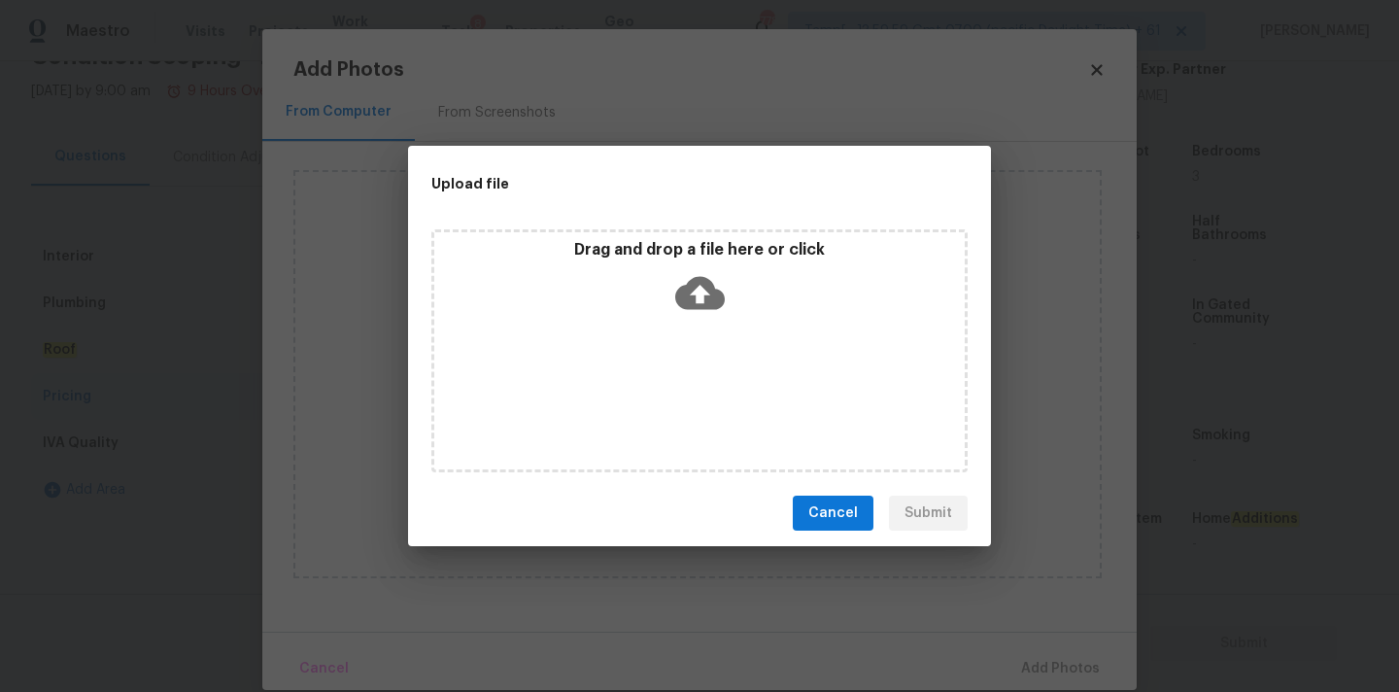
click at [700, 279] on icon at bounding box center [700, 293] width 50 height 33
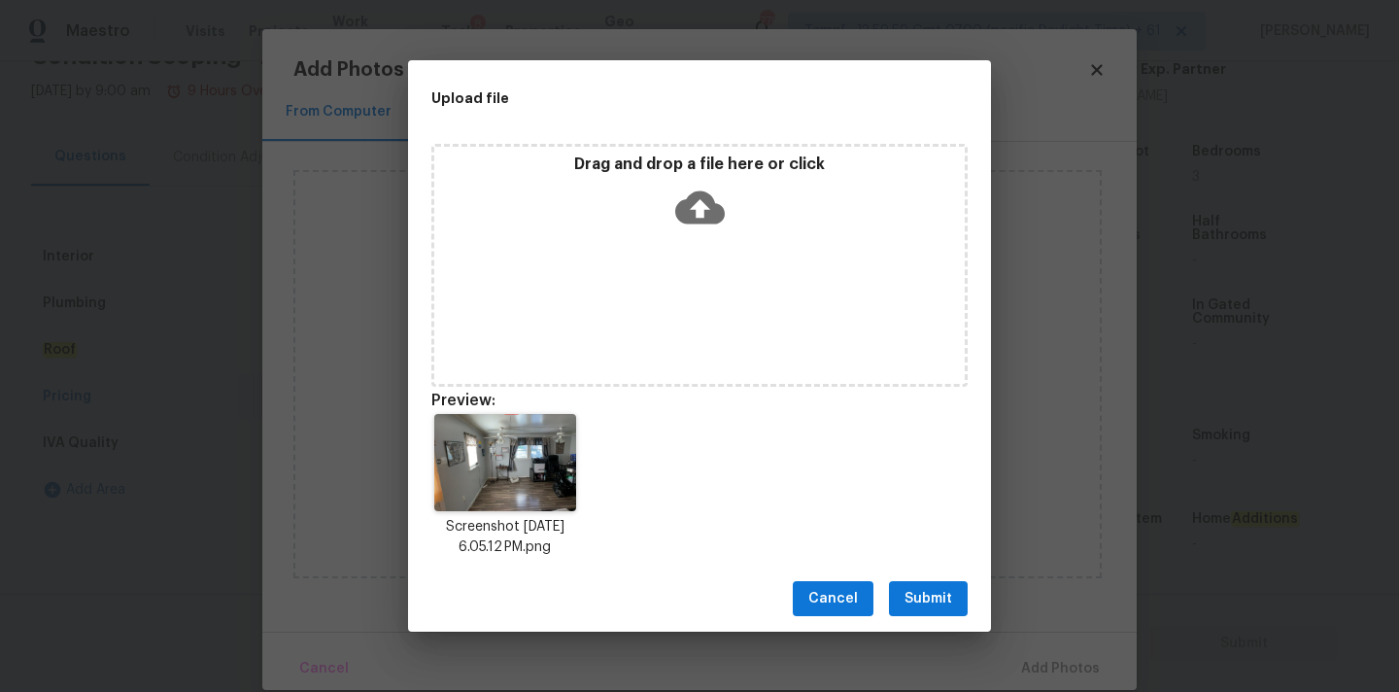
click at [922, 587] on span "Submit" at bounding box center [928, 599] width 48 height 24
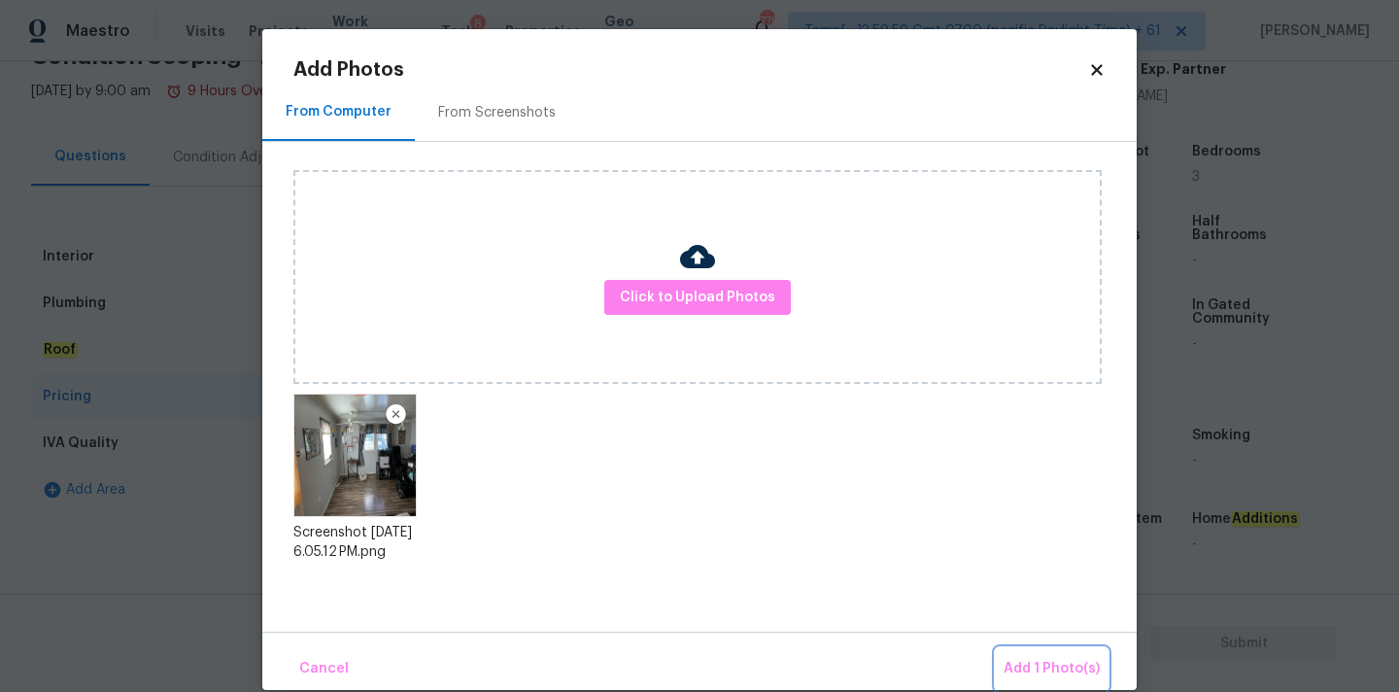
click at [1036, 674] on span "Add 1 Photo(s)" at bounding box center [1051, 669] width 96 height 24
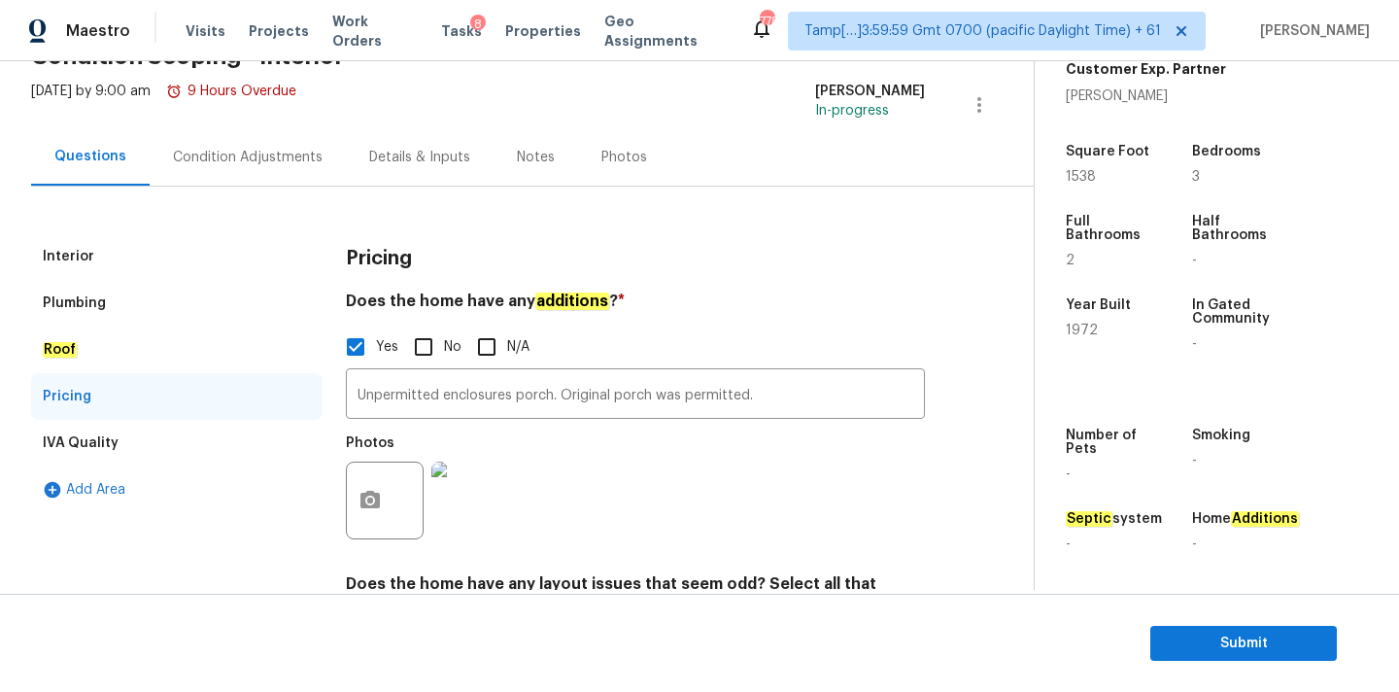
click at [220, 155] on div "Condition Adjustments" at bounding box center [248, 157] width 150 height 19
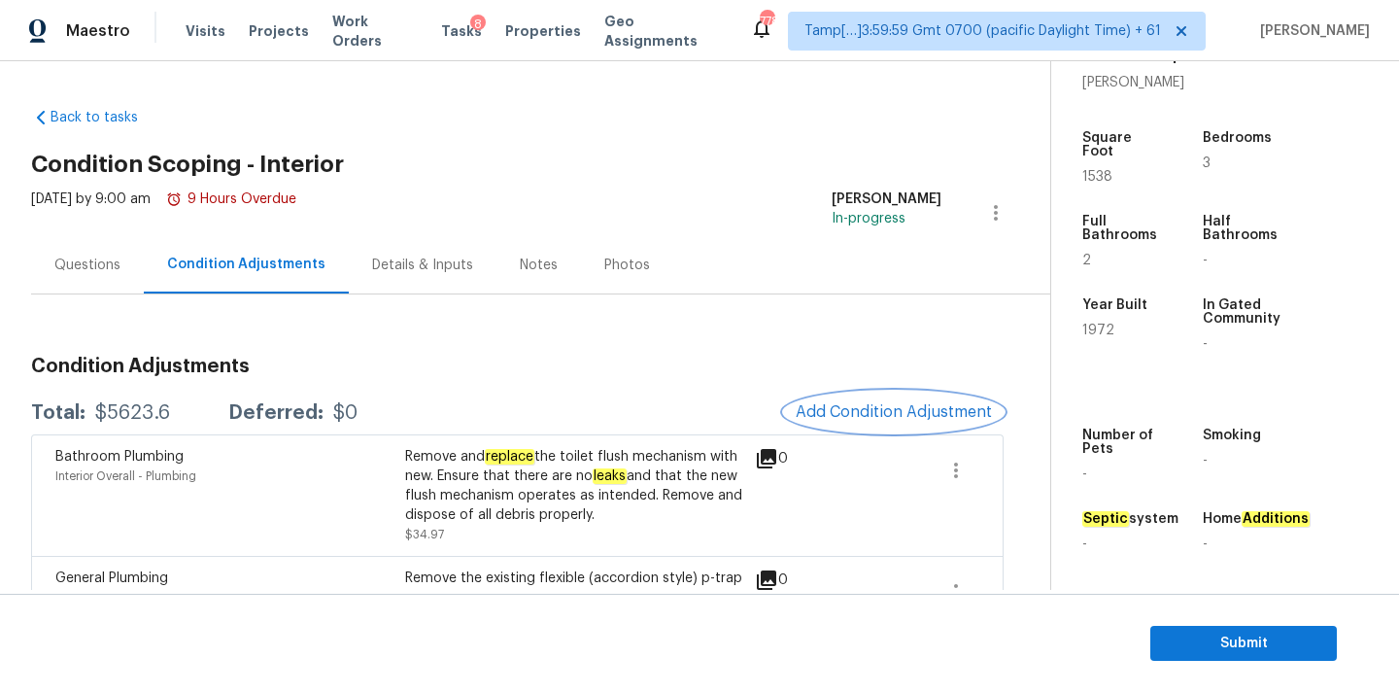
click at [797, 403] on span "Add Condition Adjustment" at bounding box center [893, 411] width 196 height 17
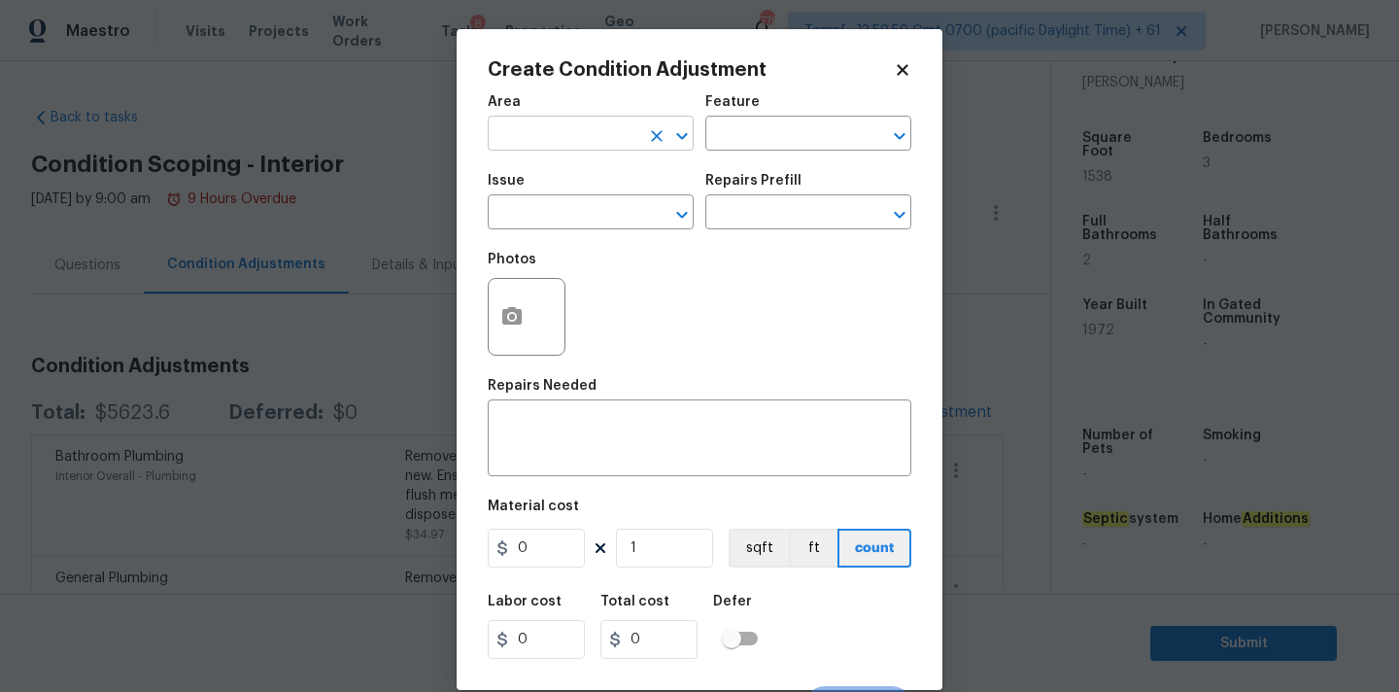
click at [556, 130] on input "text" at bounding box center [564, 135] width 152 height 30
type input "e"
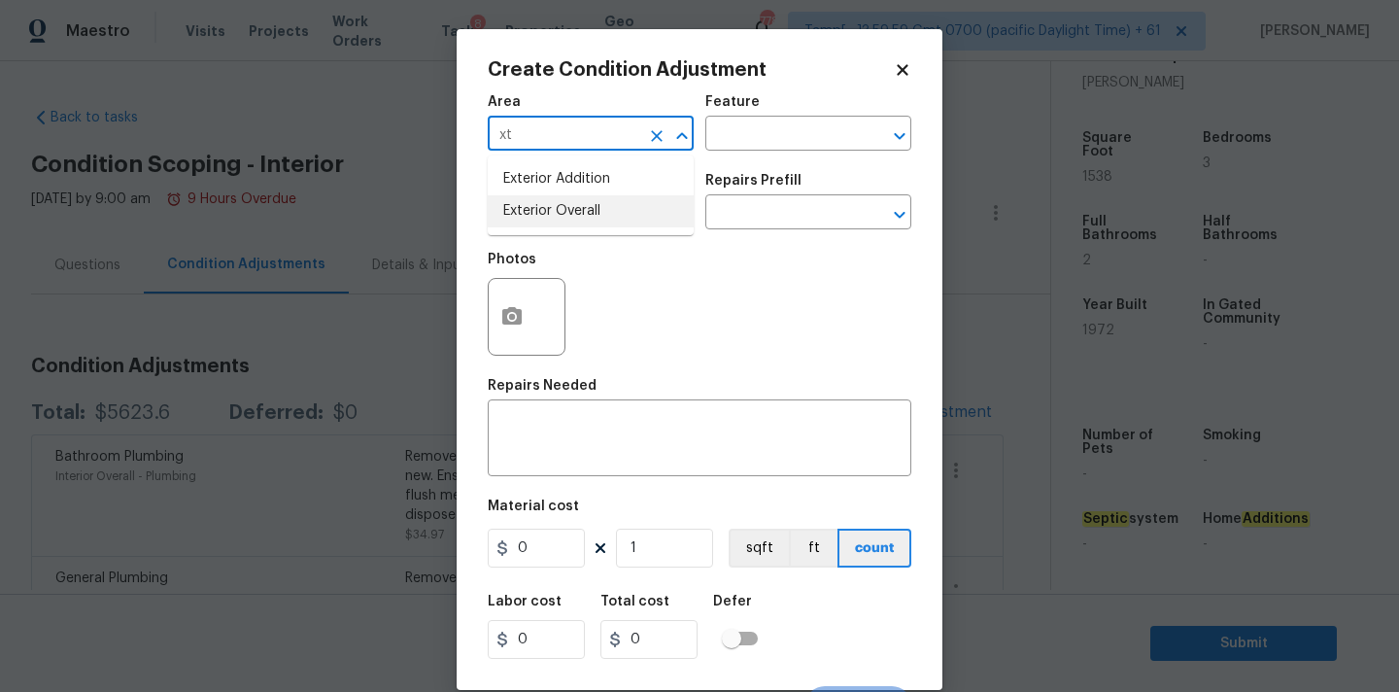
click at [556, 215] on li "Exterior Overall" at bounding box center [591, 211] width 206 height 32
type input "Exterior Overall"
click at [559, 216] on input "text" at bounding box center [564, 214] width 152 height 30
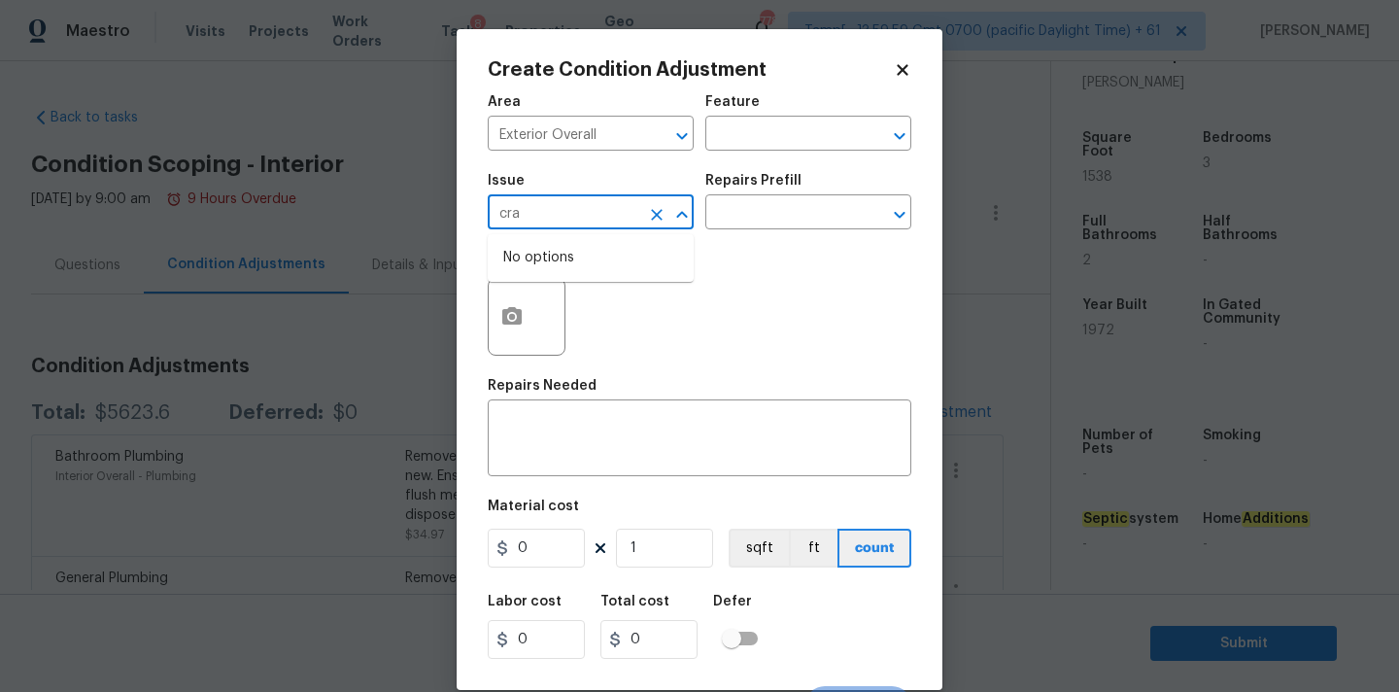
type input "craw"
click at [654, 215] on icon "Clear" at bounding box center [656, 214] width 19 height 19
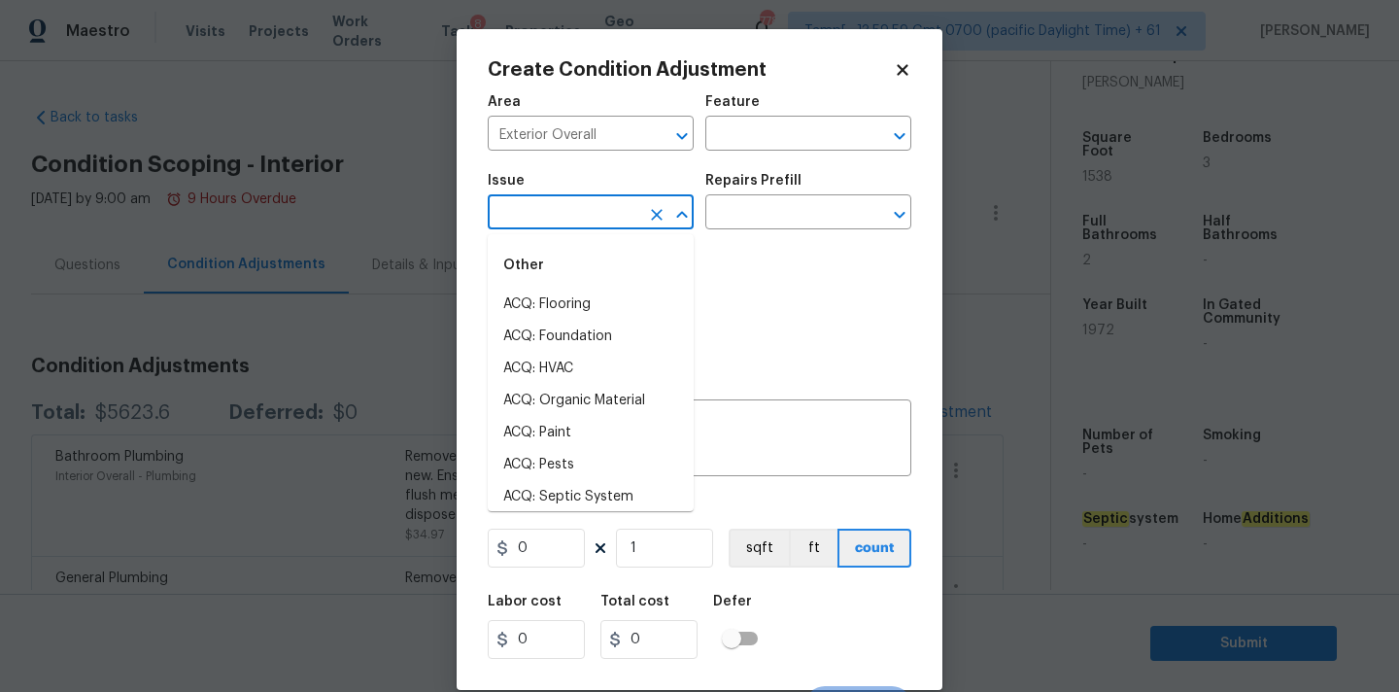
click at [596, 215] on input "text" at bounding box center [564, 214] width 152 height 30
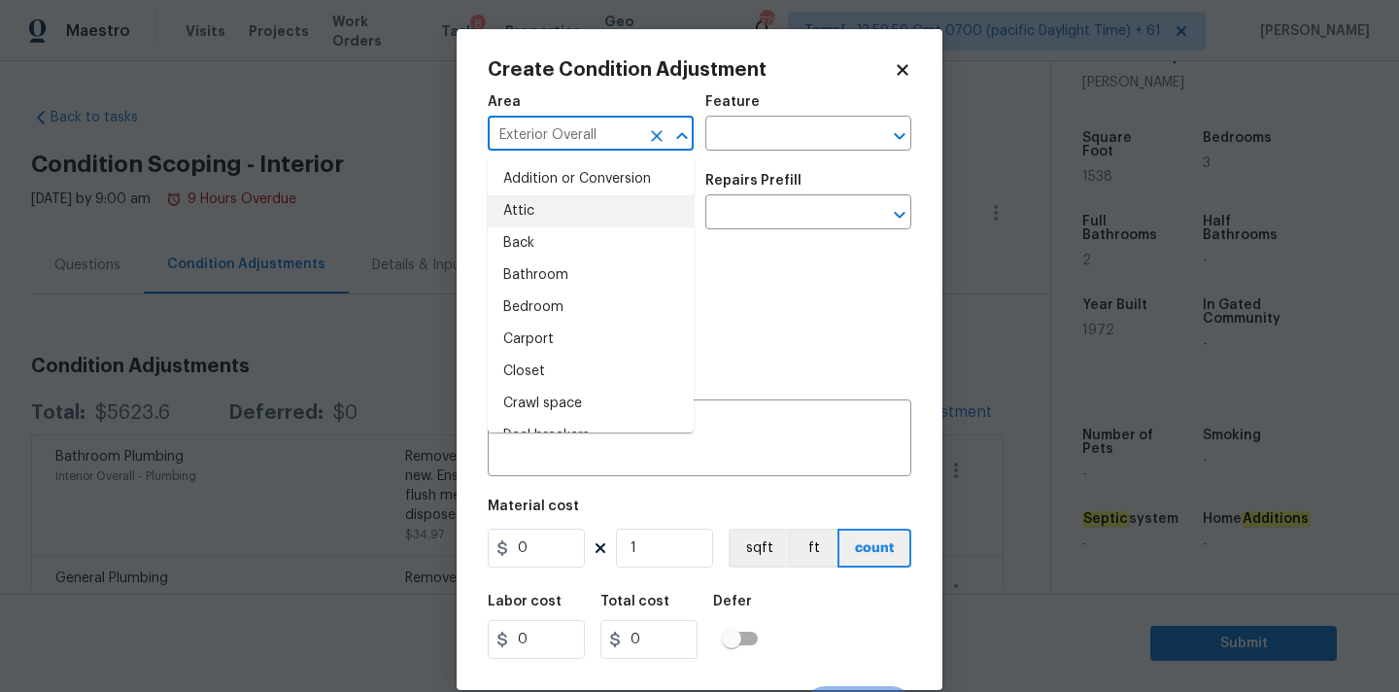
click at [614, 132] on input "Exterior Overall" at bounding box center [564, 135] width 152 height 30
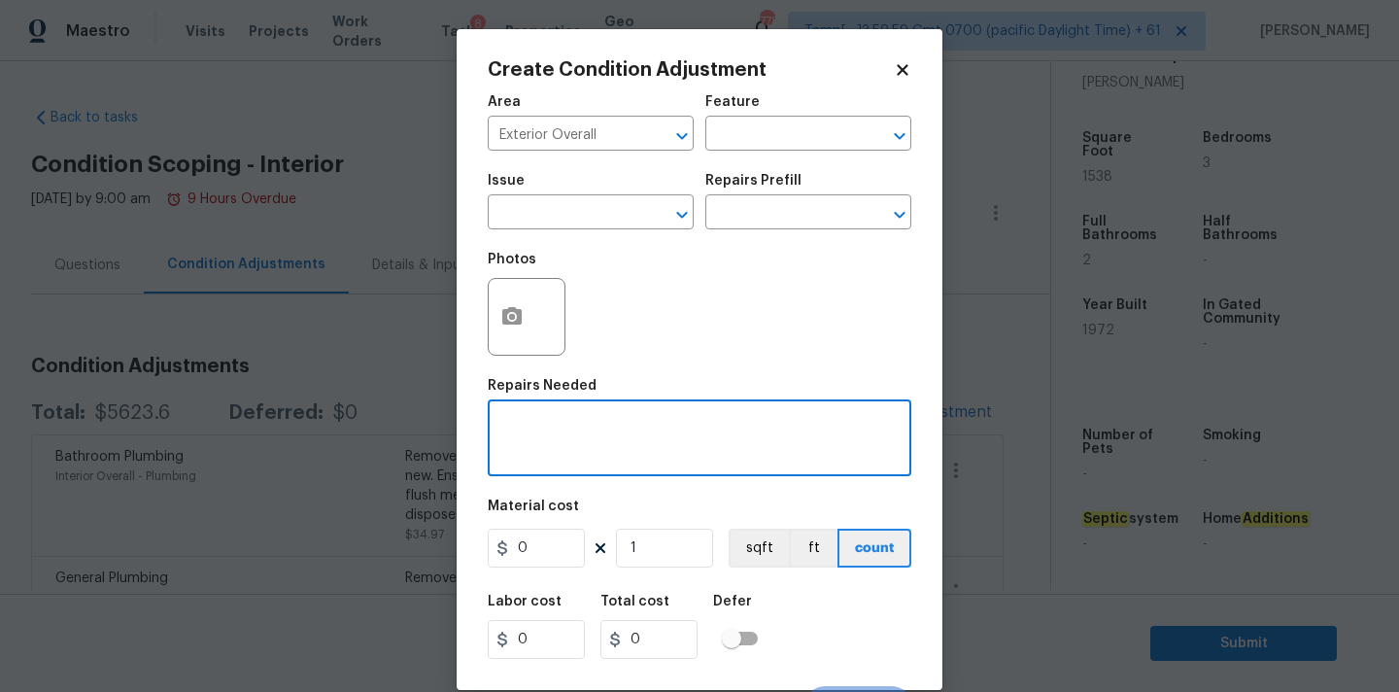
click at [720, 433] on textarea at bounding box center [699, 440] width 400 height 41
paste textarea "mildew/musty smell in the crawlspace"
type textarea "mildew/musty smell in the crawlspace"
click at [551, 552] on input "0" at bounding box center [536, 547] width 97 height 39
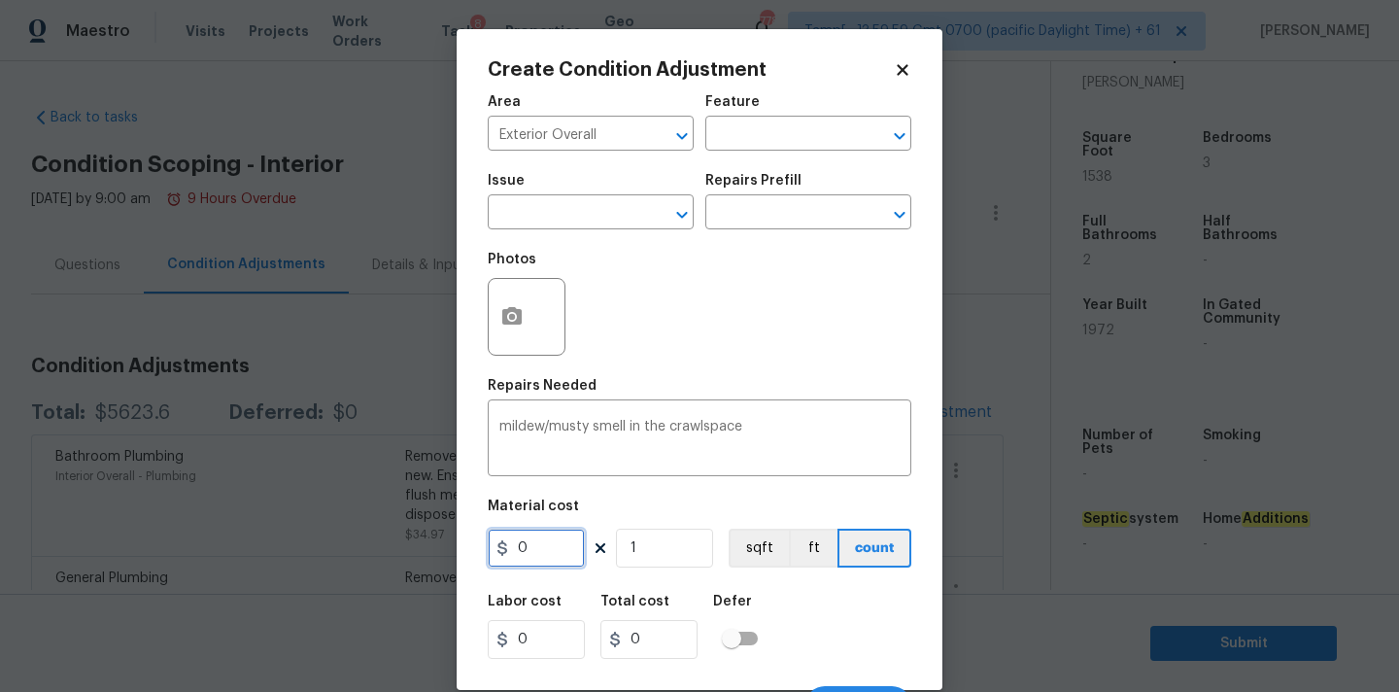
click at [551, 552] on input "0" at bounding box center [536, 547] width 97 height 39
type input "2500"
click at [509, 428] on textarea "mildew/musty smell in the crawlspace" at bounding box center [699, 440] width 400 height 41
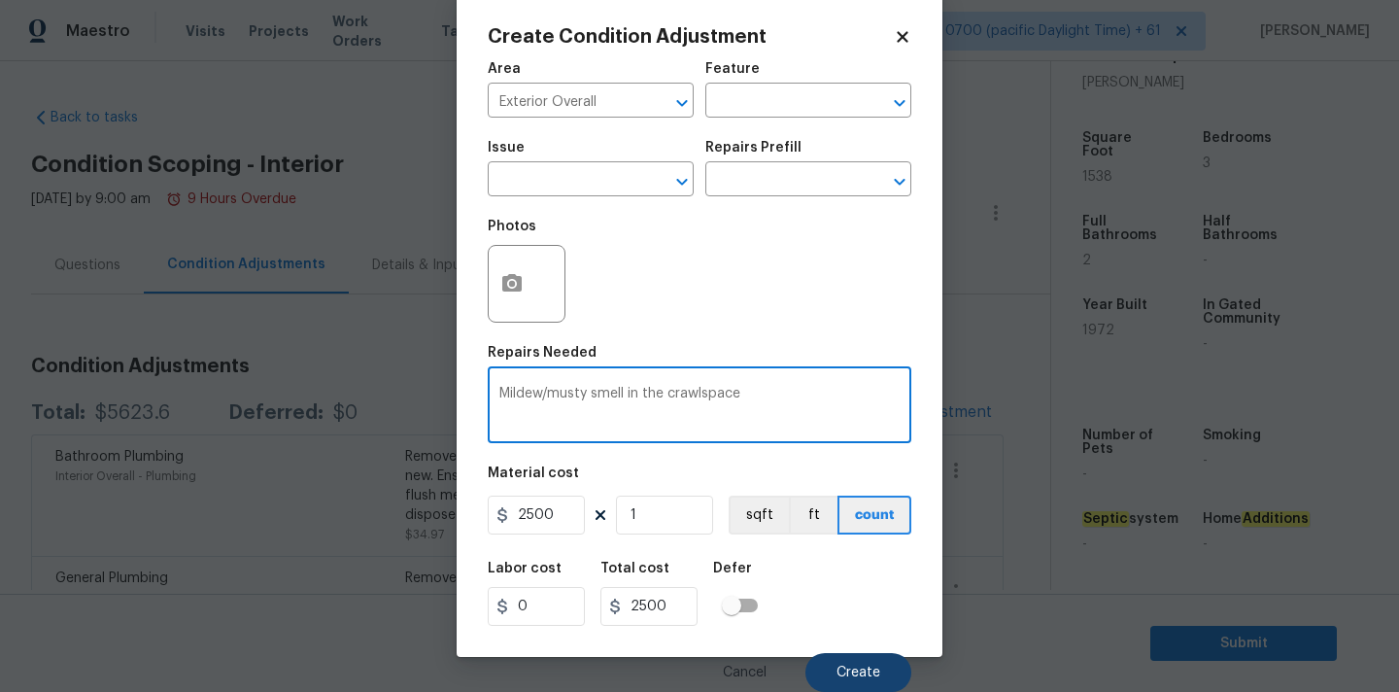
type textarea "Mildew/musty smell in the crawlspace"
click at [842, 656] on button "Create" at bounding box center [858, 672] width 106 height 39
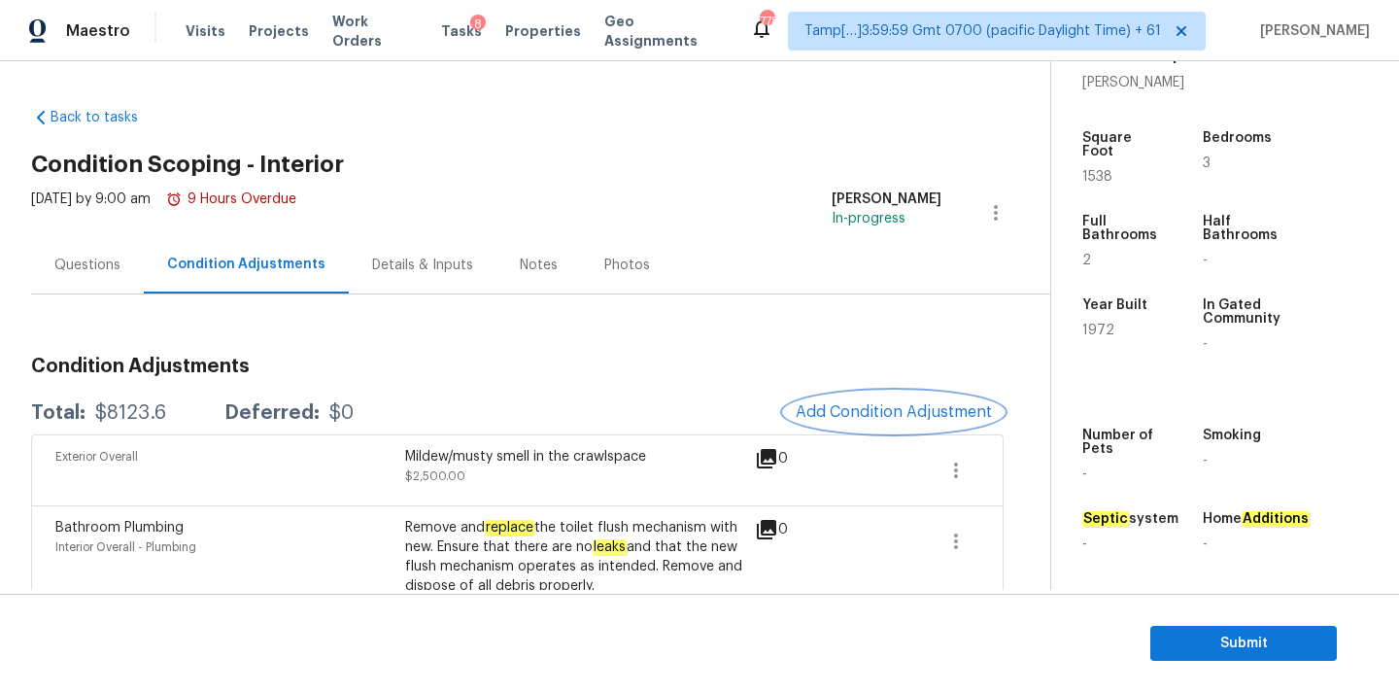
click at [840, 412] on span "Add Condition Adjustment" at bounding box center [893, 411] width 196 height 17
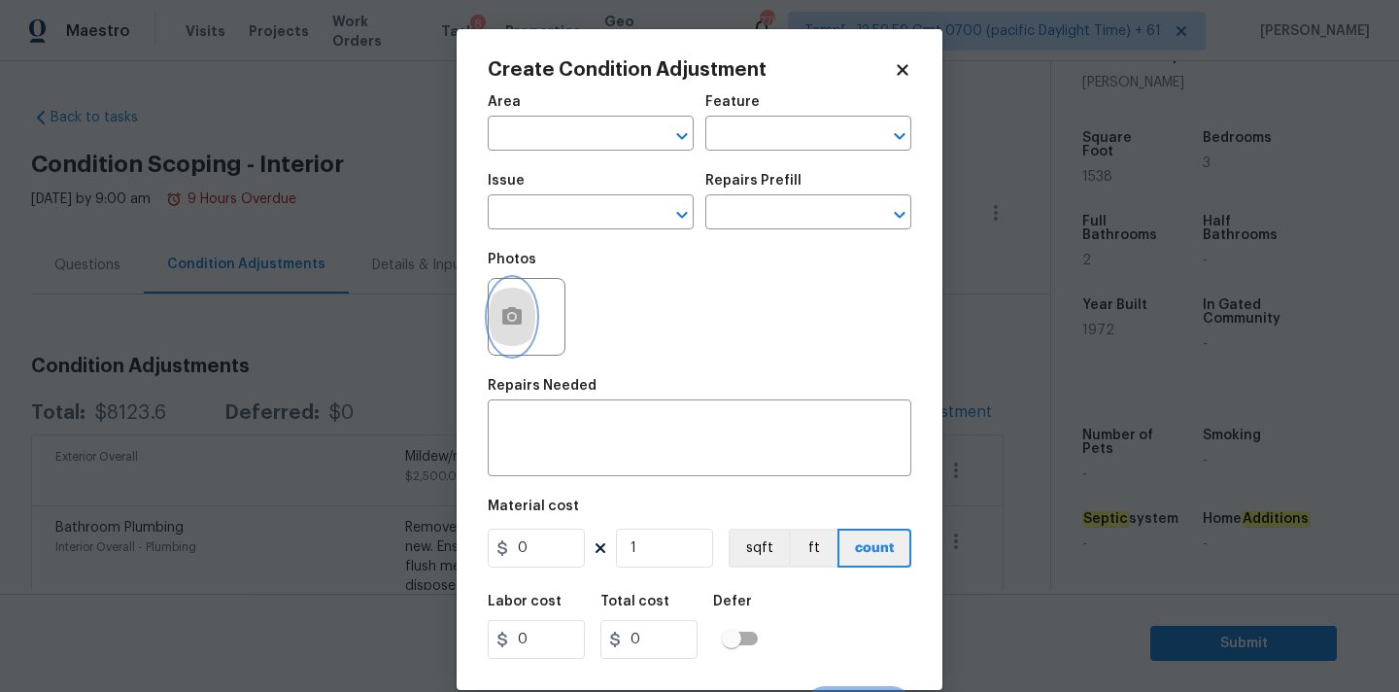
click at [499, 332] on button "button" at bounding box center [512, 317] width 47 height 76
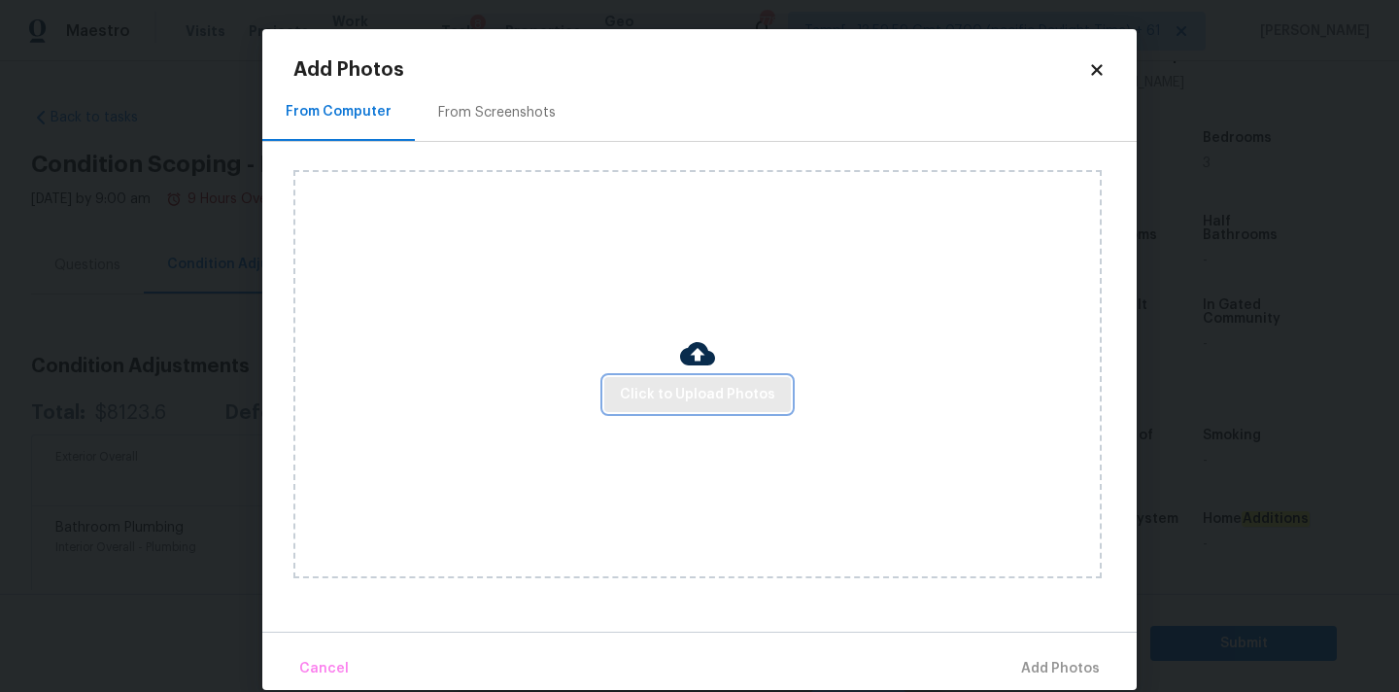
click at [648, 390] on span "Click to Upload Photos" at bounding box center [697, 395] width 155 height 24
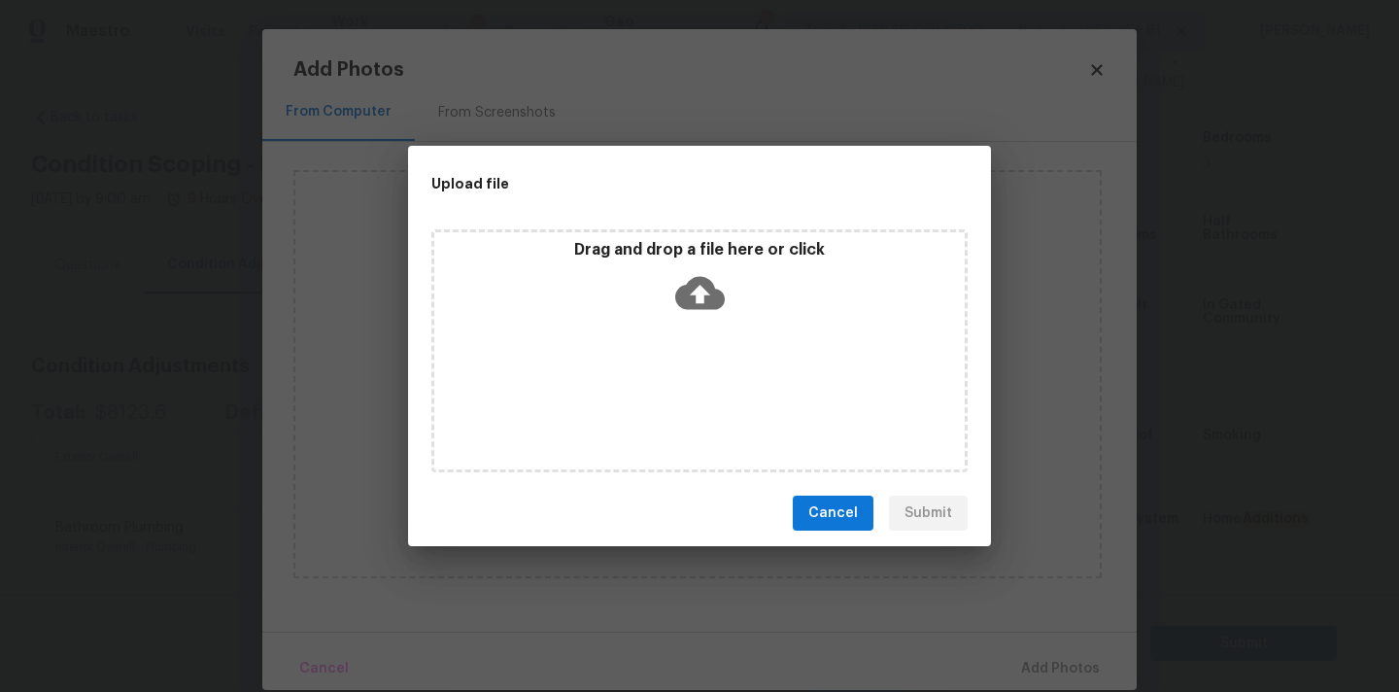
click at [696, 256] on p "Drag and drop a file here or click" at bounding box center [699, 250] width 530 height 20
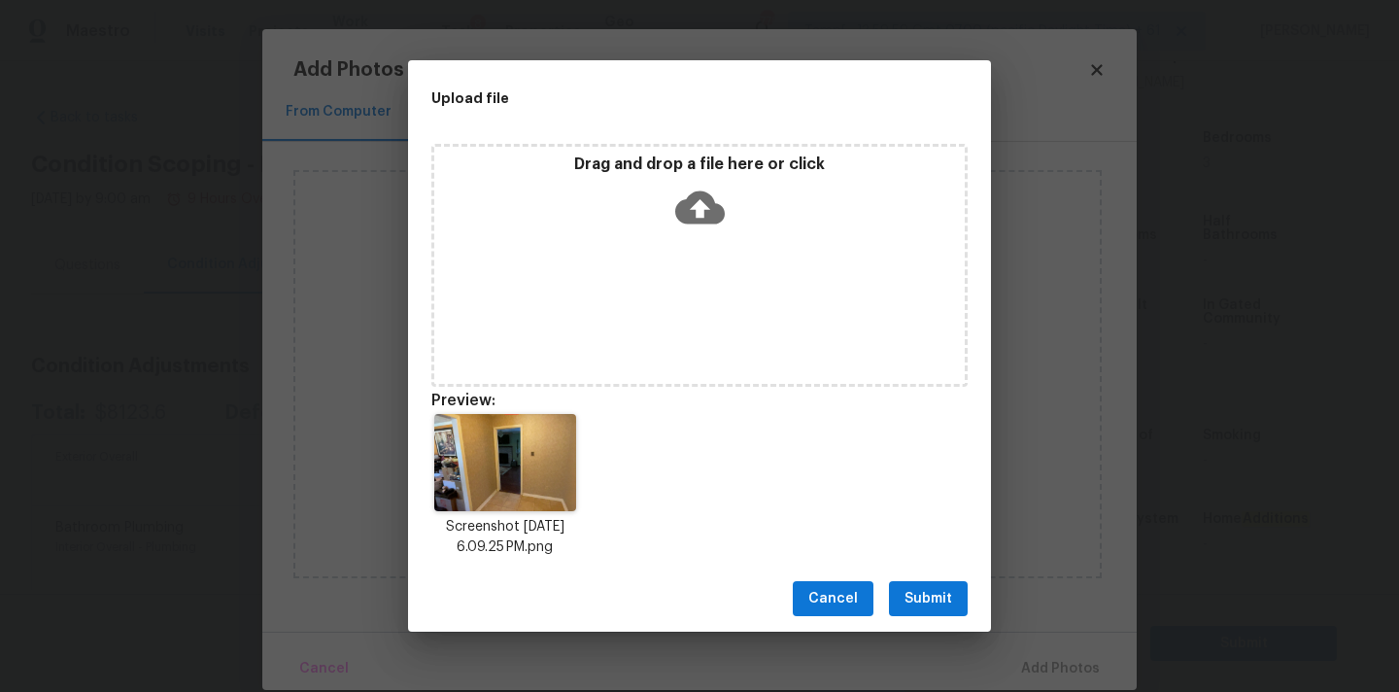
click at [932, 593] on span "Submit" at bounding box center [928, 599] width 48 height 24
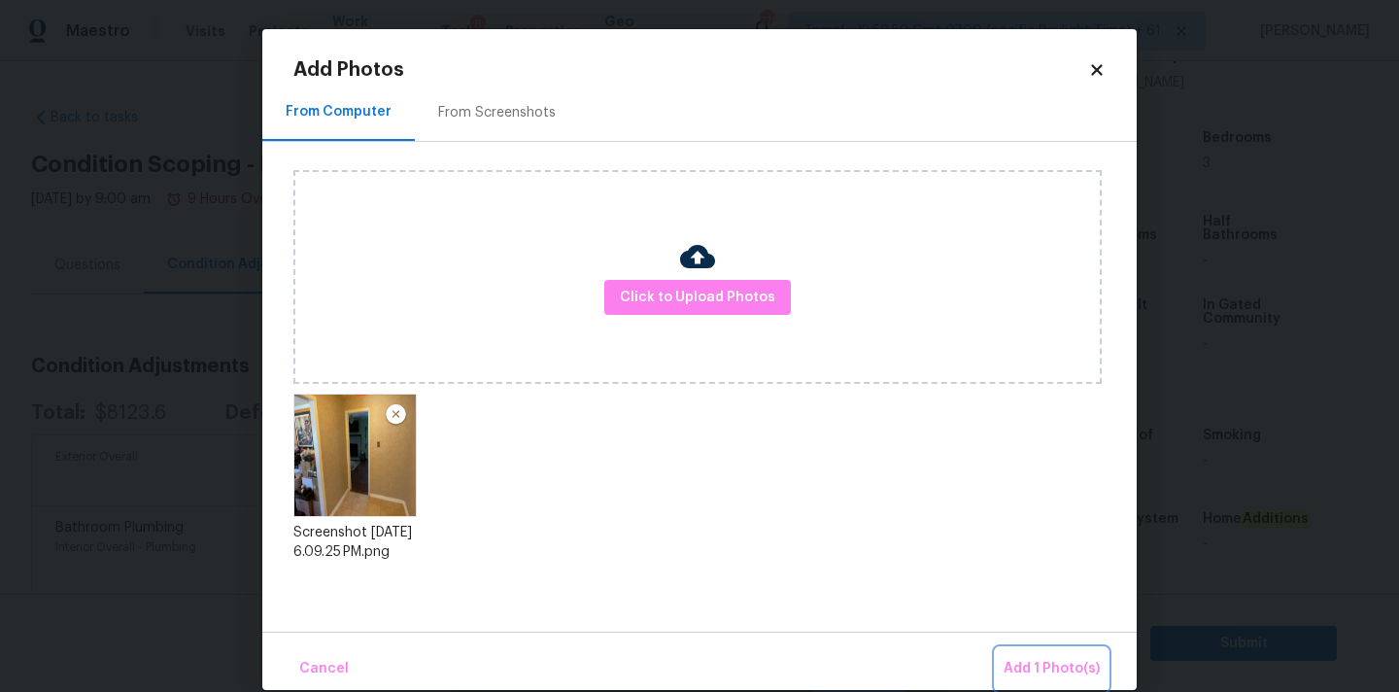
click at [1033, 669] on span "Add 1 Photo(s)" at bounding box center [1051, 669] width 96 height 24
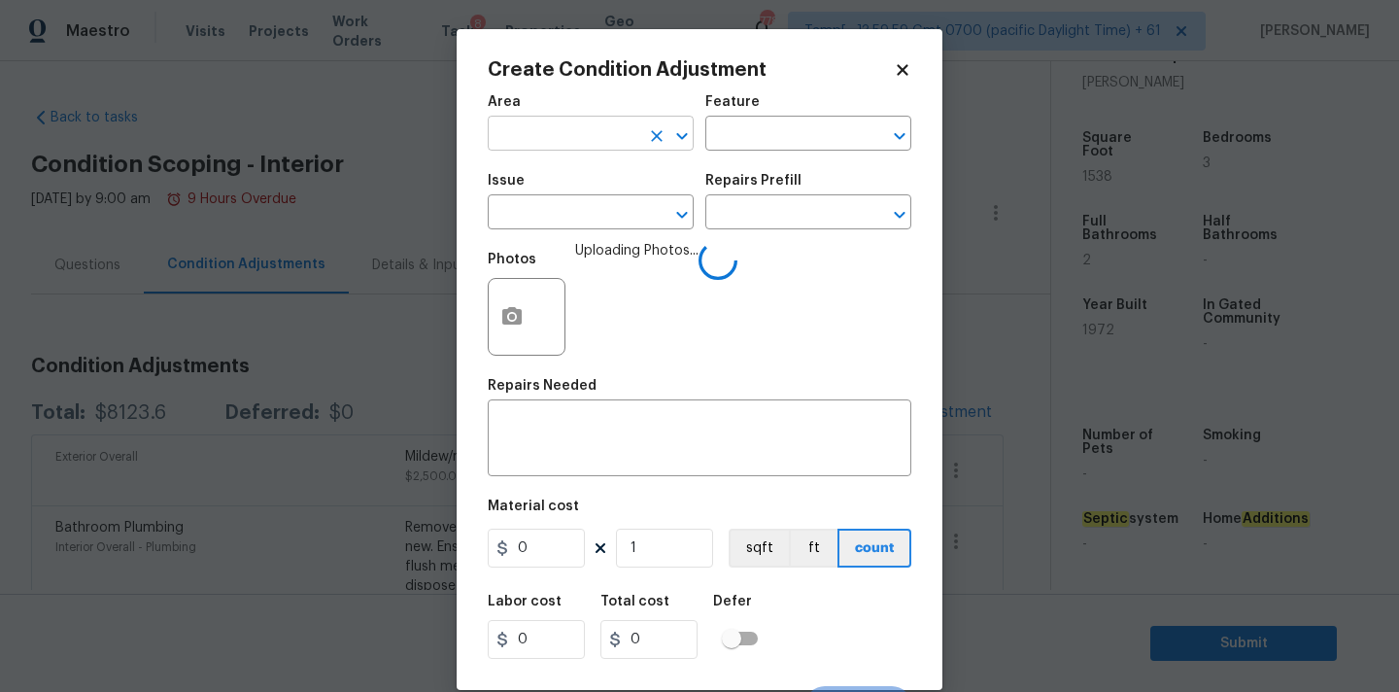
click at [514, 143] on input "text" at bounding box center [564, 135] width 152 height 30
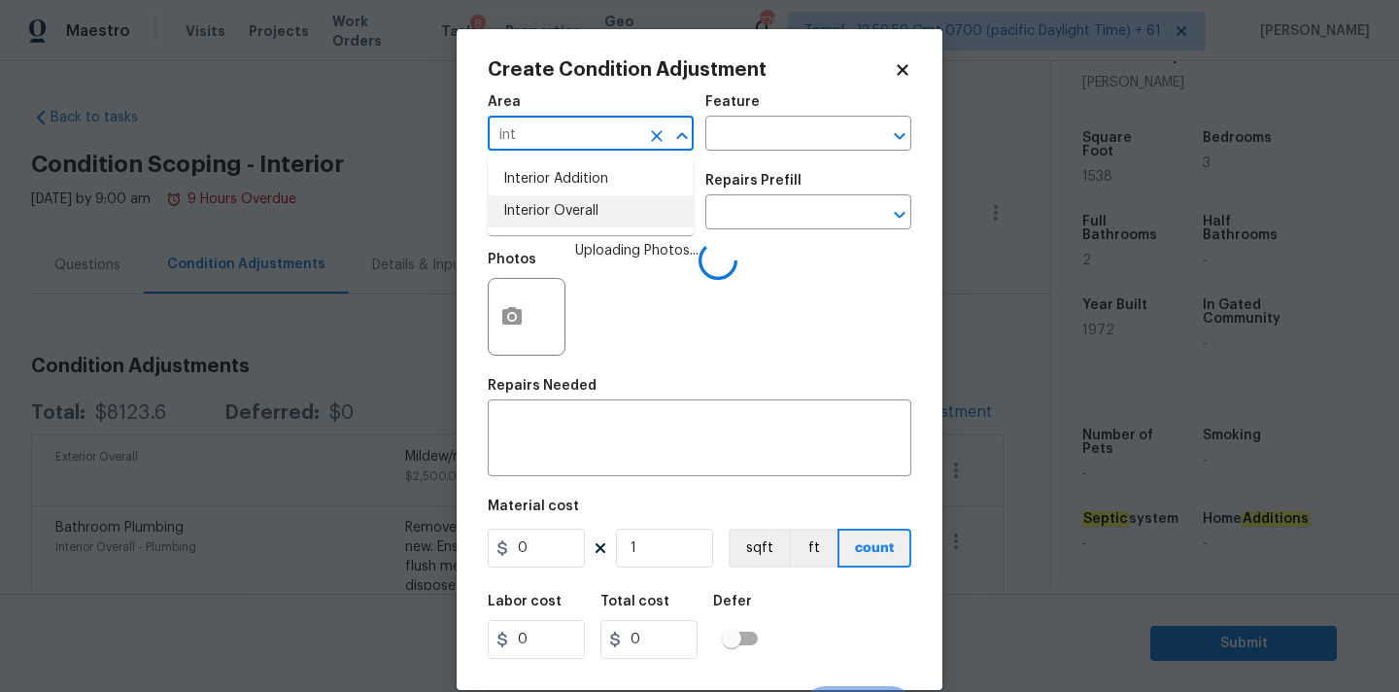
click at [527, 207] on li "Interior Overall" at bounding box center [591, 211] width 206 height 32
type input "Interior Overall"
click at [528, 210] on input "text" at bounding box center [564, 214] width 152 height 30
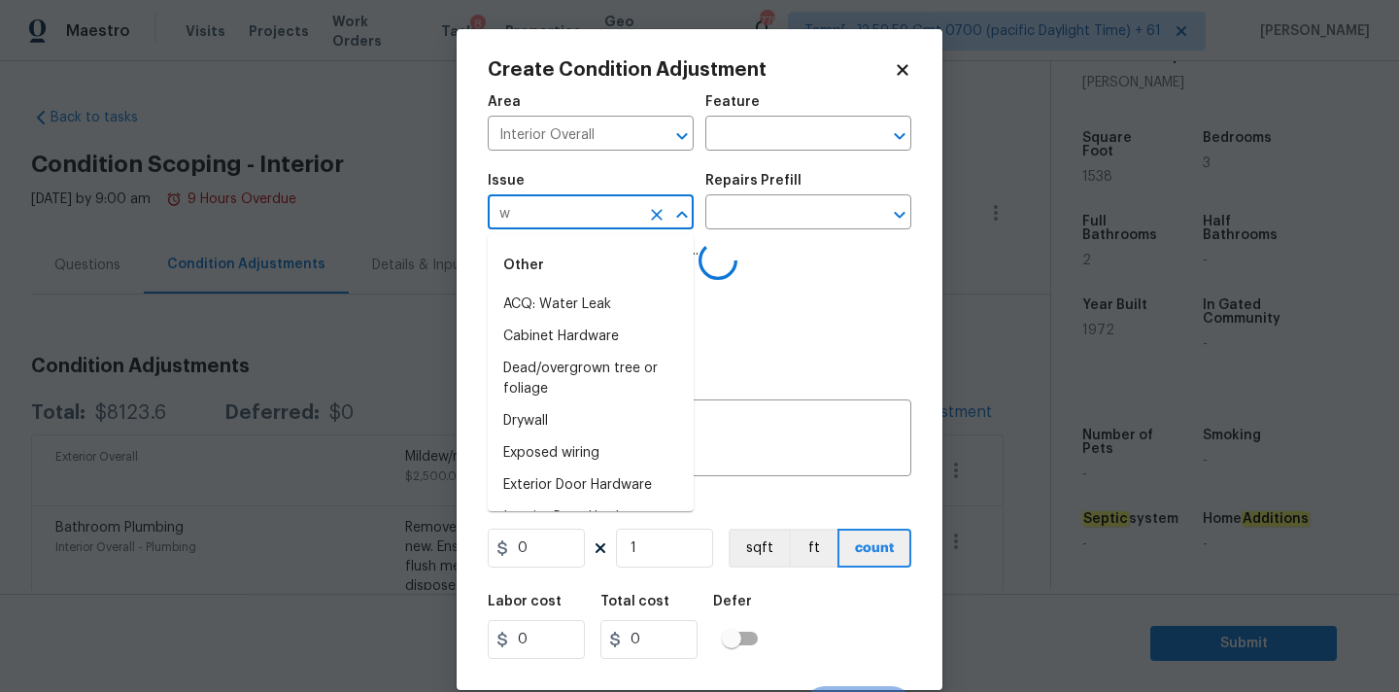
type input "wa"
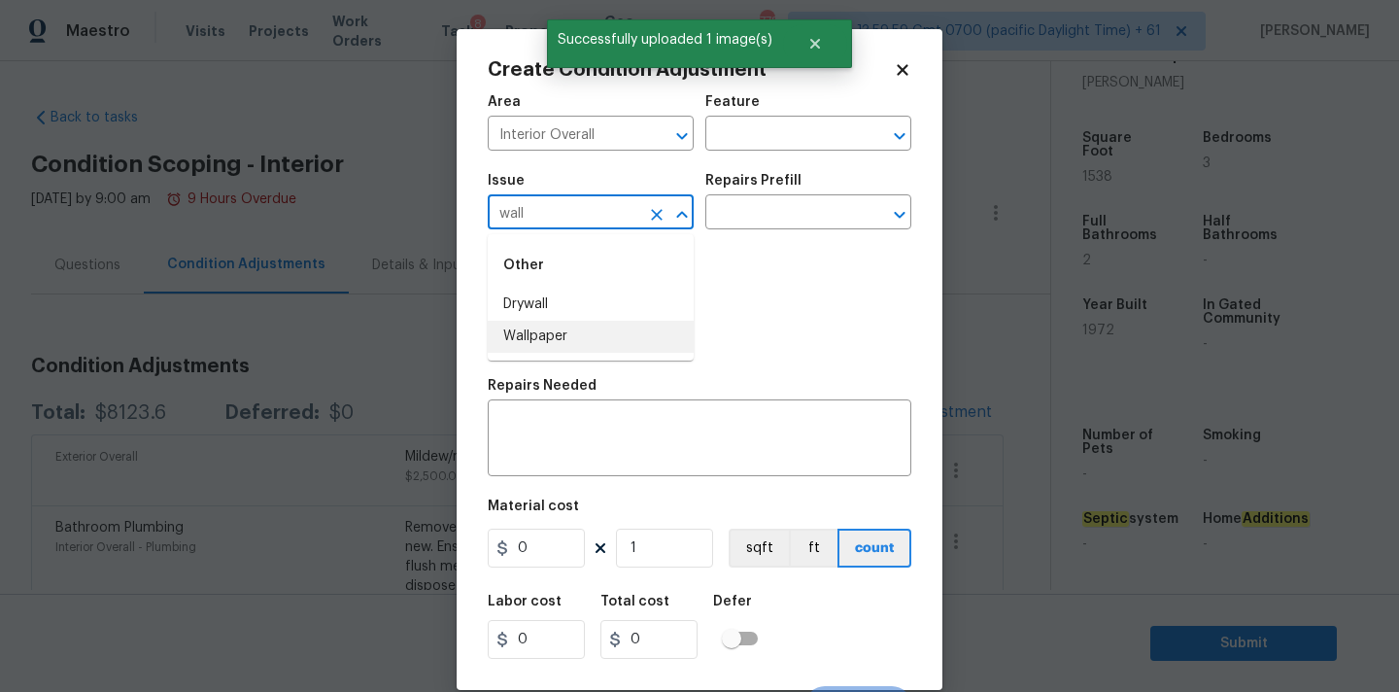
click at [560, 346] on li "Wallpaper" at bounding box center [591, 337] width 206 height 32
type input "Wallpaper"
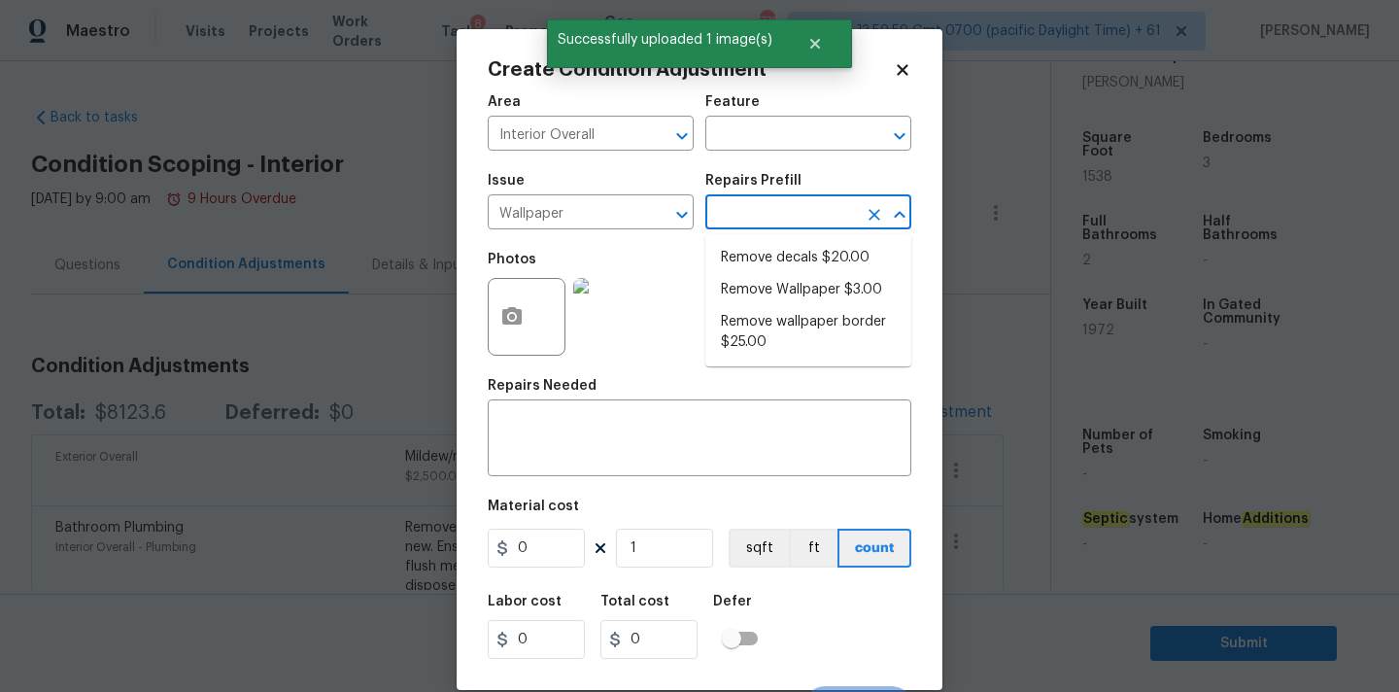
click at [781, 204] on input "text" at bounding box center [781, 214] width 152 height 30
click at [790, 287] on li "Remove Wallpaper $3.00" at bounding box center [808, 290] width 206 height 32
type input "Walls and Ceiling"
type textarea "Remove wallpaper and texture walls to best match existing conditions"
type input "3"
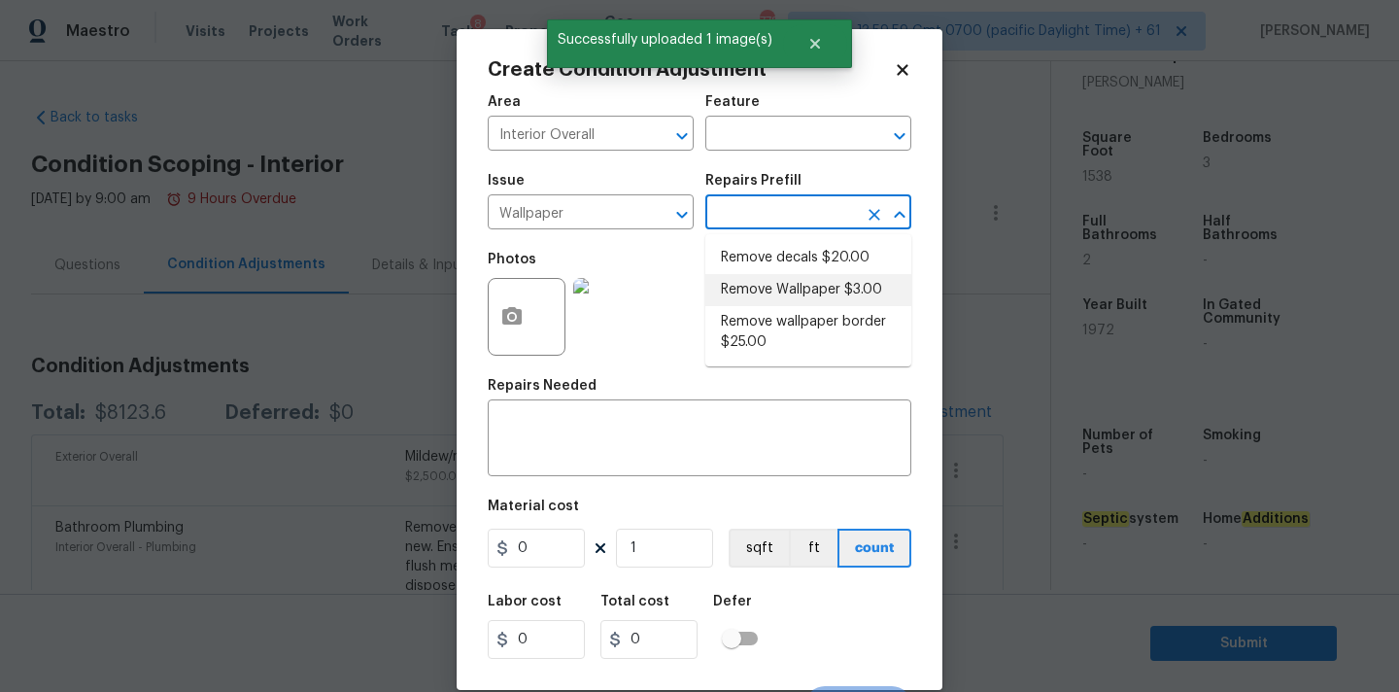
type input "3"
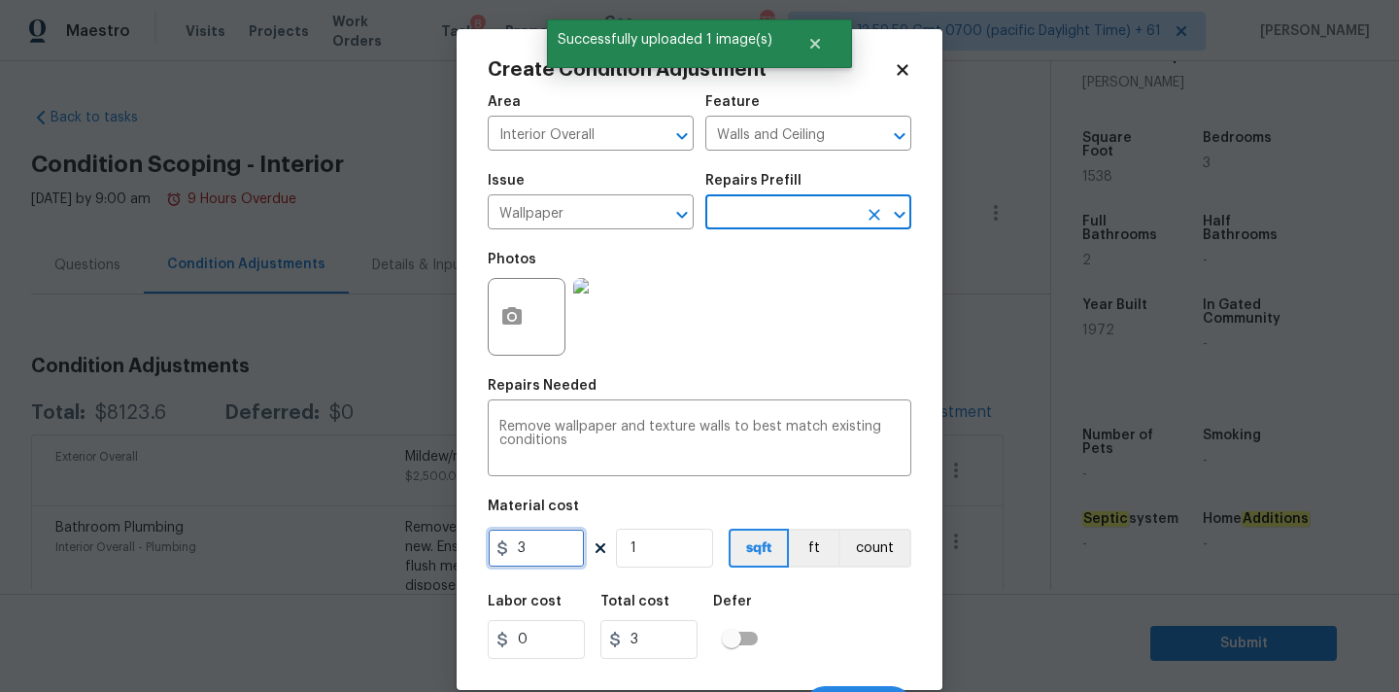
click at [526, 556] on input "3" at bounding box center [536, 547] width 97 height 39
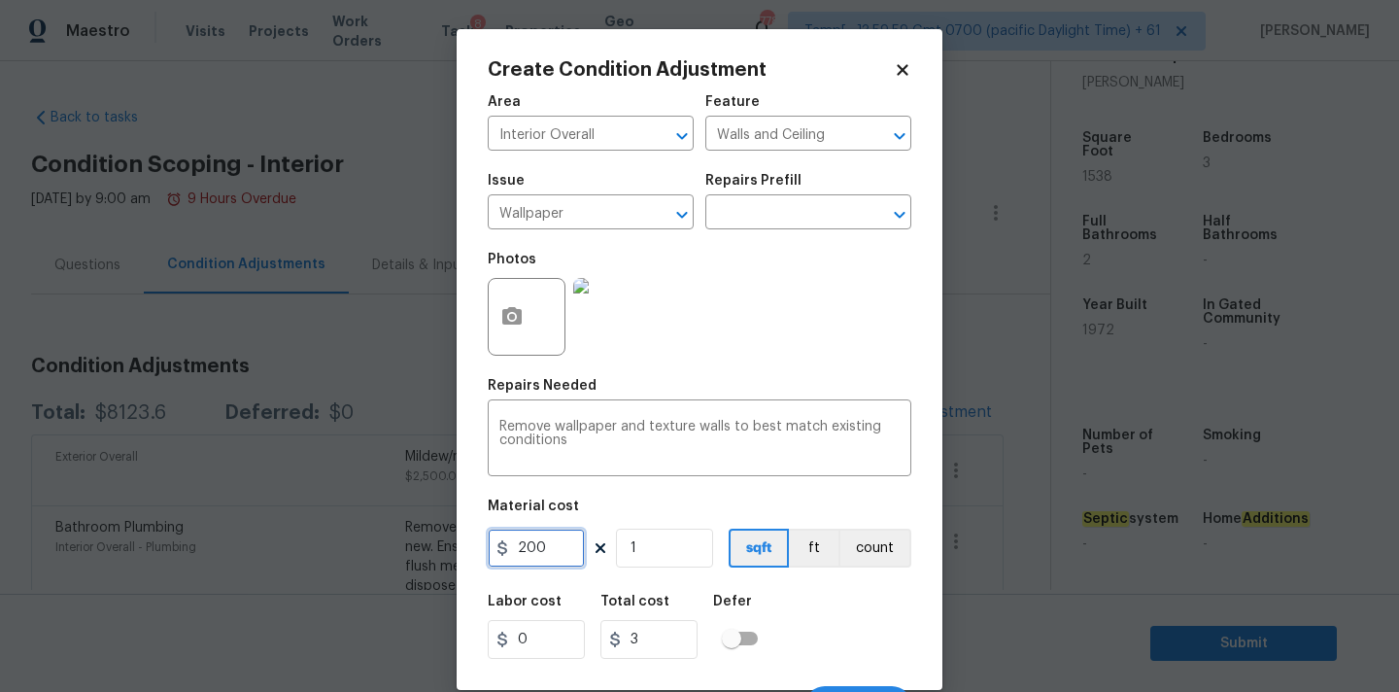
type input "200"
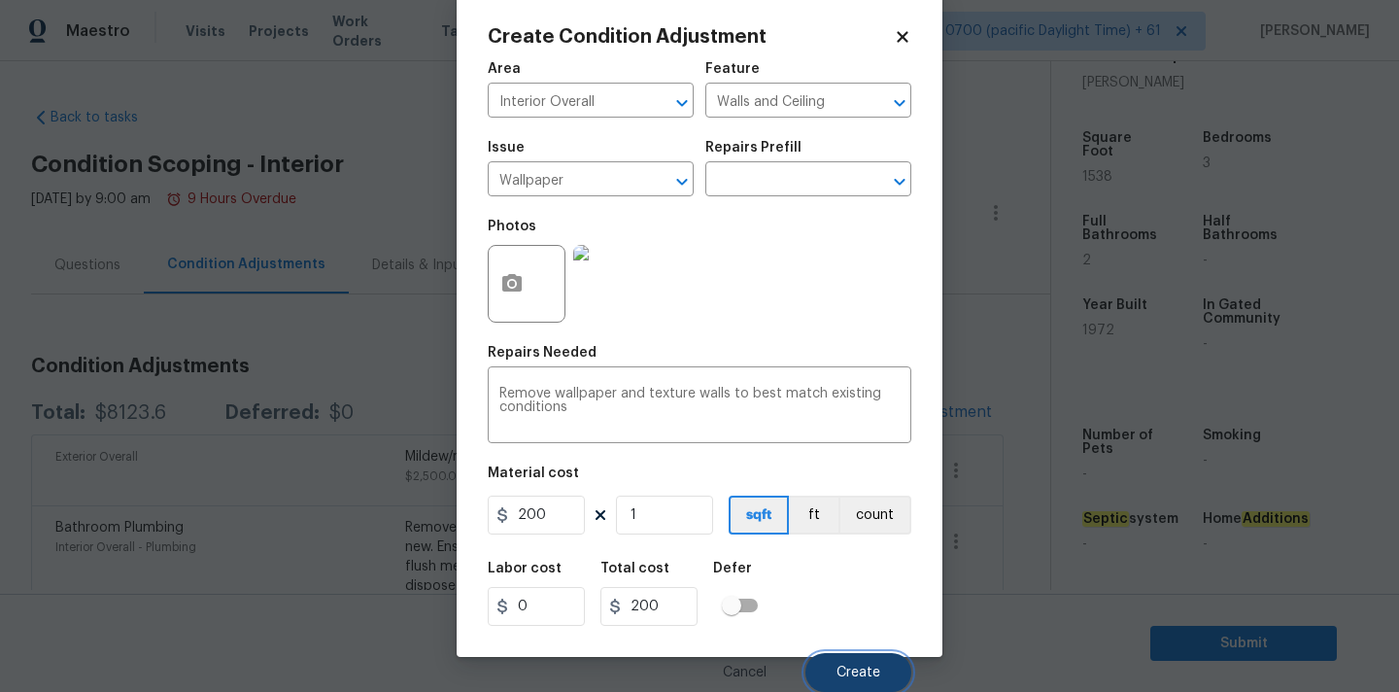
click at [841, 663] on button "Create" at bounding box center [858, 672] width 106 height 39
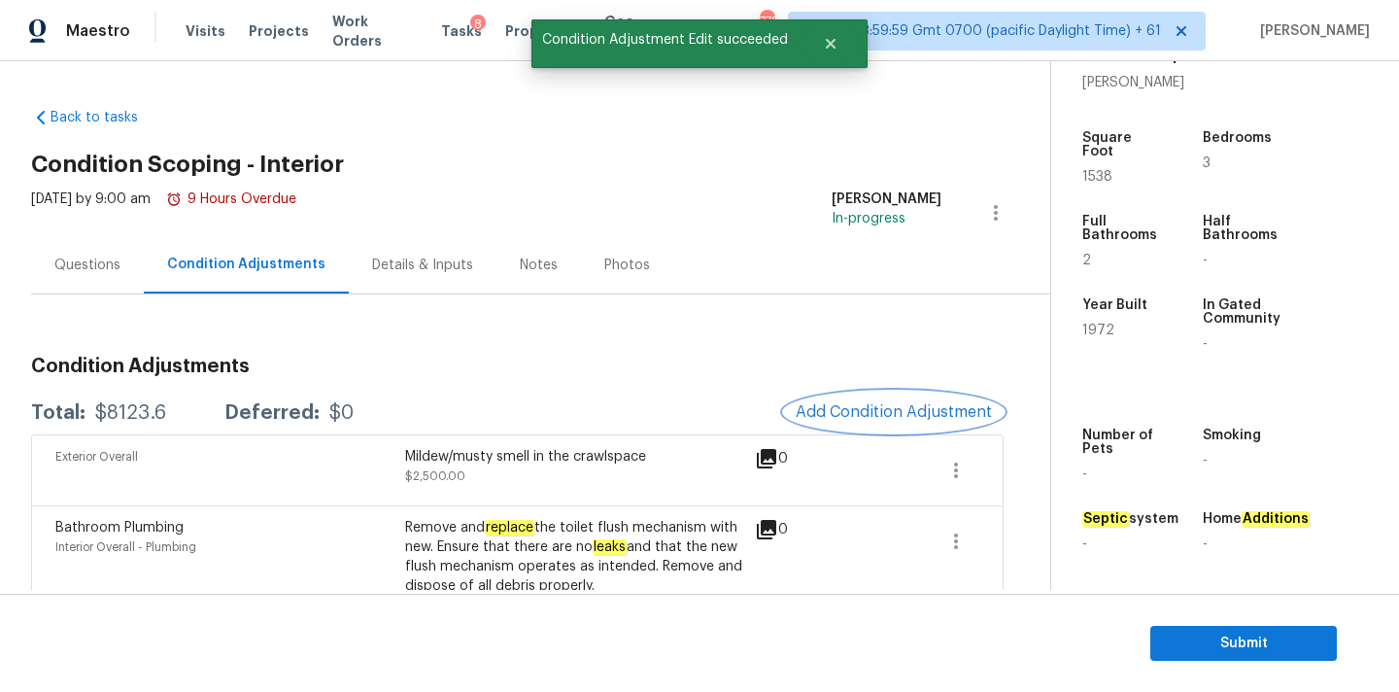
scroll to position [0, 0]
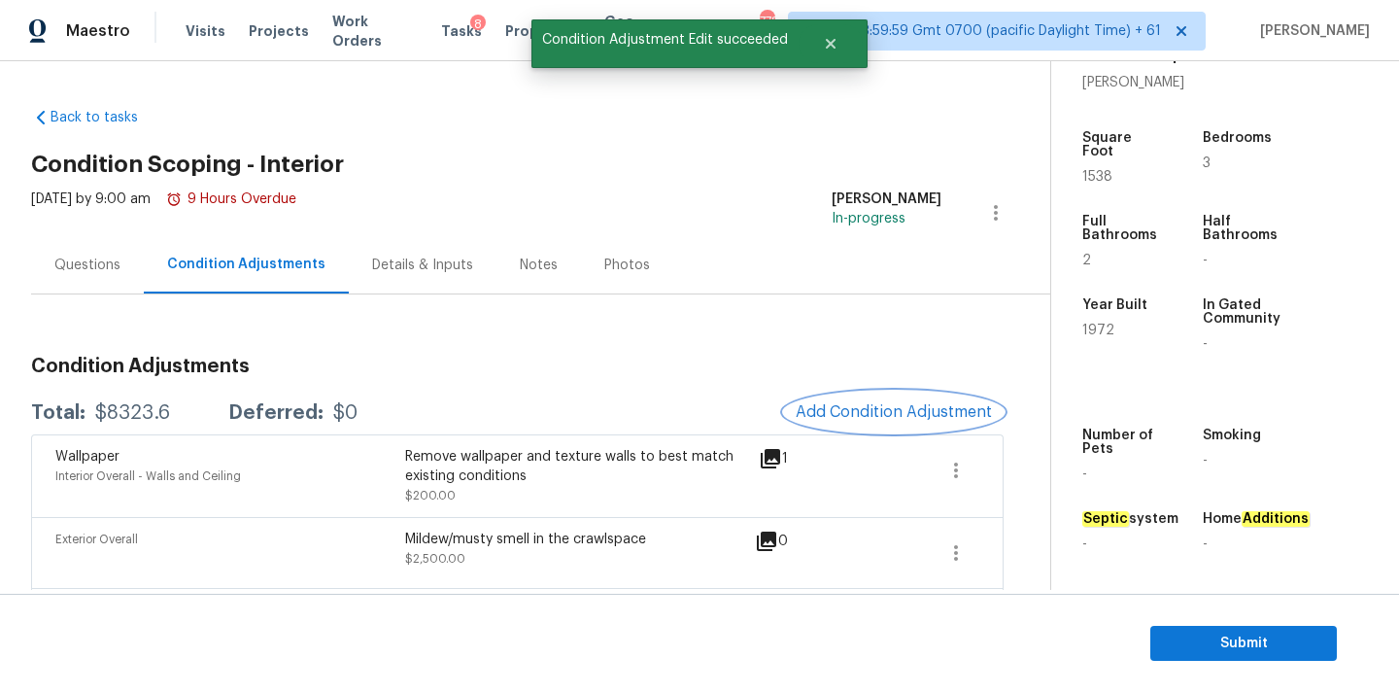
click at [937, 406] on span "Add Condition Adjustment" at bounding box center [893, 411] width 196 height 17
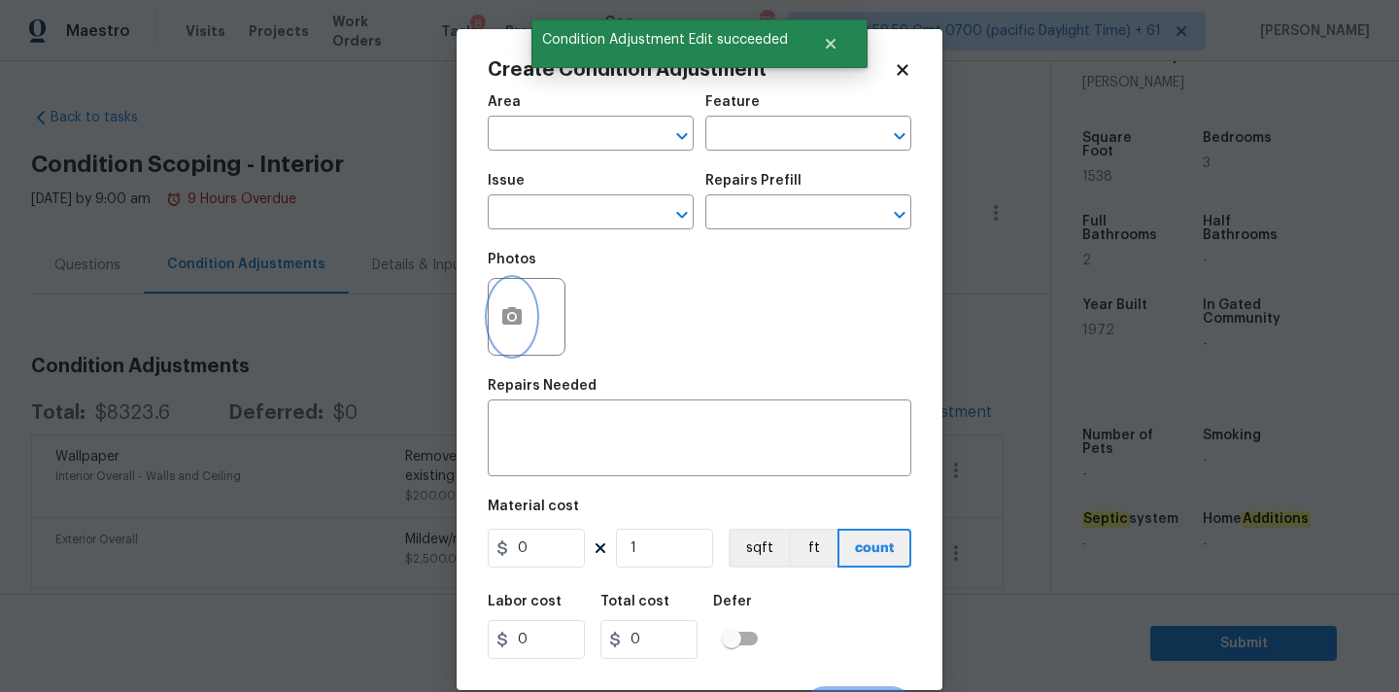
click at [518, 317] on icon "button" at bounding box center [511, 315] width 19 height 17
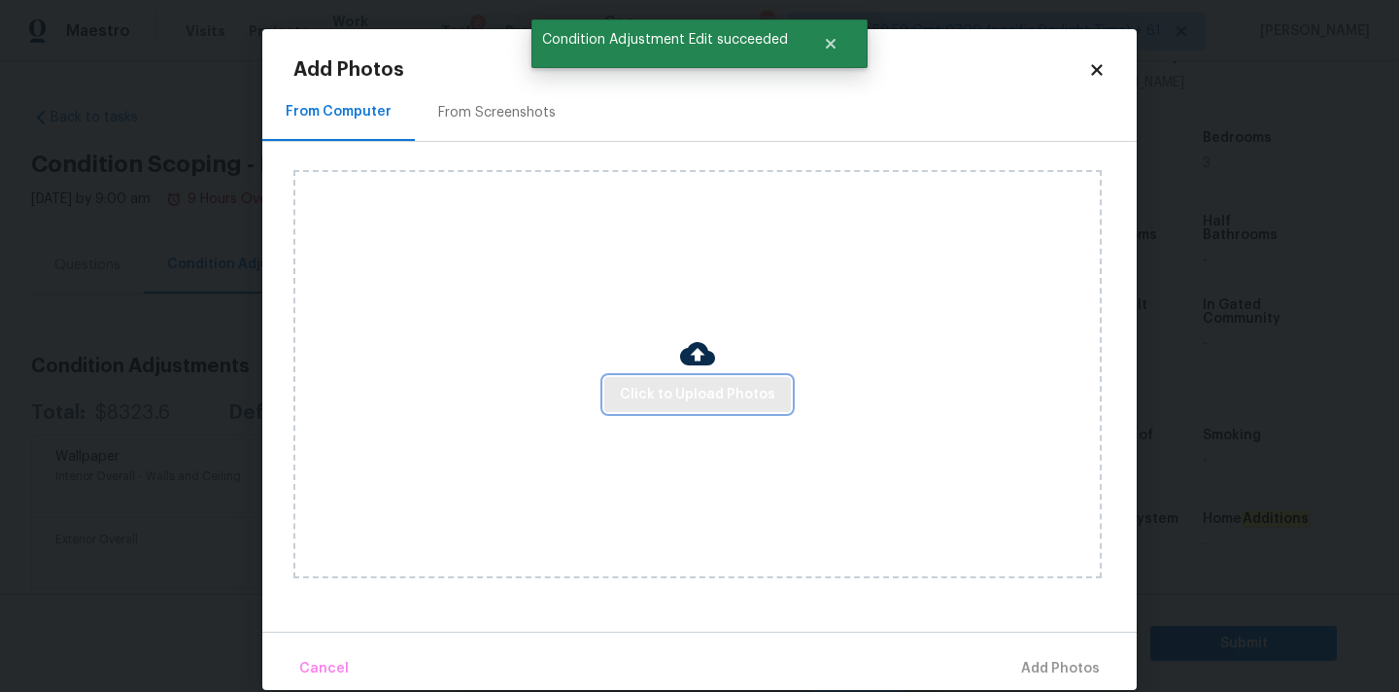
click at [631, 392] on span "Click to Upload Photos" at bounding box center [697, 395] width 155 height 24
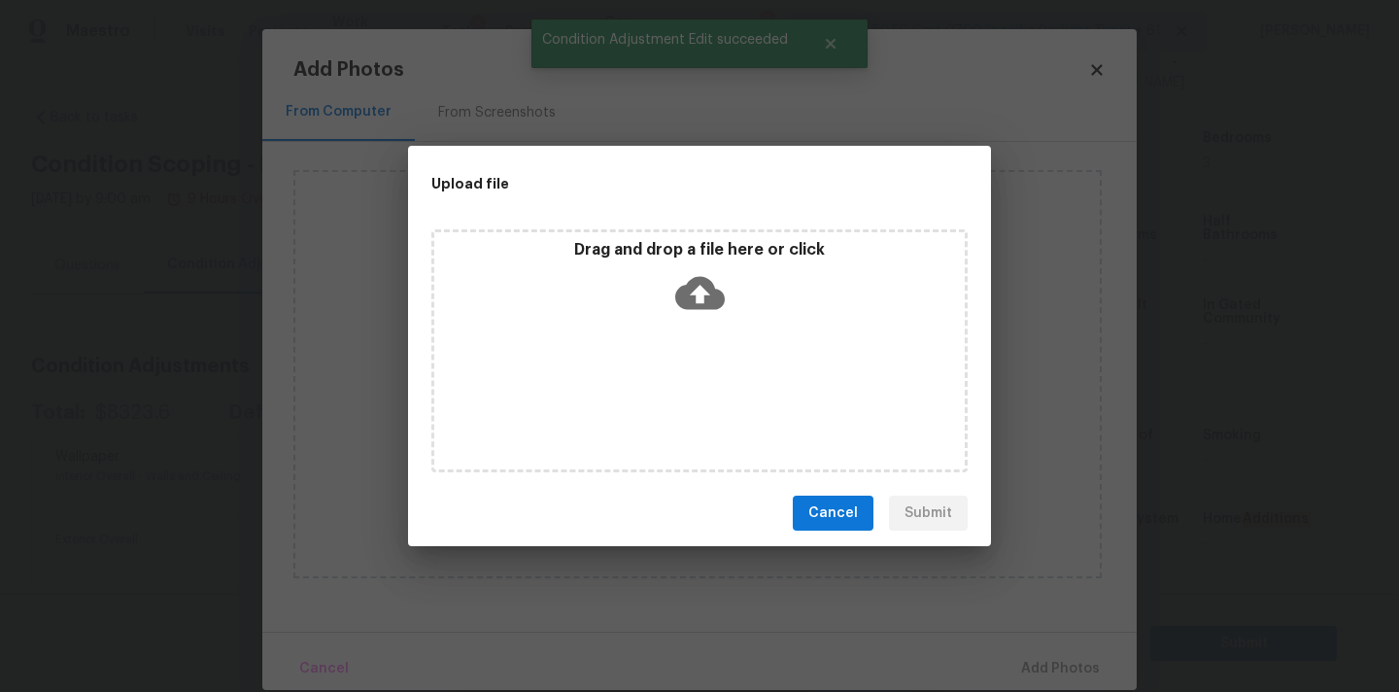
click at [683, 271] on icon at bounding box center [700, 293] width 50 height 50
